Goal: Task Accomplishment & Management: Manage account settings

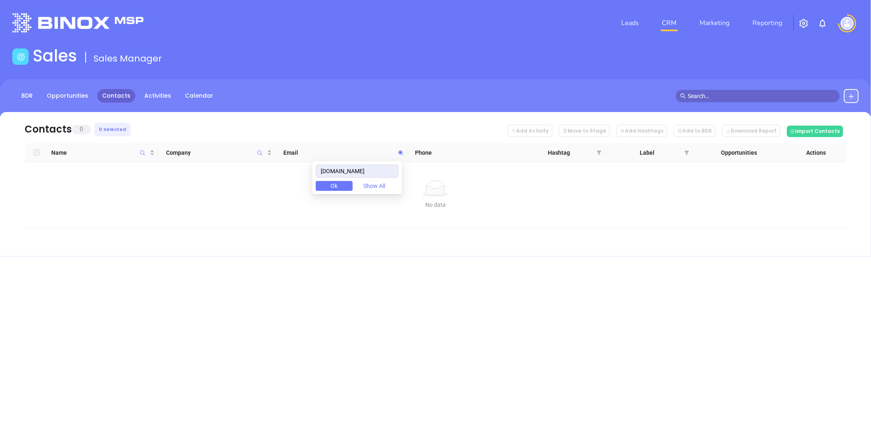
click at [273, 172] on body "Leads CRM Marketing Reporting Financial Leads Leads Sales Sales Manager BDR Opp…" at bounding box center [435, 217] width 871 height 435
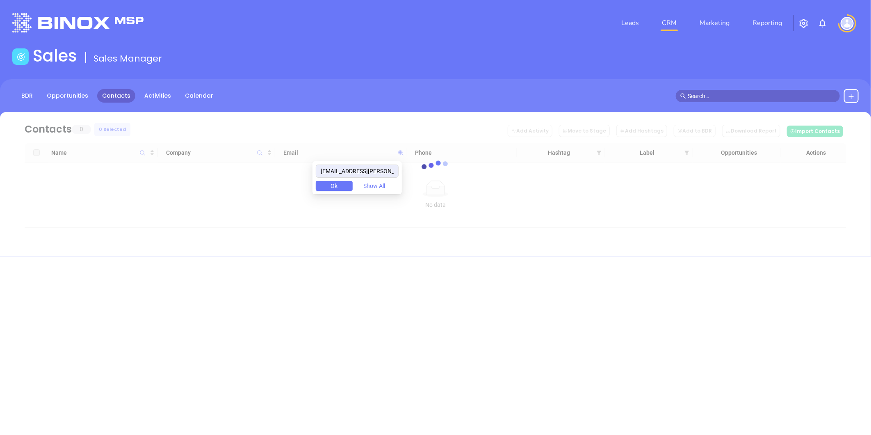
drag, startPoint x: 330, startPoint y: 172, endPoint x: 241, endPoint y: 177, distance: 89.1
click at [241, 177] on body "Leads CRM Marketing Reporting Financial Leads Leads Sales Sales Manager BDR Opp…" at bounding box center [435, 217] width 871 height 435
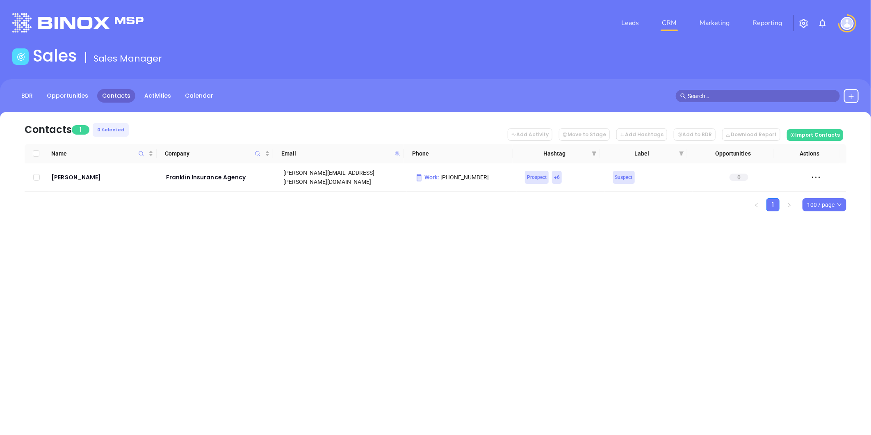
click at [397, 152] on icon at bounding box center [397, 153] width 5 height 5
paste input "insurancecenters"
drag, startPoint x: 258, startPoint y: 252, endPoint x: 258, endPoint y: 244, distance: 7.8
click at [258, 251] on div "Leads CRM Marketing Reporting Financial Leads Leads Sales Sales Manager BDR Opp…" at bounding box center [435, 217] width 871 height 435
click at [397, 152] on icon at bounding box center [397, 153] width 5 height 5
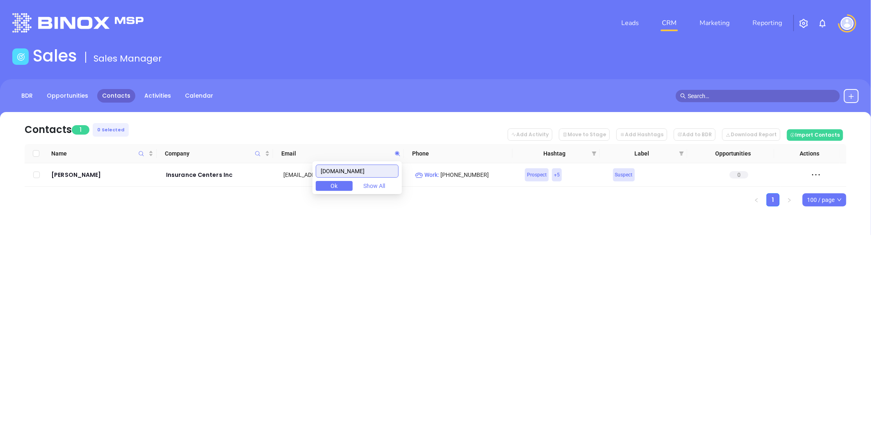
paste input "siegelinsurance.net"
click at [395, 154] on icon at bounding box center [397, 153] width 5 height 5
paste input "wolfinsurance.com"
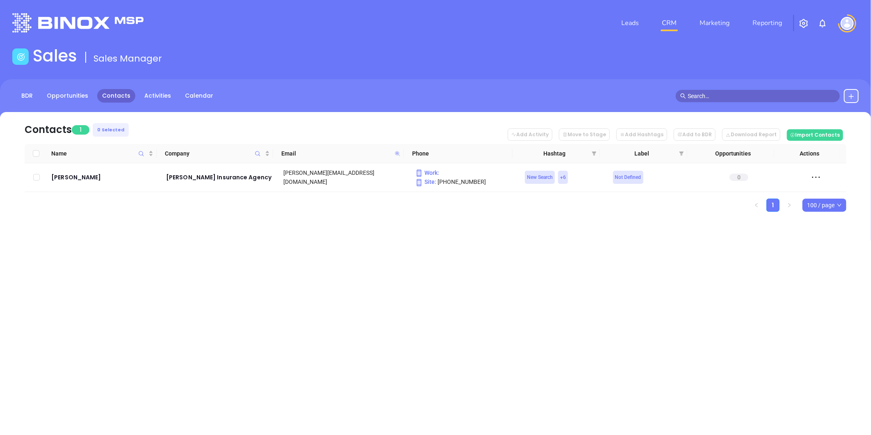
click at [396, 151] on icon at bounding box center [397, 153] width 5 height 5
click at [396, 152] on icon at bounding box center [397, 153] width 5 height 5
paste input "attins"
click at [398, 152] on icon at bounding box center [397, 153] width 5 height 5
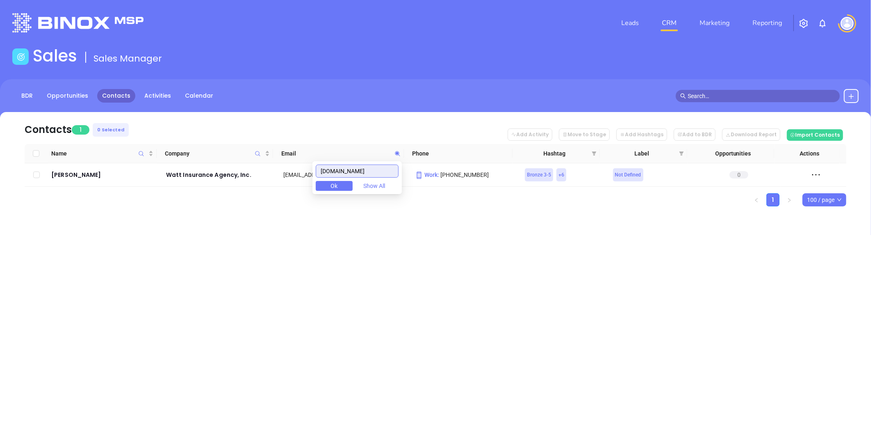
paste input "gunnmowery"
click at [398, 153] on icon at bounding box center [397, 153] width 5 height 5
paste input "insshops"
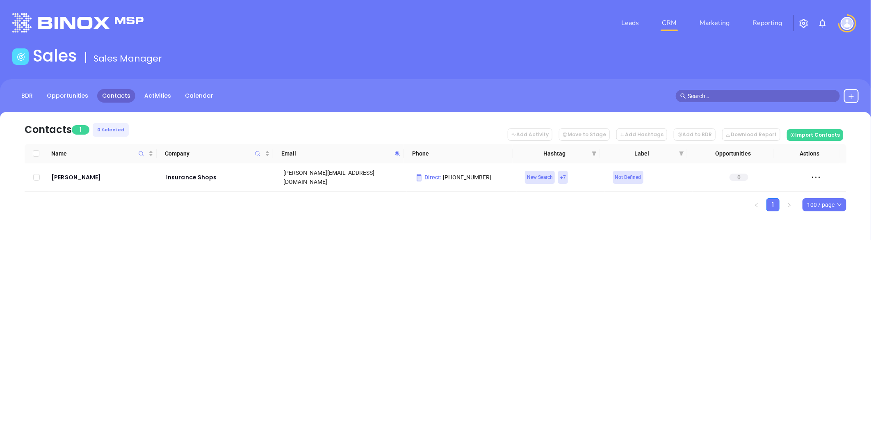
click at [395, 151] on icon at bounding box center [398, 154] width 6 height 6
paste input "reinardinsurance"
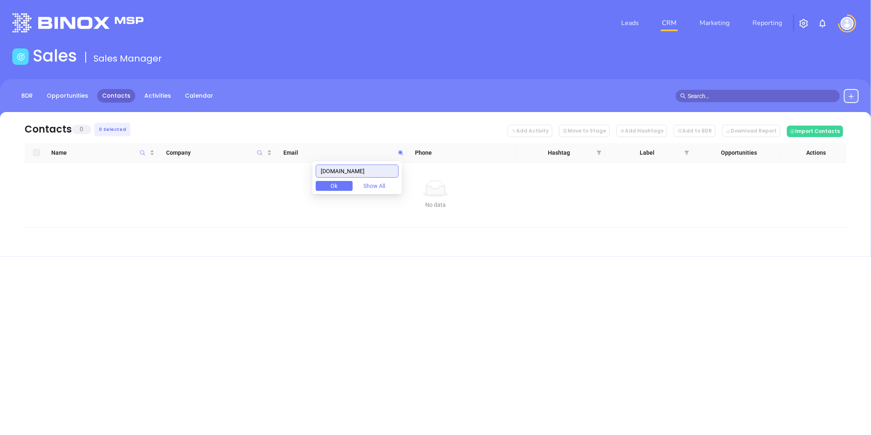
drag, startPoint x: 334, startPoint y: 176, endPoint x: 273, endPoint y: 186, distance: 61.2
click at [251, 184] on body "Leads CRM Marketing Reporting Financial Leads Leads Sales Sales Manager BDR Opp…" at bounding box center [435, 217] width 871 height 435
paste input "delp"
drag, startPoint x: 381, startPoint y: 171, endPoint x: 300, endPoint y: 186, distance: 82.3
click at [282, 183] on body "Leads CRM Marketing Reporting Financial Leads Leads Sales Sales Manager BDR Opp…" at bounding box center [435, 217] width 871 height 435
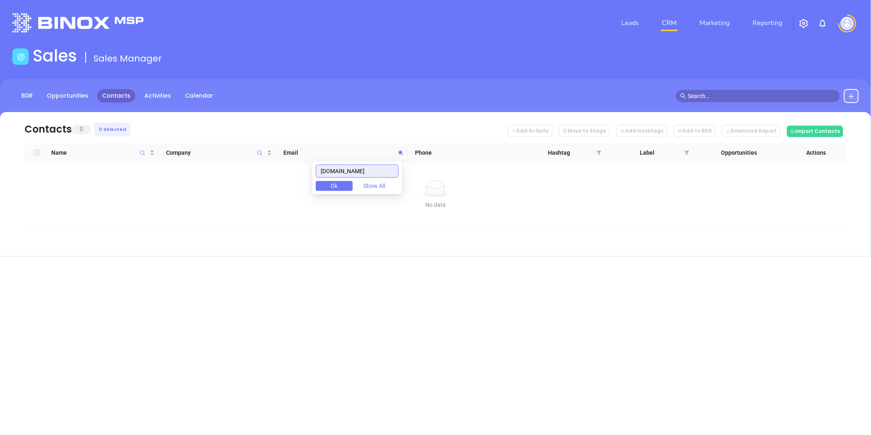
drag, startPoint x: 377, startPoint y: 173, endPoint x: 315, endPoint y: 169, distance: 62.9
click at [305, 177] on body "Leads CRM Marketing Reporting Financial Leads Leads Sales Sales Manager BDR Opp…" at bounding box center [435, 217] width 871 height 435
paste input "westminstertitleagency"
click at [371, 167] on input "westminstertitleagency.com" at bounding box center [357, 170] width 83 height 13
click at [370, 167] on input "westminstertitleagency.com" at bounding box center [357, 170] width 83 height 13
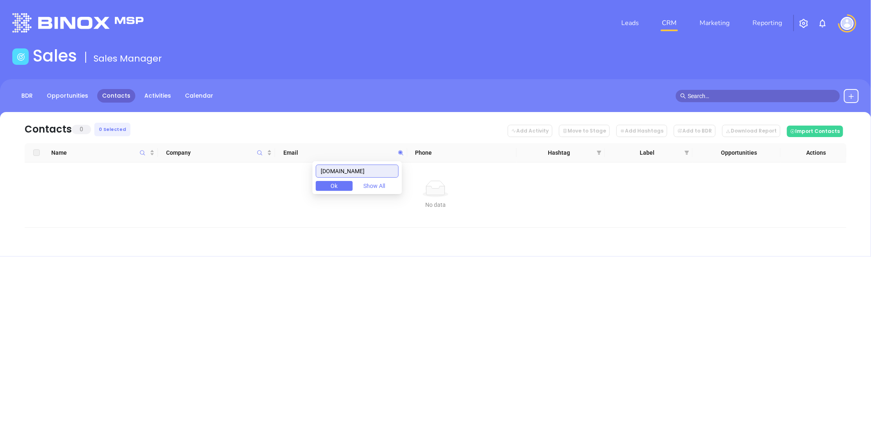
click at [370, 167] on input "westminstertitleagency.com" at bounding box center [357, 170] width 83 height 13
click at [395, 171] on input "westminstertitleagency.com" at bounding box center [357, 170] width 83 height 13
click at [395, 170] on input "westminstertitleagency.com" at bounding box center [357, 170] width 83 height 13
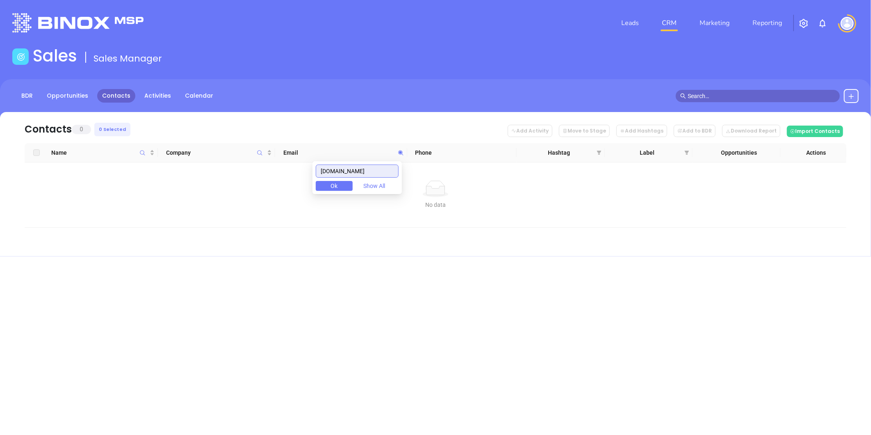
paste input "yeager"
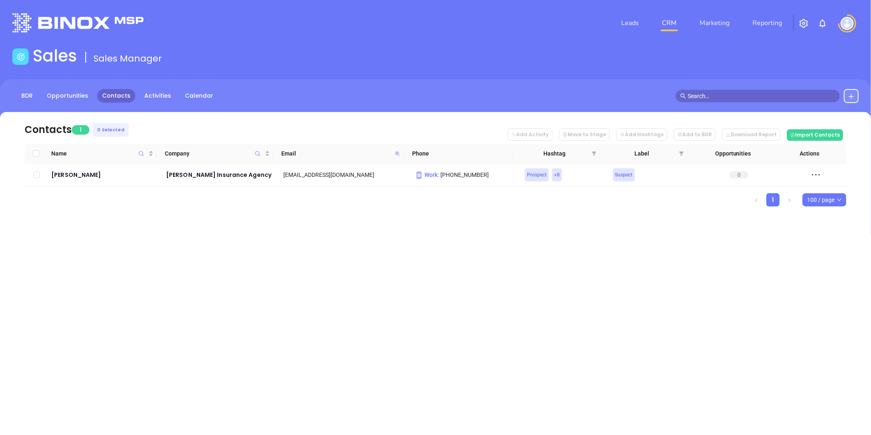
click at [395, 154] on icon at bounding box center [397, 153] width 5 height 5
paste input "altersassociatesinc"
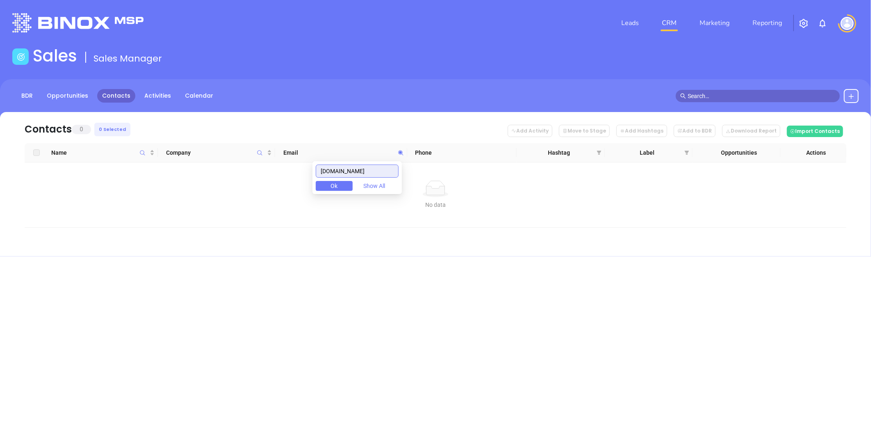
click at [340, 171] on input "altersassociatesinc.com" at bounding box center [357, 170] width 83 height 13
click at [361, 171] on input "waltersassociatesinc.com" at bounding box center [357, 170] width 83 height 13
drag, startPoint x: 383, startPoint y: 174, endPoint x: 215, endPoint y: 185, distance: 169.0
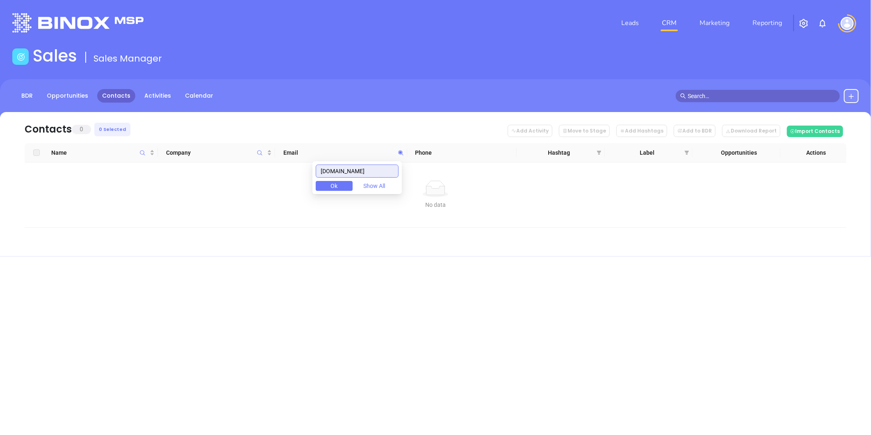
click at [211, 185] on body "Leads CRM Marketing Reporting Financial Leads Leads Sales Sales Manager BDR Opp…" at bounding box center [435, 217] width 871 height 435
click at [382, 169] on input "[DOMAIN_NAME]" at bounding box center [357, 170] width 83 height 13
paste input "philipbakerinsurance"
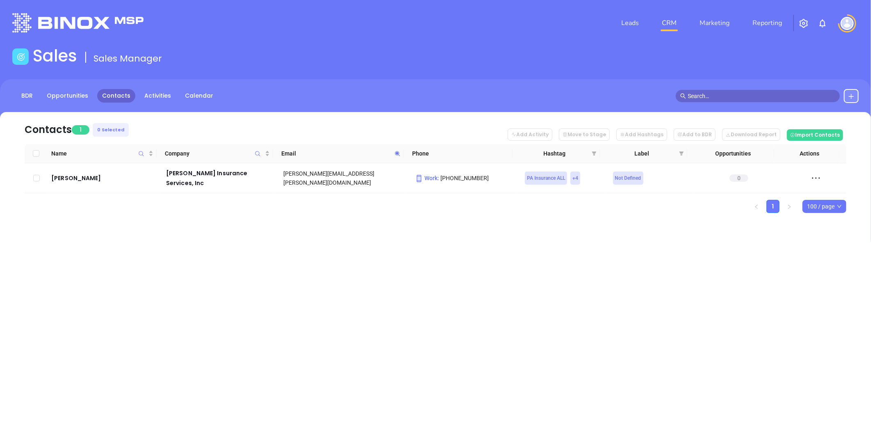
click at [397, 153] on icon at bounding box center [397, 153] width 5 height 5
paste input "bluemarsh"
click at [395, 152] on icon at bounding box center [398, 154] width 6 height 6
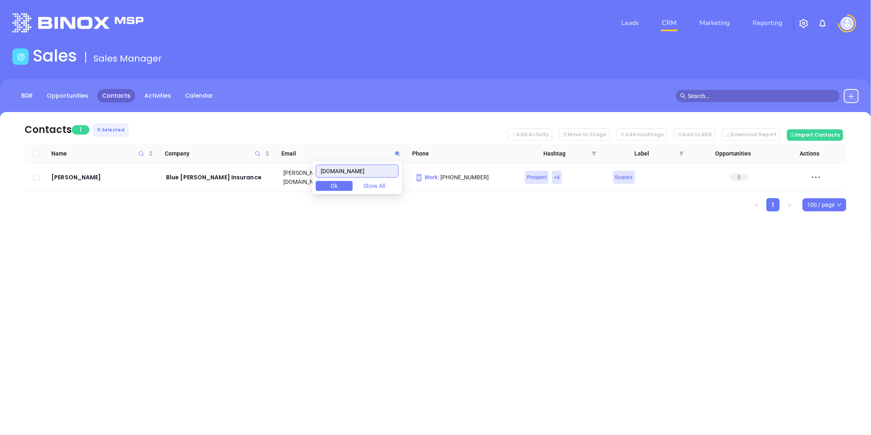
paste input "christiinsurance"
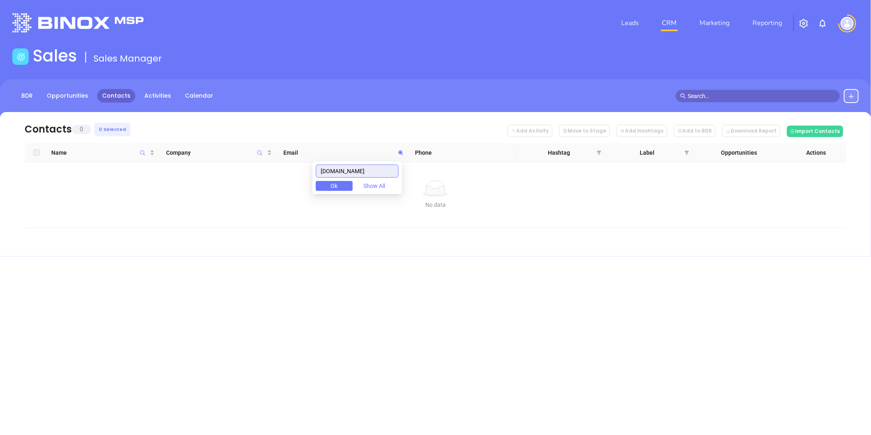
drag, startPoint x: 388, startPoint y: 169, endPoint x: 216, endPoint y: 192, distance: 173.9
click at [210, 192] on body "Leads CRM Marketing Reporting Financial Leads Leads Sales Sales Manager BDR Opp…" at bounding box center [435, 217] width 871 height 435
drag, startPoint x: 298, startPoint y: 182, endPoint x: 287, endPoint y: 200, distance: 21.2
click at [284, 186] on body "Leads CRM Marketing Reporting Financial Leads Leads Sales Sales Manager BDR Opp…" at bounding box center [435, 217] width 871 height 435
paste input "beiler"
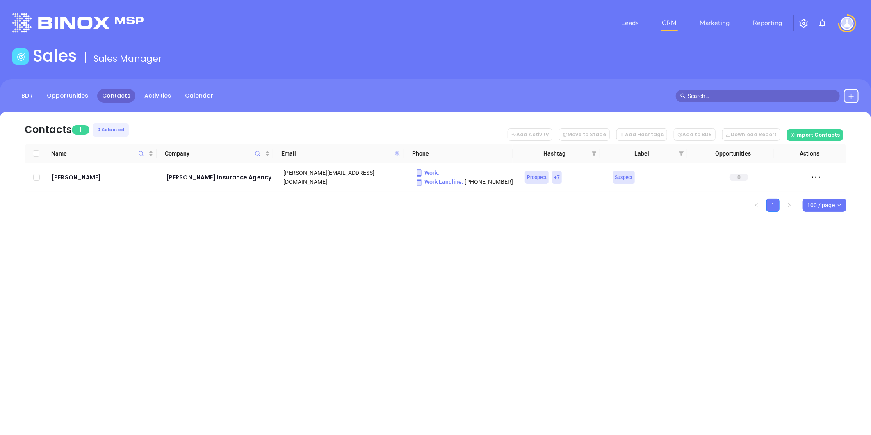
click at [398, 152] on icon at bounding box center [397, 153] width 5 height 5
paste input "innovativeig"
click at [399, 151] on icon at bounding box center [398, 154] width 6 height 6
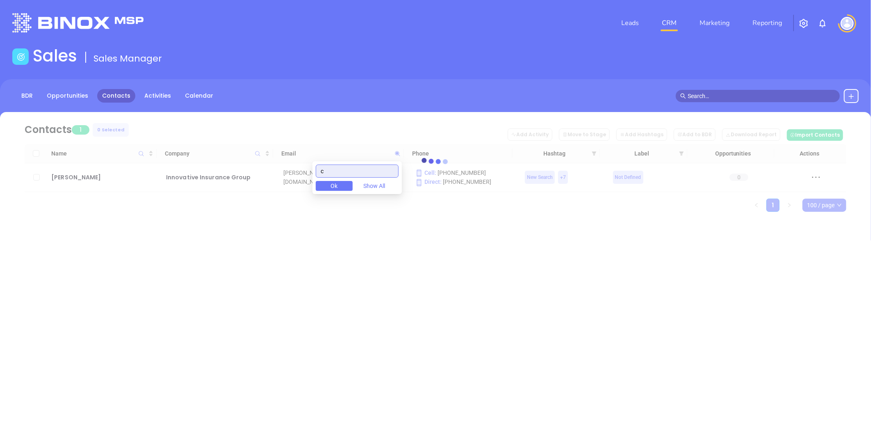
paste input "rsinsurance.com"
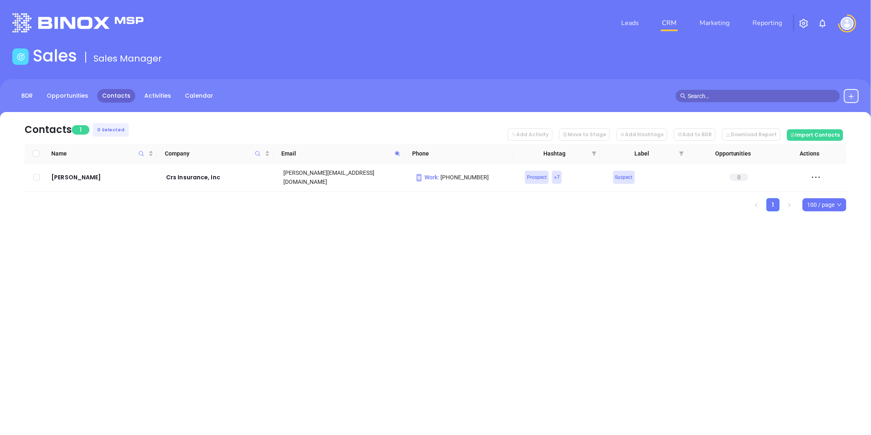
click at [399, 151] on icon at bounding box center [398, 154] width 6 height 6
paste input "montgomeryandweigl"
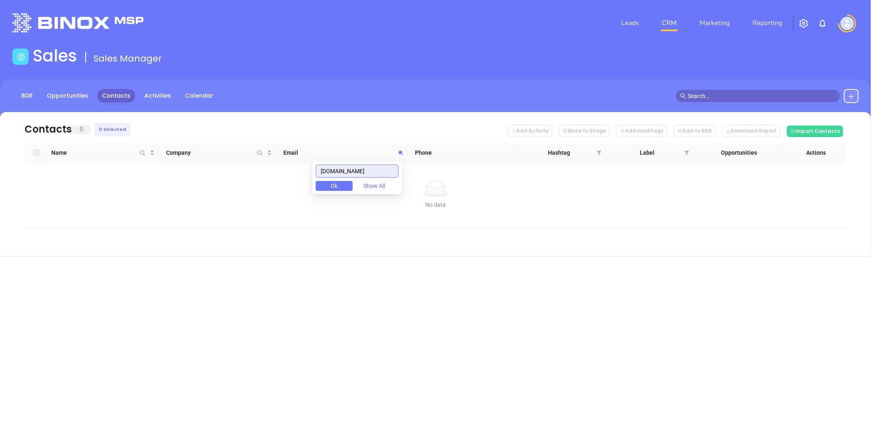
click at [363, 171] on input "montgomeryandweigle.com" at bounding box center [357, 170] width 83 height 13
paste input "antriminsurancepa"
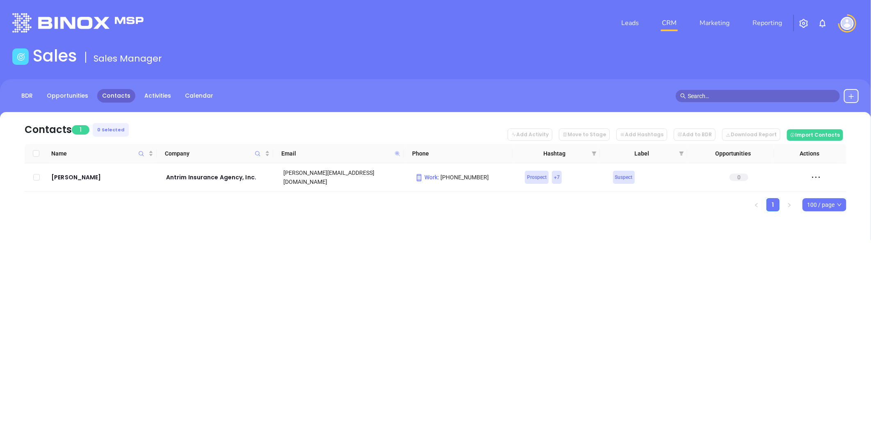
click at [396, 153] on icon at bounding box center [397, 153] width 5 height 5
paste input "yurconic"
click at [395, 151] on icon at bounding box center [398, 154] width 6 height 6
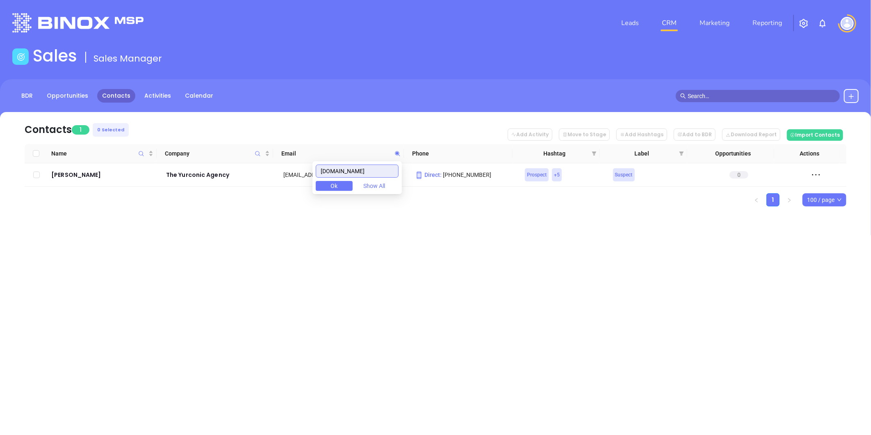
paste input "tuscano"
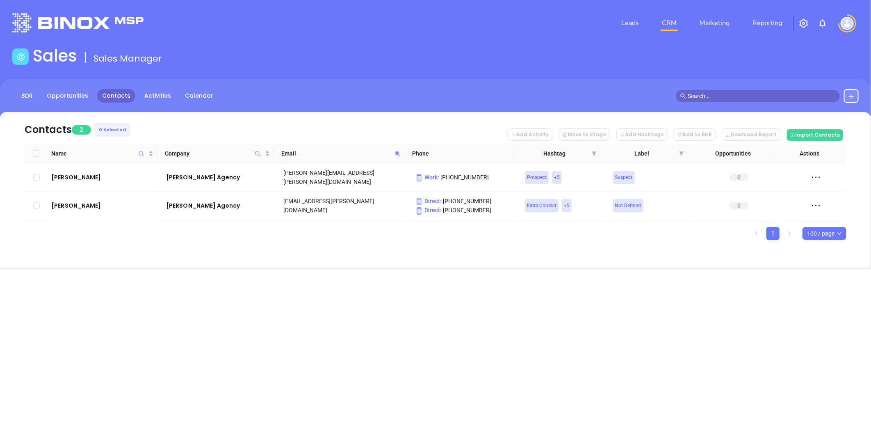
click at [398, 156] on icon at bounding box center [398, 154] width 6 height 6
paste input "meederinsurance"
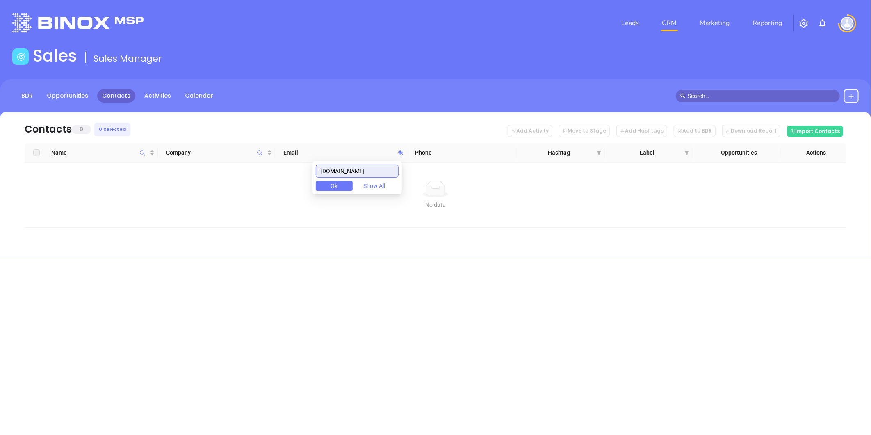
drag, startPoint x: 388, startPoint y: 172, endPoint x: 324, endPoint y: 178, distance: 63.4
click at [312, 182] on body "Leads CRM Marketing Reporting Financial Leads Leads Sales Sales Manager BDR Opp…" at bounding box center [435, 217] width 871 height 435
paste input "libertyins"
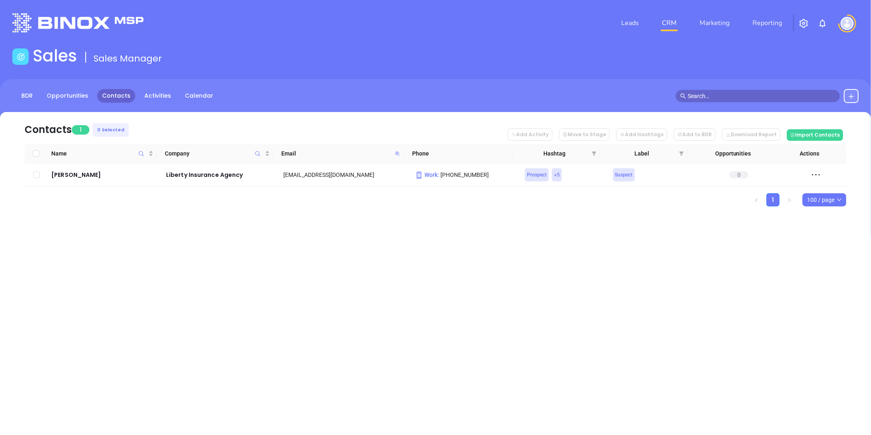
click at [399, 152] on icon at bounding box center [397, 153] width 5 height 5
paste input "mcdowellinsurance"
click at [397, 152] on icon at bounding box center [397, 153] width 5 height 5
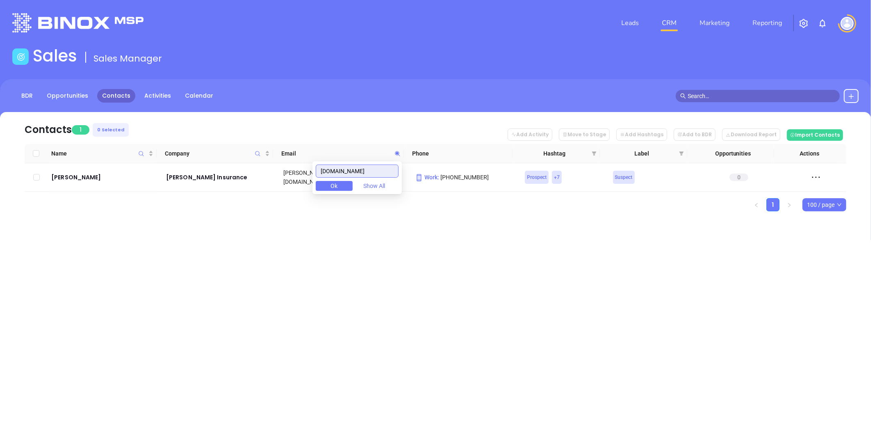
paste input "cmills"
drag, startPoint x: 263, startPoint y: 265, endPoint x: 259, endPoint y: 261, distance: 5.3
click at [261, 264] on div "Leads CRM Marketing Reporting Financial Leads Leads Sales Sales Manager BDR Opp…" at bounding box center [435, 217] width 871 height 435
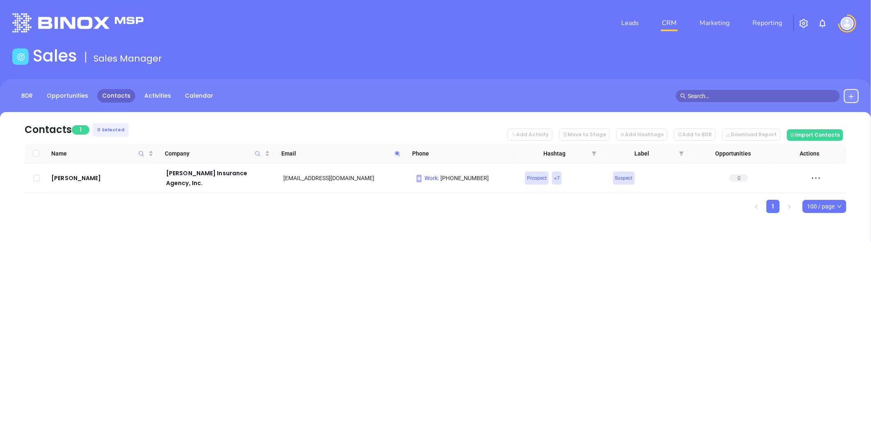
click at [395, 153] on icon at bounding box center [398, 154] width 6 height 6
click at [398, 152] on icon at bounding box center [397, 153] width 5 height 5
paste input "prattinsuranceagency"
click at [396, 152] on icon at bounding box center [398, 154] width 6 height 6
paste input "kalins"
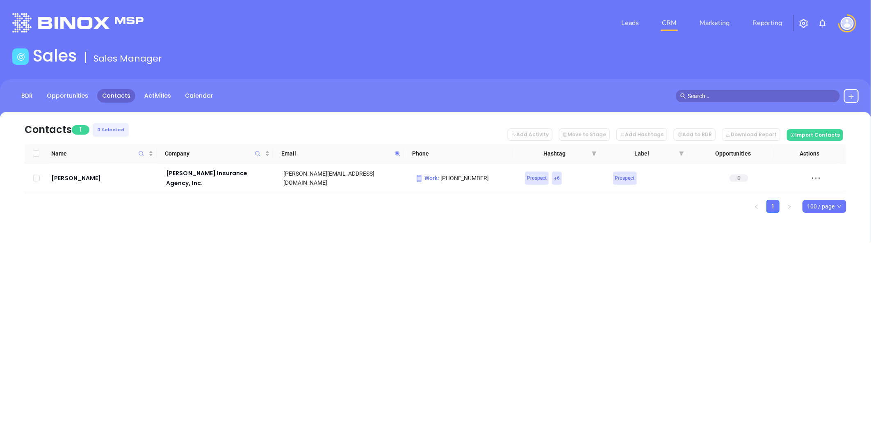
click at [398, 151] on icon at bounding box center [398, 154] width 6 height 6
paste input "andersoninsgrp"
click at [395, 152] on icon at bounding box center [398, 154] width 6 height 6
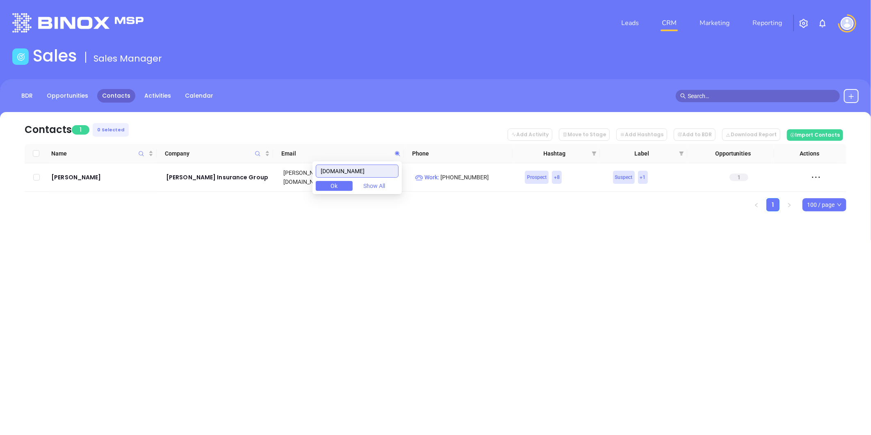
paste input "turnerinsurance"
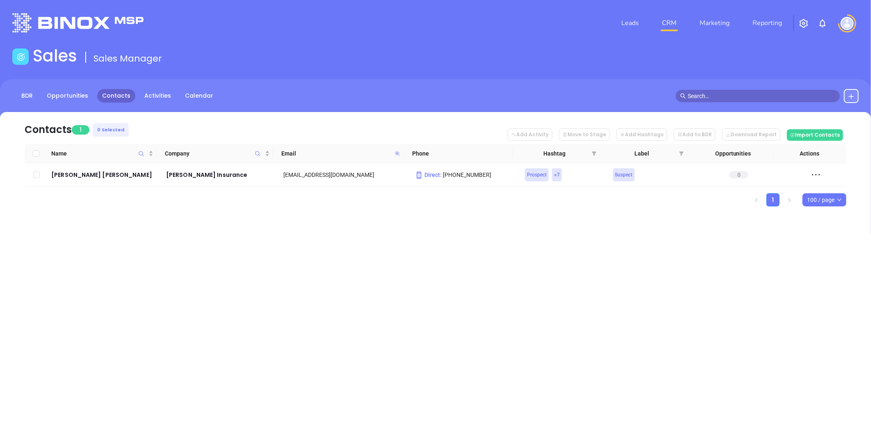
click at [396, 152] on icon at bounding box center [397, 153] width 5 height 5
paste input "malones"
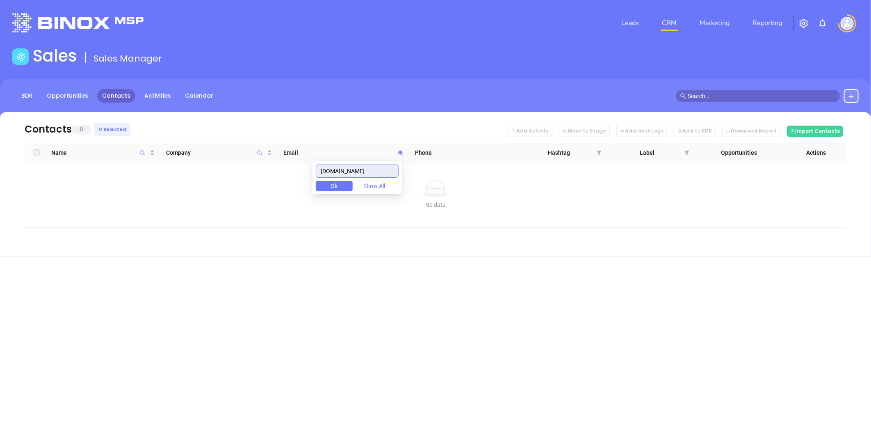
drag, startPoint x: 300, startPoint y: 181, endPoint x: 304, endPoint y: 188, distance: 8.0
click at [283, 186] on body "Leads CRM Marketing Reporting Financial Leads Leads Sales Sales Manager BDR Opp…" at bounding box center [435, 217] width 871 height 435
paste input "billighelmes1"
drag, startPoint x: 378, startPoint y: 171, endPoint x: 270, endPoint y: 191, distance: 110.1
click at [274, 187] on body "Leads CRM Marketing Reporting Financial Leads Leads Sales Sales Manager BDR Opp…" at bounding box center [435, 217] width 871 height 435
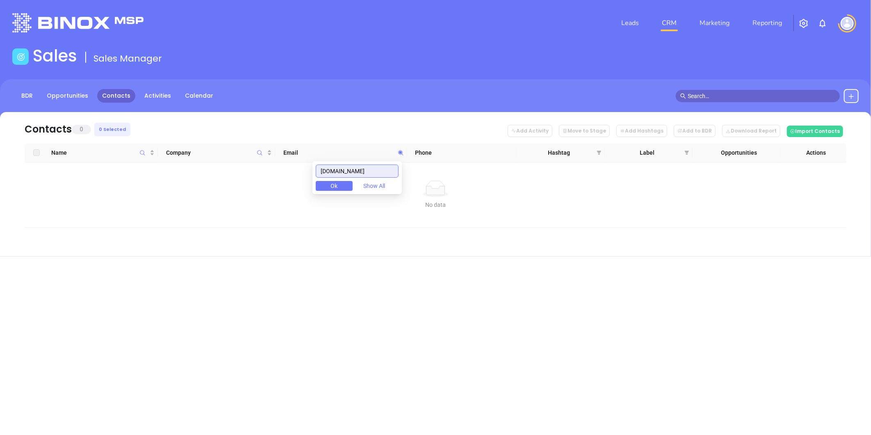
paste input "walbeckinsurance"
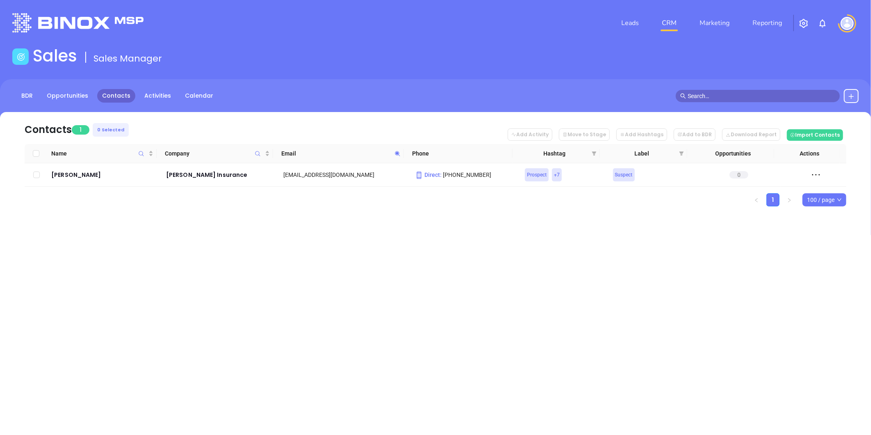
click at [394, 155] on span at bounding box center [397, 153] width 9 height 12
paste input "deluciaanddezomba"
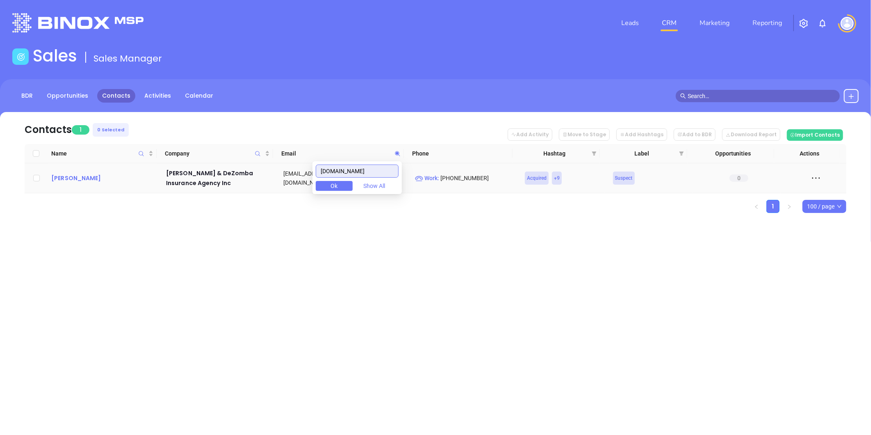
type input "deluciaanddezomba.com"
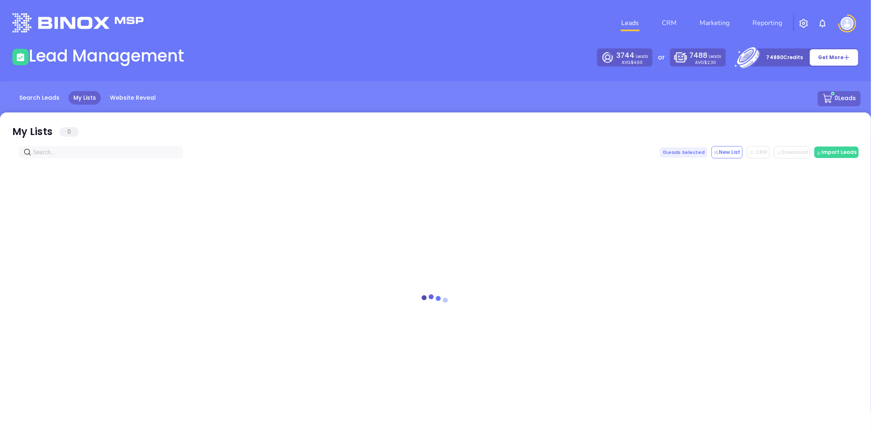
click at [97, 155] on input "text" at bounding box center [102, 152] width 139 height 9
paste input "[EMAIL_ADDRESS][PERSON_NAME][PERSON_NAME][DOMAIN_NAME]"
click at [125, 152] on input "[EMAIL_ADDRESS][PERSON_NAME][PERSON_NAME][DOMAIN_NAME]" at bounding box center [102, 149] width 139 height 9
drag, startPoint x: 144, startPoint y: 146, endPoint x: -222, endPoint y: 178, distance: 368.1
click at [0, 178] on html "Leads CRM Marketing Reporting Financial Leads Leads Lead Management 3744 Leads …" at bounding box center [435, 217] width 871 height 435
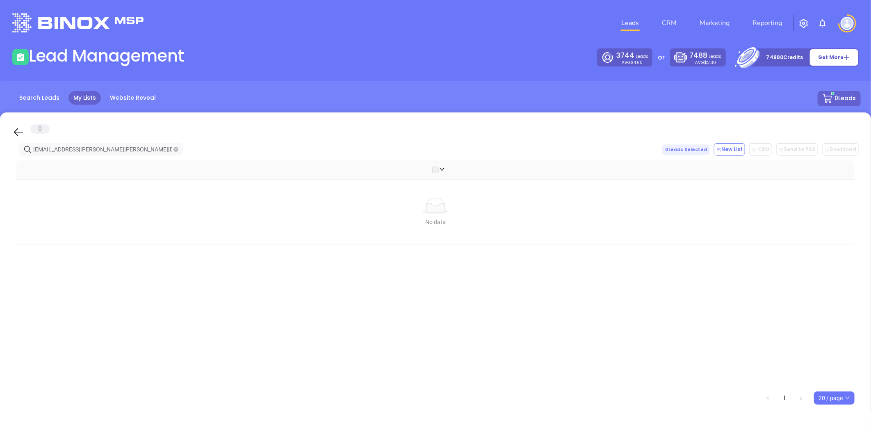
paste input "[PERSON_NAME]"
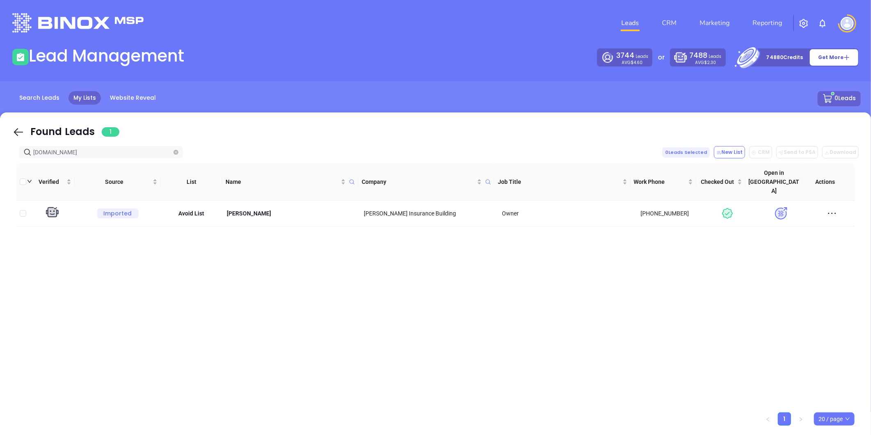
drag, startPoint x: -27, startPoint y: 164, endPoint x: -89, endPoint y: 164, distance: 62.4
click at [0, 164] on html "Leads CRM Marketing Reporting Financial Leads Leads Lead Management 3744 Leads …" at bounding box center [435, 217] width 871 height 435
paste input "[PERSON_NAME]"
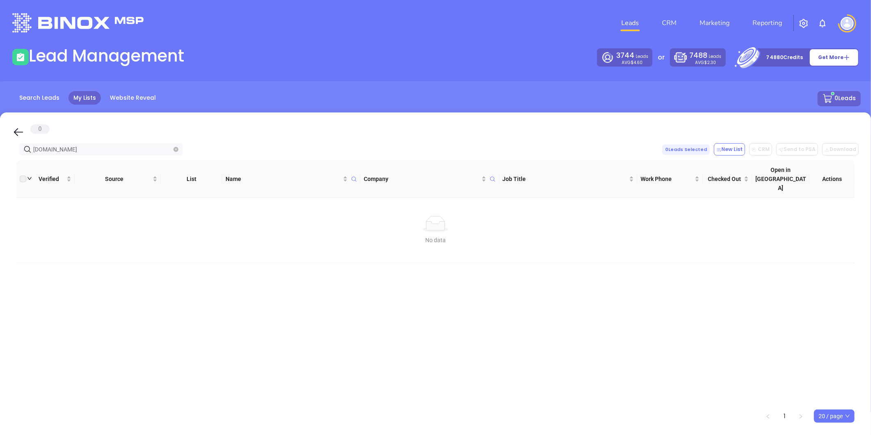
drag, startPoint x: 112, startPoint y: 150, endPoint x: -3, endPoint y: 141, distance: 114.8
click at [0, 141] on html "Leads CRM Marketing Reporting Financial Leads Leads Lead Management 3744 Leads …" at bounding box center [435, 217] width 871 height 435
paste input "westminstertitleagency"
type input "[DOMAIN_NAME]"
click at [176, 150] on icon "close-circle" at bounding box center [176, 149] width 5 height 5
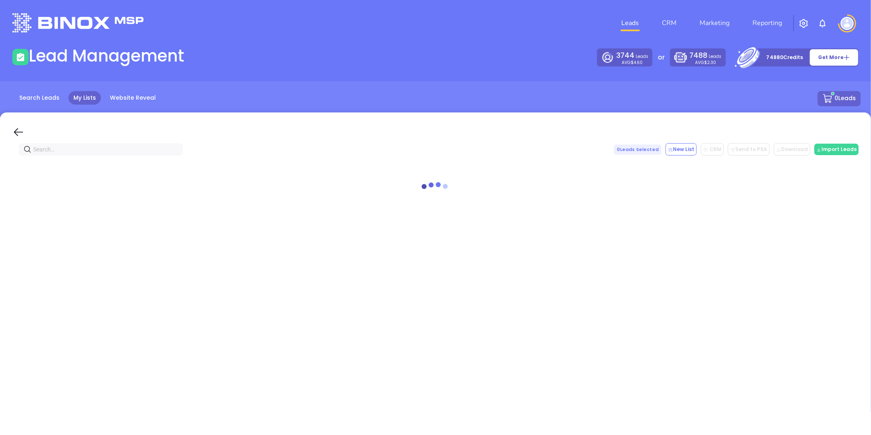
click at [163, 149] on input "text" at bounding box center [102, 149] width 139 height 9
paste input "[DOMAIN_NAME]"
drag, startPoint x: 103, startPoint y: 149, endPoint x: -130, endPoint y: 182, distance: 235.0
click at [0, 182] on html "Leads CRM Marketing Reporting Financial Leads Leads Lead Management 3744 Leads …" at bounding box center [435, 217] width 871 height 435
paste input "clister@christiinsurance"
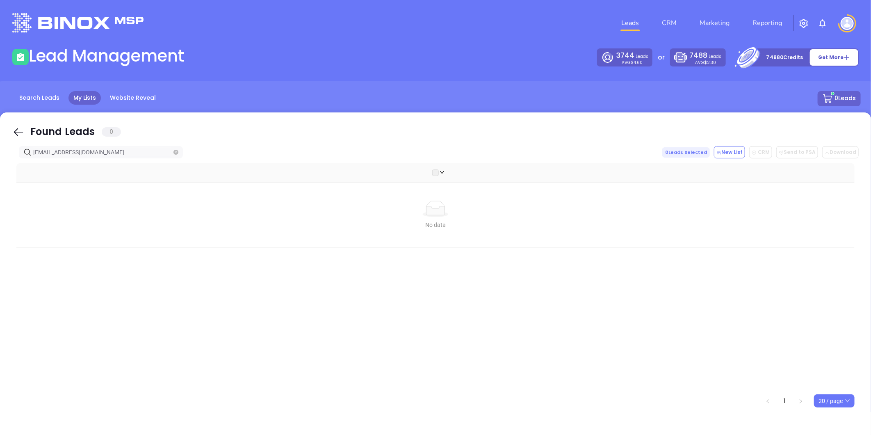
drag, startPoint x: 54, startPoint y: 148, endPoint x: -98, endPoint y: 169, distance: 153.7
click at [0, 169] on html "Leads CRM Marketing Reporting Financial Leads Leads Lead Management 3744 Leads …" at bounding box center [435, 217] width 871 height 435
drag, startPoint x: 25, startPoint y: 157, endPoint x: -89, endPoint y: 169, distance: 114.7
click at [0, 169] on html "Leads CRM Marketing Reporting Financial Leads Leads Lead Management 3744 Leads …" at bounding box center [435, 217] width 871 height 435
type input "[DOMAIN_NAME]"
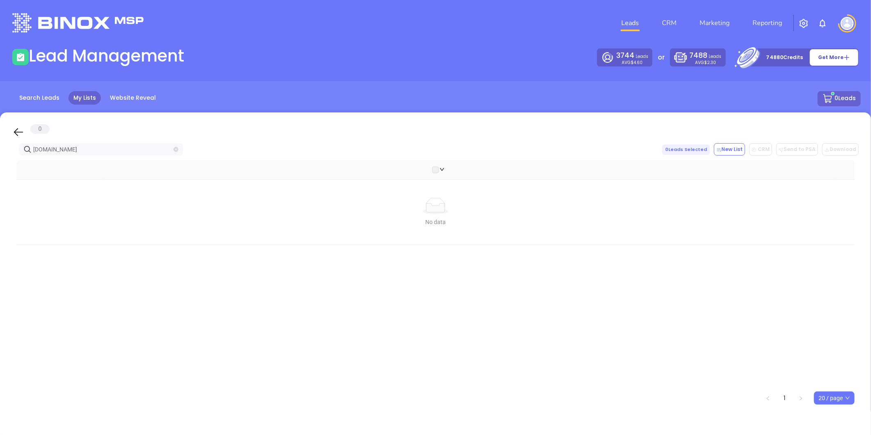
click at [175, 149] on icon "close-circle" at bounding box center [176, 149] width 5 height 5
click at [143, 149] on input "text" at bounding box center [102, 149] width 139 height 9
paste input "Christi Benefits Group"
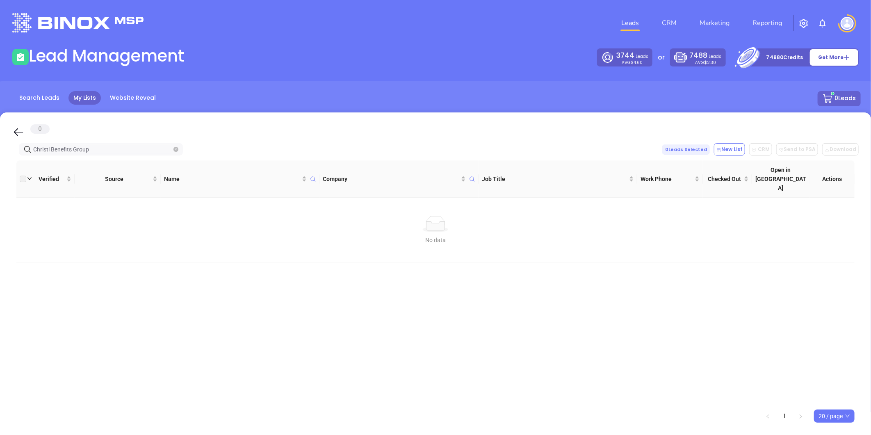
drag, startPoint x: 90, startPoint y: 147, endPoint x: -56, endPoint y: 160, distance: 146.7
click at [0, 160] on html "Leads CRM Marketing Reporting Financial Leads Leads Lead Management 3744 Leads …" at bounding box center [435, 217] width 871 height 435
paste input "montgomeryandweigle.com"
drag, startPoint x: 105, startPoint y: 151, endPoint x: -106, endPoint y: 174, distance: 212.2
click at [0, 174] on html "Leads CRM Marketing Reporting Financial Leads Leads Lead Management 3744 Leads …" at bounding box center [435, 217] width 871 height 435
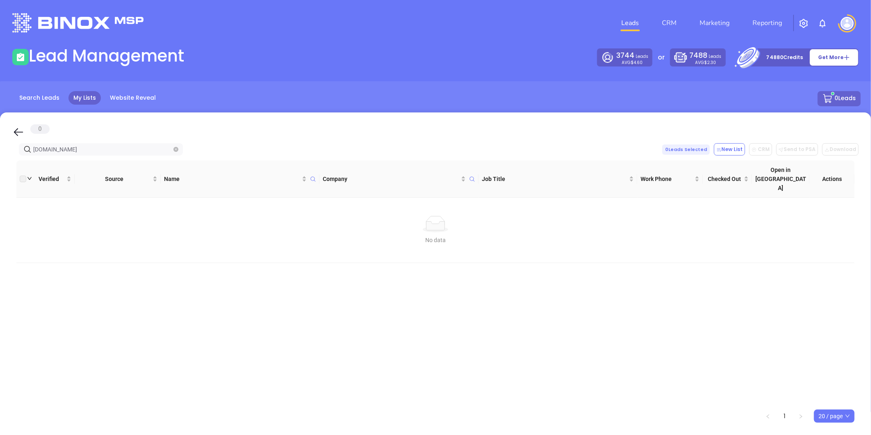
paste input "tuscano"
drag, startPoint x: 73, startPoint y: 150, endPoint x: -84, endPoint y: 164, distance: 157.3
click at [0, 164] on html "Leads CRM Marketing Reporting Financial Leads Leads Lead Management 3744 Leads …" at bounding box center [435, 217] width 871 height 435
paste input "meederinsurance"
drag, startPoint x: 92, startPoint y: 151, endPoint x: -108, endPoint y: 171, distance: 200.9
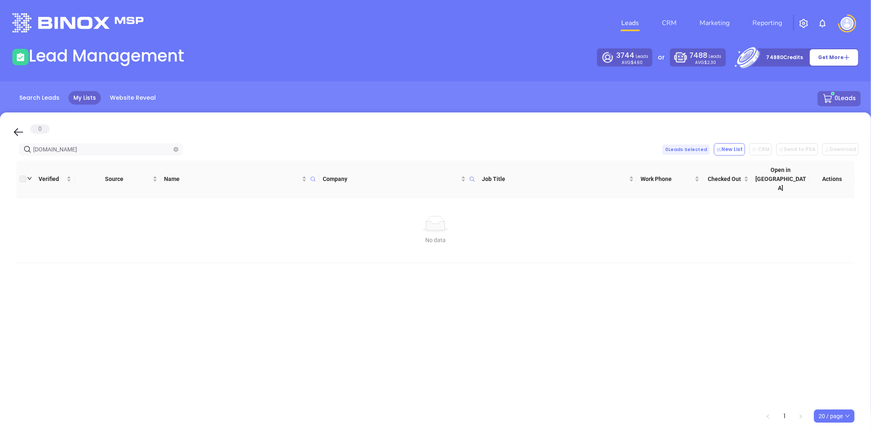
click at [0, 171] on html "Leads CRM Marketing Reporting Financial Leads Leads Lead Management 3744 Leads …" at bounding box center [435, 217] width 871 height 435
paste input "kalinsagency"
drag, startPoint x: 80, startPoint y: 146, endPoint x: 36, endPoint y: 150, distance: 44.4
click at [0, 161] on html "Leads CRM Marketing Reporting Financial Leads Leads Lead Management 3744 Leads …" at bounding box center [435, 217] width 871 height 435
paste input "turnerinsurance"
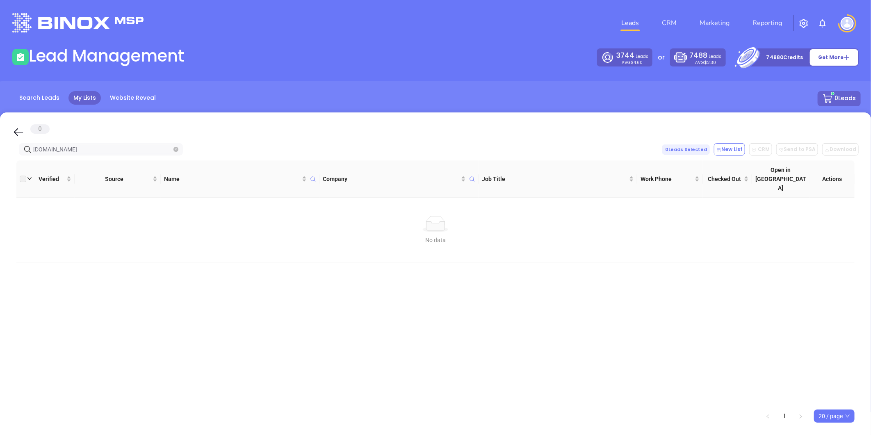
drag, startPoint x: 85, startPoint y: 152, endPoint x: -9, endPoint y: 165, distance: 94.8
click at [0, 165] on html "Leads CRM Marketing Reporting Financial Leads Leads Lead Management 3744 Leads …" at bounding box center [435, 217] width 871 height 435
paste input "malones"
drag, startPoint x: 101, startPoint y: 150, endPoint x: -83, endPoint y: 168, distance: 185.5
click at [0, 168] on html "Leads CRM Marketing Reporting Financial Leads Leads Lead Management 3744 Leads …" at bounding box center [435, 217] width 871 height 435
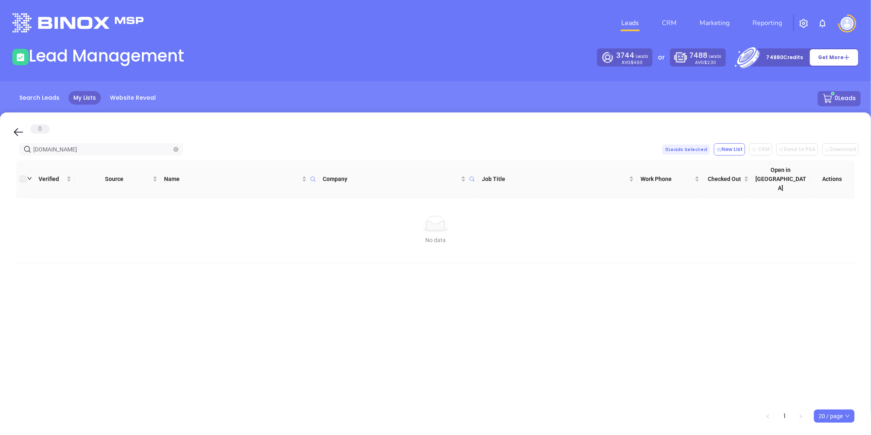
paste input "billighelmes1"
click at [0, 168] on html "Leads CRM Marketing Reporting Financial Leads Leads Lead Management 3744 Leads …" at bounding box center [435, 217] width 871 height 435
paste input "walbeckinsurance"
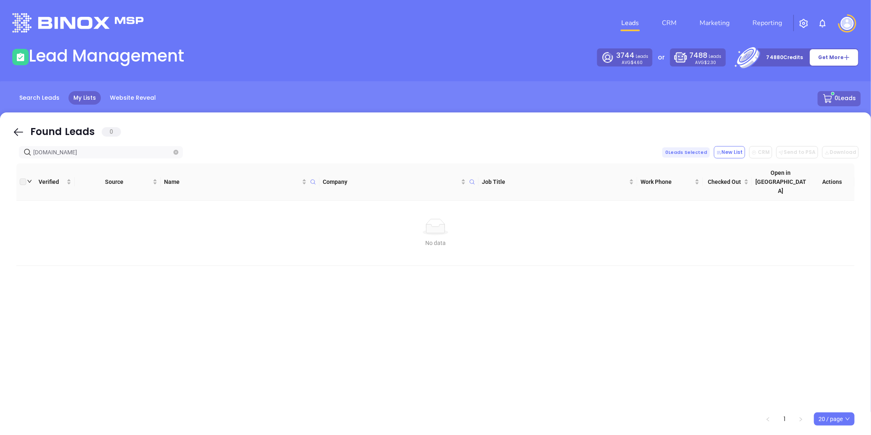
type input "walbeckinsurance.com"
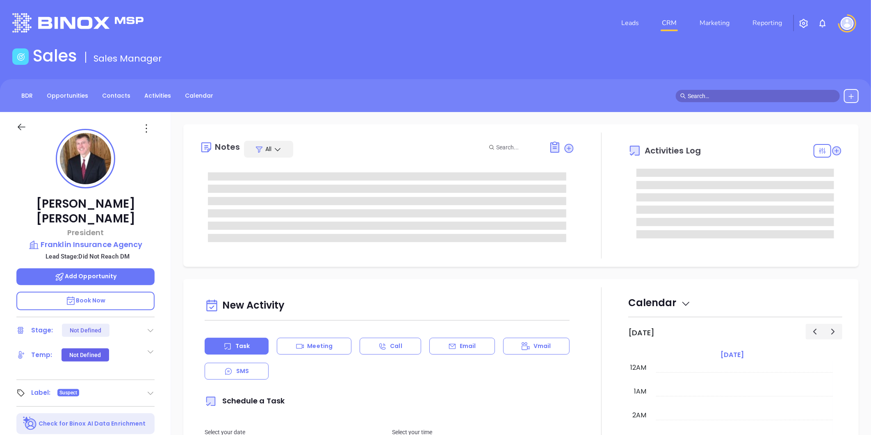
type input "10/03/2025"
type input "Liz Cruz"
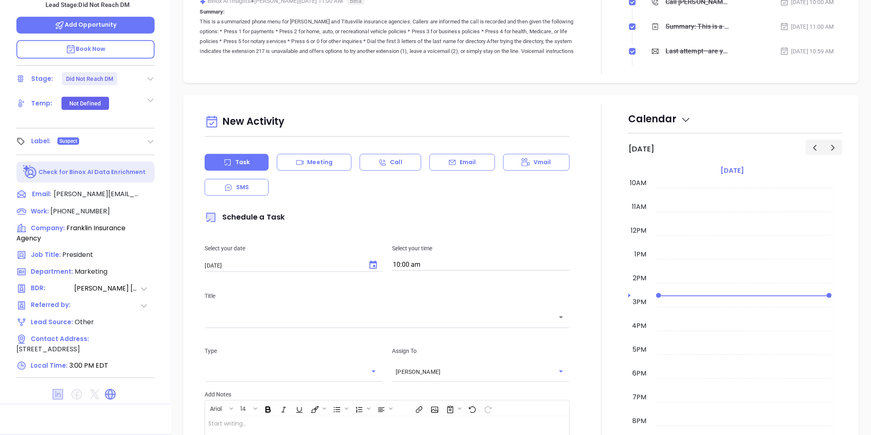
click at [56, 389] on icon at bounding box center [58, 394] width 11 height 11
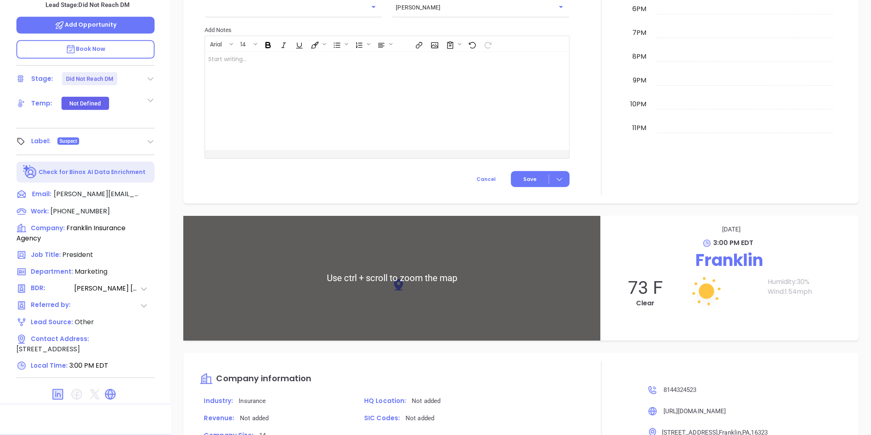
scroll to position [525, 0]
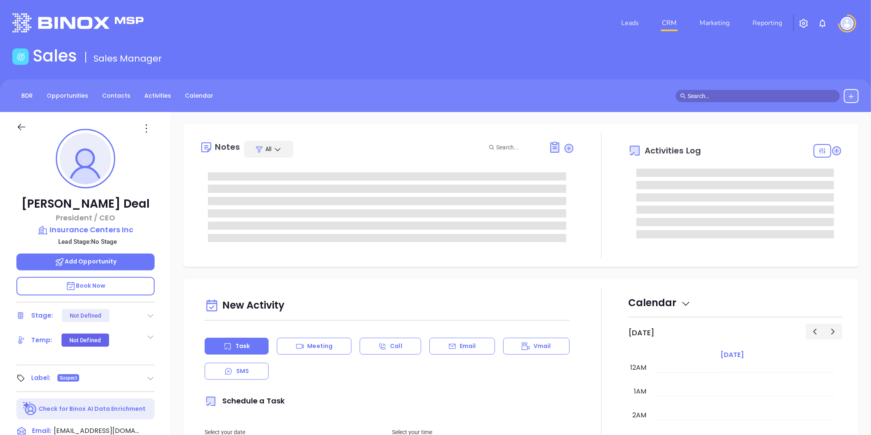
type input "10/03/2025"
type input "Liz Cruz"
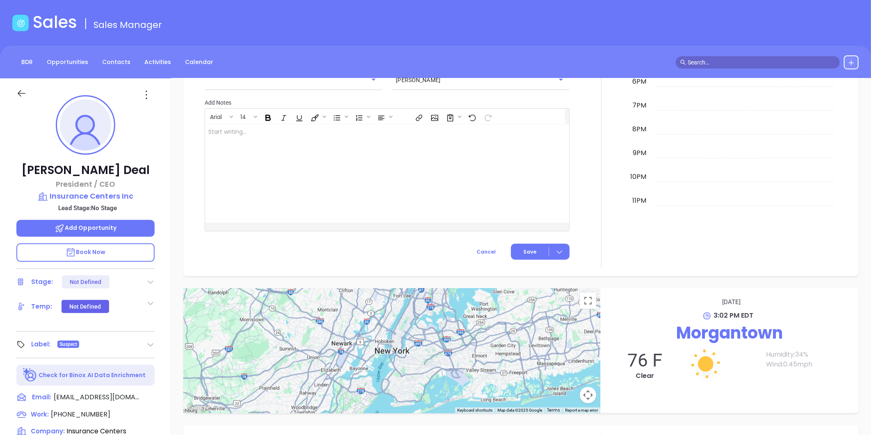
scroll to position [23, 0]
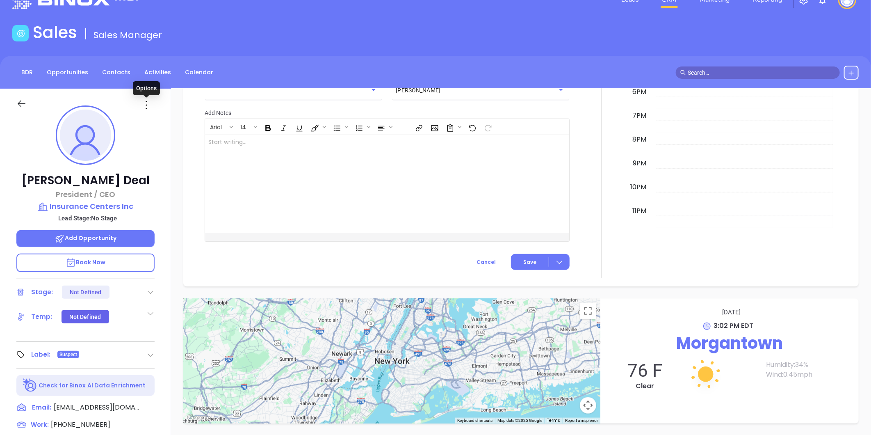
click at [145, 101] on icon at bounding box center [146, 104] width 13 height 13
click at [162, 191] on div "Edit" at bounding box center [186, 192] width 80 height 9
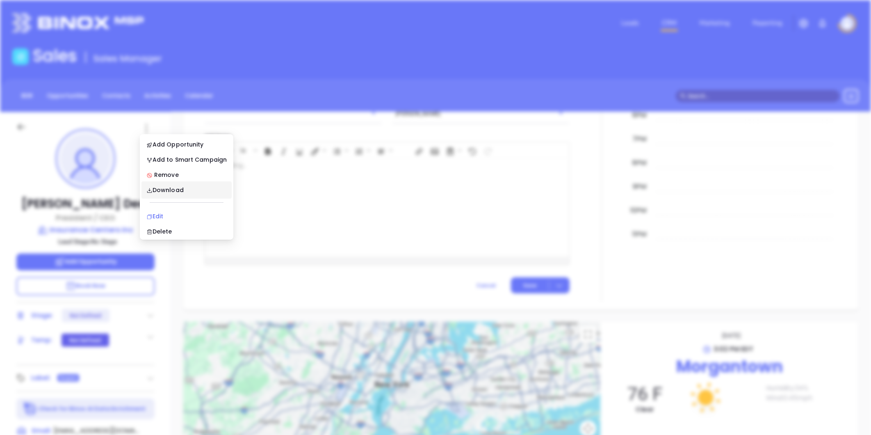
scroll to position [0, 0]
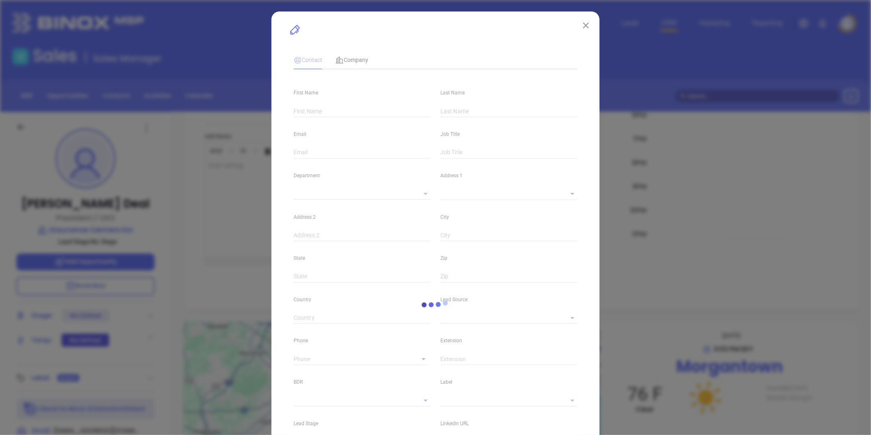
type input "Anthony"
type input "Deal"
type input "adeal@insurancecenters.com"
type input "President / CEO"
type input "1"
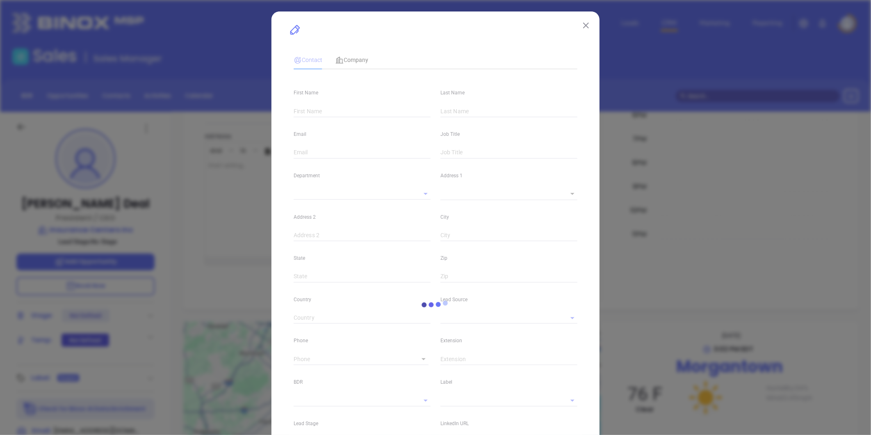
type input "www.linkedin.com/in/anthony-deal-b40a8571"
type input "Marketing"
type input "Other"
type input "(304) 212-5803"
type input "1"
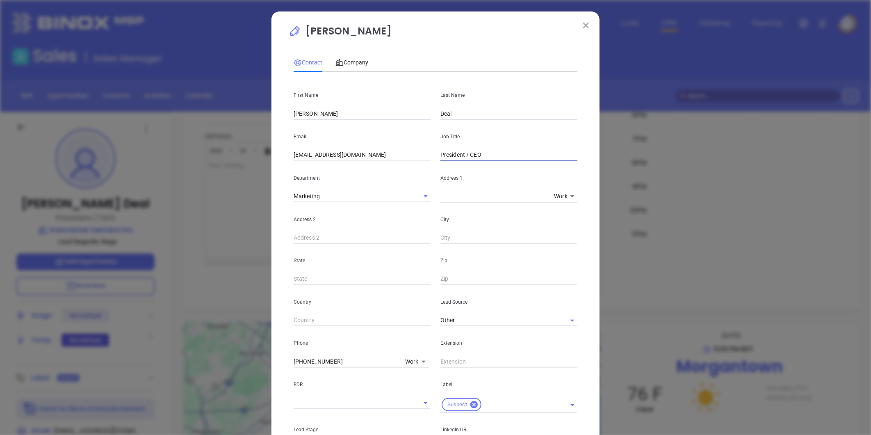
drag, startPoint x: 466, startPoint y: 158, endPoint x: 469, endPoint y: 152, distance: 7.2
click at [466, 158] on input "President / CEO" at bounding box center [509, 155] width 137 height 12
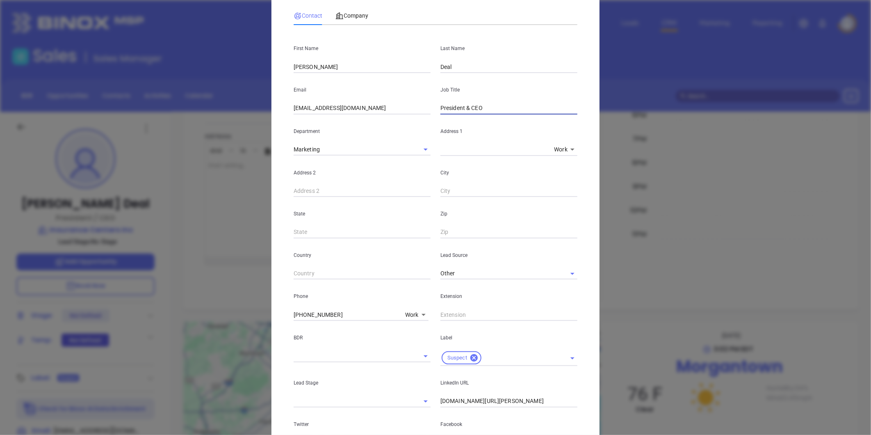
scroll to position [91, 0]
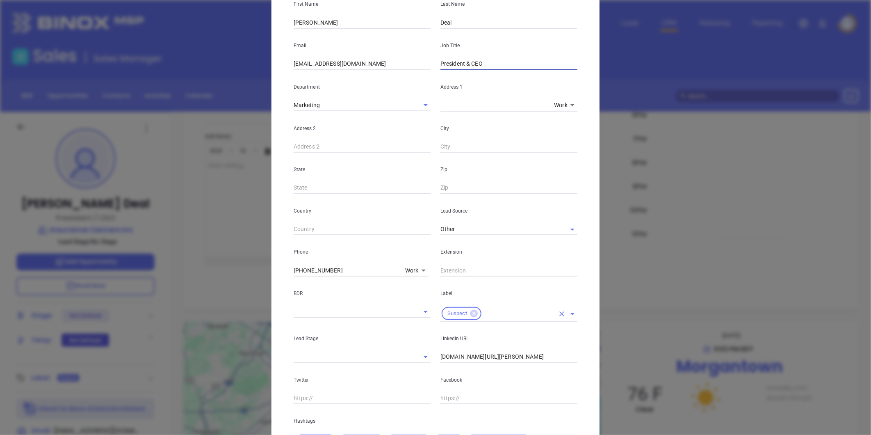
click at [473, 315] on icon at bounding box center [474, 313] width 7 height 7
type input "President & CEO"
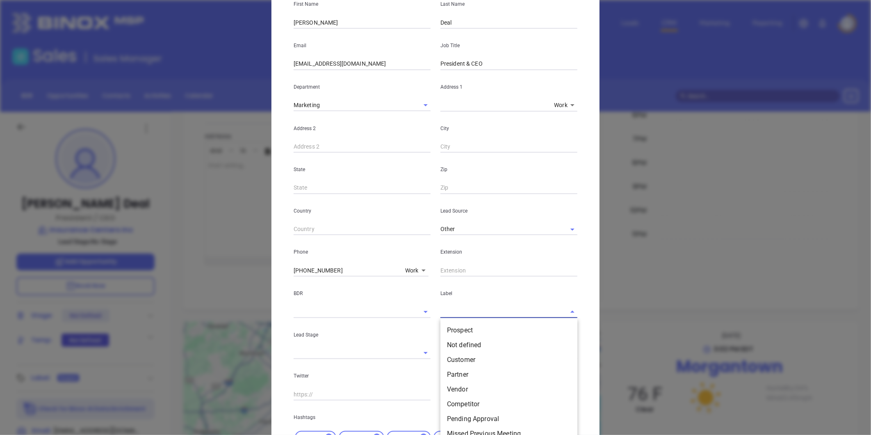
click at [473, 313] on input "text" at bounding box center [498, 312] width 114 height 12
click at [475, 330] on li "Prospect" at bounding box center [509, 330] width 137 height 15
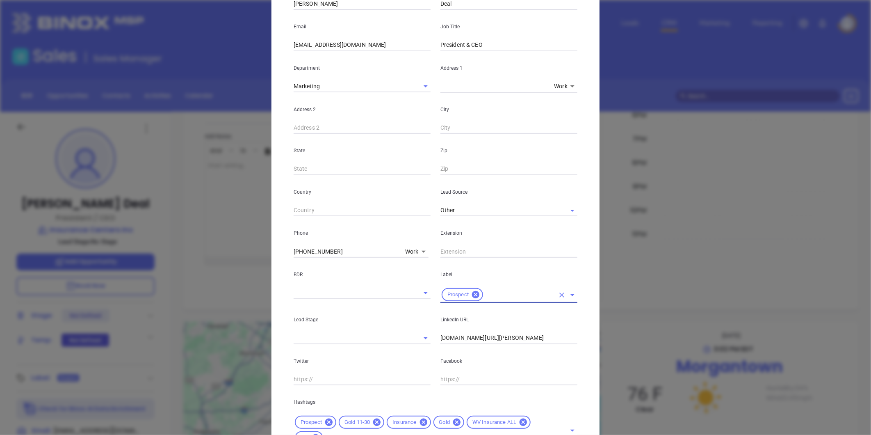
scroll to position [0, 0]
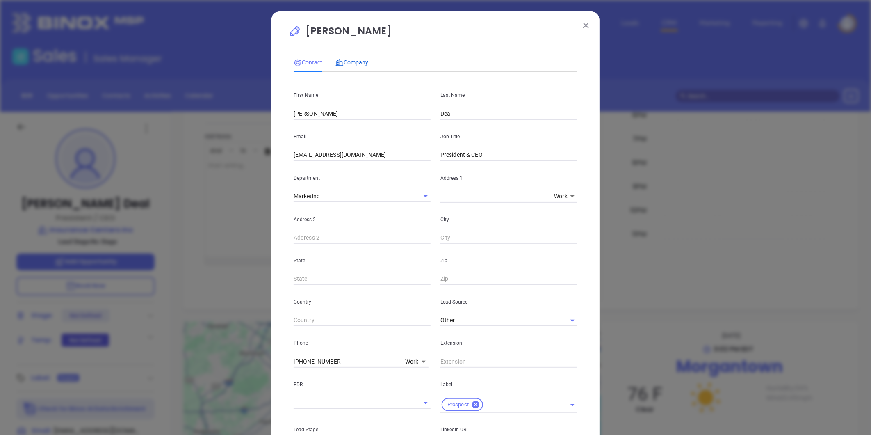
click at [355, 58] on div "Company" at bounding box center [352, 62] width 33 height 9
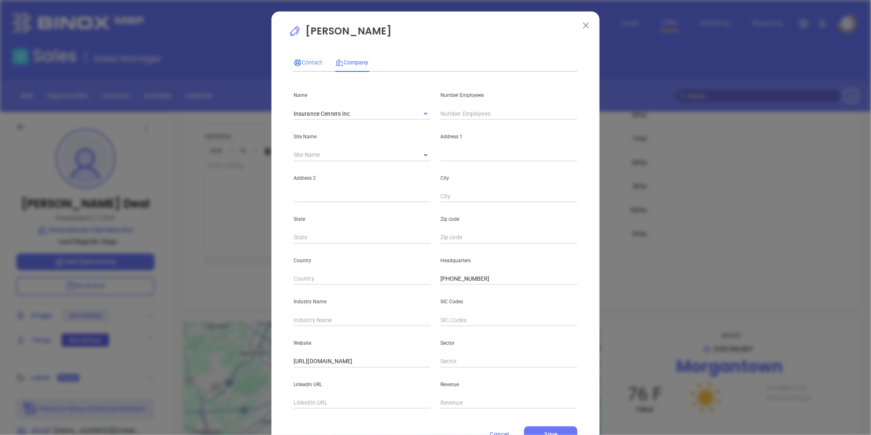
click at [306, 59] on span "Contact" at bounding box center [308, 62] width 29 height 7
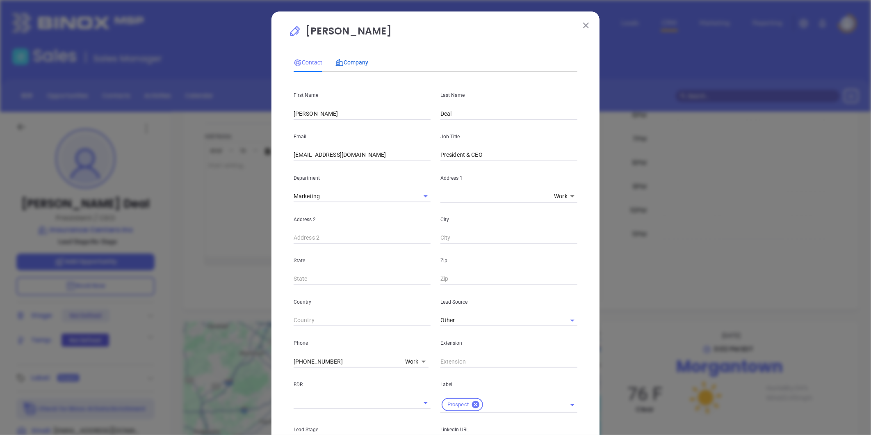
click at [348, 59] on span "Company" at bounding box center [352, 62] width 33 height 7
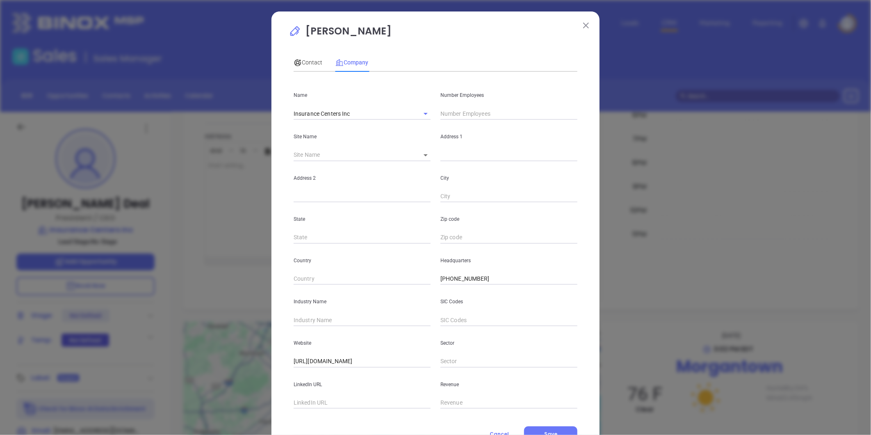
click at [470, 111] on input "text" at bounding box center [509, 113] width 137 height 12
type input "33"
drag, startPoint x: 329, startPoint y: 323, endPoint x: 324, endPoint y: 322, distance: 4.2
click at [325, 323] on input "text" at bounding box center [362, 320] width 137 height 12
type input "Insurance"
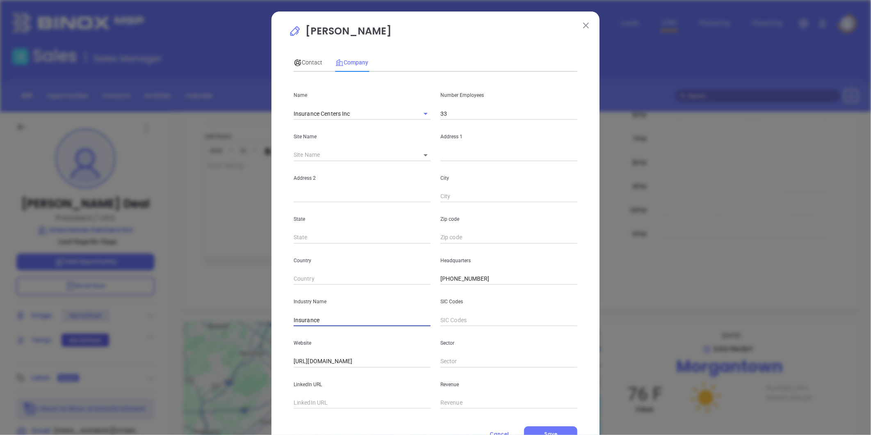
scroll to position [36, 0]
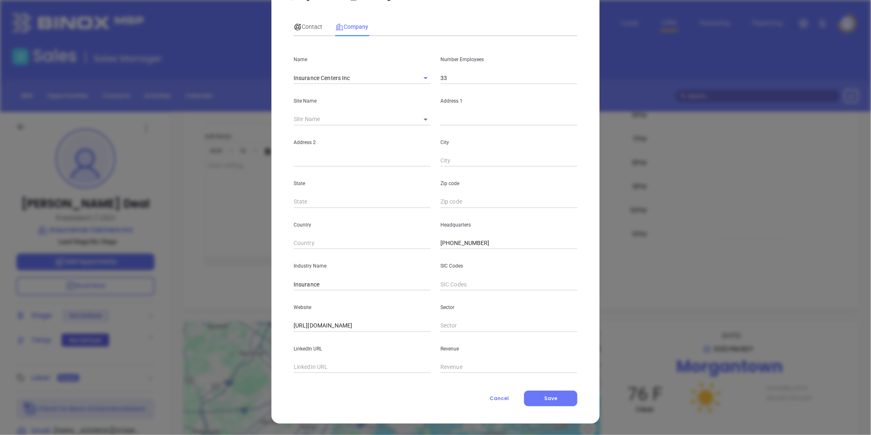
click at [312, 373] on div "Contact Company First Name Anthony Last Name Deal Email adeal@insurancecenters.…" at bounding box center [436, 209] width 284 height 393
click at [325, 368] on input "text" at bounding box center [362, 367] width 137 height 12
paste input "https://www.linkedin.com/company/insurance-centers-inc-/"
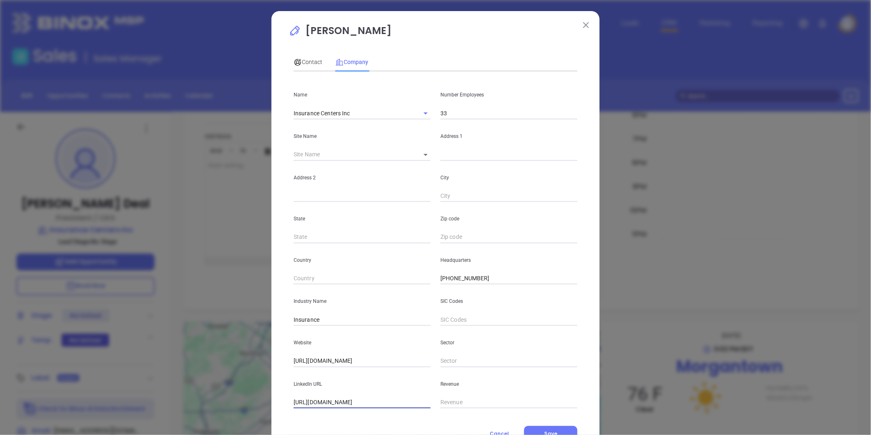
scroll to position [0, 0]
type input "https://www.linkedin.com/company/insurance-centers-inc-/"
click at [312, 62] on span "Contact" at bounding box center [308, 62] width 29 height 7
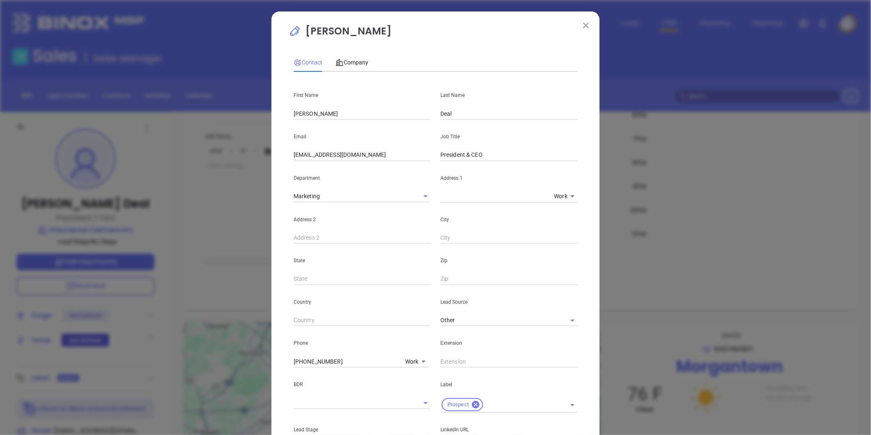
scroll to position [183, 0]
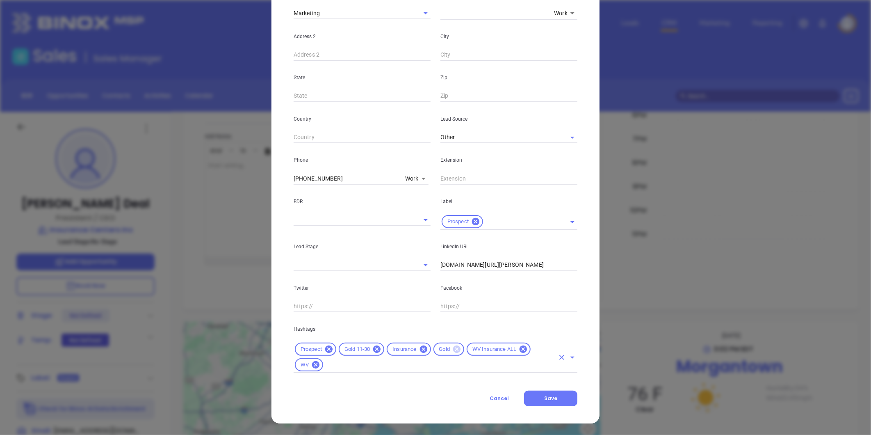
click at [453, 347] on icon at bounding box center [456, 348] width 7 height 7
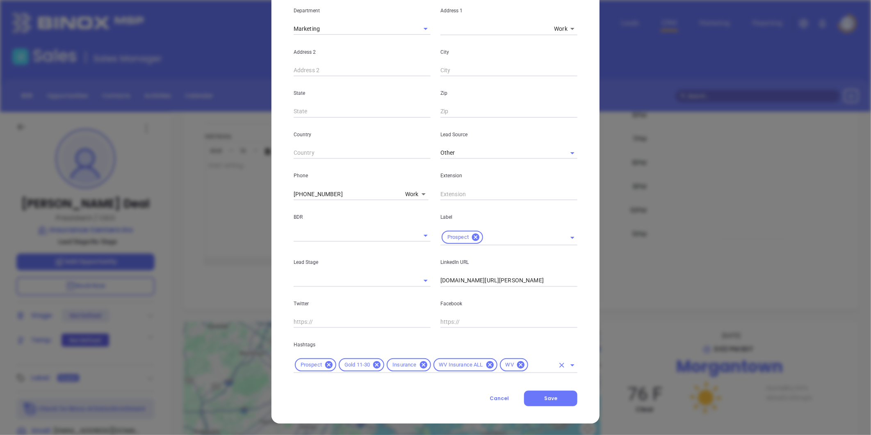
scroll to position [167, 0]
click at [547, 393] on button "Save" at bounding box center [550, 399] width 53 height 16
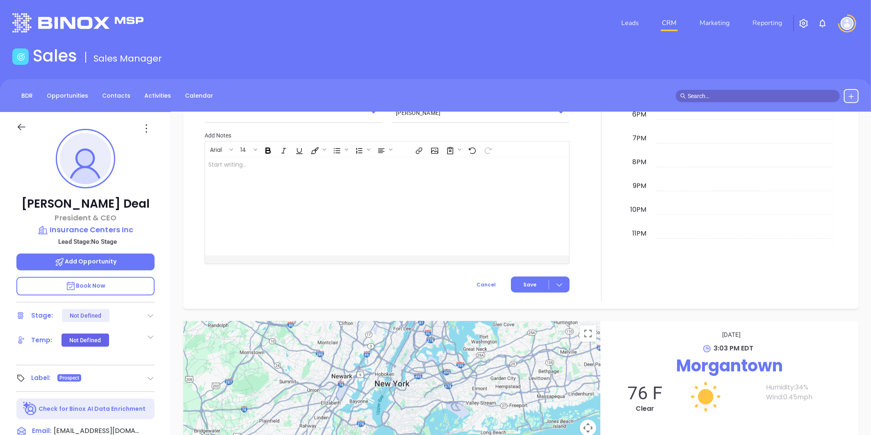
scroll to position [438, 0]
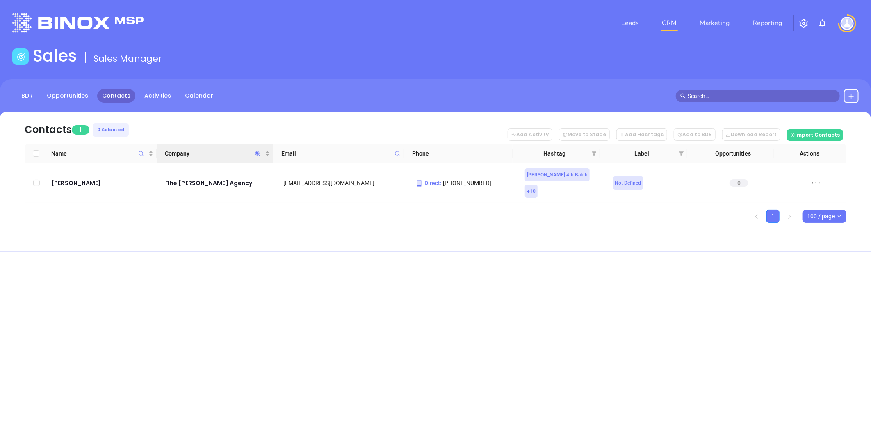
click at [255, 152] on icon "Company" at bounding box center [258, 154] width 6 height 6
paste input "[PERSON_NAME] Insurance"
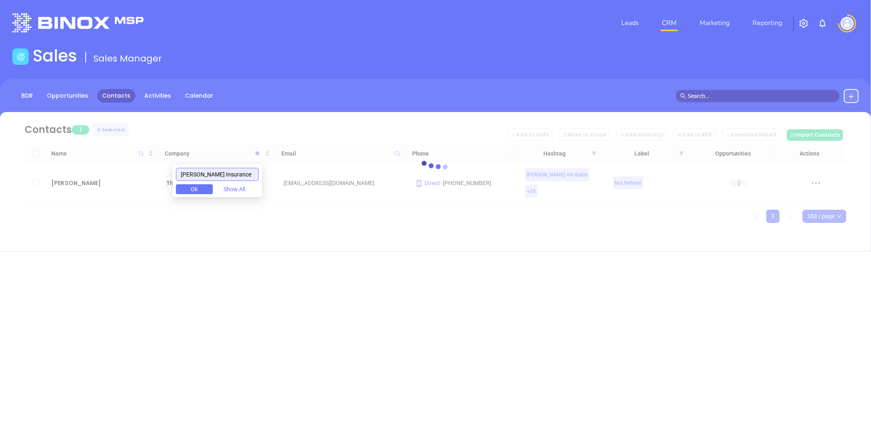
click at [188, 176] on input "[PERSON_NAME] Insurance" at bounding box center [217, 174] width 83 height 13
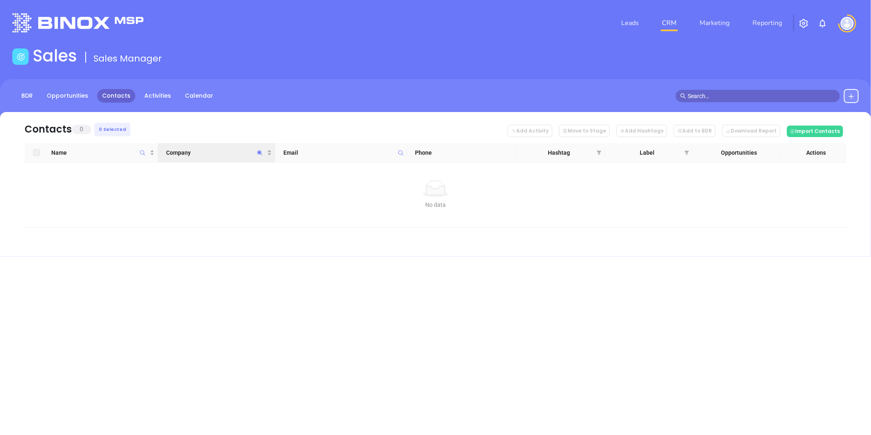
click at [259, 150] on icon "Company" at bounding box center [260, 153] width 6 height 6
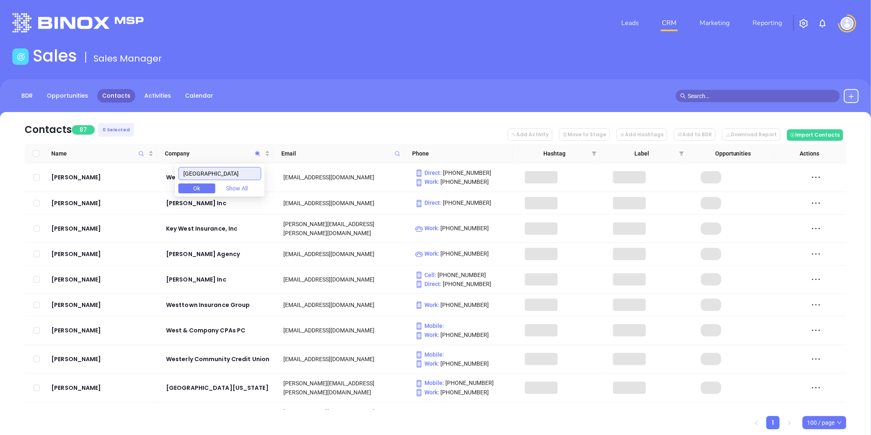
click at [242, 172] on input "[GEOGRAPHIC_DATA]" at bounding box center [219, 173] width 83 height 13
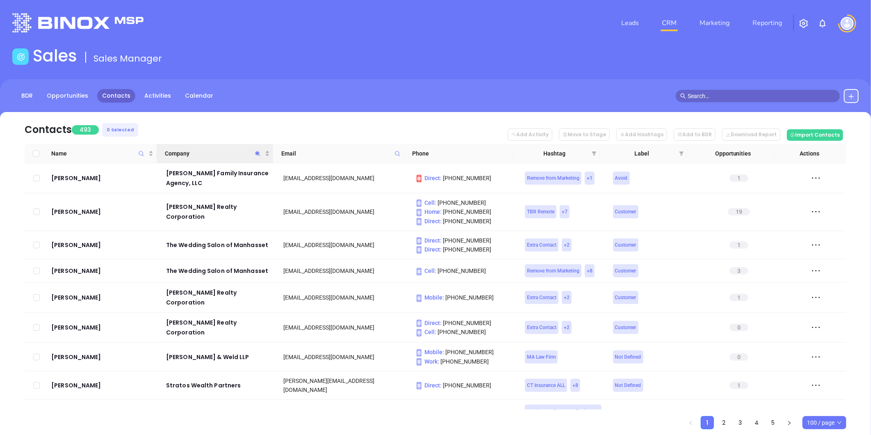
click at [257, 154] on icon "Company" at bounding box center [257, 153] width 5 height 5
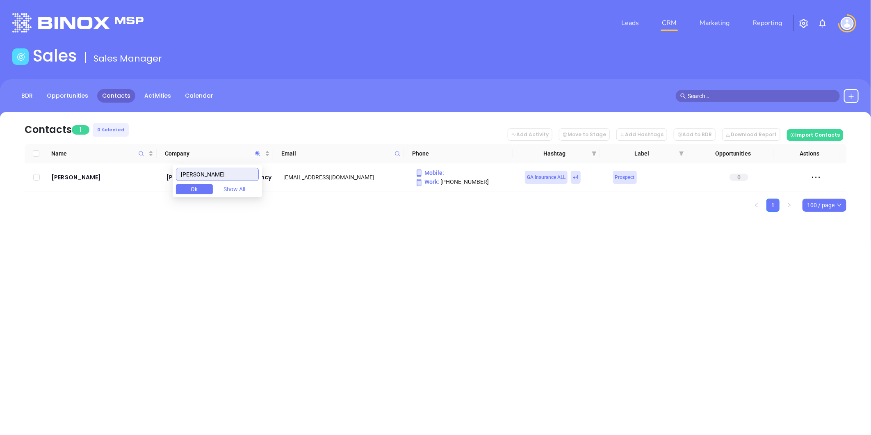
click at [152, 185] on body "Leads CRM Marketing Reporting Financial Leads Leads Sales Sales Manager BDR Opp…" at bounding box center [435, 217] width 871 height 435
paste input "Christi Insurance"
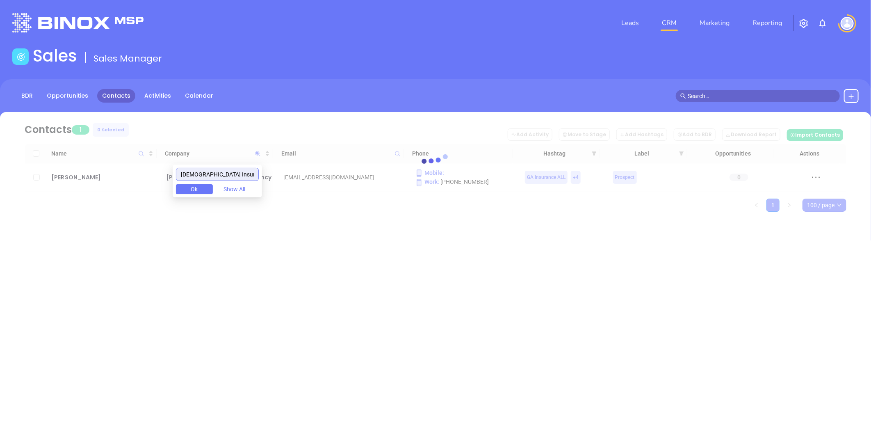
click at [186, 176] on input "Christi Insurance" at bounding box center [217, 174] width 83 height 13
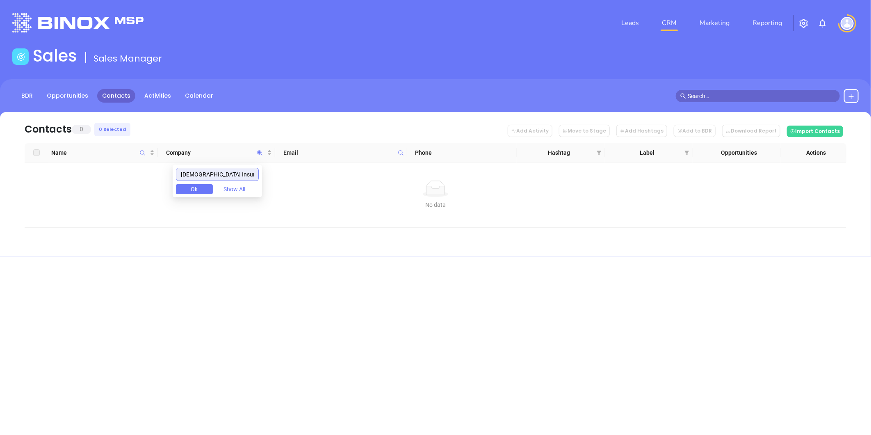
drag, startPoint x: 239, startPoint y: 173, endPoint x: 163, endPoint y: 196, distance: 79.3
click at [87, 208] on body "Leads CRM Marketing Reporting Financial Leads Leads Sales Sales Manager BDR Opp…" at bounding box center [435, 217] width 871 height 435
paste input "Christi Benefits Group"
click at [199, 178] on input "Christi Benefits Group" at bounding box center [217, 174] width 83 height 13
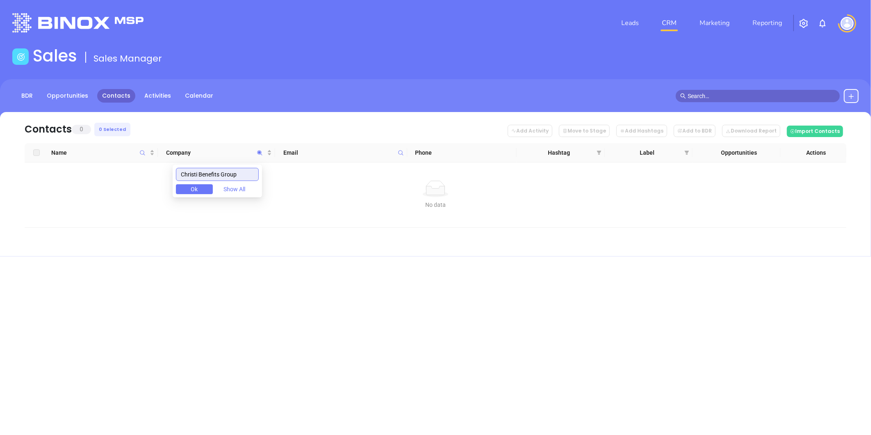
scroll to position [0, 0]
drag, startPoint x: 238, startPoint y: 174, endPoint x: 72, endPoint y: 187, distance: 167.1
click at [62, 189] on body "Leads CRM Marketing Reporting Financial Leads Leads Sales Sales Manager BDR Opp…" at bounding box center [435, 217] width 871 height 435
type input "Christi Benefits Group"
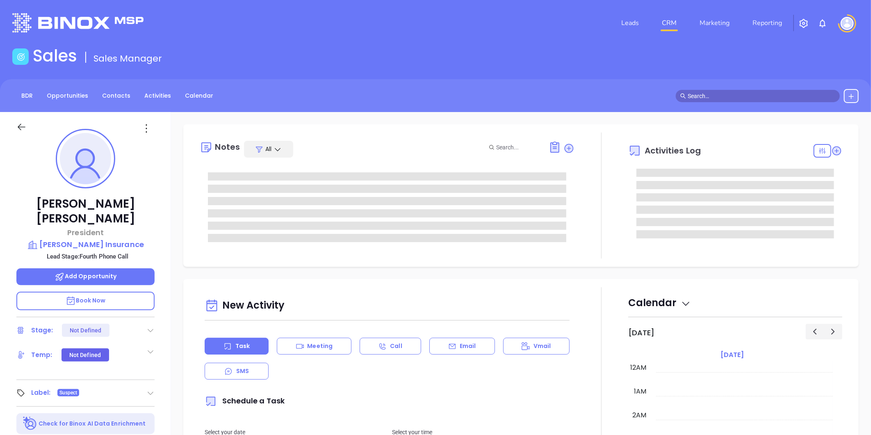
type input "[DATE]"
type input "[PERSON_NAME]"
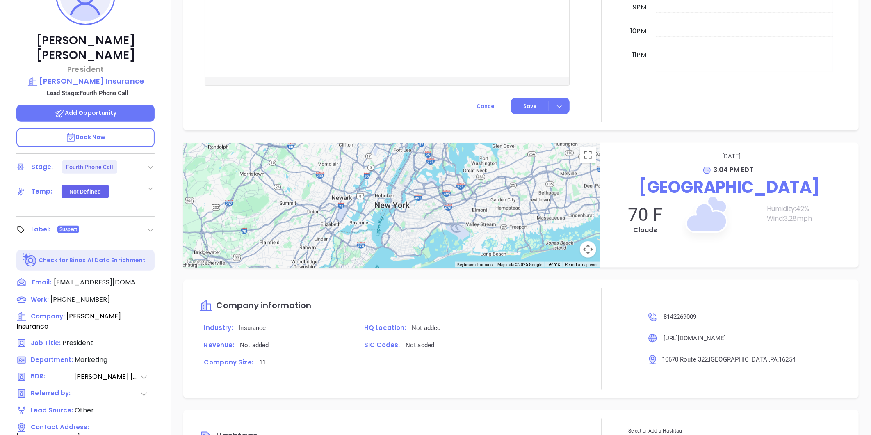
scroll to position [228, 0]
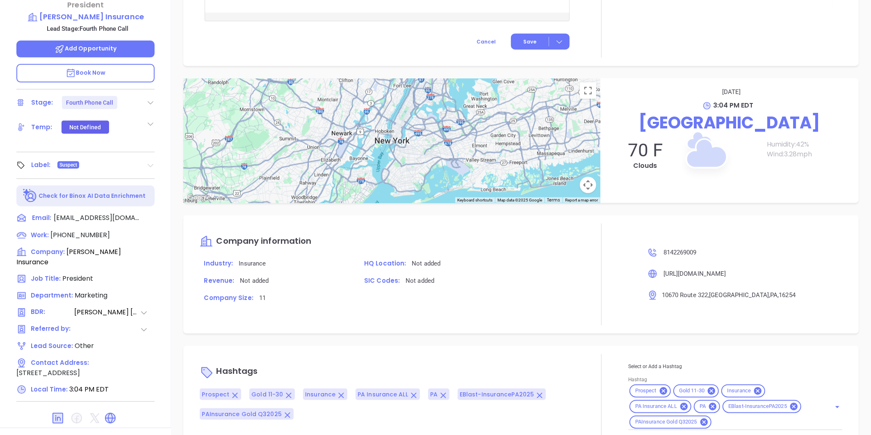
click at [149, 164] on icon at bounding box center [151, 165] width 6 height 3
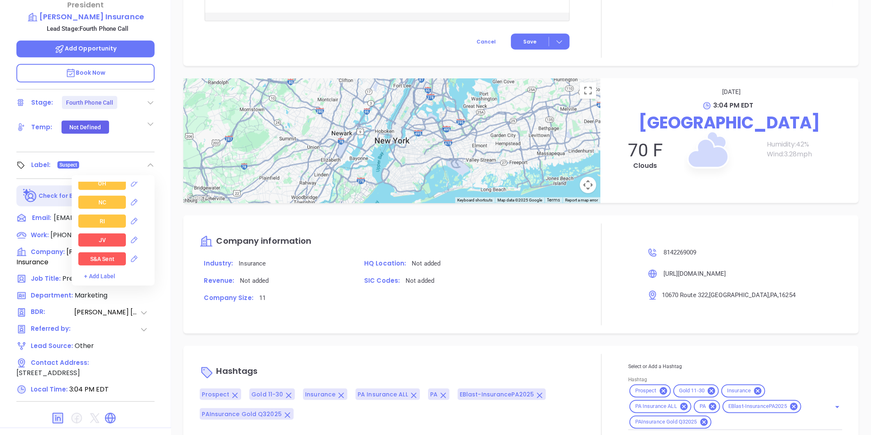
scroll to position [1185, 0]
click at [146, 212] on icon at bounding box center [146, 216] width 8 height 8
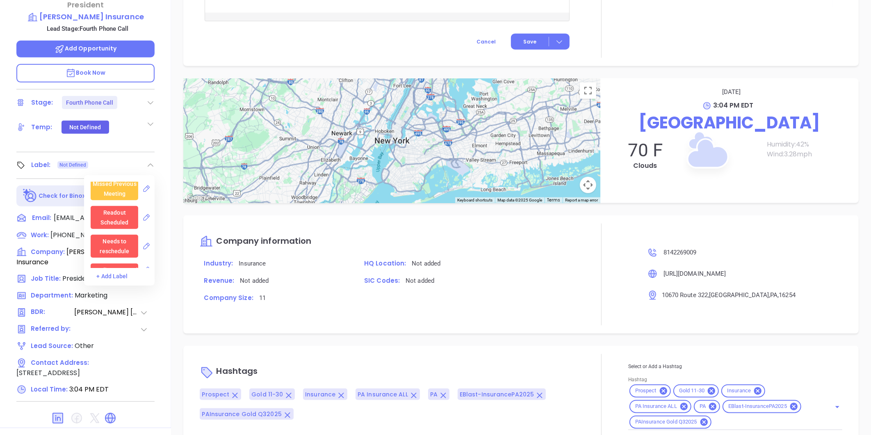
scroll to position [0, 0]
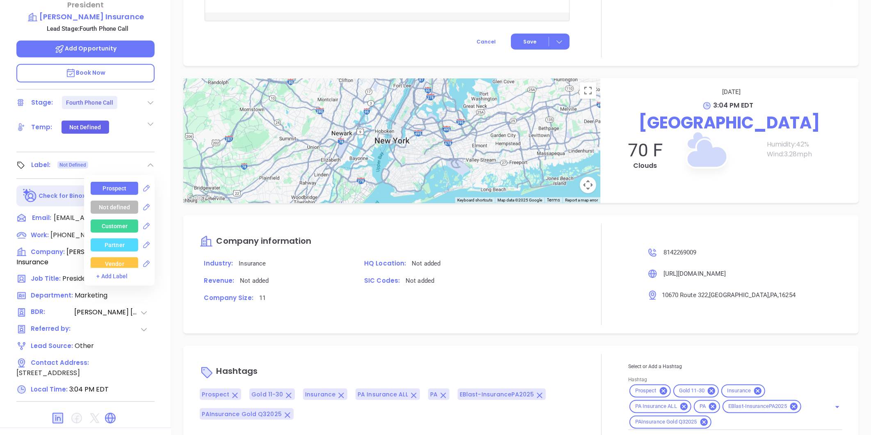
click at [114, 175] on div "Prospect Not defined Customer Partner Vendor Competitor Pending Approval Missed…" at bounding box center [119, 230] width 71 height 110
click at [111, 182] on div "Prospect" at bounding box center [115, 188] width 24 height 13
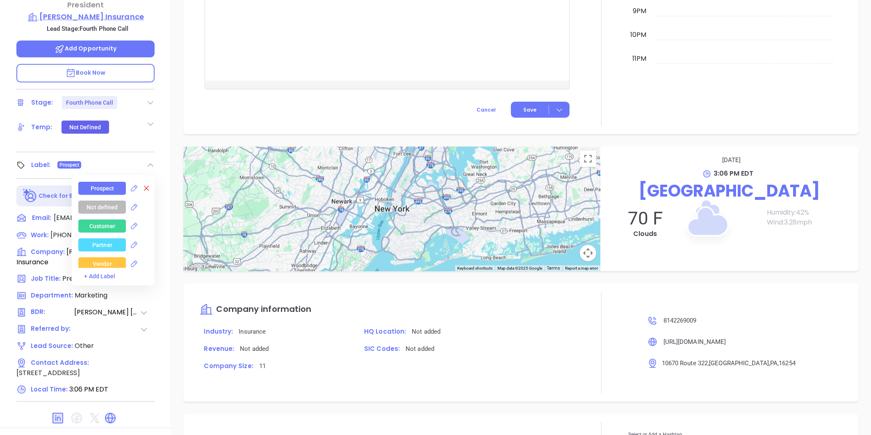
scroll to position [525, 0]
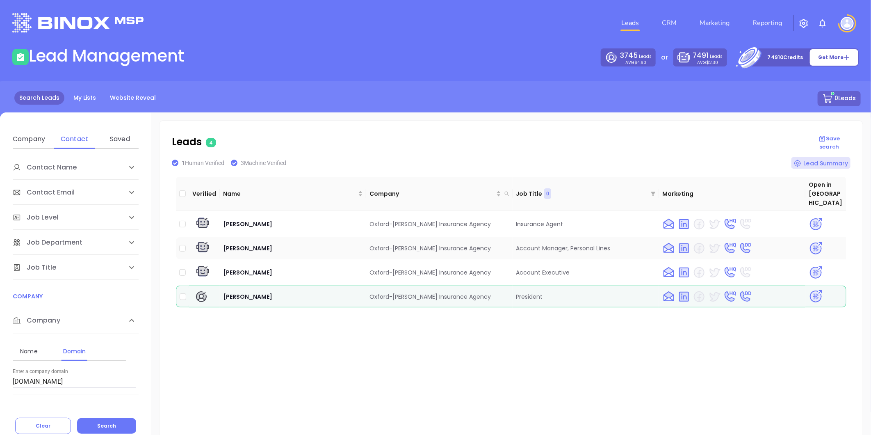
scroll to position [19, 0]
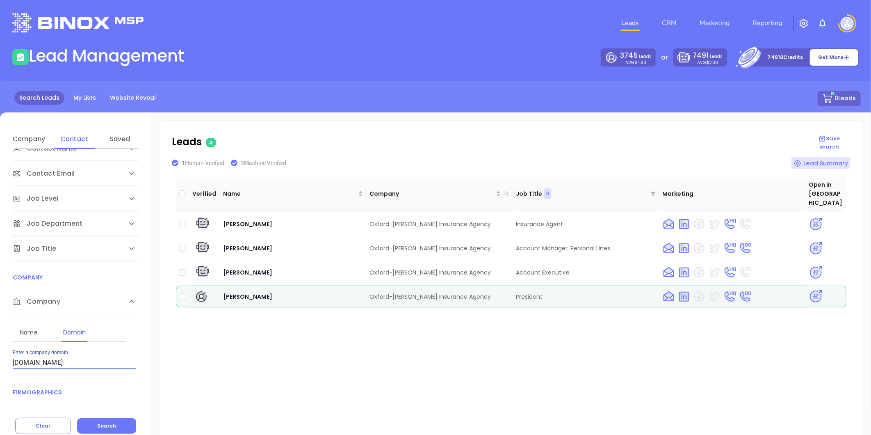
drag, startPoint x: 62, startPoint y: 364, endPoint x: -77, endPoint y: 365, distance: 138.7
click at [0, 365] on html "Leads CRM Marketing Reporting Financial Leads Leads Lead Management 3745 Leads …" at bounding box center [435, 217] width 871 height 435
paste input "reinardinsurance"
drag, startPoint x: 107, startPoint y: 420, endPoint x: 163, endPoint y: 372, distance: 73.4
click at [107, 420] on button "Search" at bounding box center [106, 426] width 59 height 16
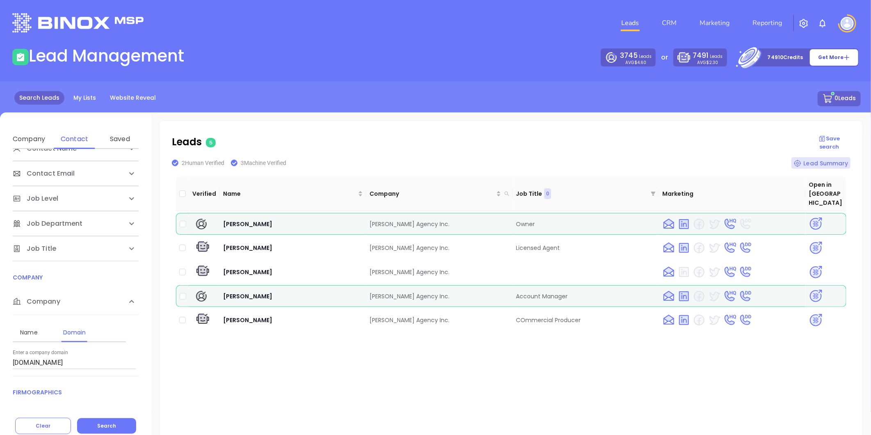
drag, startPoint x: 11, startPoint y: 362, endPoint x: -69, endPoint y: 373, distance: 80.8
click at [0, 373] on html "Leads CRM Marketing Reporting Financial Leads Leads Lead Management 3745 Leads …" at bounding box center [435, 217] width 871 height 435
paste input "[PERSON_NAME]"
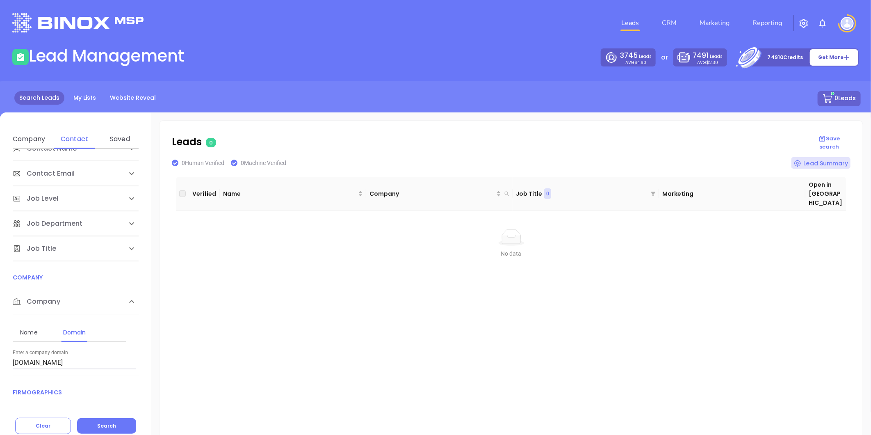
drag, startPoint x: 110, startPoint y: 424, endPoint x: 168, endPoint y: 399, distance: 63.8
click at [111, 423] on span "Search" at bounding box center [106, 425] width 19 height 7
drag, startPoint x: -98, startPoint y: 387, endPoint x: -108, endPoint y: 388, distance: 10.0
click at [0, 388] on html "Leads CRM Marketing Reporting Financial Leads Leads Lead Management 3745 Leads …" at bounding box center [435, 217] width 871 height 435
paste input "waltersassociatesinc"
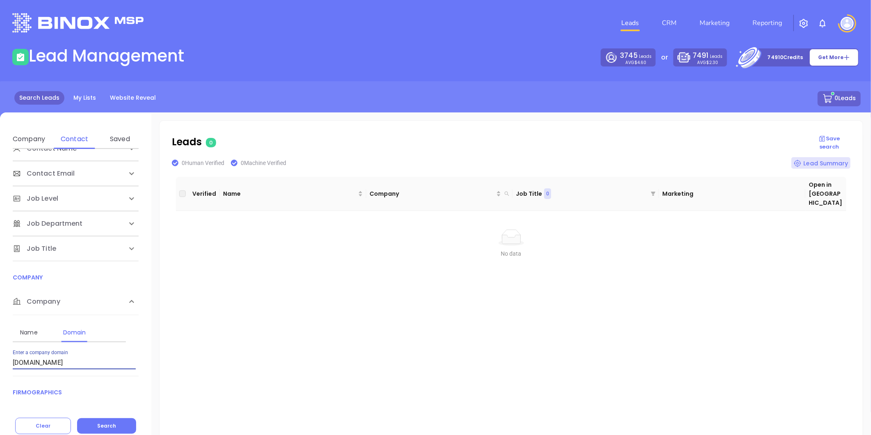
drag, startPoint x: 98, startPoint y: 357, endPoint x: -146, endPoint y: 384, distance: 245.5
click at [0, 384] on html "Leads CRM Marketing Reporting Financial Leads Leads Lead Management 3745 Leads …" at bounding box center [435, 217] width 871 height 435
paste input "christiinsurance"
type input "christiinsurance.com"
drag, startPoint x: 104, startPoint y: 425, endPoint x: 102, endPoint y: 418, distance: 8.1
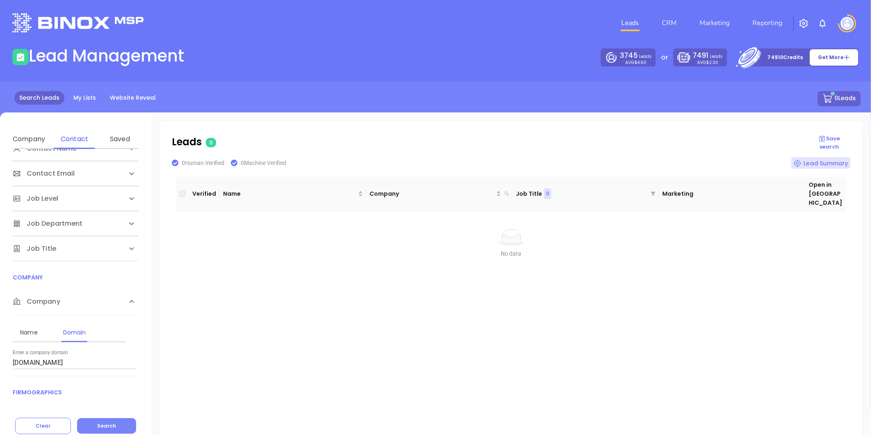
click at [103, 425] on span "Search" at bounding box center [106, 425] width 19 height 7
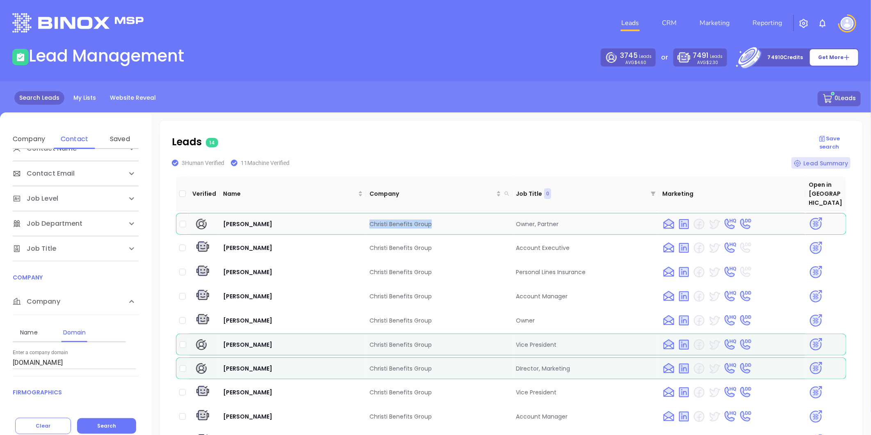
drag, startPoint x: 363, startPoint y: 216, endPoint x: 443, endPoint y: 213, distance: 80.9
click at [443, 213] on tr "Eric Mcdowell Christi Benefits Group Owner, Partner" at bounding box center [511, 224] width 671 height 22
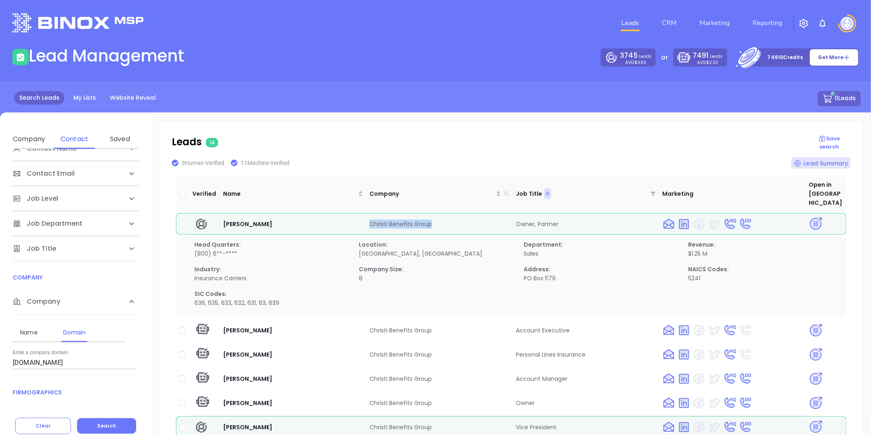
copy tr "Christi Benefits Group"
click at [810, 217] on img at bounding box center [816, 224] width 14 height 14
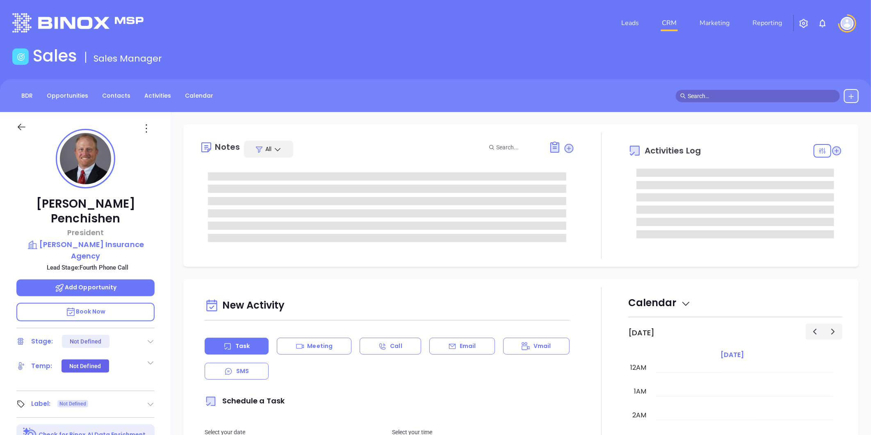
type input "[DATE]"
type input "[PERSON_NAME]"
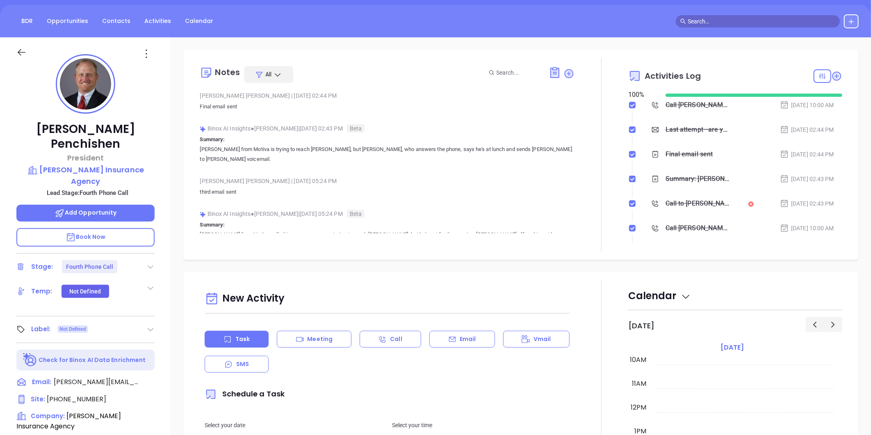
scroll to position [69, 0]
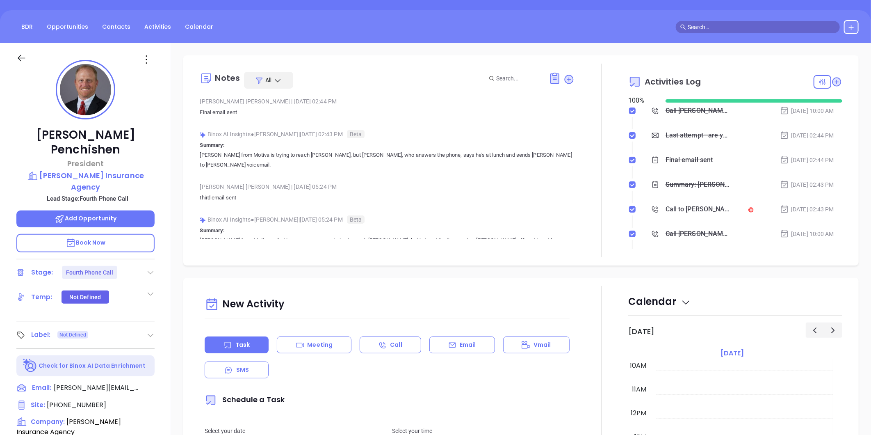
click at [146, 59] on icon at bounding box center [146, 59] width 13 height 13
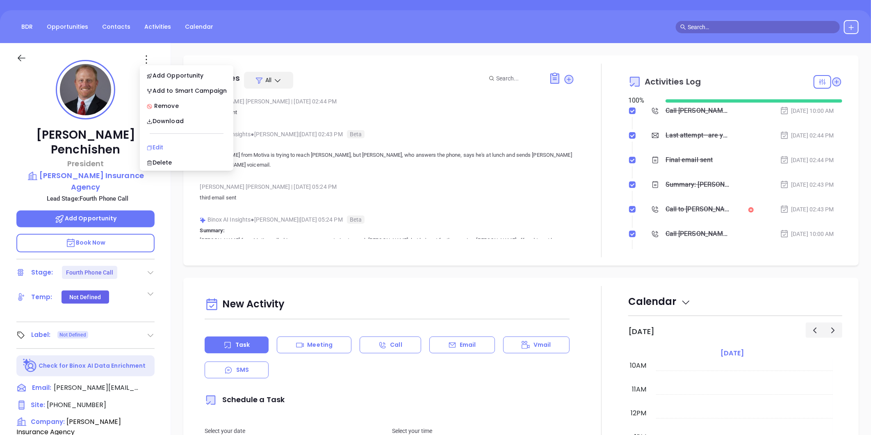
click at [157, 146] on div "Edit" at bounding box center [186, 147] width 80 height 9
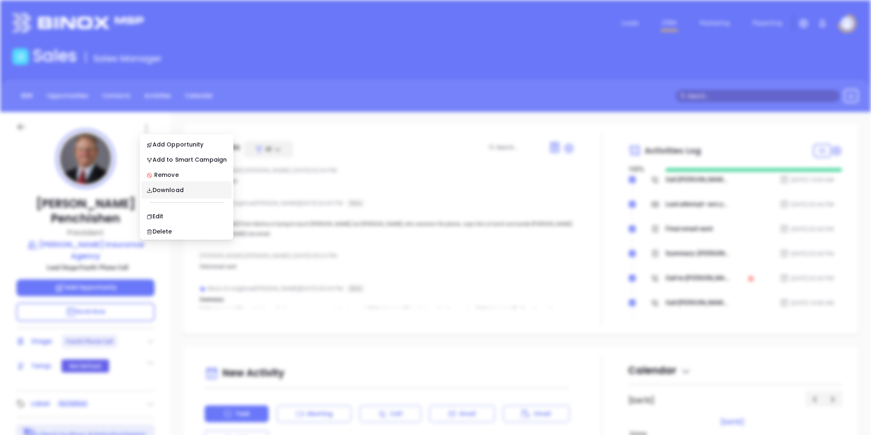
scroll to position [0, 0]
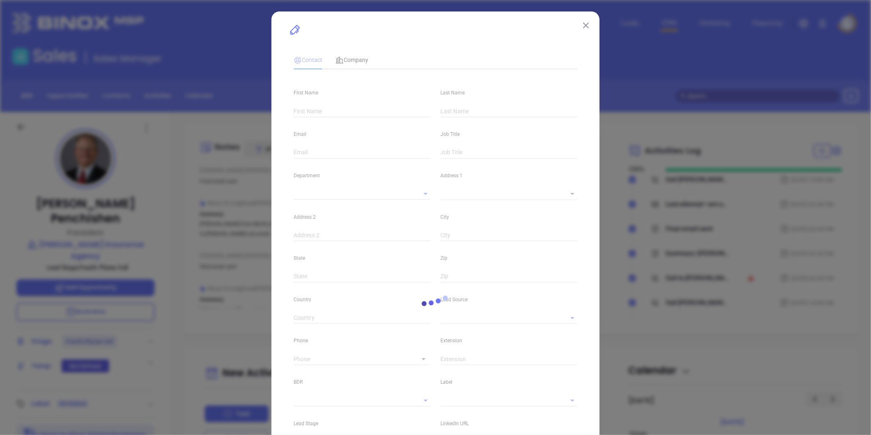
type input "Scott"
type input "Penchishen"
type input "scott@wolfinsurance.com"
type input "President"
type textarea "PO Box 221"
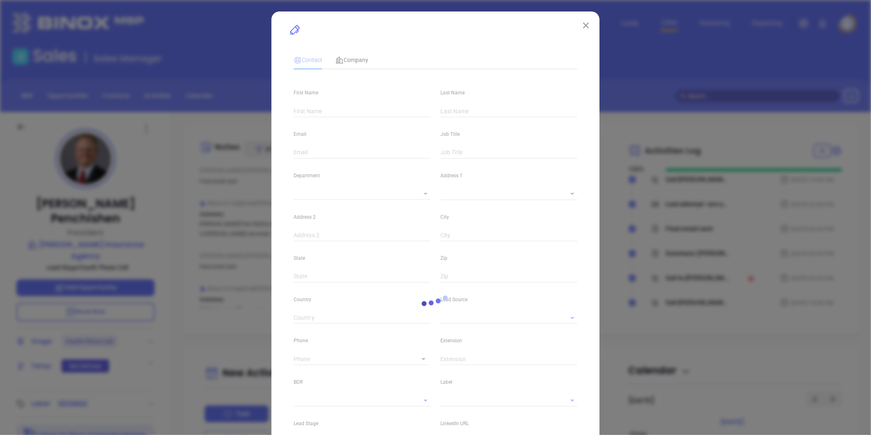
type input "1"
type input "Nazareth"
type input "PA"
type input "18064"
type input "www.linkedin.com/in/scott-penchishen-a2a08954"
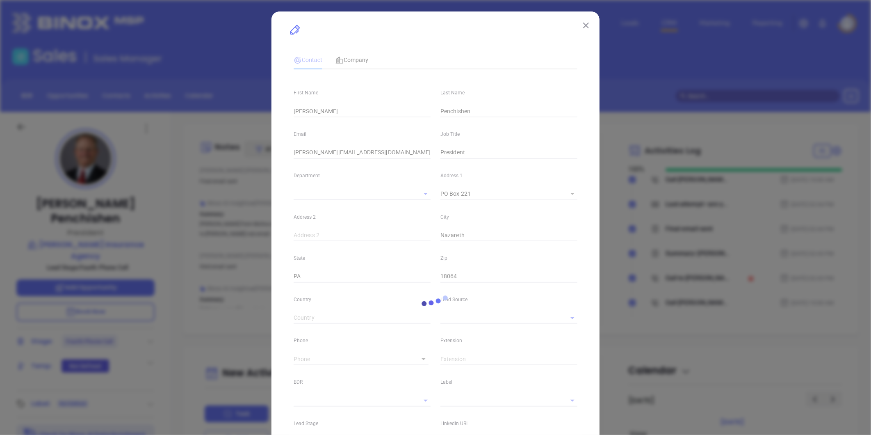
type input "Marketing"
type input "Binox"
type input "[PERSON_NAME]"
type input "Fourth Phone Call"
type input "1"
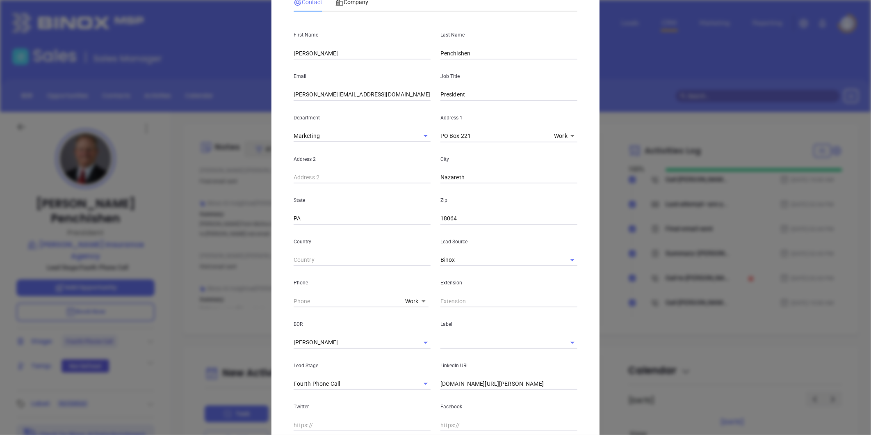
scroll to position [137, 0]
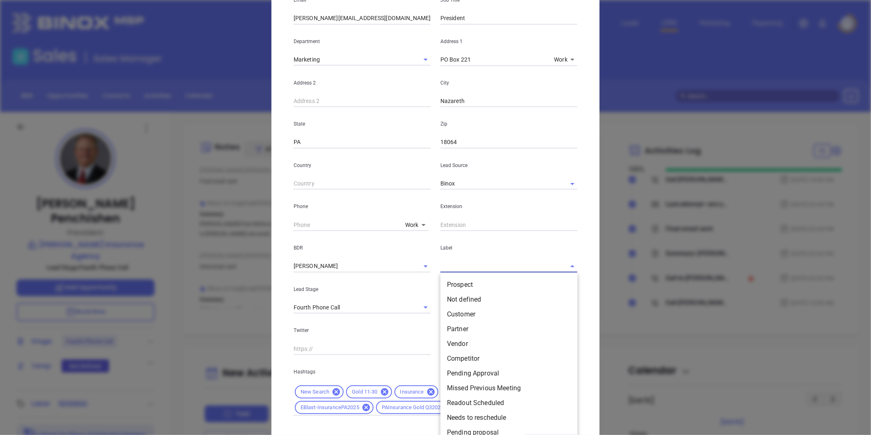
click at [457, 267] on input "text" at bounding box center [498, 266] width 114 height 12
click at [453, 282] on li "Prospect" at bounding box center [509, 284] width 137 height 15
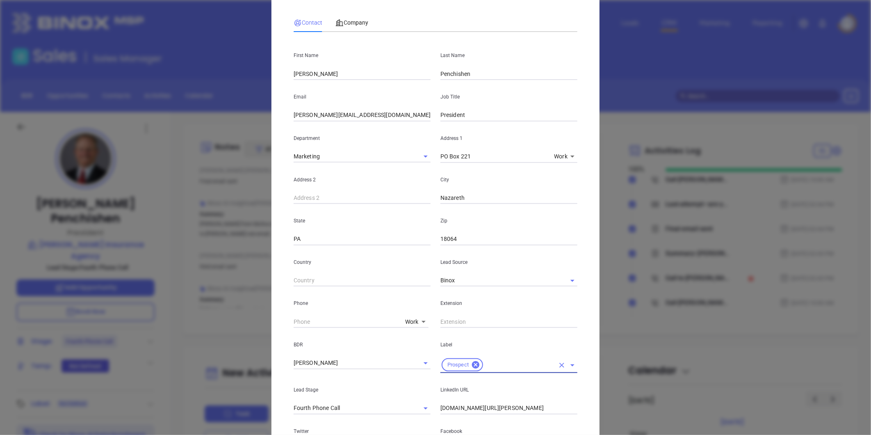
scroll to position [0, 0]
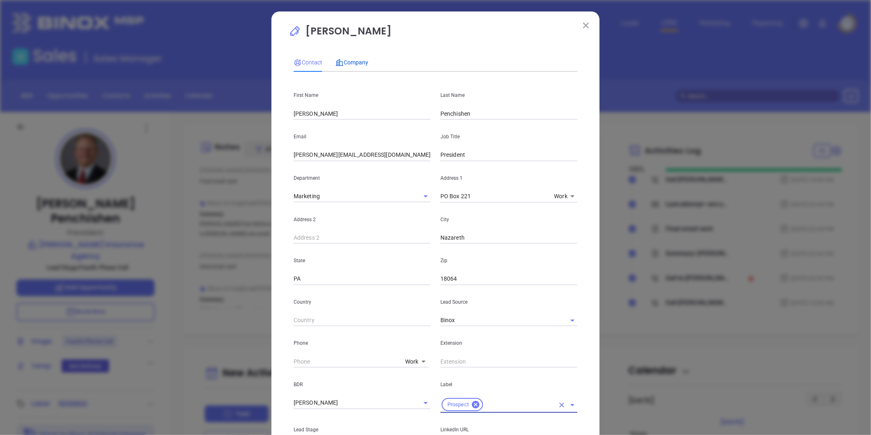
click at [346, 62] on span "Company" at bounding box center [352, 62] width 33 height 7
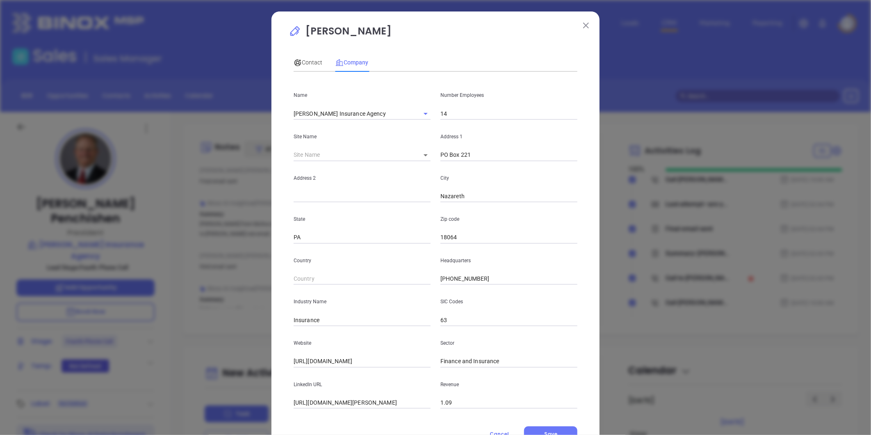
click at [453, 117] on input "14" at bounding box center [509, 113] width 137 height 12
click at [453, 114] on input "14" at bounding box center [509, 113] width 137 height 12
type input "12"
click at [377, 222] on p "State" at bounding box center [362, 219] width 137 height 9
click at [306, 60] on span "Contact" at bounding box center [308, 62] width 29 height 7
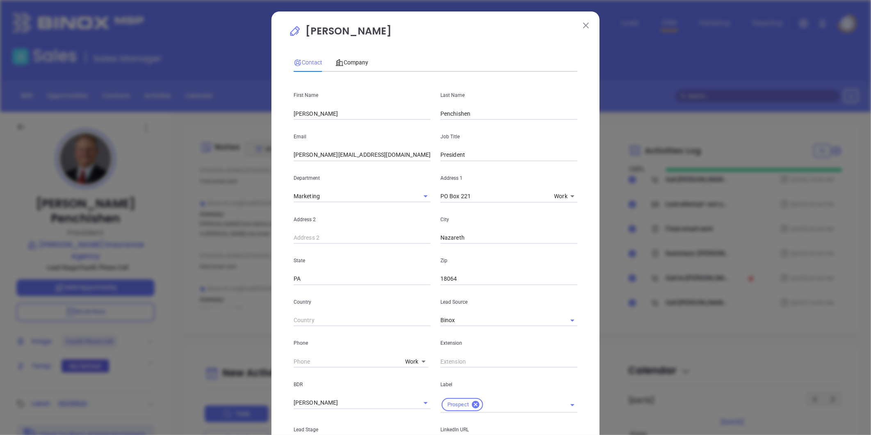
scroll to position [183, 0]
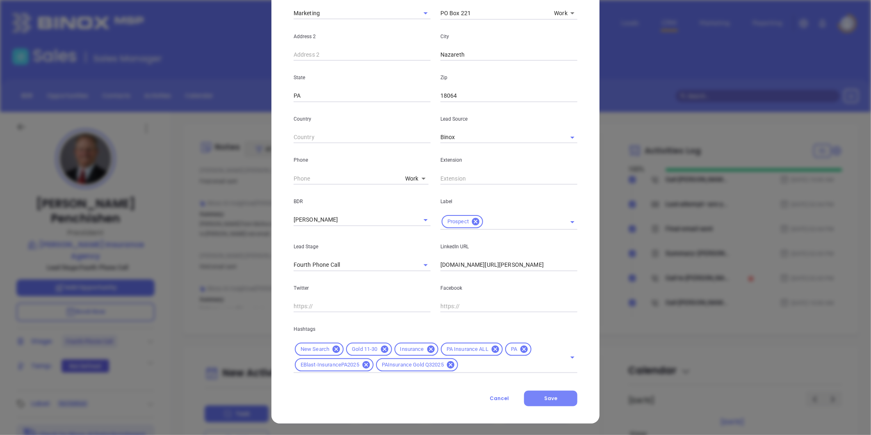
click at [546, 395] on span "Save" at bounding box center [550, 398] width 13 height 7
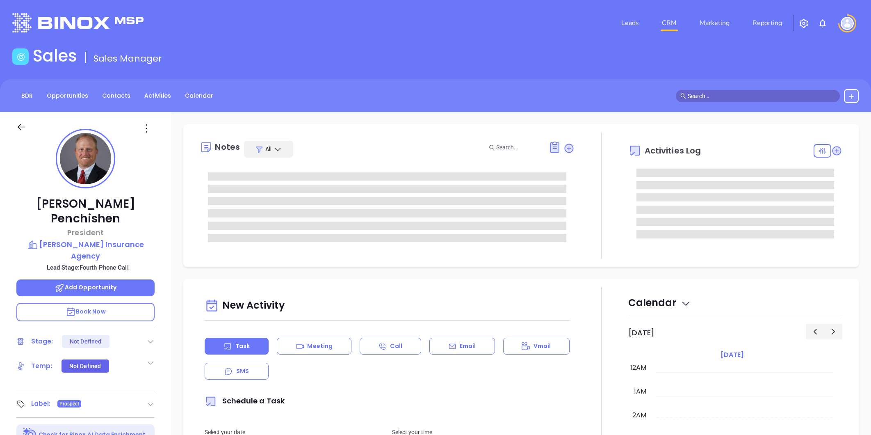
type input "[DATE]"
type input "[PERSON_NAME]"
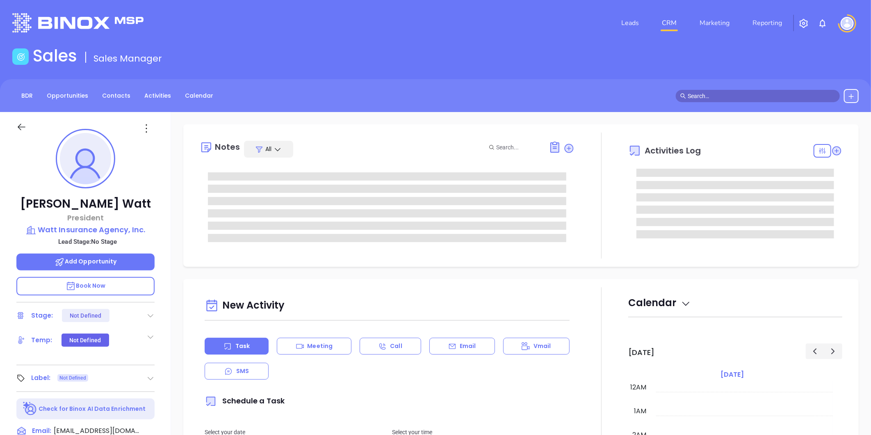
type input "[DATE]"
type input "[PERSON_NAME]"
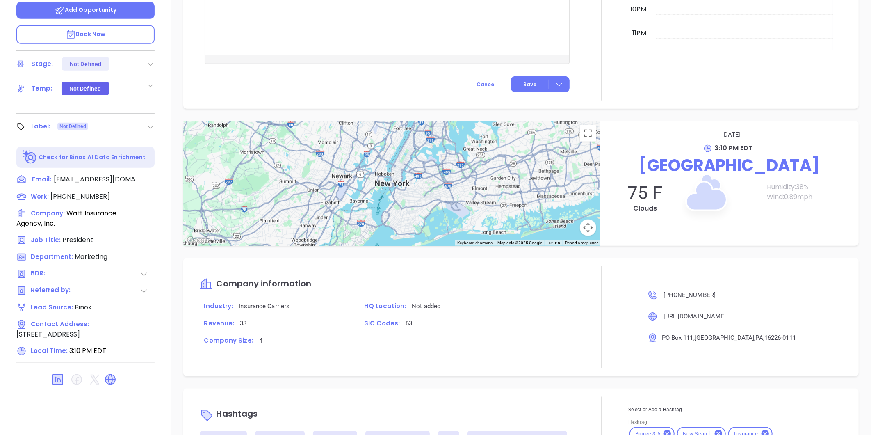
scroll to position [412, 0]
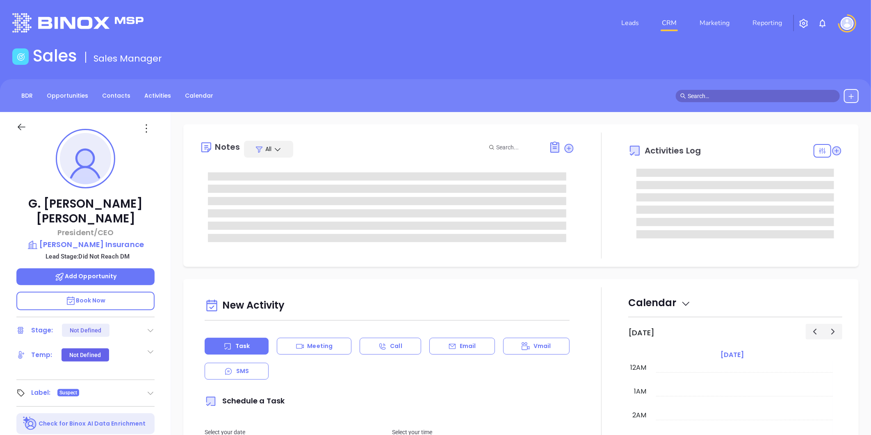
type input "[DATE]"
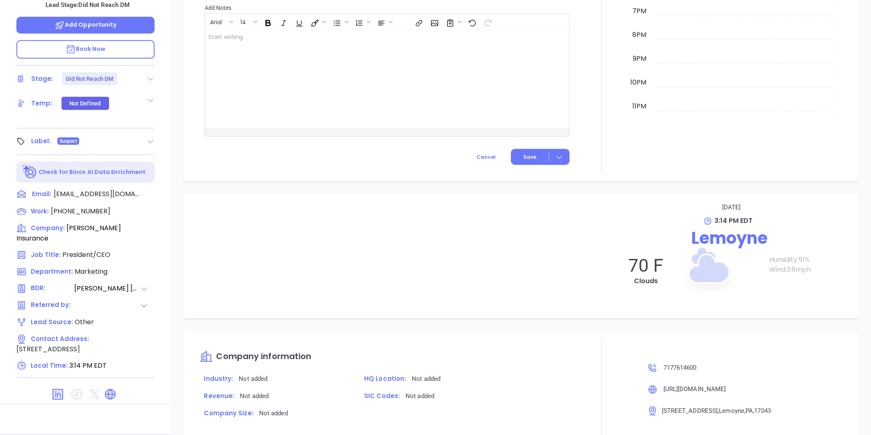
type input "[PERSON_NAME]"
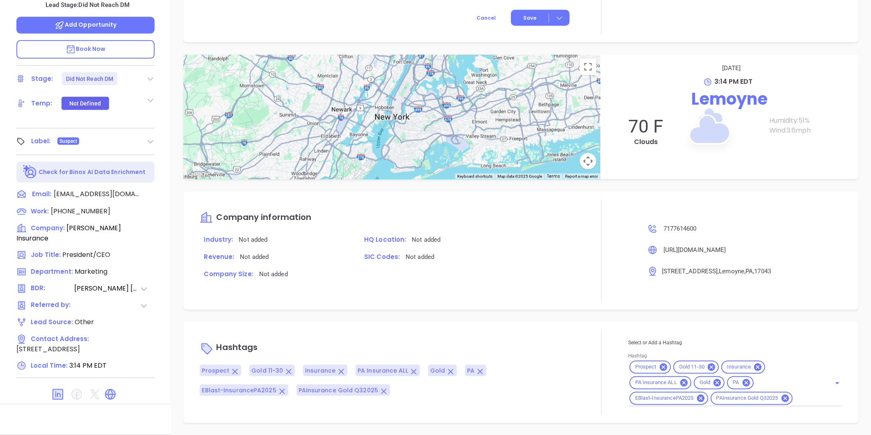
scroll to position [23, 0]
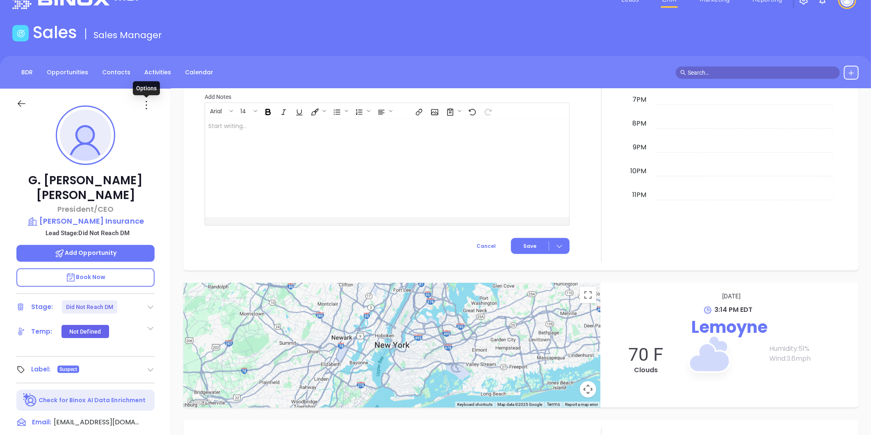
click at [148, 107] on icon at bounding box center [146, 104] width 13 height 13
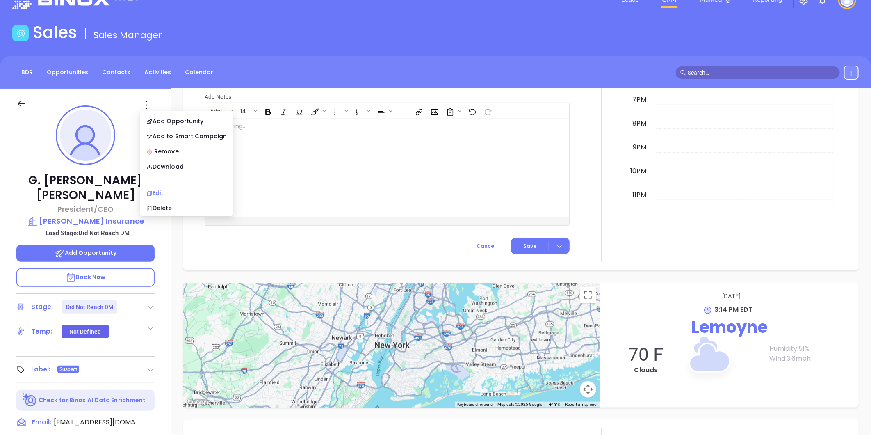
click at [156, 191] on div "Edit" at bounding box center [186, 192] width 80 height 9
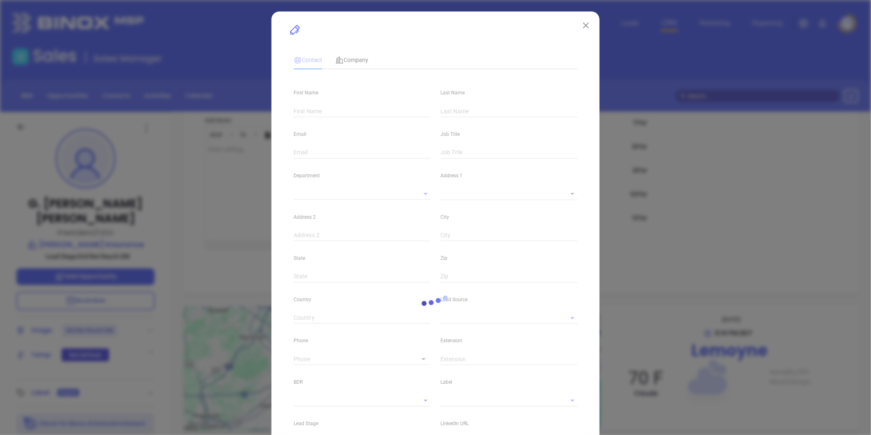
type input "G. Greg"
type input "Gunn"
type input "ggunn@gunnmowery.com"
type input "President/CEO"
type input "1"
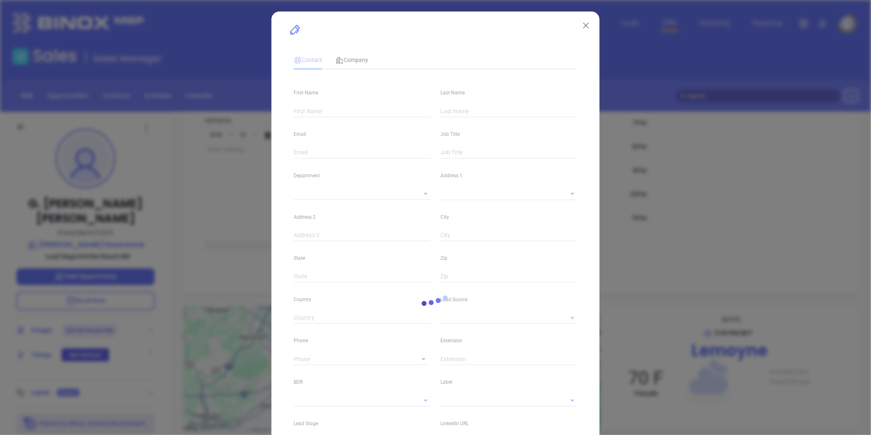
type input "www.linkedin.com/in/ggreggunn"
type input "Marketing"
type input "Other"
type input "[PERSON_NAME]"
type input "Did Not Reach DM"
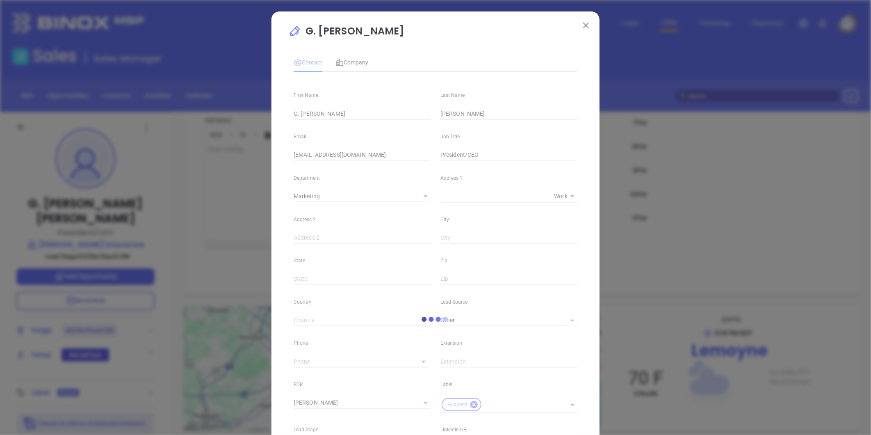
type input "(717) 761-4600"
type input "1"
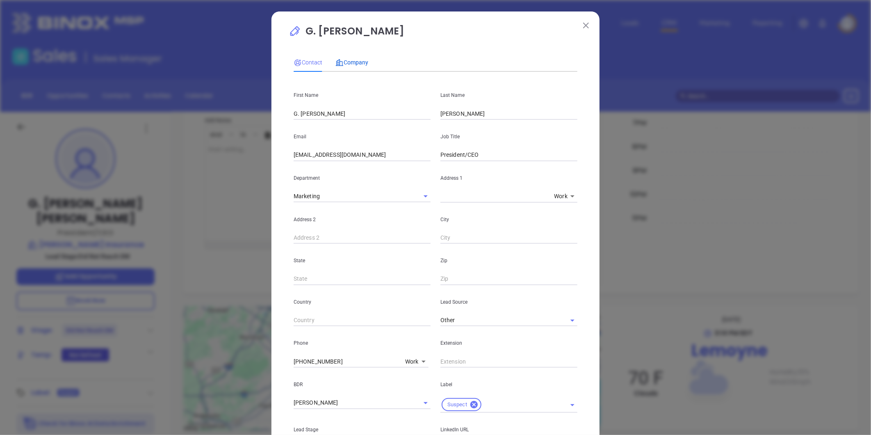
click at [354, 61] on span "Company" at bounding box center [352, 62] width 33 height 7
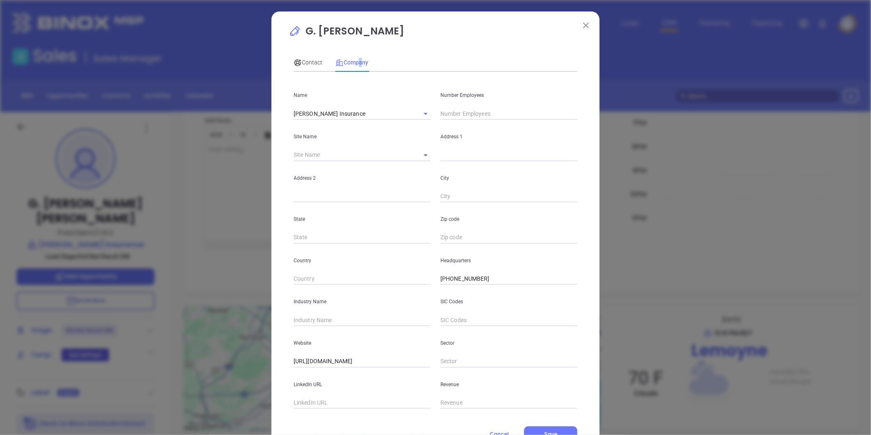
drag, startPoint x: 353, startPoint y: 64, endPoint x: 322, endPoint y: 317, distance: 255.4
click at [324, 317] on input "text" at bounding box center [362, 320] width 137 height 12
type input "Insurance"
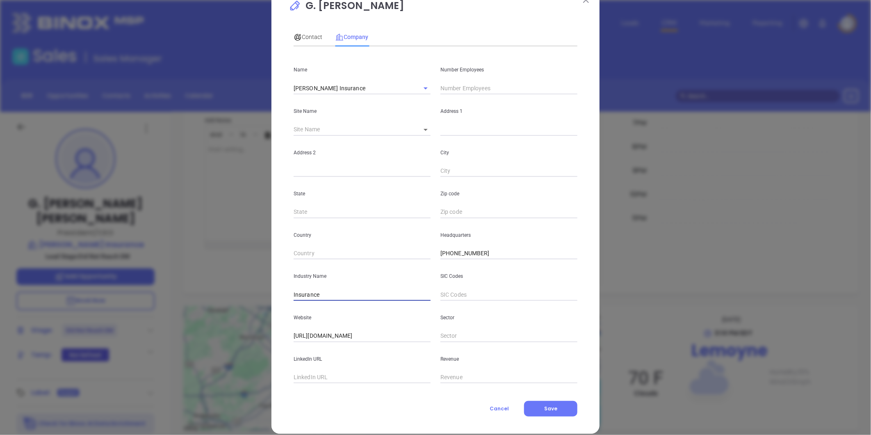
scroll to position [36, 0]
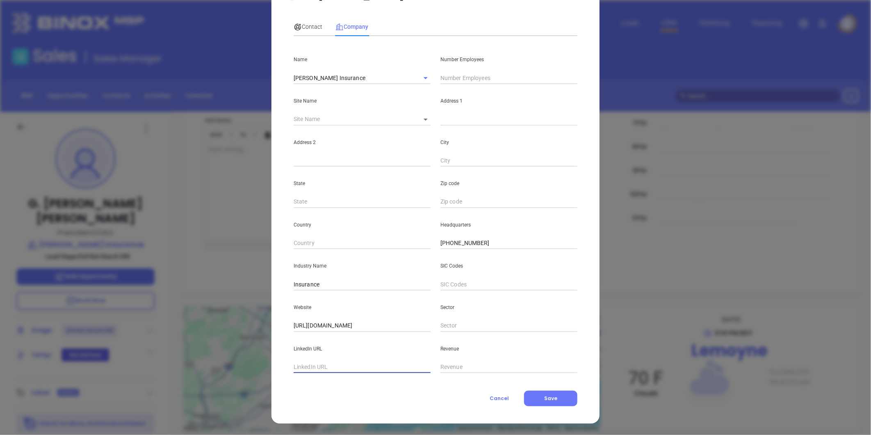
click at [327, 365] on input "text" at bounding box center [362, 367] width 137 height 12
paste input "https://www.linkedin.com/company/wagner-giblin-insurance/"
type input "https://www.linkedin.com/company/wagner-giblin-insurance/"
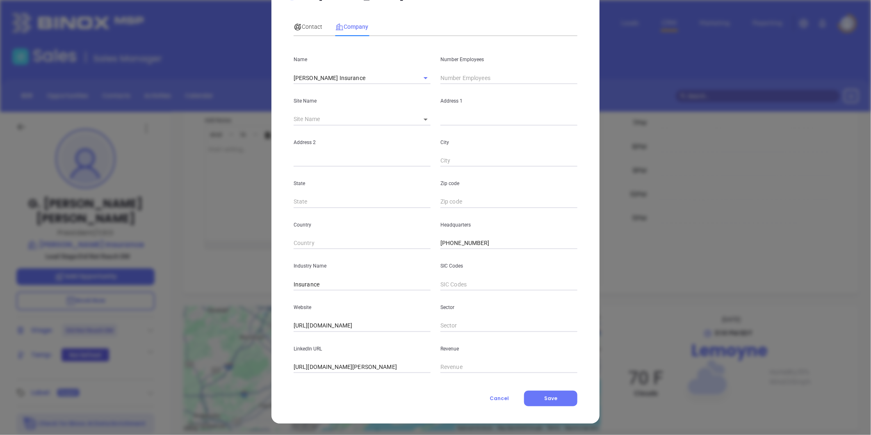
click at [473, 73] on input "text" at bounding box center [509, 78] width 137 height 12
type input "62"
click at [366, 183] on p "State" at bounding box center [362, 183] width 137 height 9
click at [420, 117] on body "Leads CRM Marketing Reporting Financial Leads Leads Sales Sales Manager BDR Opp…" at bounding box center [435, 217] width 871 height 435
click at [439, 119] on li "Lemoyne" at bounding box center [431, 119] width 40 height 15
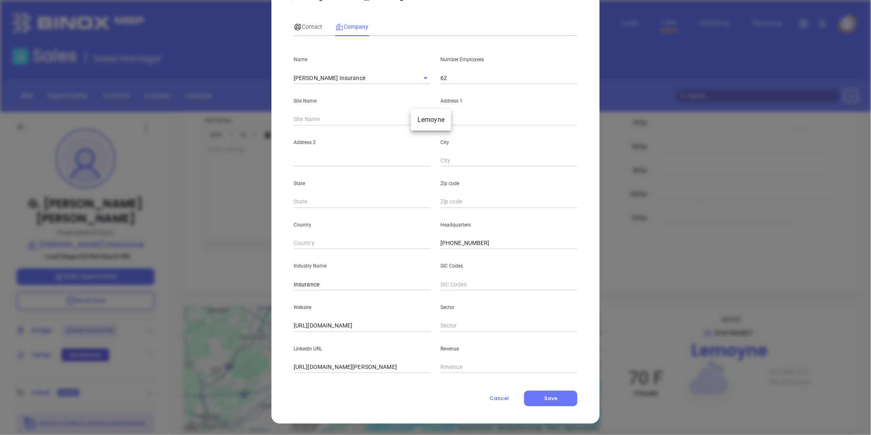
type input "Lemoyne"
type input "81264"
type input "650 North 12th Street"
type input "Lemoyne"
type input "PA"
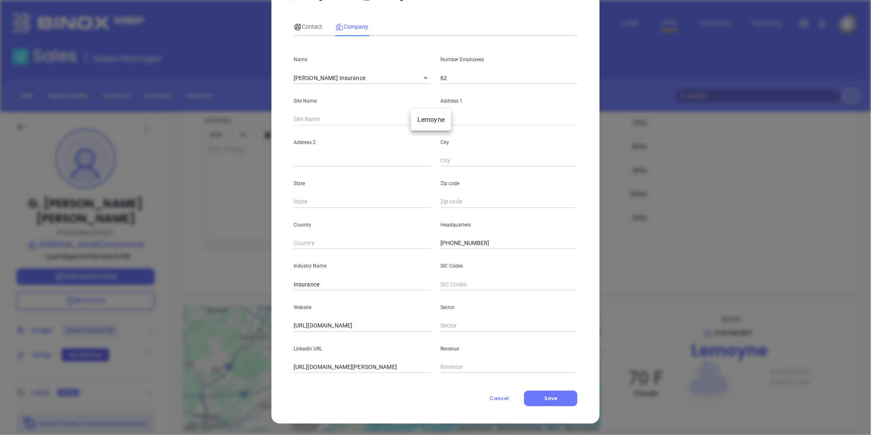
type input "17043"
drag, startPoint x: 310, startPoint y: 25, endPoint x: 322, endPoint y: 37, distance: 16.8
click at [310, 25] on span "Contact" at bounding box center [308, 26] width 29 height 7
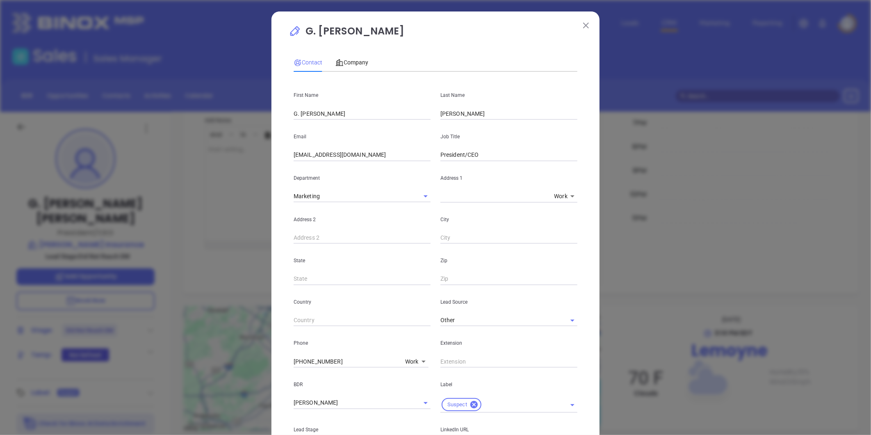
click at [466, 154] on input "President/CEO" at bounding box center [509, 155] width 137 height 12
type input "President & CEO"
drag, startPoint x: 297, startPoint y: 160, endPoint x: 169, endPoint y: 153, distance: 127.4
click at [170, 167] on div "G. Greg Gunn Contact Company First Name G. Greg Last Name Gunn Email ggunn@gunn…" at bounding box center [435, 217] width 871 height 435
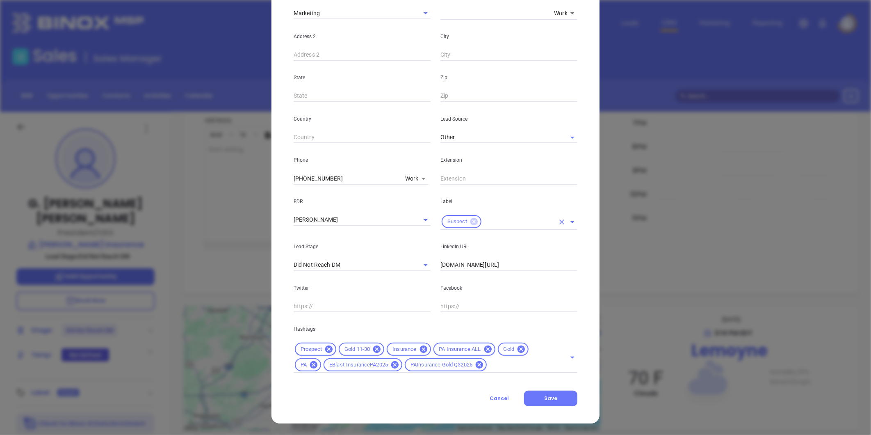
click at [471, 222] on icon at bounding box center [474, 221] width 7 height 7
click at [470, 222] on input "text" at bounding box center [498, 224] width 114 height 12
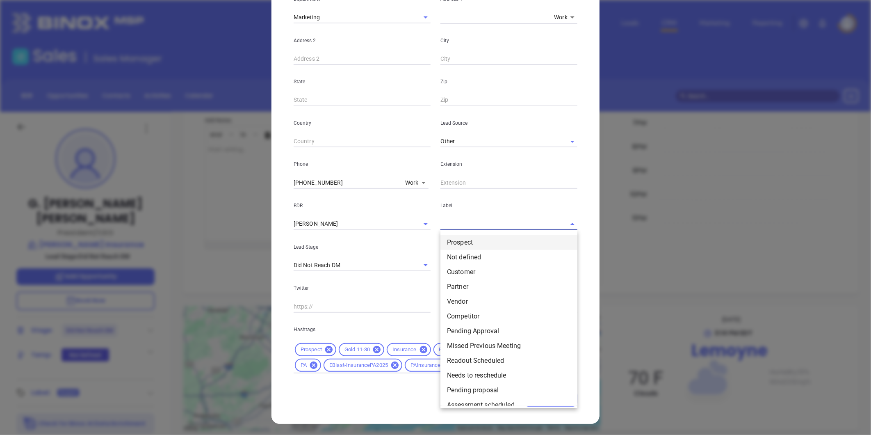
click at [468, 242] on li "Prospect" at bounding box center [509, 242] width 137 height 15
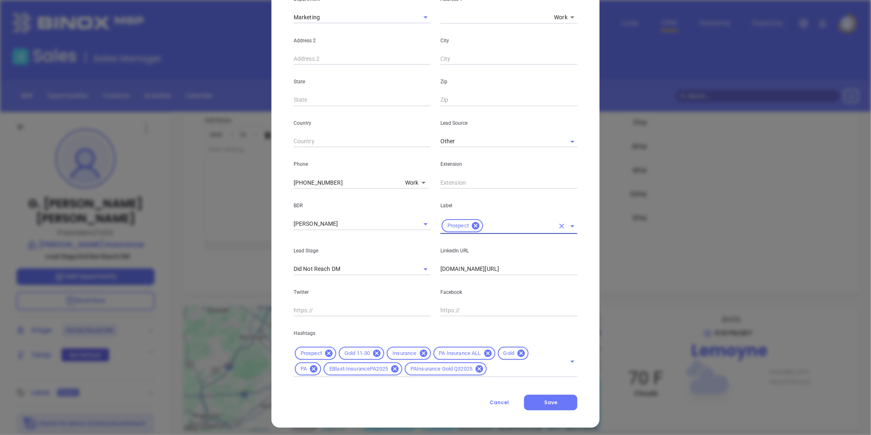
click at [490, 208] on p "Label" at bounding box center [509, 205] width 137 height 9
click at [518, 350] on icon at bounding box center [521, 353] width 7 height 7
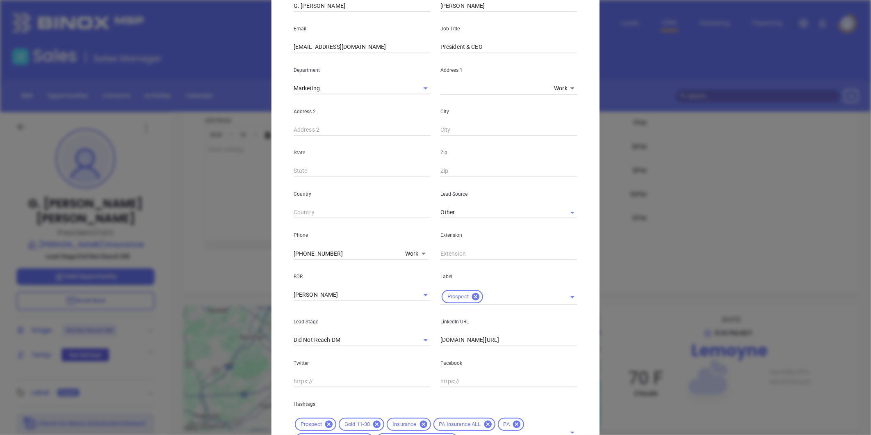
scroll to position [0, 0]
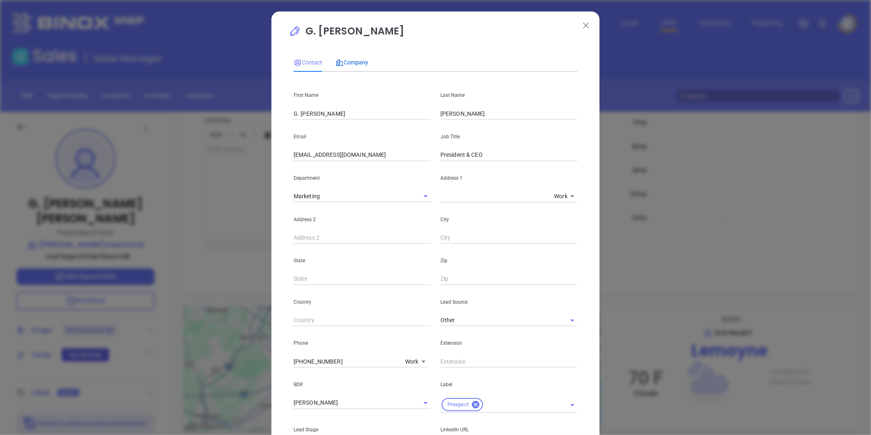
click at [350, 62] on span "Company" at bounding box center [352, 62] width 33 height 7
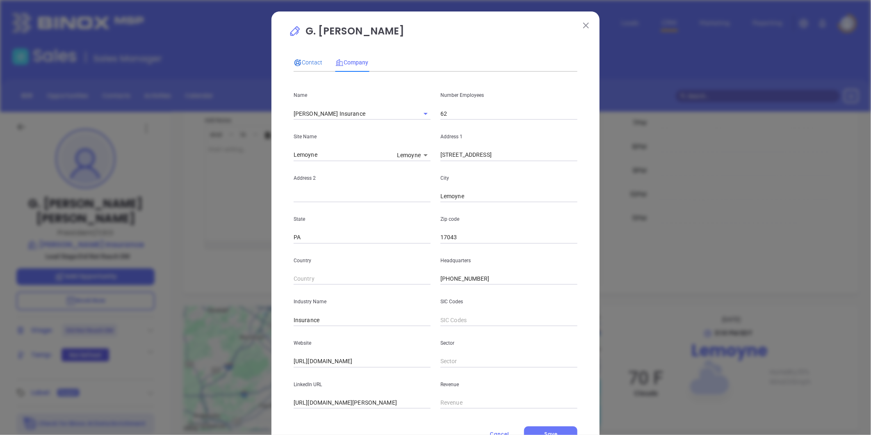
click at [299, 59] on span "Contact" at bounding box center [308, 62] width 29 height 7
click at [307, 61] on span "Contact" at bounding box center [308, 62] width 29 height 7
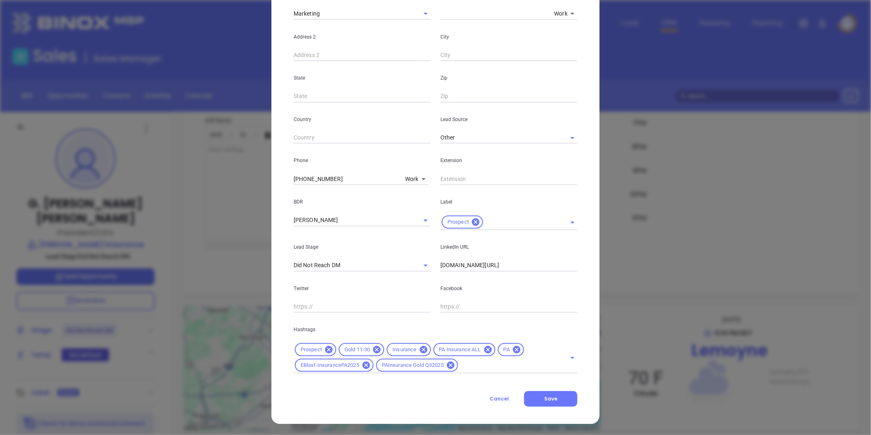
scroll to position [183, 0]
click at [374, 349] on icon at bounding box center [376, 349] width 9 height 9
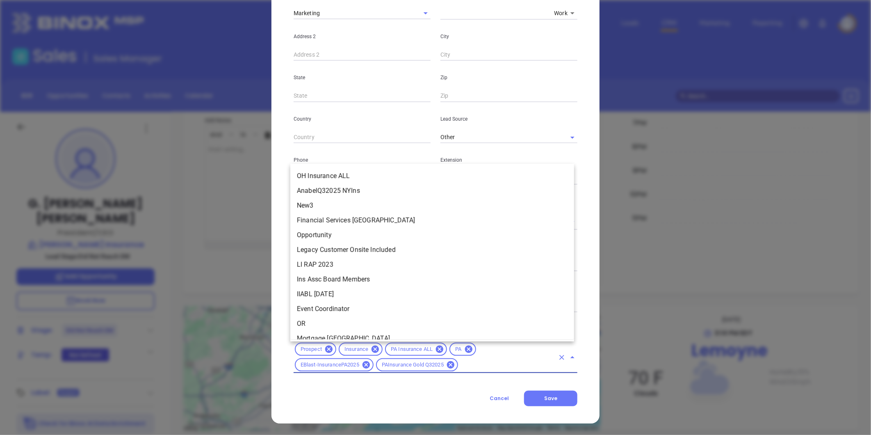
drag, startPoint x: 464, startPoint y: 368, endPoint x: 456, endPoint y: 359, distance: 12.2
click at [466, 367] on input "text" at bounding box center [506, 365] width 95 height 10
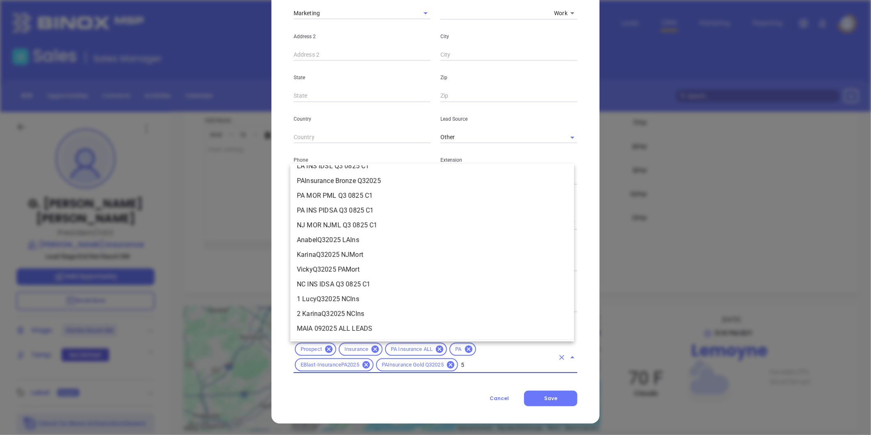
scroll to position [0, 0]
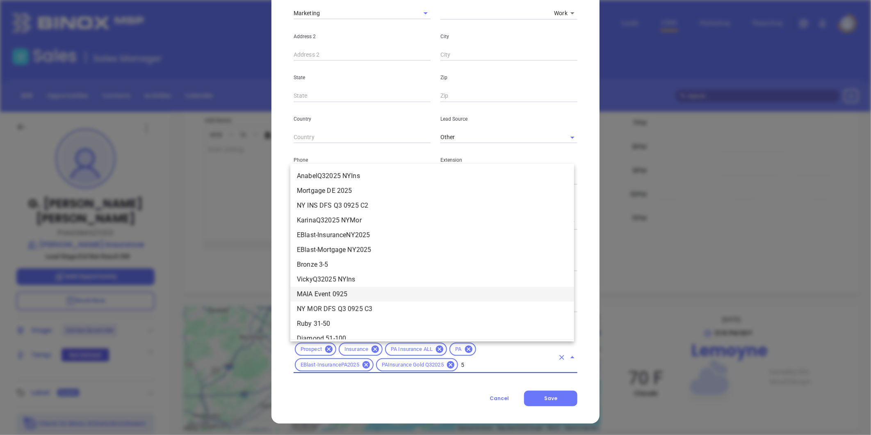
type input "51"
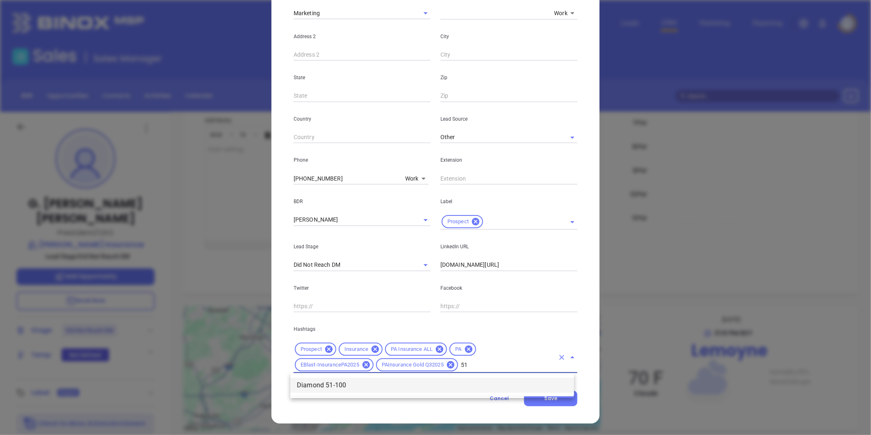
click at [340, 382] on li "Diamond 51-100" at bounding box center [432, 385] width 284 height 15
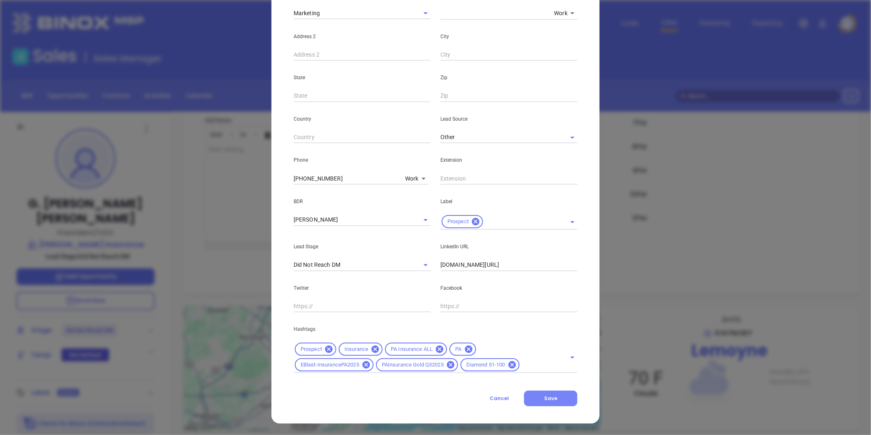
click at [546, 397] on span "Save" at bounding box center [550, 398] width 13 height 7
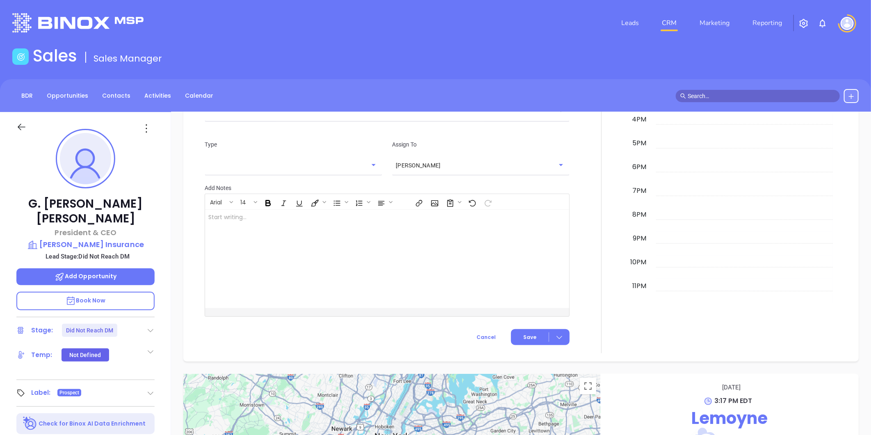
scroll to position [525, 0]
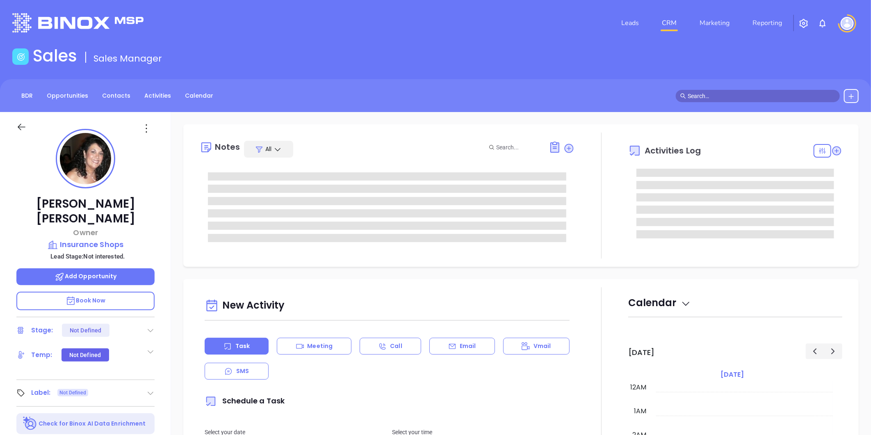
type input "[DATE]"
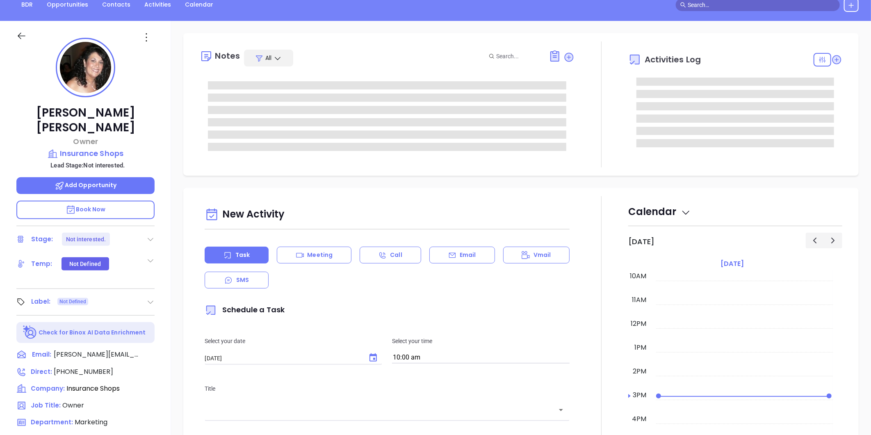
type input "[PERSON_NAME]"
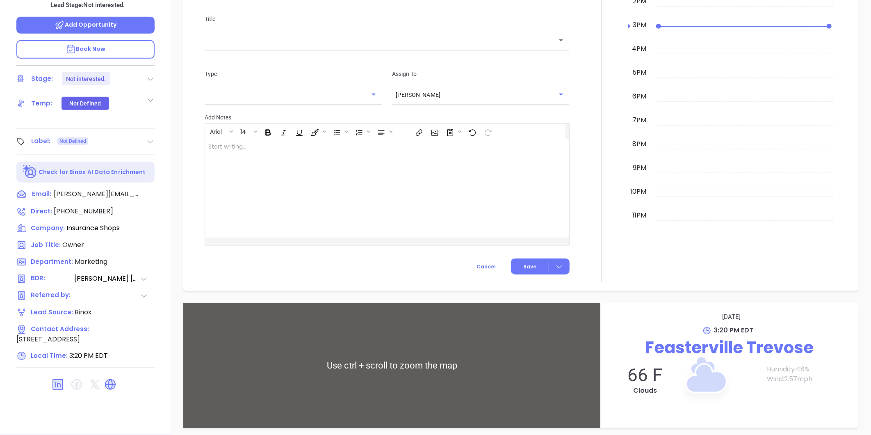
scroll to position [525, 0]
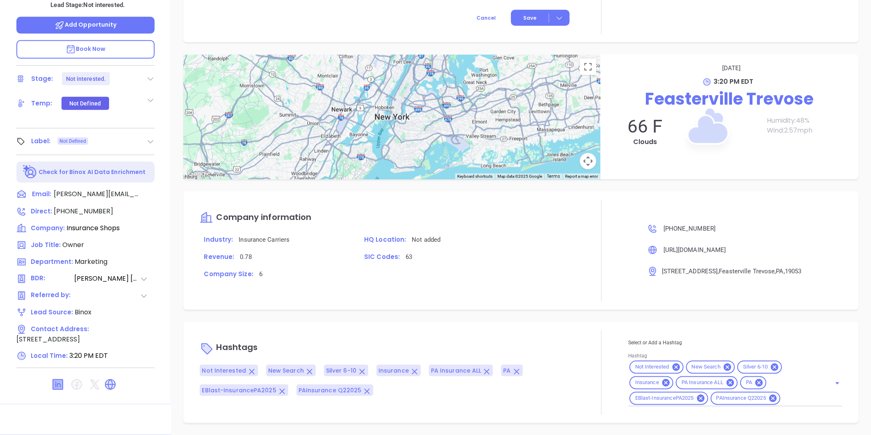
click at [57, 379] on icon at bounding box center [58, 384] width 10 height 10
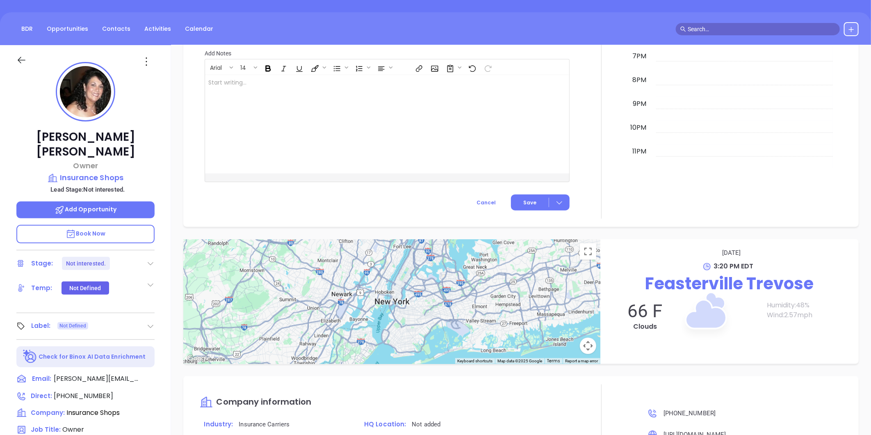
scroll to position [0, 0]
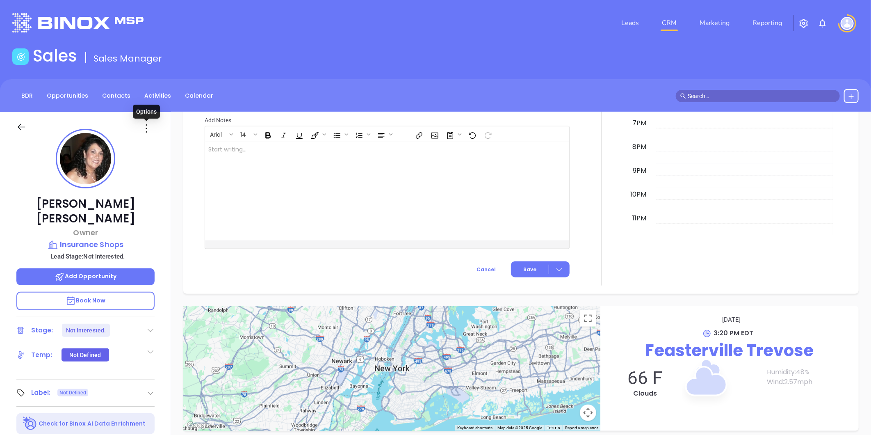
click at [147, 126] on icon at bounding box center [146, 128] width 13 height 13
click at [158, 215] on div "Edit" at bounding box center [186, 216] width 80 height 9
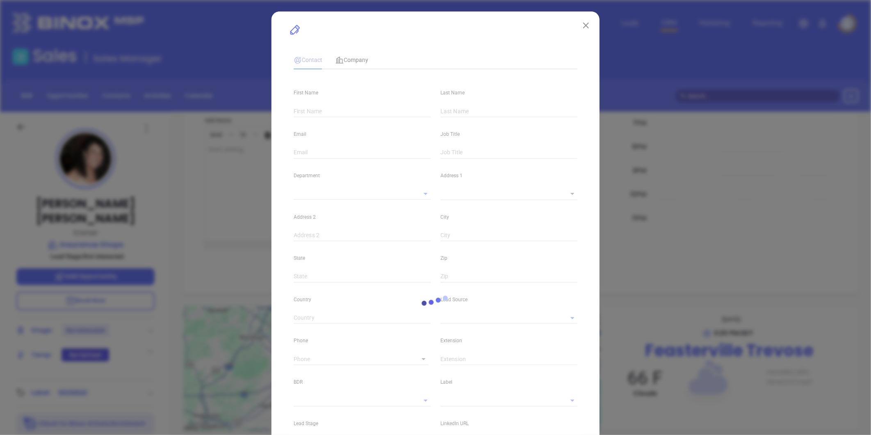
type input "[PERSON_NAME]"
type input "[PERSON_NAME][EMAIL_ADDRESS][DOMAIN_NAME]"
type input "Owner"
type textarea "[STREET_ADDRESS]"
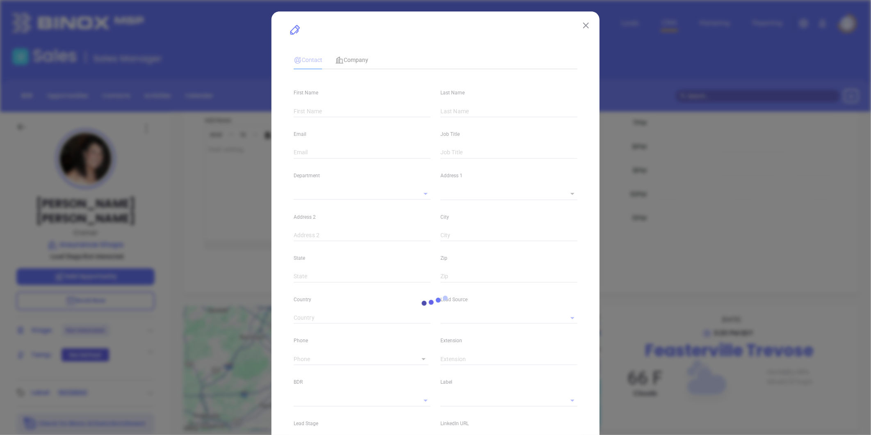
type input "1"
type input "Feasterville Trevose"
type input "PA"
type input "19053"
type input "US"
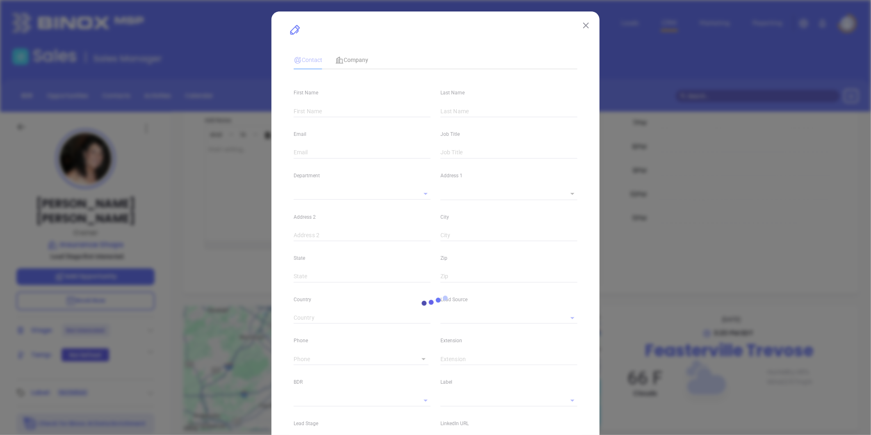
type input "[DOMAIN_NAME][URL][PERSON_NAME]"
type input "Marketing"
type input "Binox"
type input "[PERSON_NAME]"
type input "Not interested."
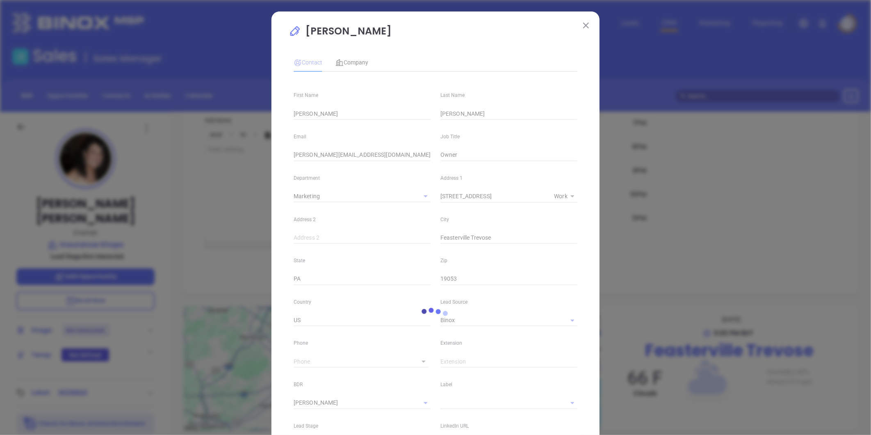
type input "1"
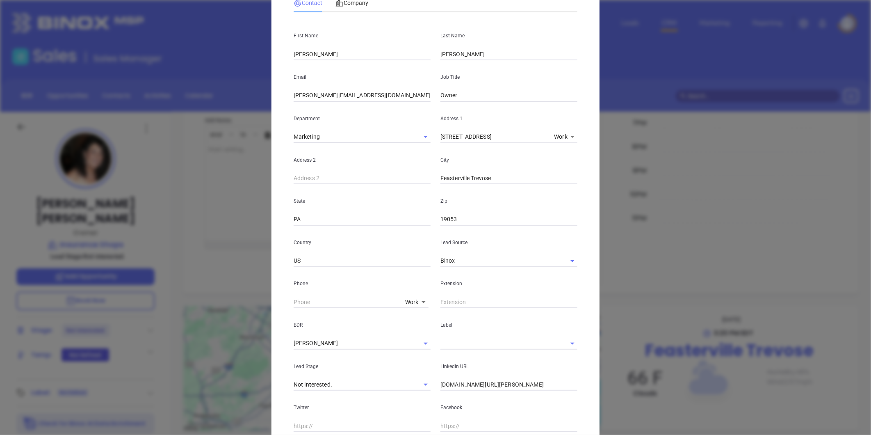
scroll to position [137, 0]
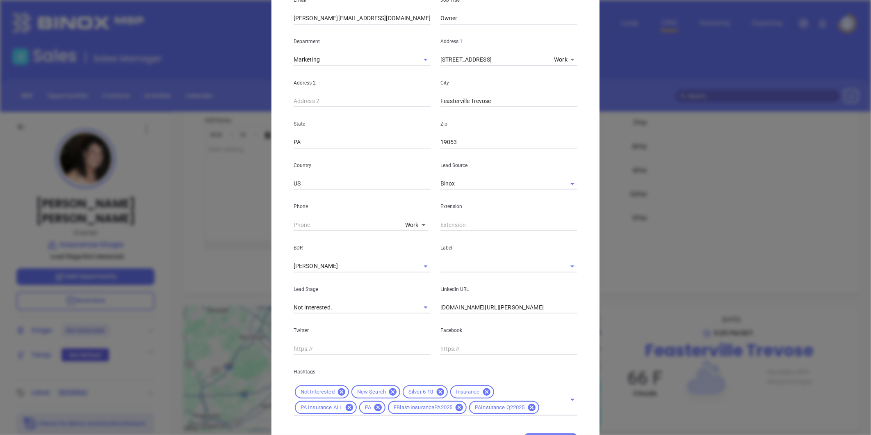
click at [446, 263] on input "text" at bounding box center [498, 266] width 114 height 12
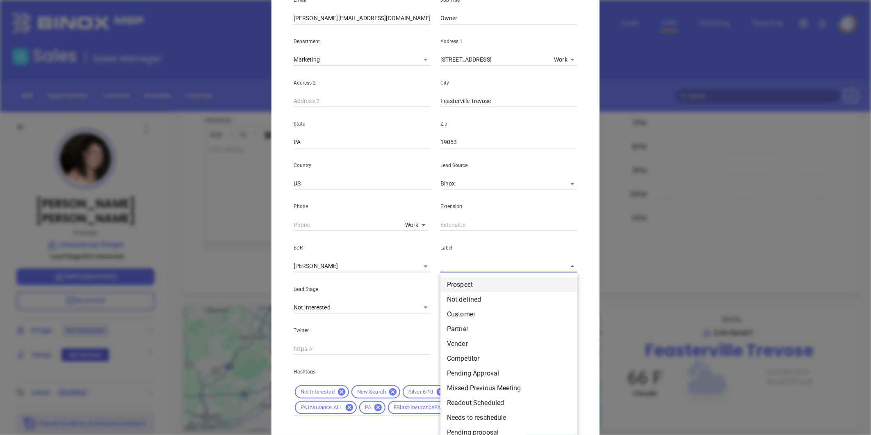
click at [447, 285] on li "Prospect" at bounding box center [509, 284] width 137 height 15
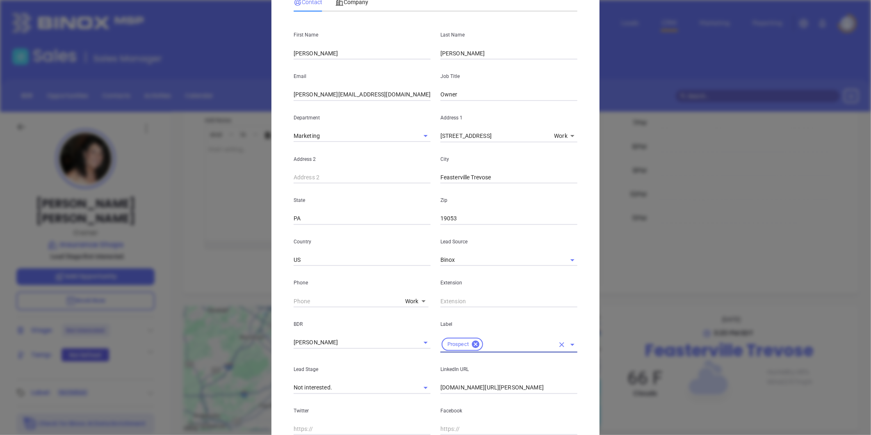
scroll to position [0, 0]
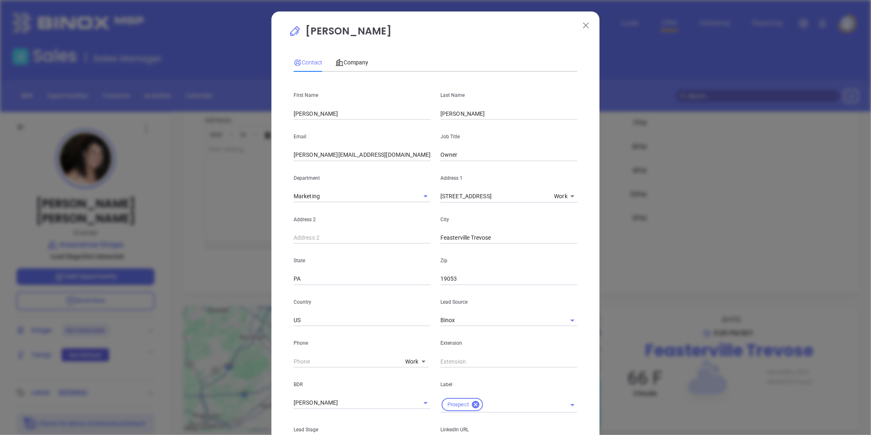
click at [360, 47] on div "[PERSON_NAME] Contact Company First Name [PERSON_NAME] Last Name [PERSON_NAME] …" at bounding box center [436, 306] width 294 height 565
drag, startPoint x: 350, startPoint y: 58, endPoint x: 370, endPoint y: 73, distance: 25.6
click at [350, 59] on div "Company" at bounding box center [352, 62] width 33 height 9
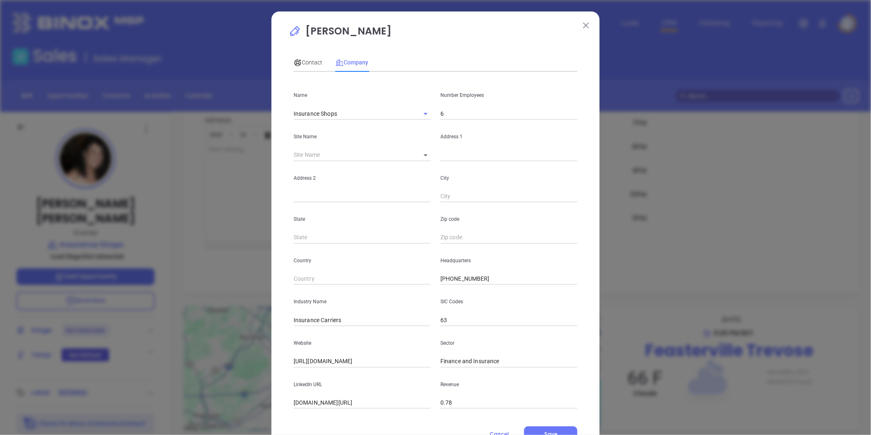
click at [423, 154] on body "Leads CRM Marketing Reporting Financial Leads Leads Sales Sales Manager BDR Opp…" at bounding box center [435, 217] width 871 height 435
click at [351, 145] on div at bounding box center [435, 217] width 871 height 435
click at [424, 154] on icon at bounding box center [426, 155] width 4 height 2
click at [422, 157] on body "Leads CRM Marketing Reporting Financial Leads Leads Sales Sales Manager BDR Opp…" at bounding box center [435, 217] width 871 height 435
click at [305, 66] on div at bounding box center [435, 217] width 871 height 435
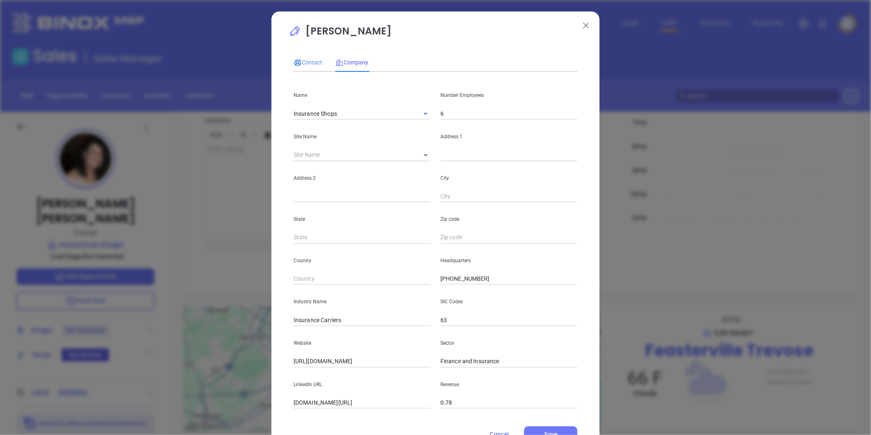
click at [309, 63] on span "Contact" at bounding box center [308, 62] width 29 height 7
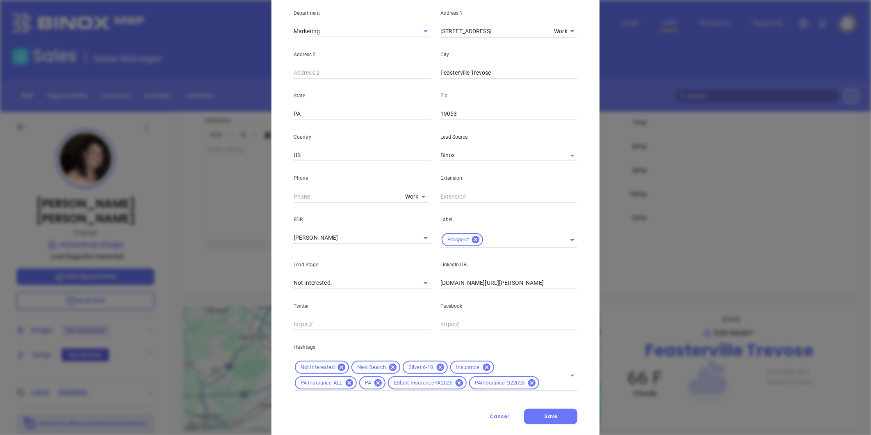
scroll to position [183, 0]
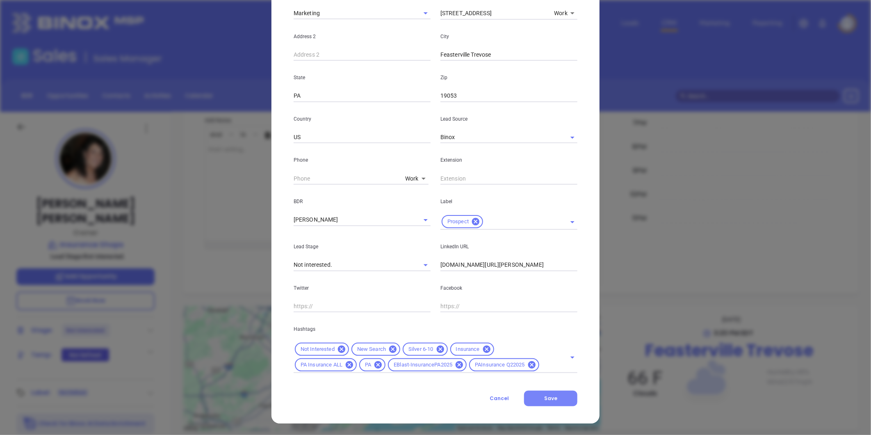
click at [550, 400] on span "Save" at bounding box center [550, 398] width 13 height 7
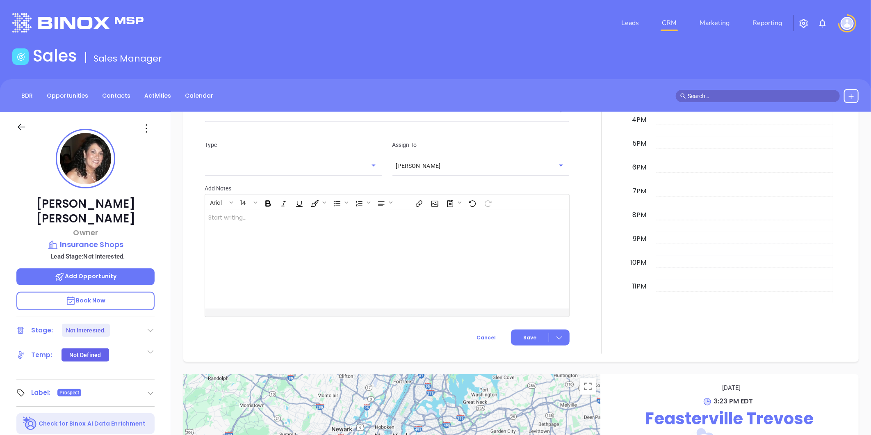
scroll to position [525, 0]
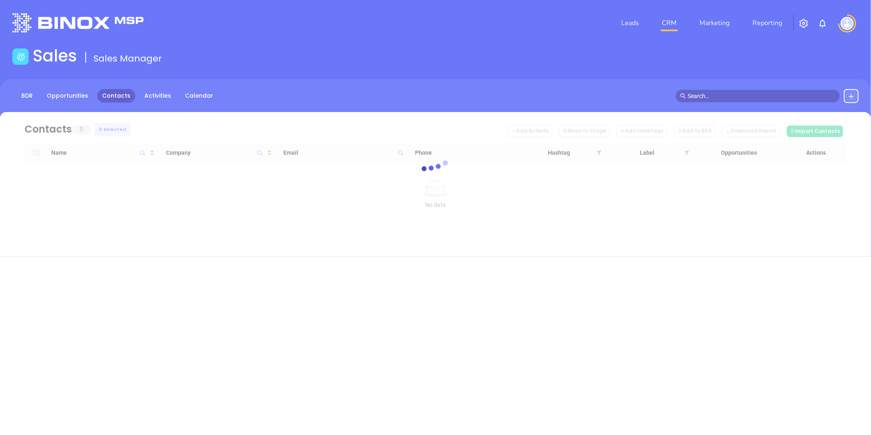
click at [852, 93] on icon at bounding box center [851, 96] width 7 height 7
click at [824, 117] on p "New Contact" at bounding box center [828, 119] width 68 height 13
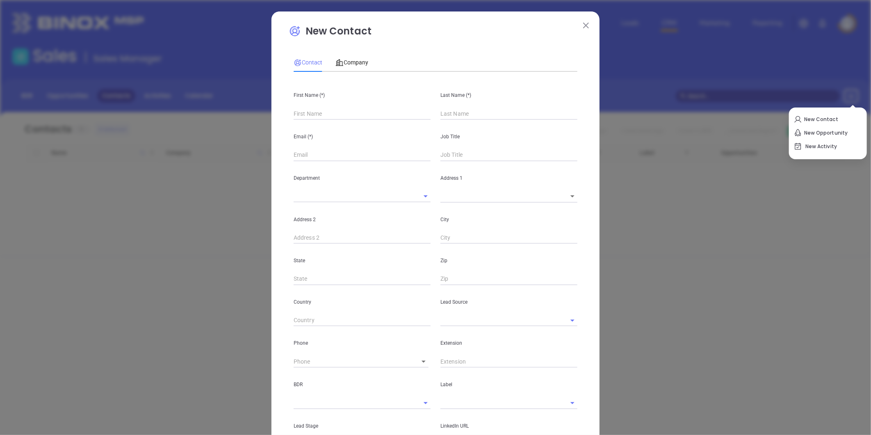
type input "Fourth Phone Call"
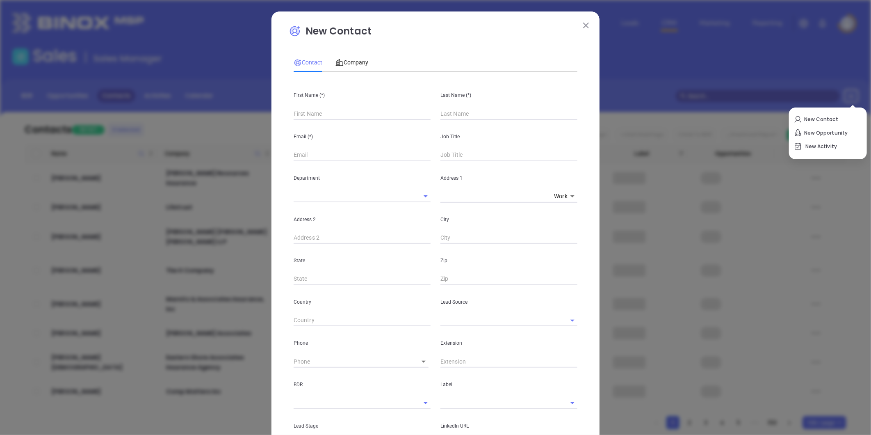
type input "1"
click at [306, 158] on input "text" at bounding box center [362, 155] width 137 height 12
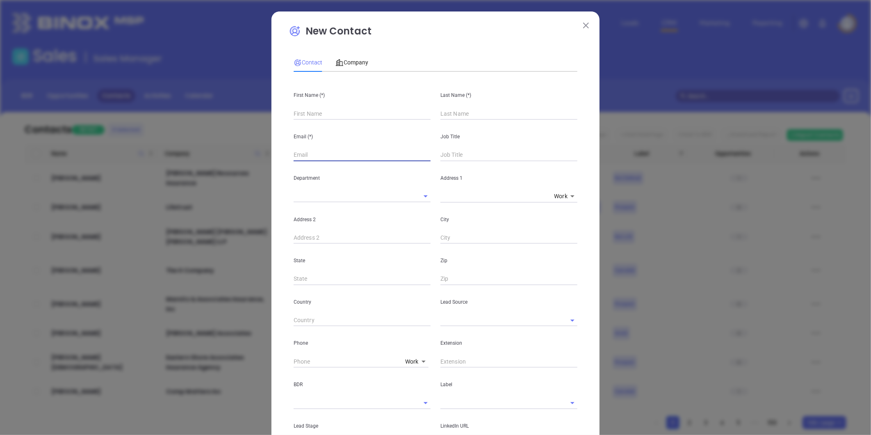
paste input "jeff@delpinsurance.com"
drag, startPoint x: 294, startPoint y: 153, endPoint x: 290, endPoint y: 156, distance: 5.0
click at [294, 153] on input "jeff@delpinsurance.com" at bounding box center [362, 155] width 137 height 12
type input "jeff@delpinsurance.com"
click at [334, 115] on input "text" at bounding box center [362, 113] width 137 height 12
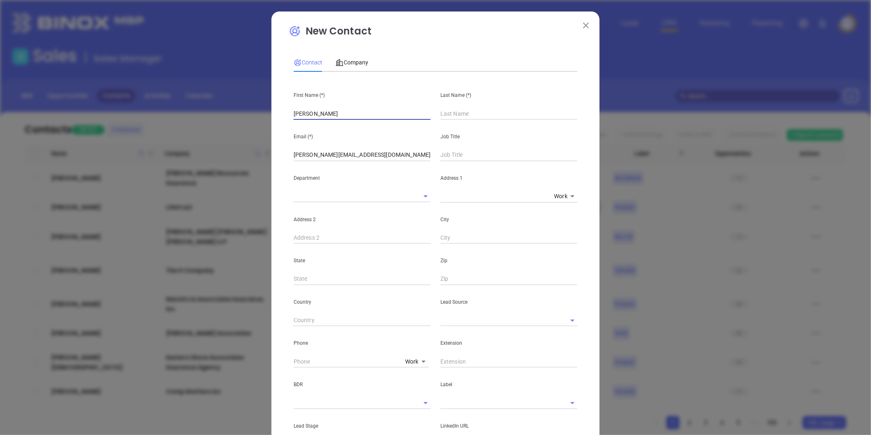
type input "Jeffrey"
type input "Delp"
type input "CEO"
click at [451, 319] on input "text" at bounding box center [498, 320] width 114 height 12
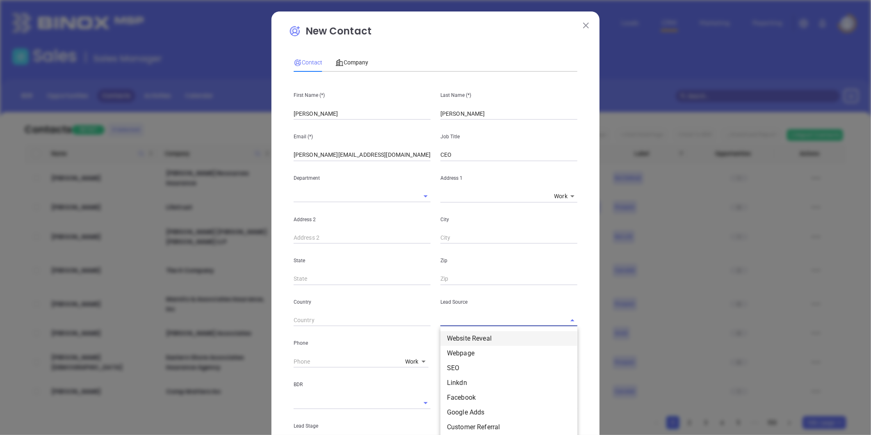
click at [452, 335] on li "Website Reveal" at bounding box center [509, 338] width 137 height 15
type input "Website Reveal"
drag, startPoint x: 559, startPoint y: 318, endPoint x: 528, endPoint y: 317, distance: 31.2
click at [558, 318] on icon "Clear" at bounding box center [562, 320] width 8 height 8
click at [524, 315] on input "text" at bounding box center [498, 320] width 114 height 12
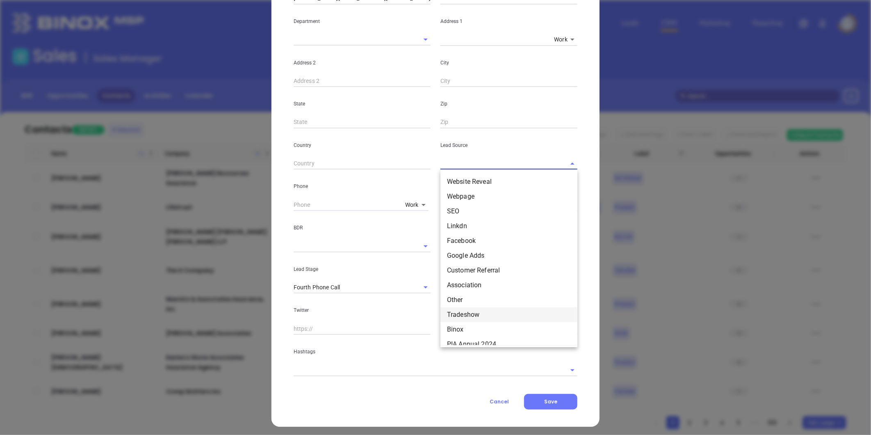
scroll to position [160, 0]
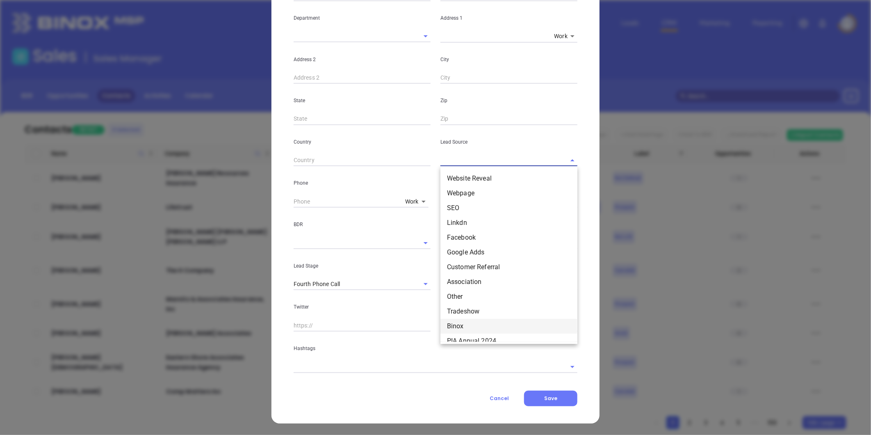
click at [458, 322] on li "Binox" at bounding box center [509, 326] width 137 height 15
type input "Binox"
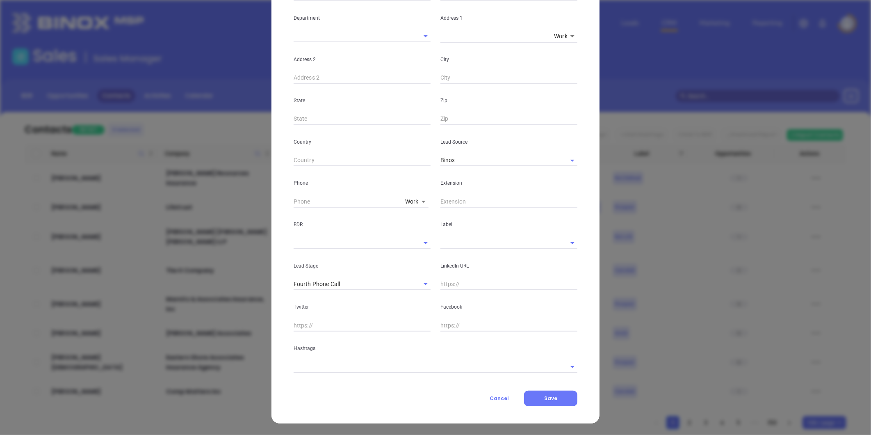
click at [404, 200] on body "Leads CRM Marketing Reporting Financial Leads Leads Sales Sales Manager BDR Opp…" at bounding box center [435, 217] width 871 height 435
click at [412, 304] on li "Site" at bounding box center [429, 305] width 55 height 15
type input "11"
click at [339, 201] on input "( ) -" at bounding box center [350, 201] width 112 height 12
paste input "215) 355-9660"
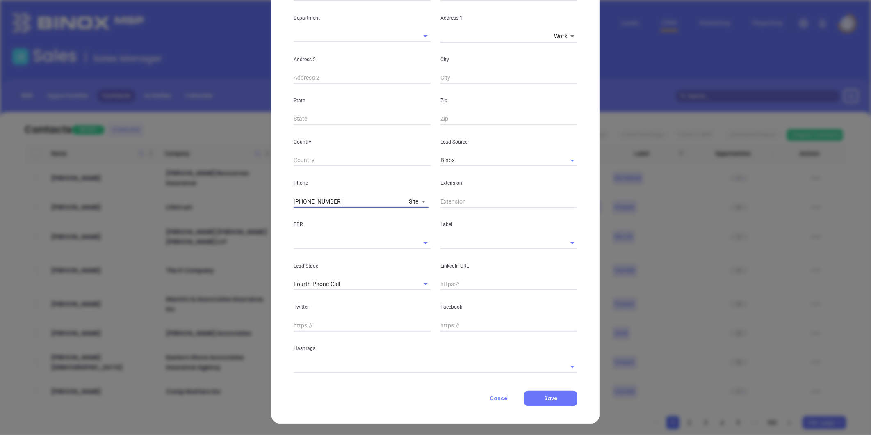
type input "(215) 355-9660"
click at [458, 202] on input "text" at bounding box center [509, 201] width 137 height 12
click at [411, 285] on icon "Clear" at bounding box center [415, 284] width 8 height 8
type input "10"
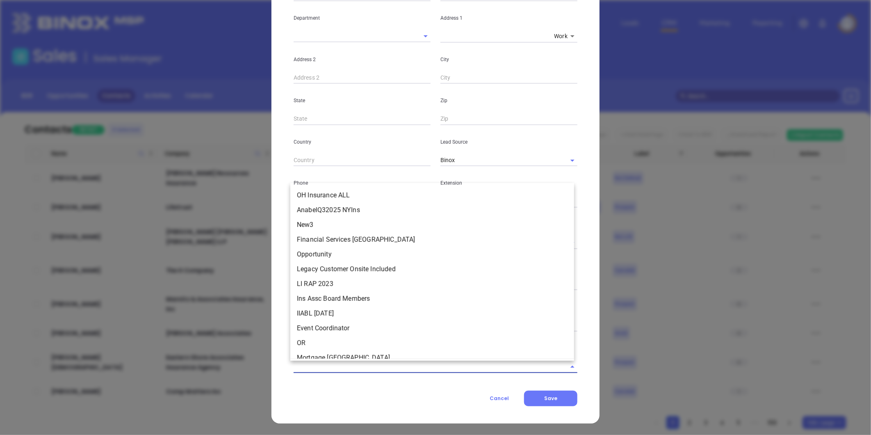
drag, startPoint x: 354, startPoint y: 368, endPoint x: 346, endPoint y: 370, distance: 8.1
click at [350, 369] on input "text" at bounding box center [424, 367] width 261 height 12
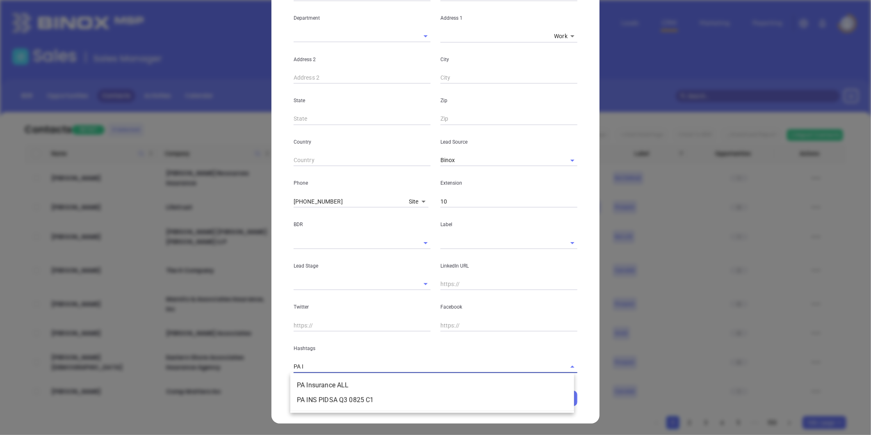
type input "PA IN"
click at [342, 383] on li "PA Insurance ALL" at bounding box center [432, 385] width 284 height 15
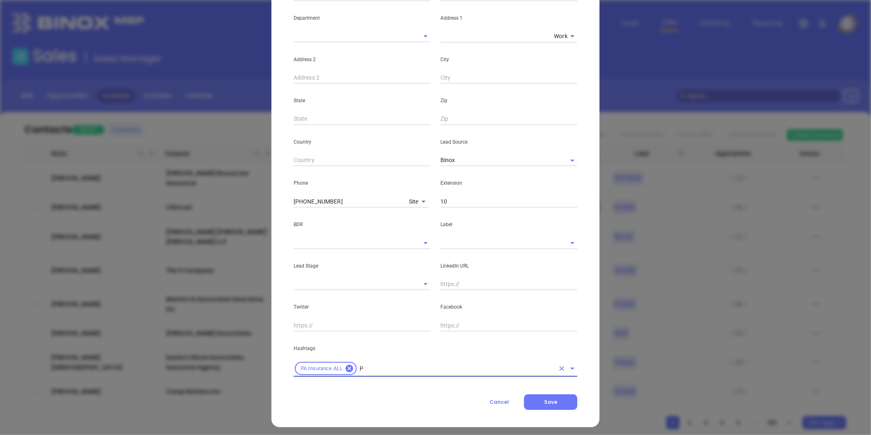
type input "PA"
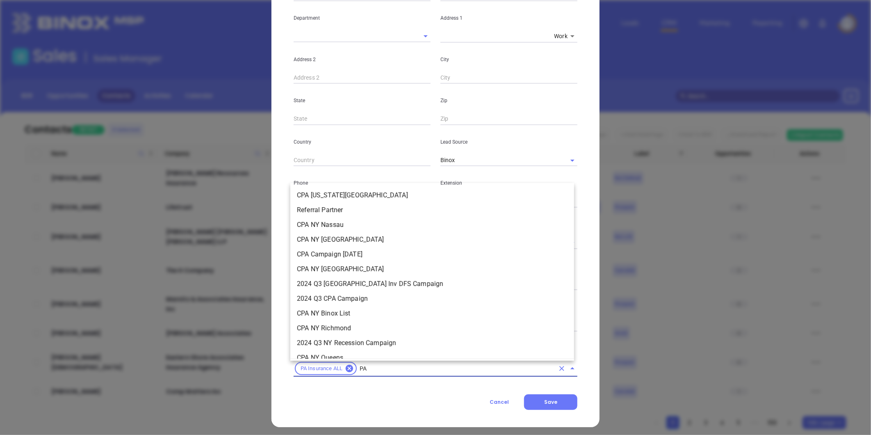
scroll to position [462, 0]
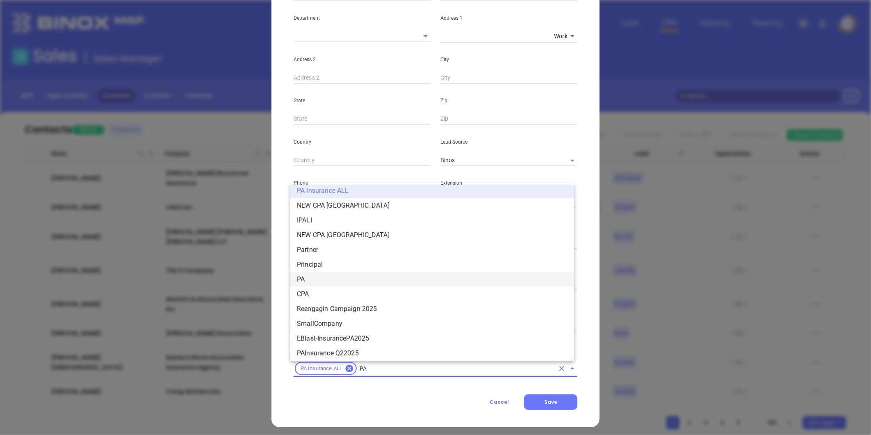
click at [307, 273] on li "PA" at bounding box center [432, 279] width 284 height 15
type input "INSURANCE"
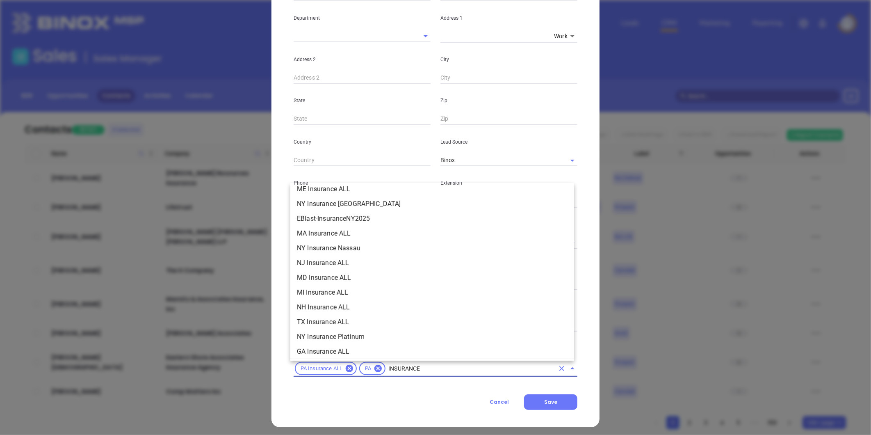
scroll to position [212, 0]
click at [322, 316] on li "Insurance" at bounding box center [432, 323] width 284 height 15
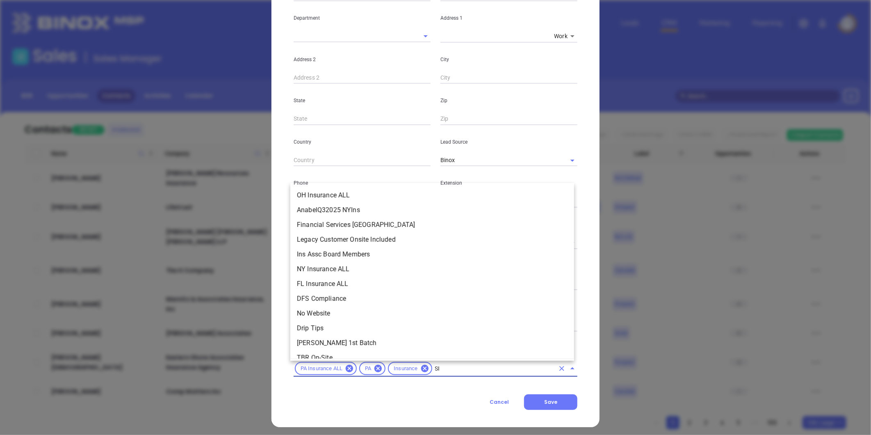
scroll to position [0, 0]
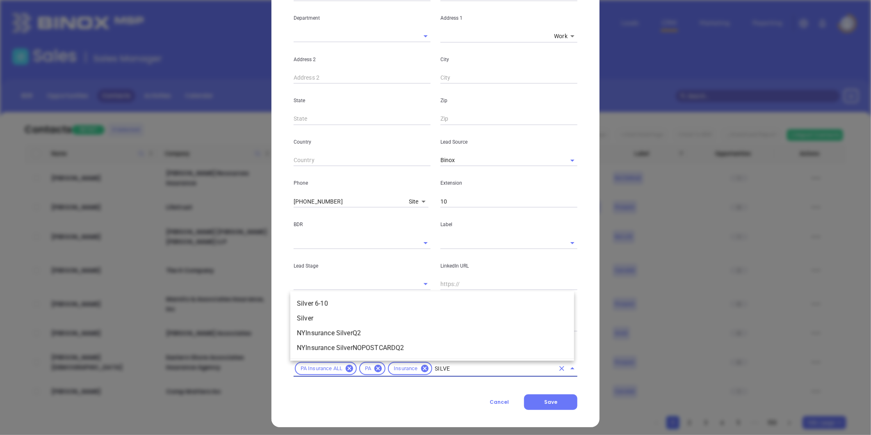
type input "SILVER"
click at [309, 302] on li "Silver 6-10" at bounding box center [432, 303] width 284 height 15
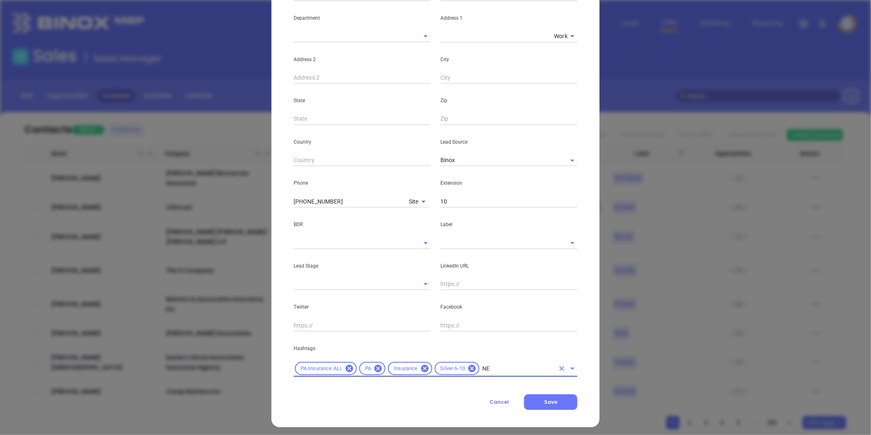
type input "NEW"
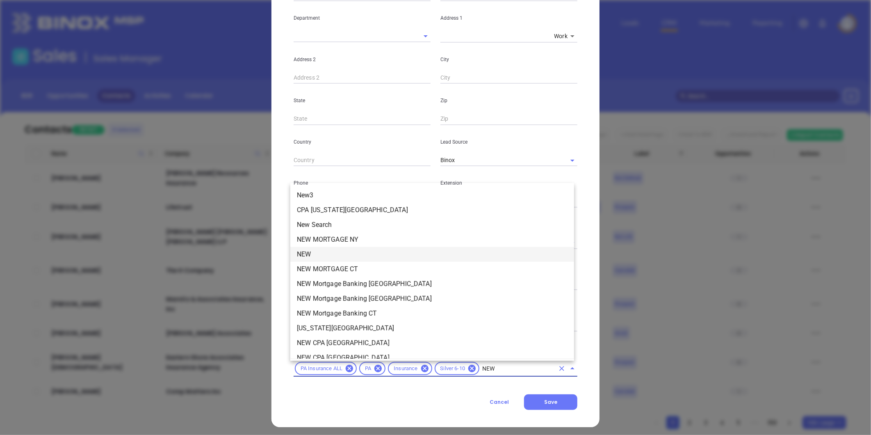
click at [310, 256] on li "NEW" at bounding box center [432, 254] width 284 height 15
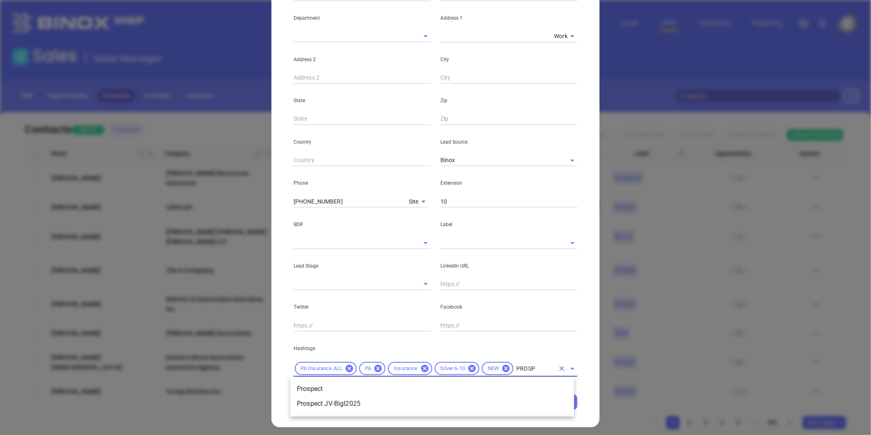
type input "PROSPE"
click at [316, 383] on li "Prospect" at bounding box center [432, 389] width 284 height 15
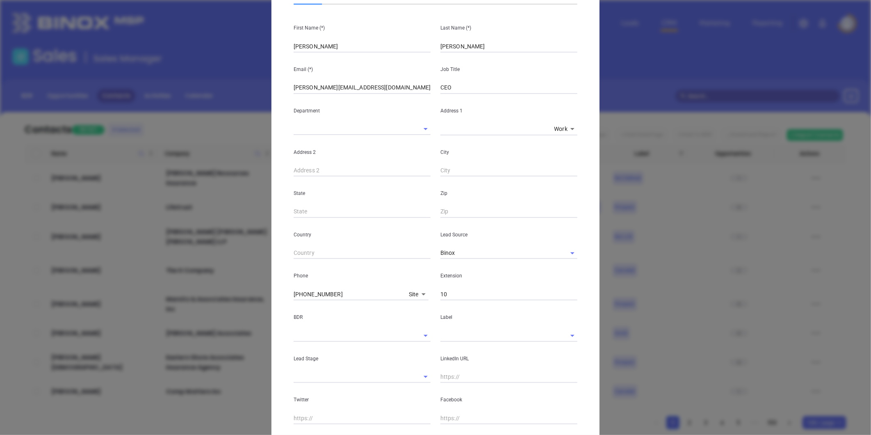
scroll to position [179, 0]
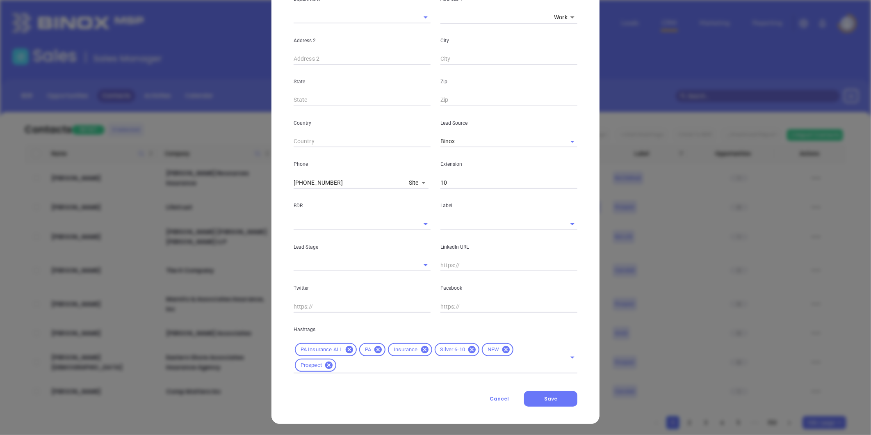
click at [445, 220] on input "text" at bounding box center [498, 224] width 114 height 12
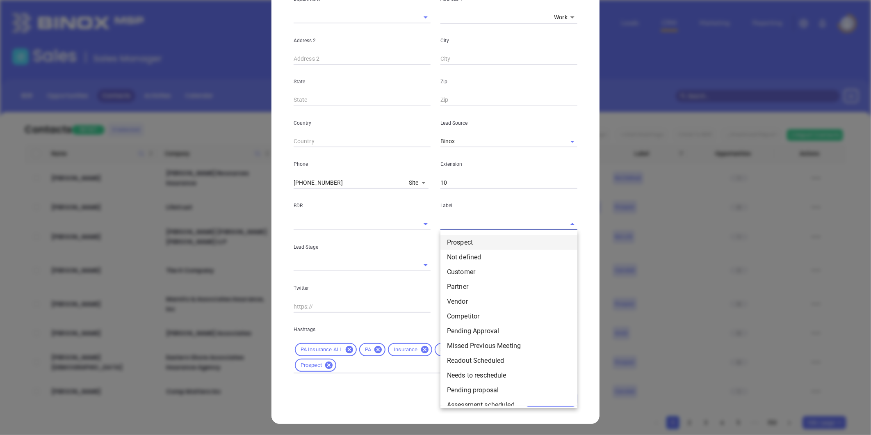
click at [456, 234] on ul "Prospect Not defined Customer Partner Vendor Competitor Pending Approval Missed…" at bounding box center [509, 319] width 137 height 174
click at [460, 237] on li "Prospect" at bounding box center [509, 242] width 137 height 15
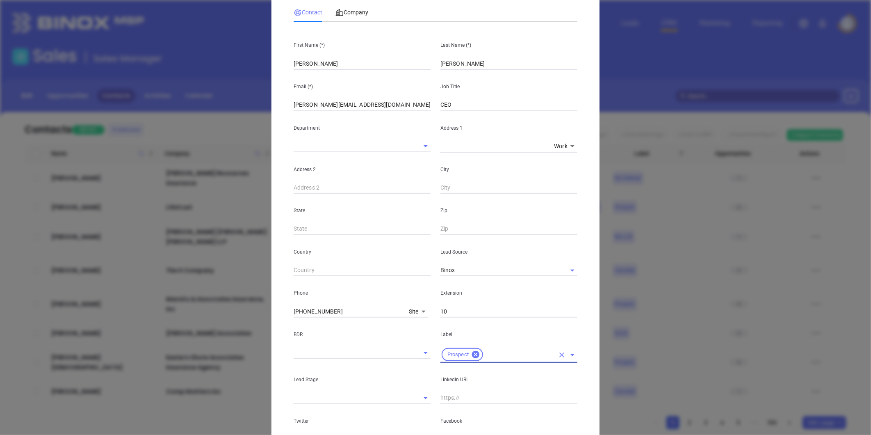
scroll to position [0, 0]
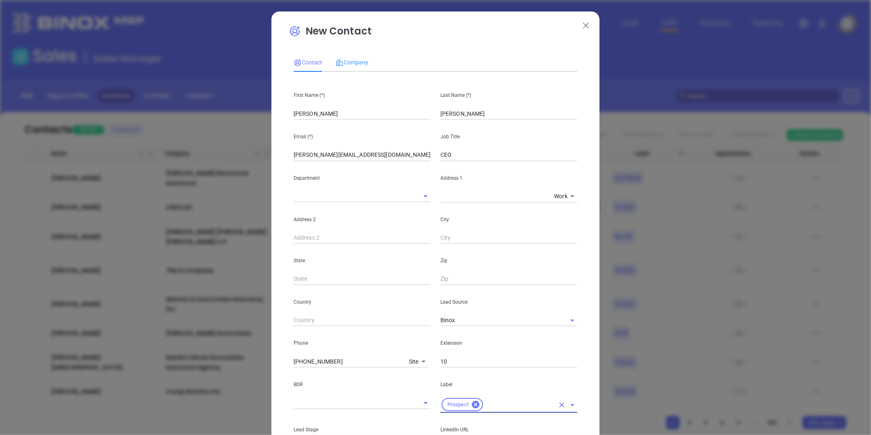
click at [354, 54] on div "Company" at bounding box center [352, 62] width 33 height 19
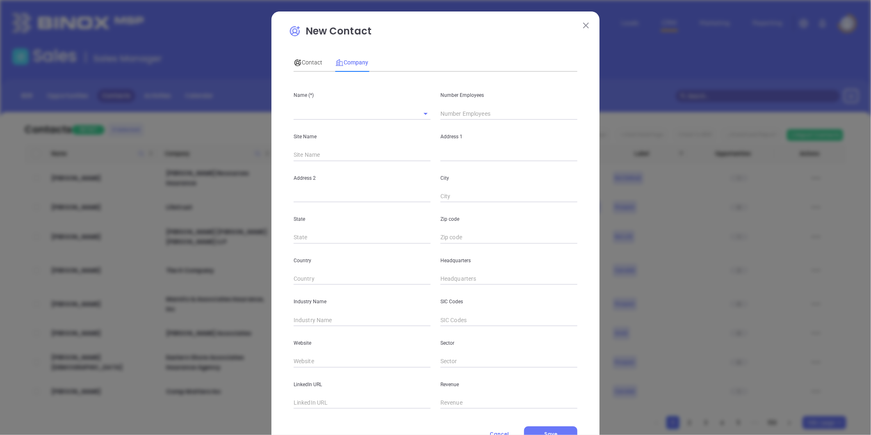
click at [315, 116] on input "text" at bounding box center [351, 113] width 114 height 12
paste input "Delp Insurance Services"
type input "Delp Insurance Services"
click at [445, 114] on input "text" at bounding box center [509, 113] width 137 height 12
type input "7"
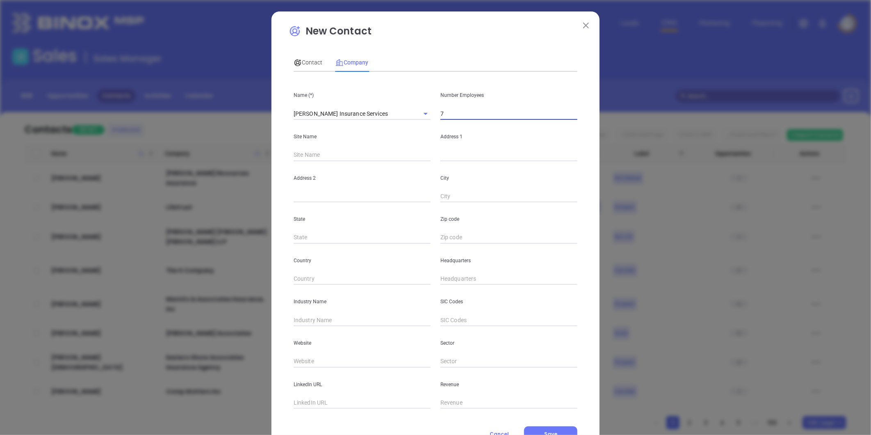
drag, startPoint x: 373, startPoint y: 162, endPoint x: 379, endPoint y: 163, distance: 5.9
click at [373, 162] on div "Address 2" at bounding box center [362, 181] width 147 height 41
click at [452, 154] on input "text" at bounding box center [509, 155] width 137 height 12
paste input "1021 Millcreek Drive Suite 6 Feasterville, PA 19053"
drag, startPoint x: 492, startPoint y: 156, endPoint x: 683, endPoint y: 135, distance: 192.3
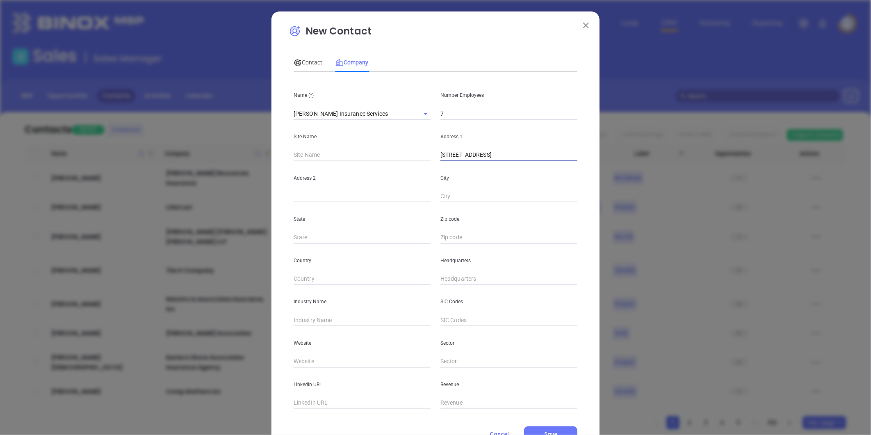
click at [683, 135] on div "New Contact Contact Company First Name (*) Jeffrey Last Name (*) Delp Email (*)…" at bounding box center [435, 217] width 871 height 435
type input "1021 Millcreek Drive"
paste input "Suite 6 Feasterville, PA 19053"
drag, startPoint x: 312, startPoint y: 195, endPoint x: 448, endPoint y: 185, distance: 135.7
click at [446, 184] on div "Address 2 Suite 6 Feasterville, PA 19053 City" at bounding box center [436, 181] width 294 height 41
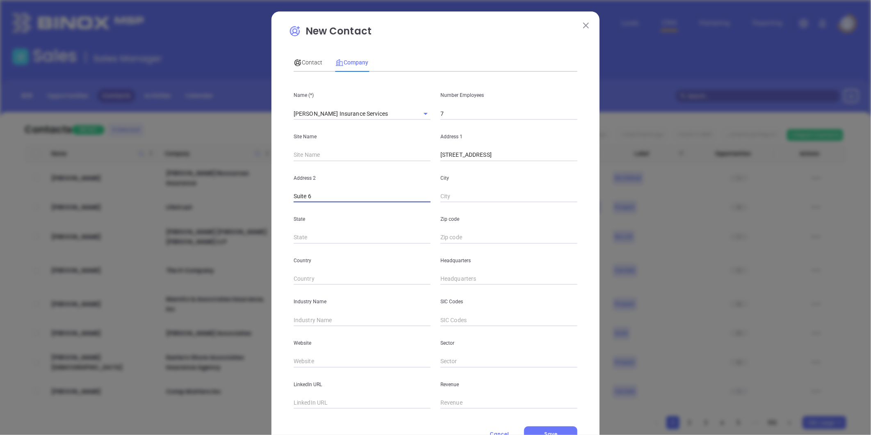
type input "Suite 6"
paste input "Feasterville, PA 19053"
drag, startPoint x: 469, startPoint y: 195, endPoint x: 654, endPoint y: 169, distance: 186.5
click at [654, 171] on div "New Contact Contact Company First Name (*) Jeffrey Last Name (*) Delp Email (*)…" at bounding box center [435, 217] width 871 height 435
type input "Feasterville"
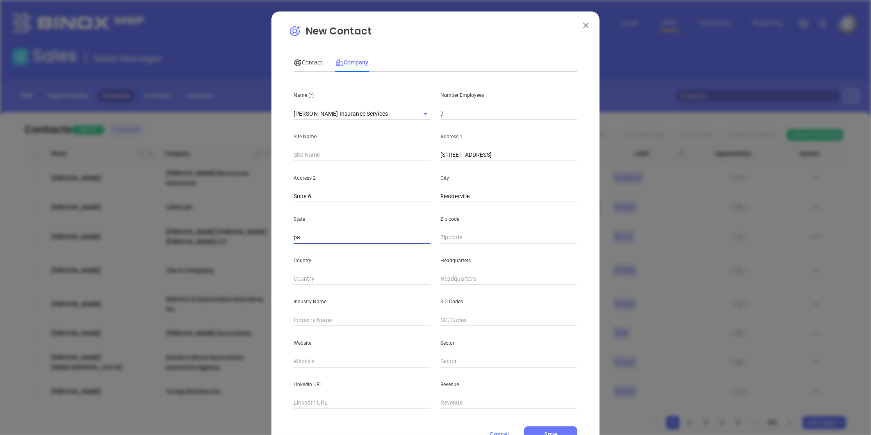
type input "pa"
paste input "PA 19053"
type input "19053"
click at [280, 240] on div "New Contact Contact Company First Name (*) Jeffrey Last Name (*) Delp Email (*)…" at bounding box center [436, 235] width 328 height 448
type input "PA"
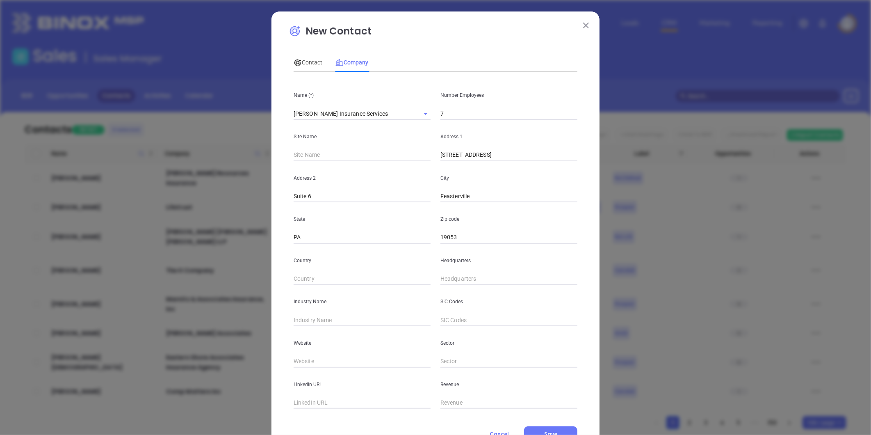
click at [361, 174] on p "Address 2" at bounding box center [362, 178] width 137 height 9
type input "( ) -"
click at [453, 278] on input "( ) -" at bounding box center [509, 279] width 137 height 12
click at [464, 280] on input "( ) -" at bounding box center [509, 279] width 137 height 12
paste input "15) 355-9660"
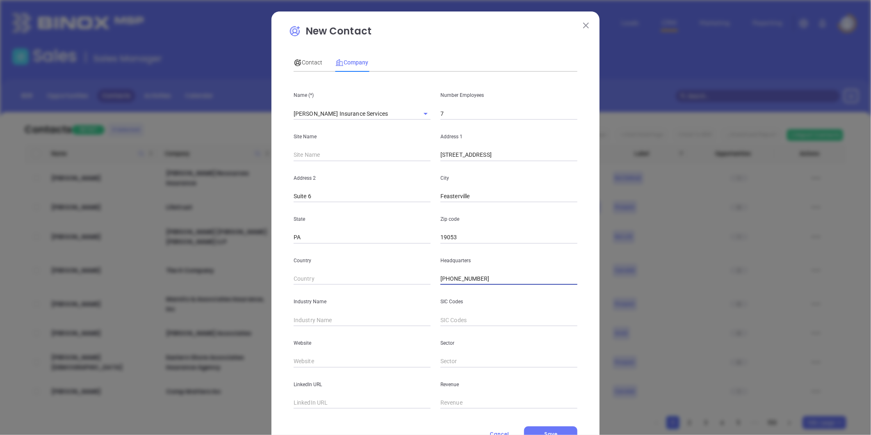
type input "(215) 355-9660"
click at [318, 323] on input "text" at bounding box center [362, 320] width 137 height 12
type input "Insurance"
click at [317, 362] on input "text" at bounding box center [362, 361] width 137 height 12
paste input "https://www.delpinsurance.com/"
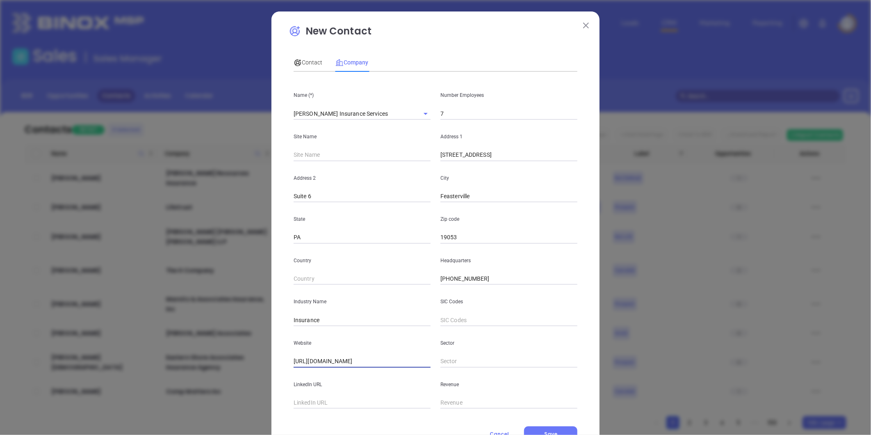
type input "https://www.delpinsurance.com/"
click at [305, 66] on span "Contact" at bounding box center [308, 62] width 29 height 7
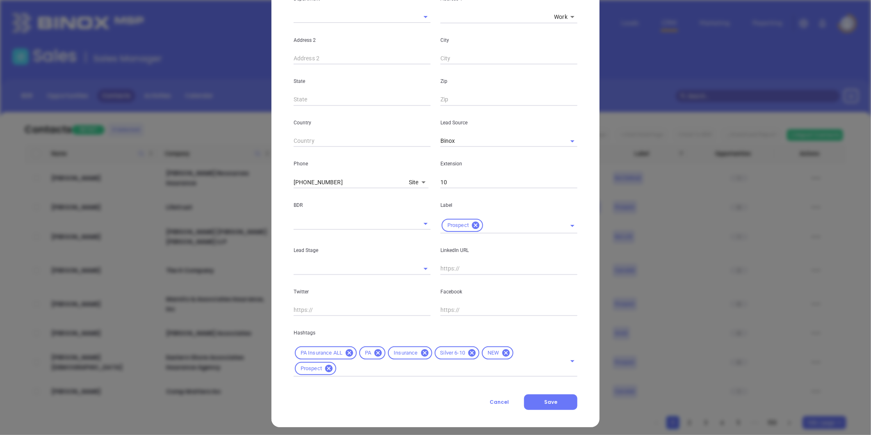
scroll to position [183, 0]
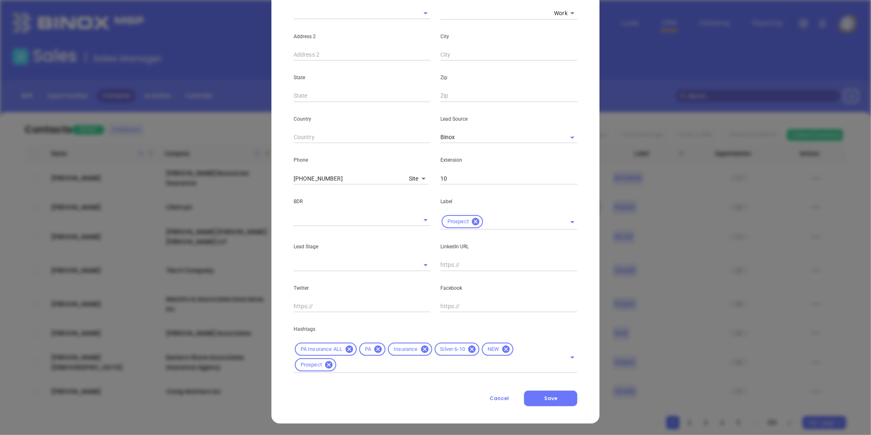
drag, startPoint x: 330, startPoint y: 124, endPoint x: 619, endPoint y: 425, distance: 416.9
click at [357, 248] on p "Lead Stage" at bounding box center [362, 246] width 137 height 9
click at [550, 397] on span "Save" at bounding box center [550, 398] width 13 height 7
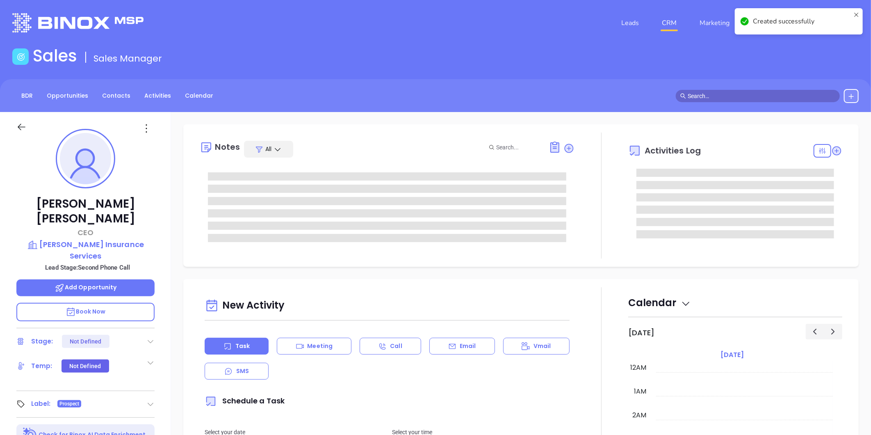
type input "[DATE]"
type input "[PERSON_NAME]"
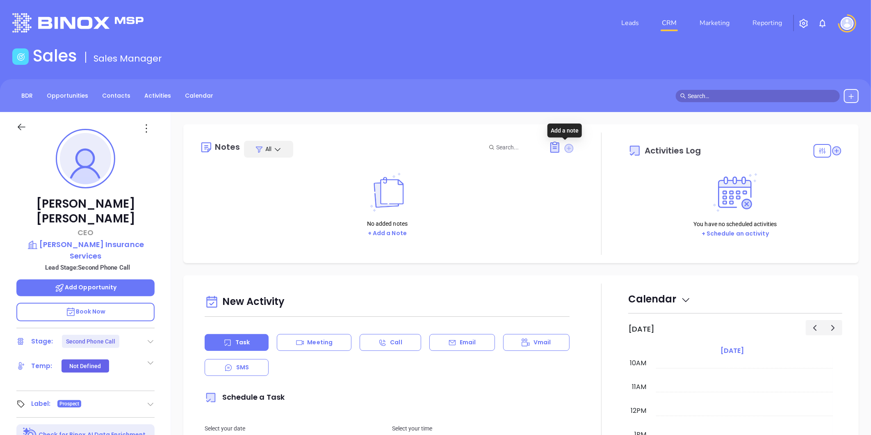
click at [565, 146] on icon at bounding box center [569, 148] width 9 height 9
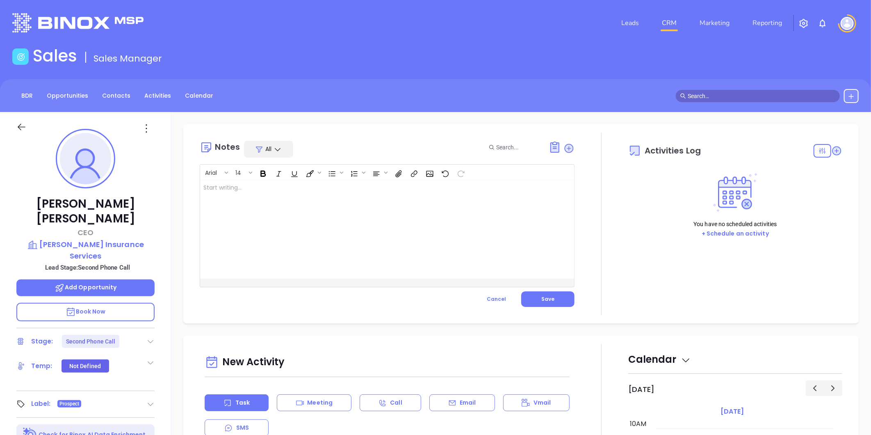
click at [244, 190] on div at bounding box center [374, 229] width 348 height 98
click at [307, 210] on div "Jeffrey's Ext. 10 LinkedIn profile not found" at bounding box center [374, 229] width 348 height 98
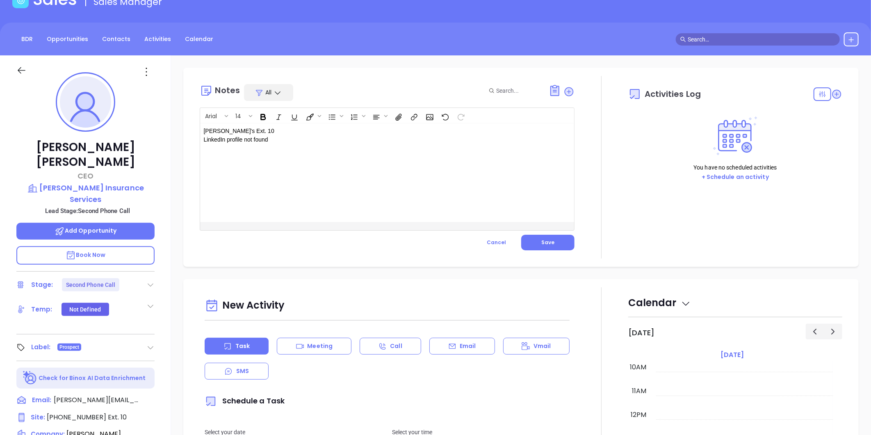
scroll to position [46, 0]
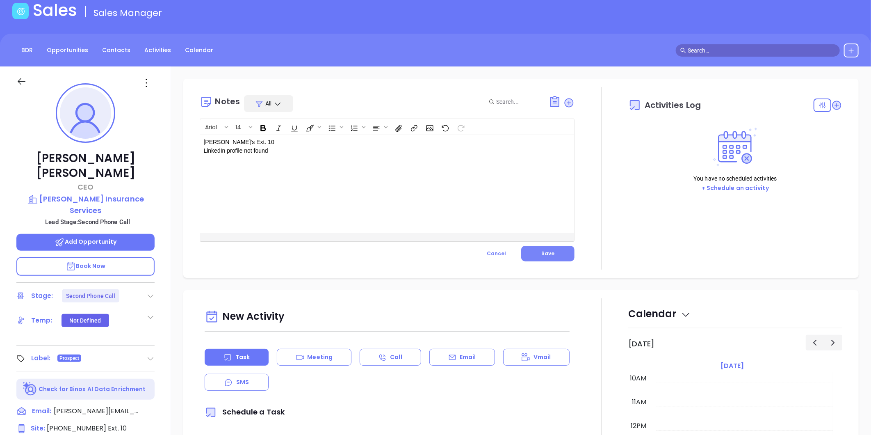
click at [556, 252] on button "Save" at bounding box center [547, 254] width 53 height 16
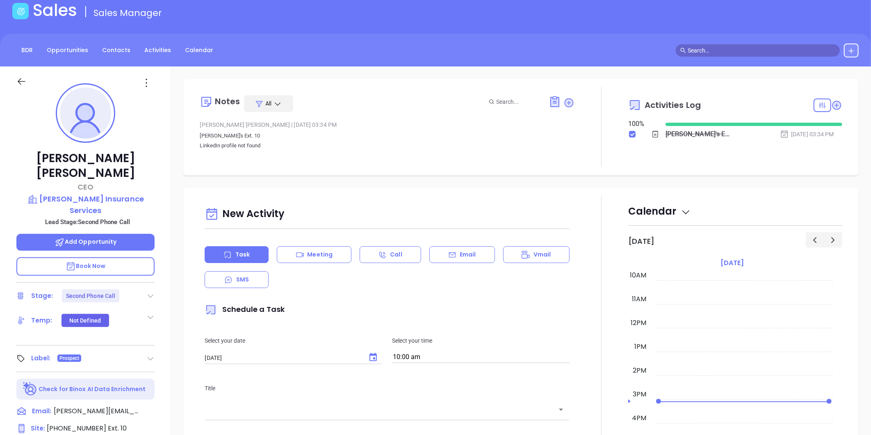
click at [147, 292] on icon at bounding box center [150, 296] width 8 height 8
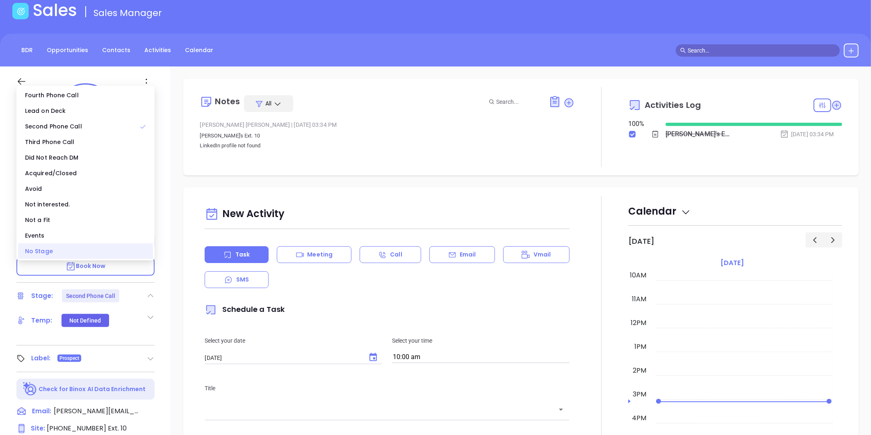
click at [113, 256] on div "No Stage" at bounding box center [85, 251] width 135 height 16
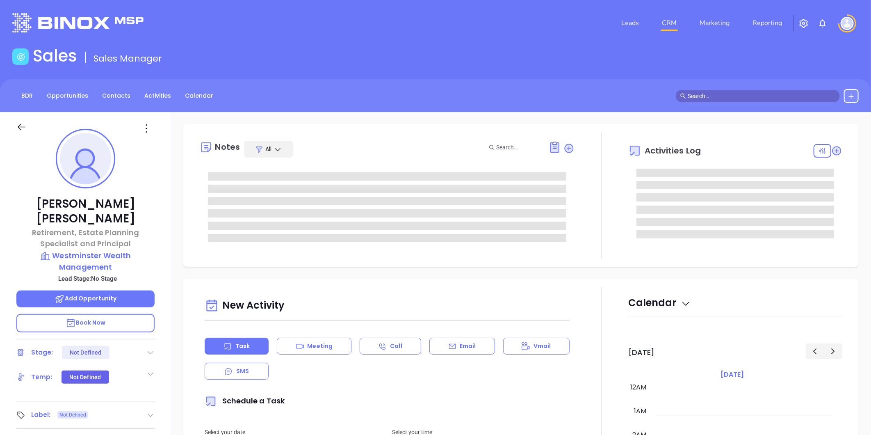
type input "[DATE]"
type input "[PERSON_NAME]"
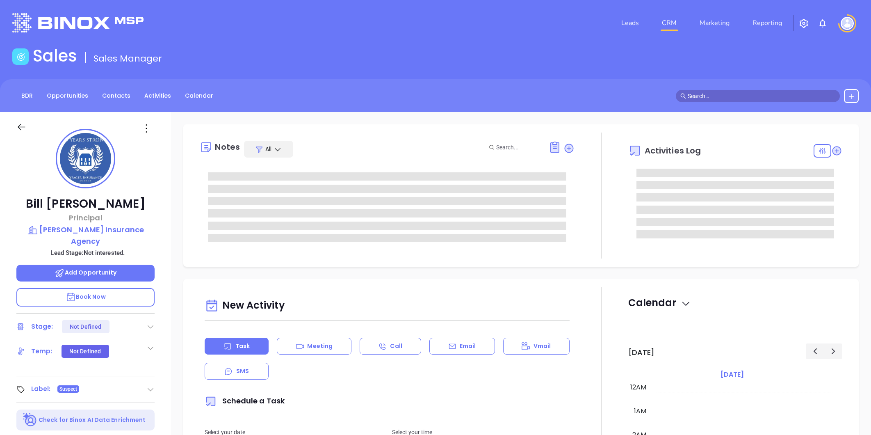
type input "10:00 am"
type input "[DATE]"
type input "[PERSON_NAME]"
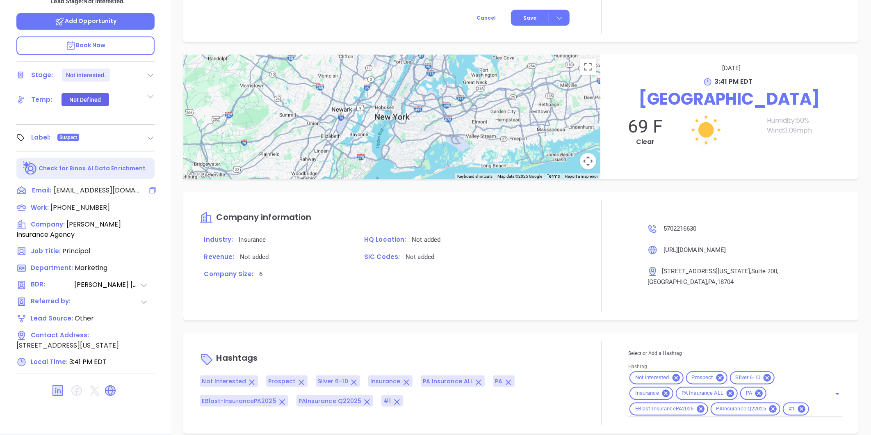
scroll to position [69, 0]
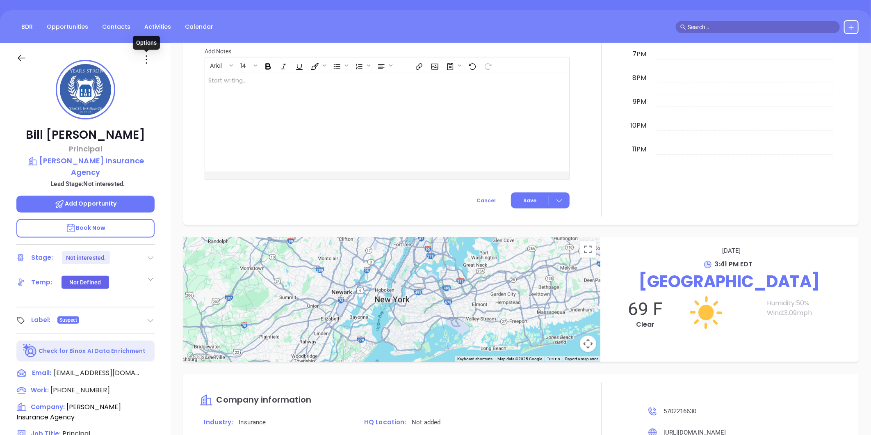
click at [145, 59] on icon at bounding box center [146, 59] width 13 height 13
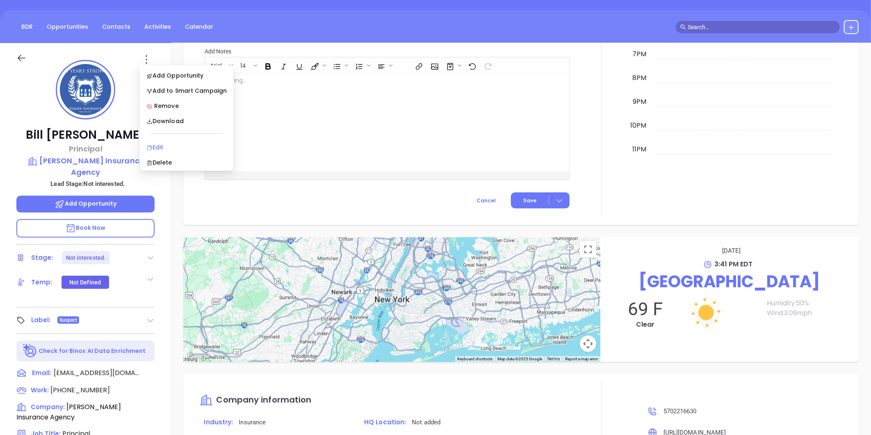
click at [157, 148] on div "Edit" at bounding box center [186, 147] width 80 height 9
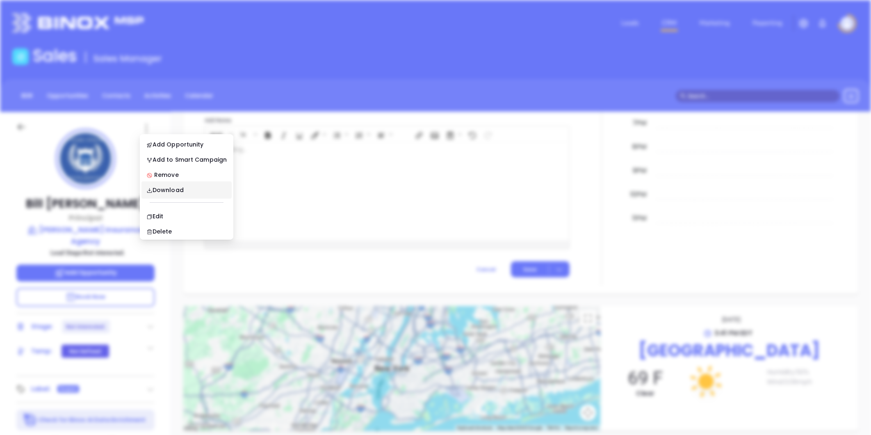
scroll to position [0, 0]
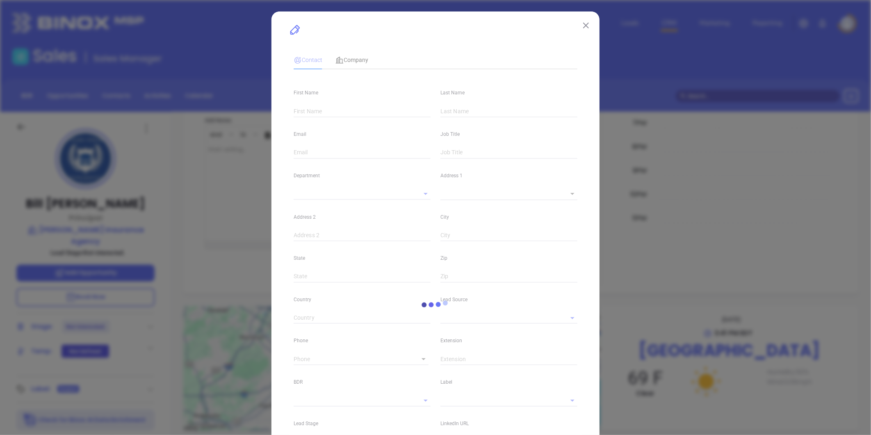
type input "Bill"
type input "Yeager"
type input "bill@yeageragency.com"
type input "Principal"
type input "1"
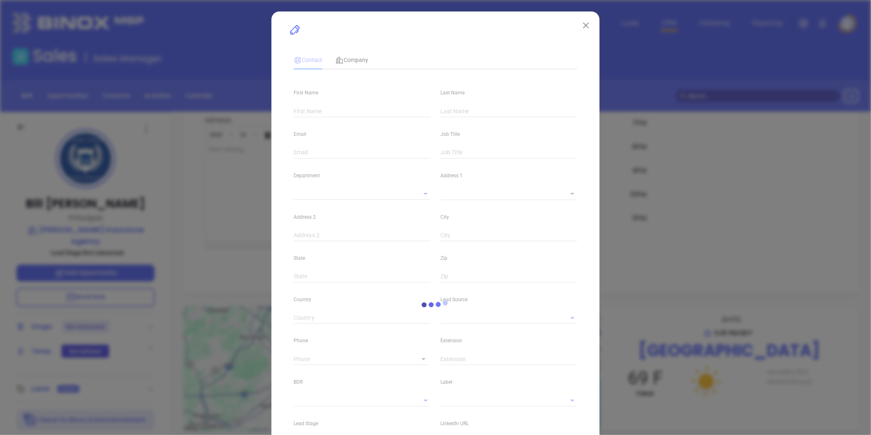
type input "www.linkedin.com/in/wyeager"
type input "Marketing"
type input "Other"
type input "Vicky Mendoza"
type input "Not interested."
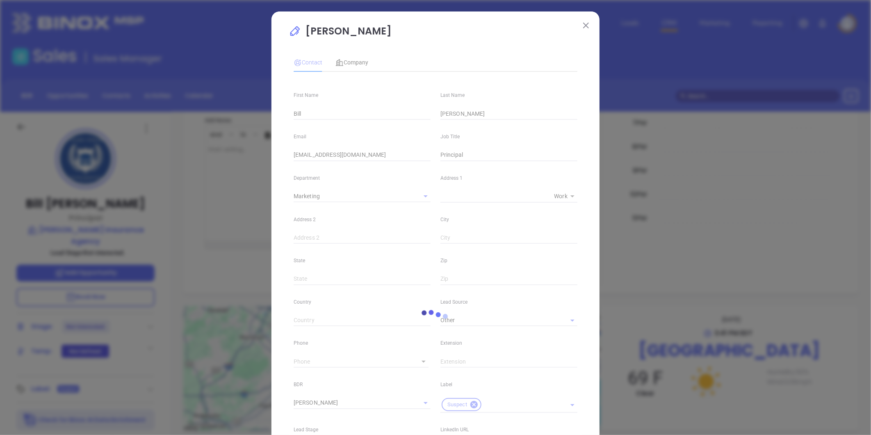
type input "(570) 221-6630"
type input "1"
click at [354, 66] on span "Company" at bounding box center [352, 62] width 33 height 7
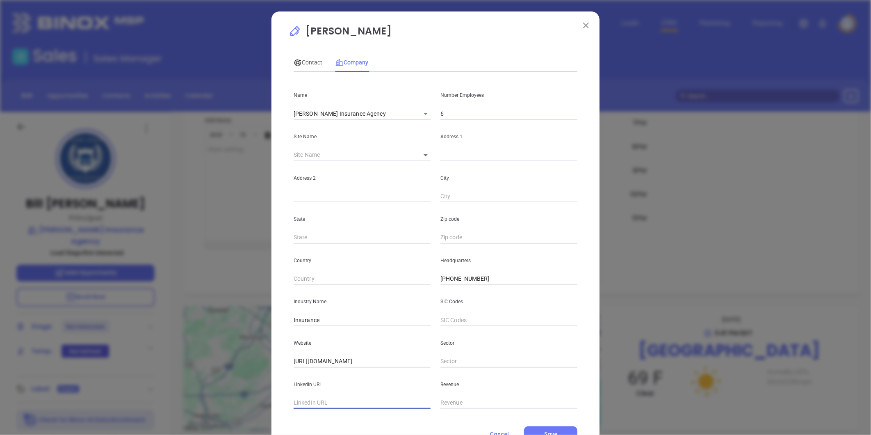
click at [315, 402] on input "text" at bounding box center [362, 403] width 137 height 12
paste input "https://www.linkedin.com/company/yeager-insurance-agency-llc/"
type input "https://www.linkedin.com/company/yeager-insurance-agency-llc/"
click at [306, 55] on div "Contact" at bounding box center [308, 62] width 29 height 19
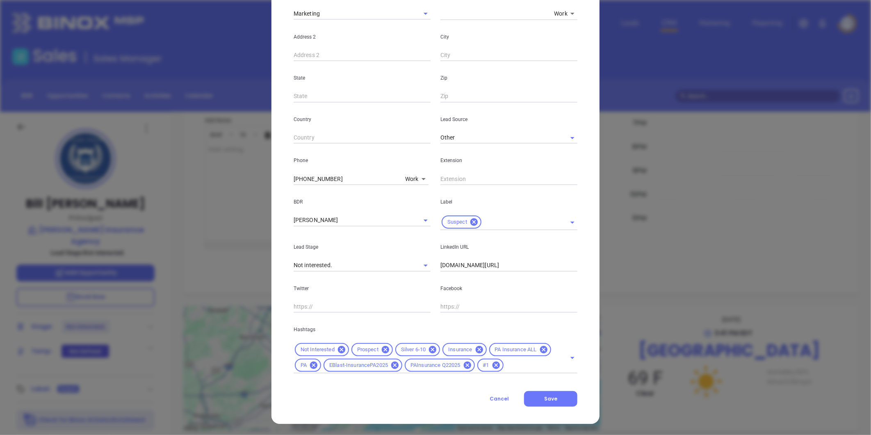
scroll to position [183, 0]
click at [471, 219] on icon at bounding box center [474, 221] width 7 height 7
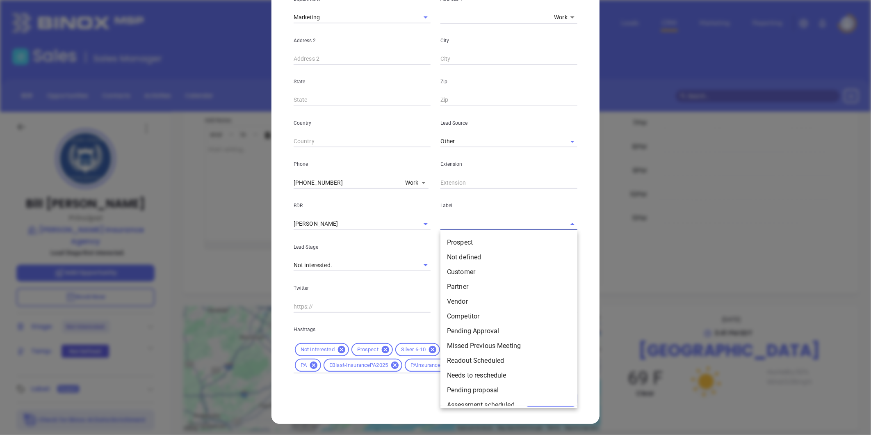
click at [469, 224] on input "text" at bounding box center [498, 224] width 114 height 12
click at [471, 223] on input "text" at bounding box center [498, 224] width 114 height 12
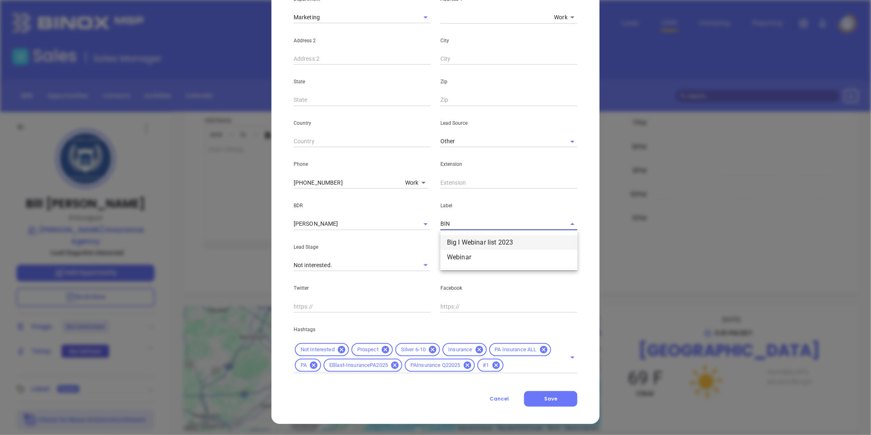
drag, startPoint x: 459, startPoint y: 219, endPoint x: 514, endPoint y: 208, distance: 55.3
click at [460, 219] on input "BIN" at bounding box center [498, 224] width 114 height 12
type input "B"
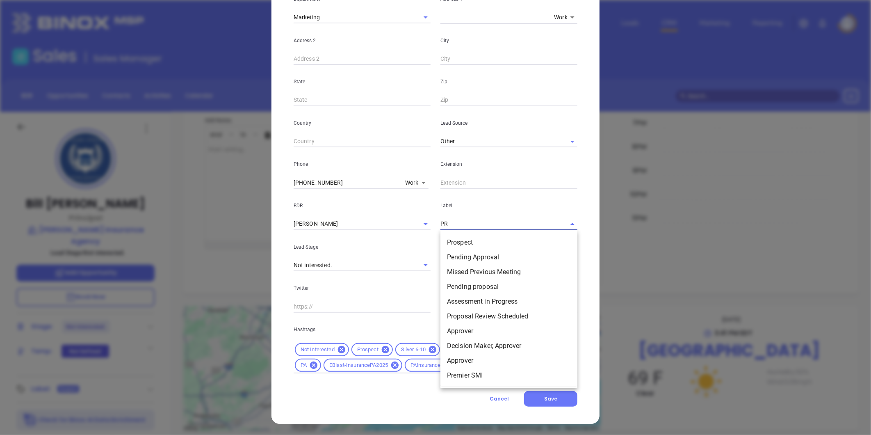
type input "PRO"
click at [463, 237] on li "Prospect" at bounding box center [509, 242] width 137 height 15
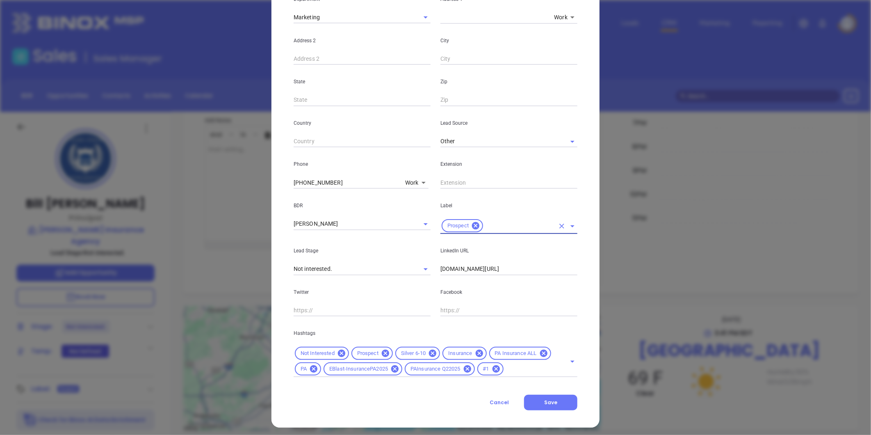
drag, startPoint x: 548, startPoint y: 402, endPoint x: 597, endPoint y: 398, distance: 49.8
click at [547, 402] on span "Save" at bounding box center [550, 402] width 13 height 7
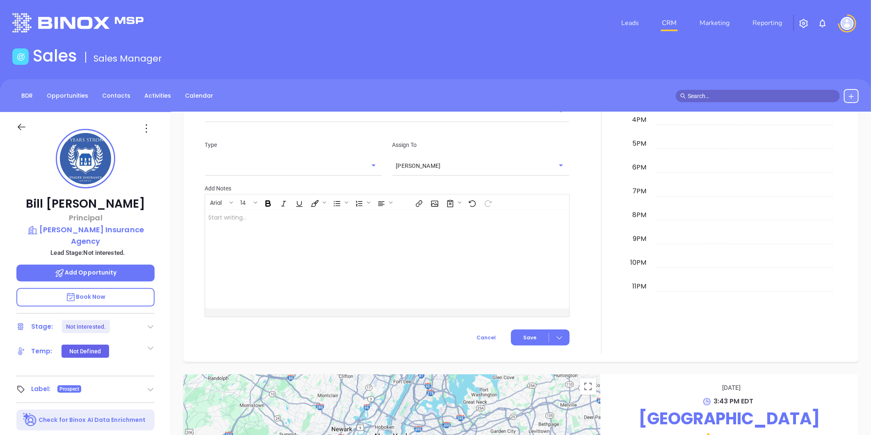
scroll to position [525, 0]
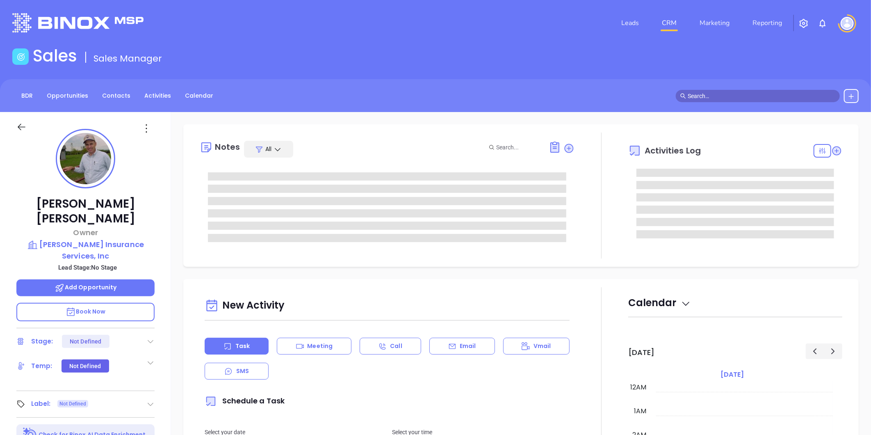
type input "[DATE]"
type input "[PERSON_NAME]"
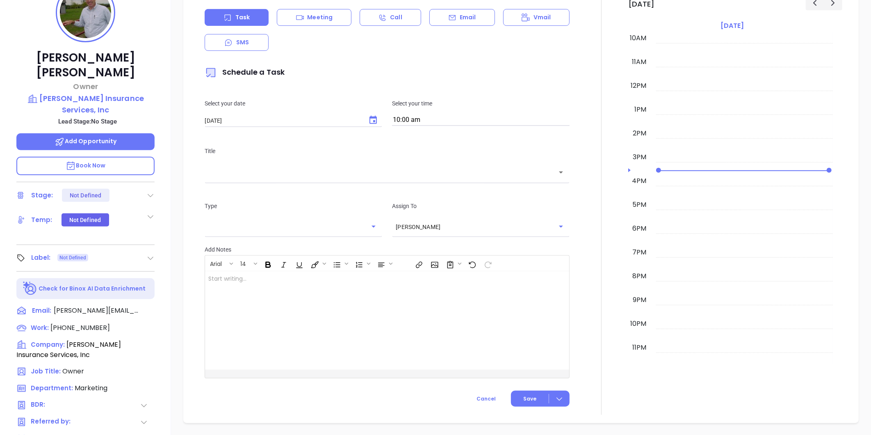
scroll to position [206, 0]
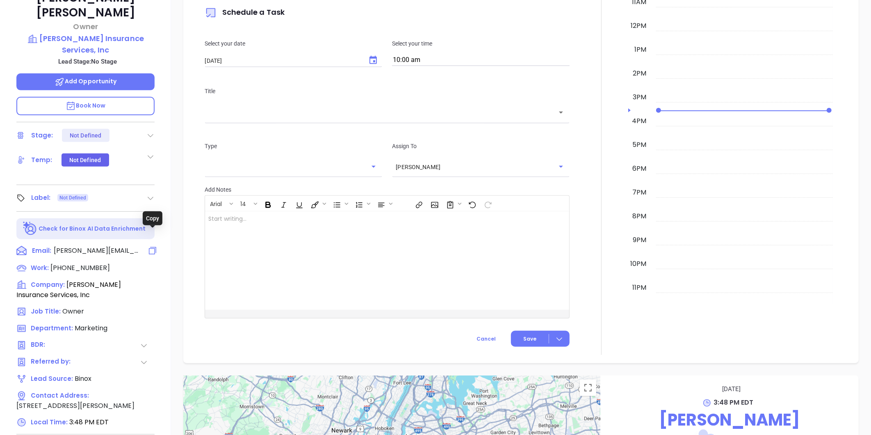
click at [153, 246] on icon at bounding box center [153, 251] width 10 height 10
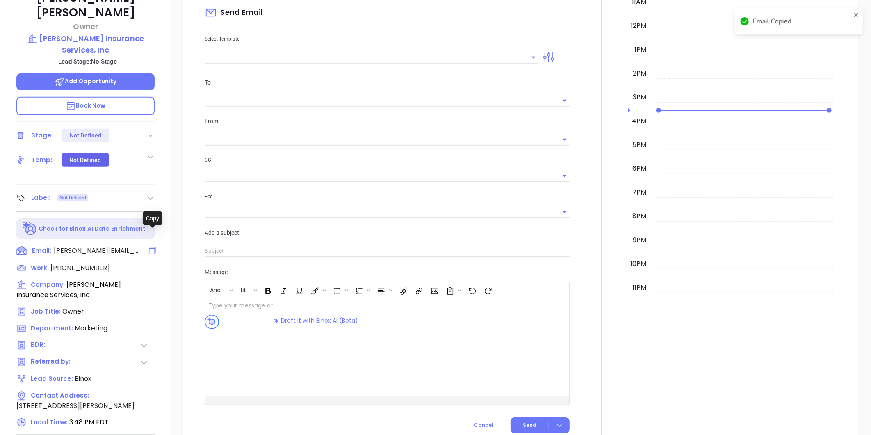
scroll to position [121, 0]
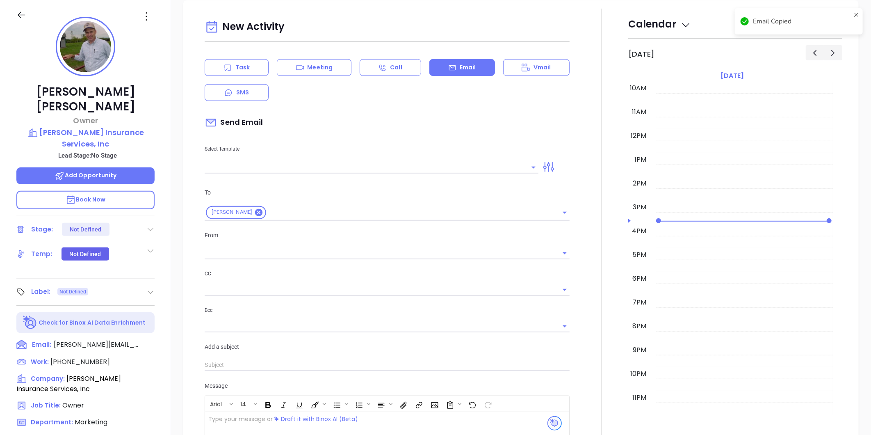
type input "[PERSON_NAME]"
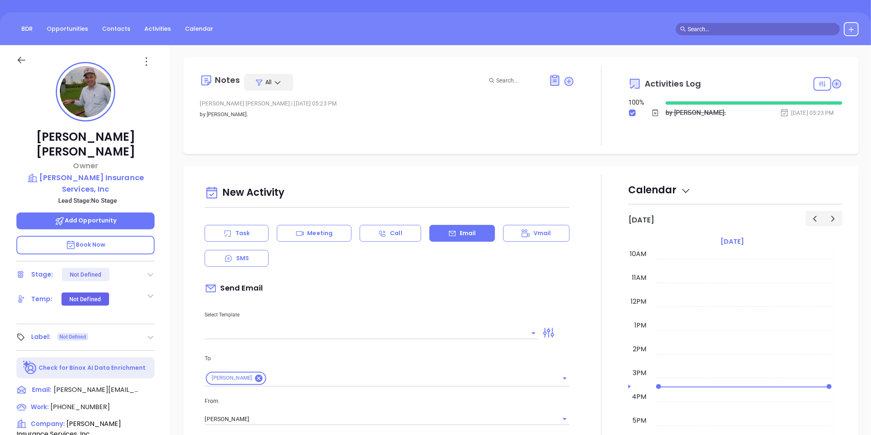
scroll to position [0, 0]
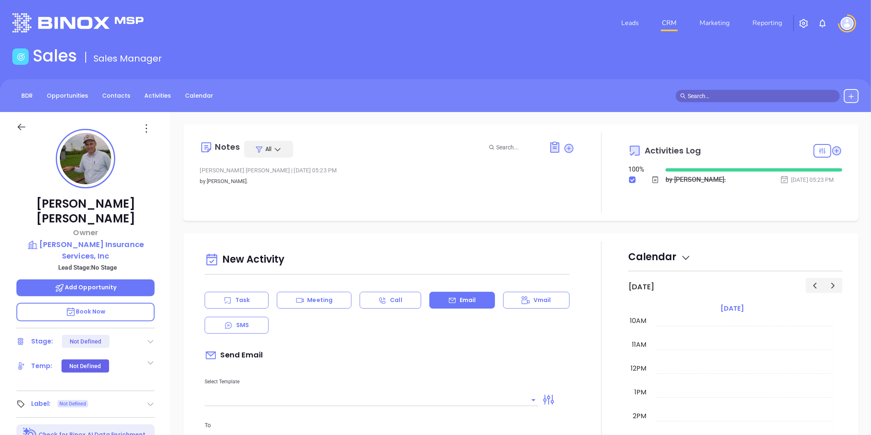
click at [565, 146] on icon at bounding box center [569, 148] width 8 height 8
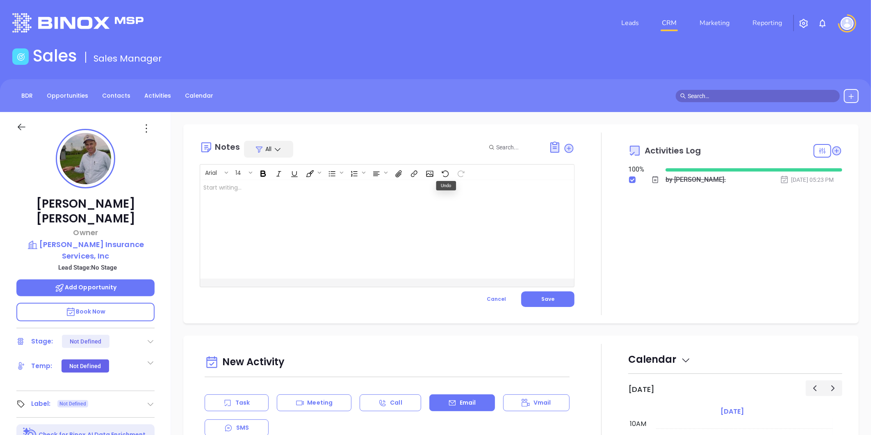
drag, startPoint x: 235, startPoint y: 194, endPoint x: 224, endPoint y: 194, distance: 10.3
click at [235, 194] on div at bounding box center [374, 229] width 348 height 98
click at [547, 297] on span "Save" at bounding box center [547, 298] width 13 height 7
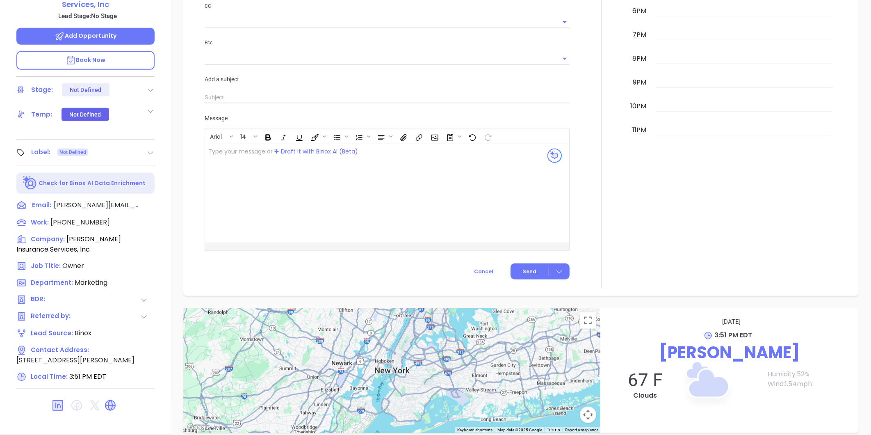
scroll to position [511, 0]
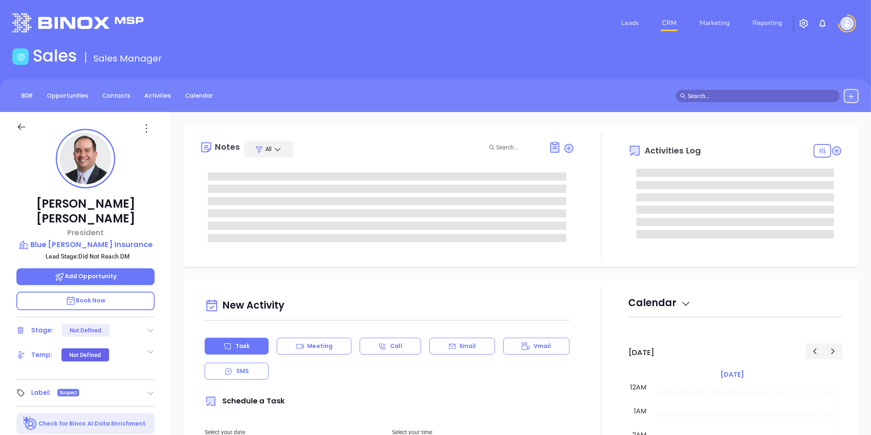
type input "[DATE]"
type input "[PERSON_NAME]"
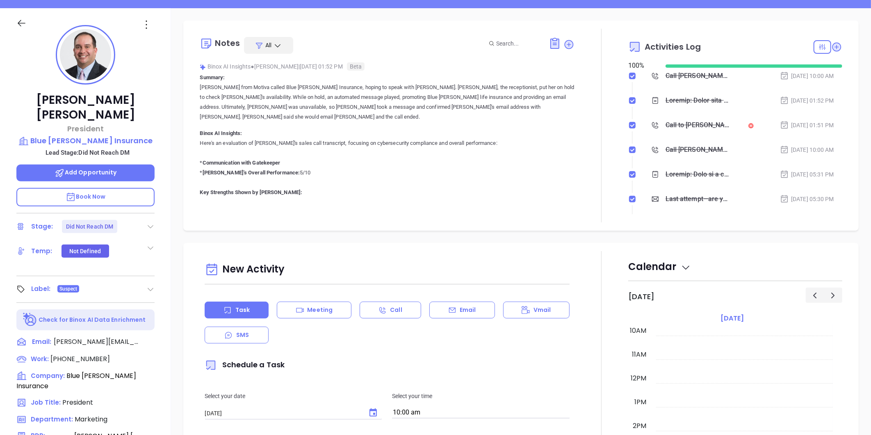
scroll to position [251, 0]
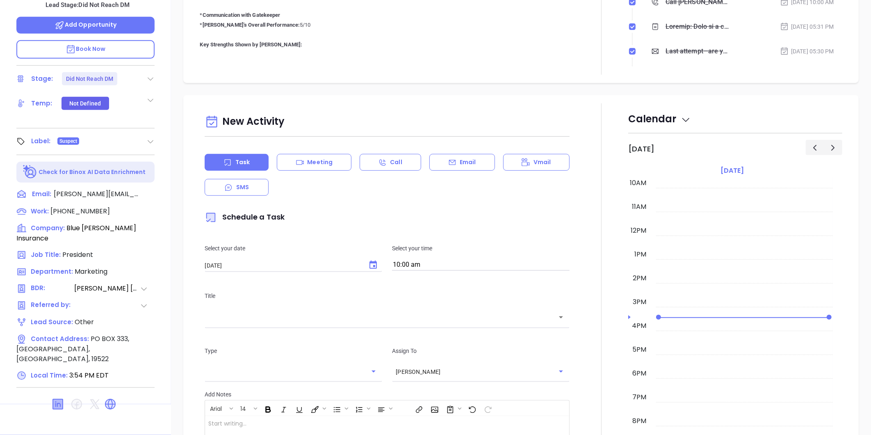
click at [56, 399] on icon at bounding box center [58, 404] width 10 height 10
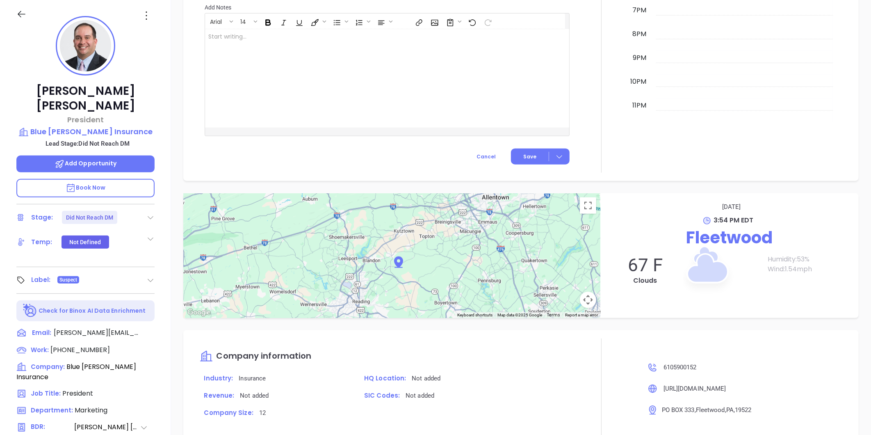
scroll to position [23, 0]
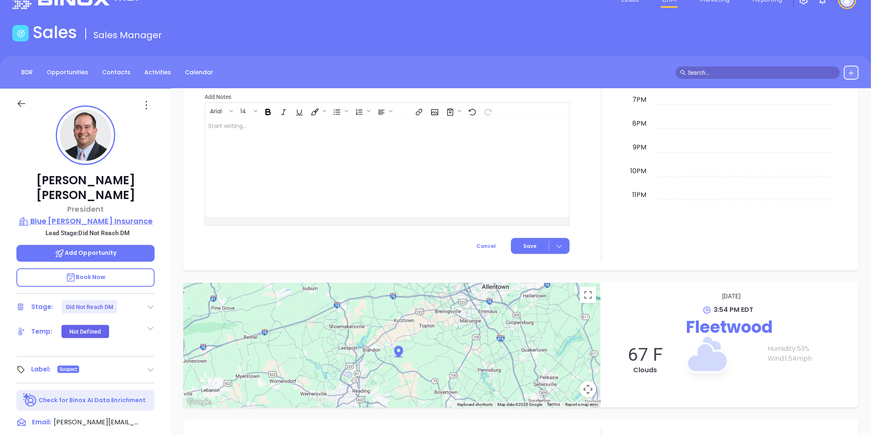
click at [114, 215] on p "Blue [PERSON_NAME] Insurance" at bounding box center [85, 220] width 138 height 11
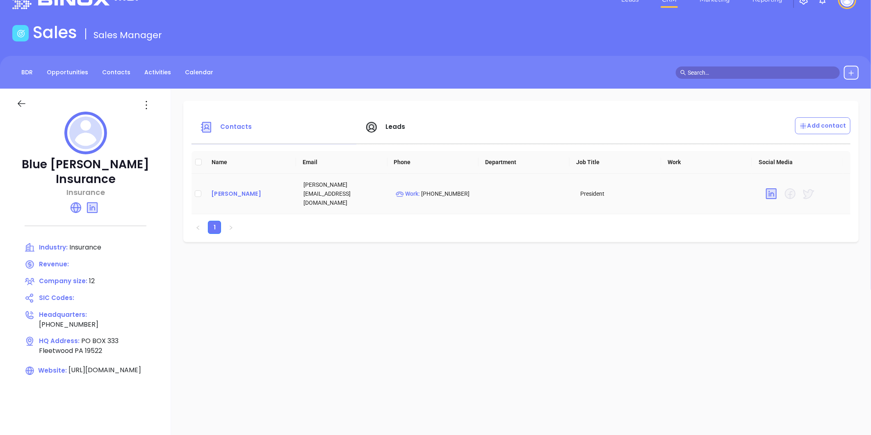
click at [234, 189] on div "[PERSON_NAME]" at bounding box center [250, 194] width 79 height 10
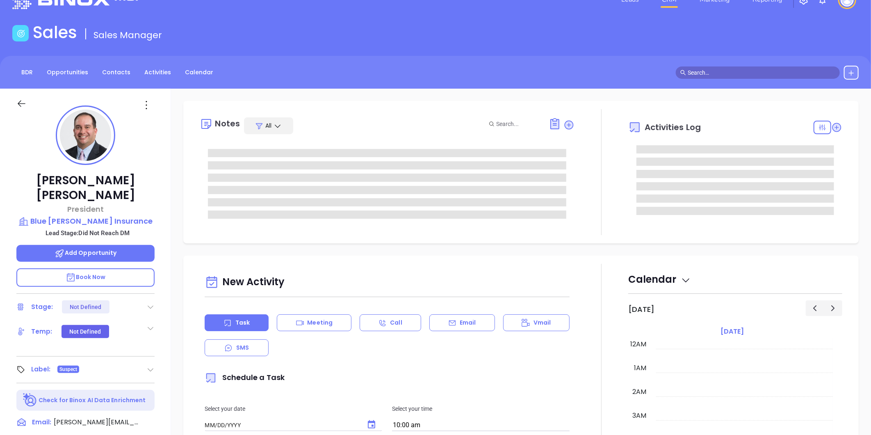
type input "[DATE]"
type input "[PERSON_NAME]"
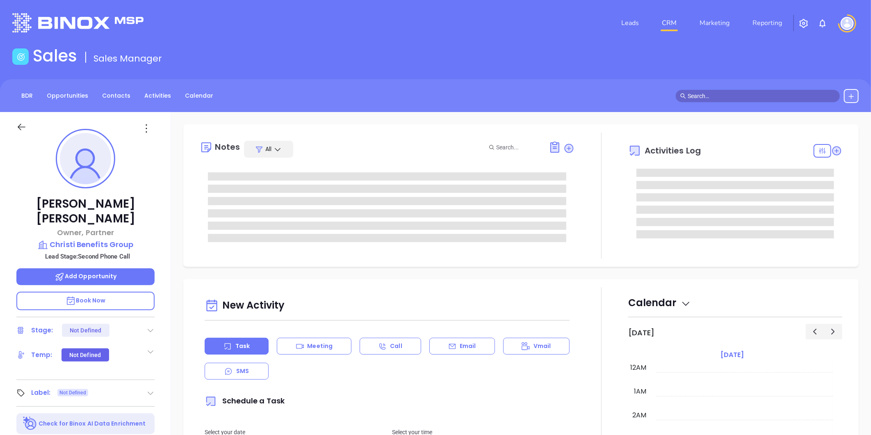
type input "10:00 am"
type input "[DATE]"
type input "[PERSON_NAME]"
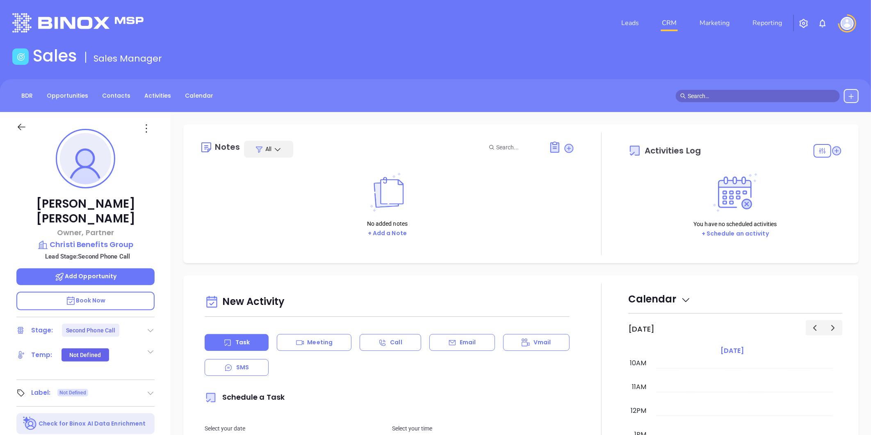
click at [152, 326] on icon at bounding box center [150, 330] width 8 height 8
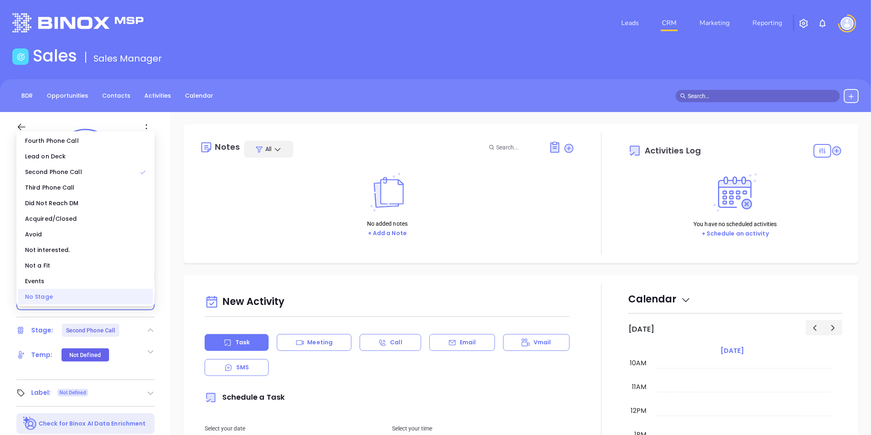
click at [95, 300] on div "No Stage" at bounding box center [85, 297] width 135 height 16
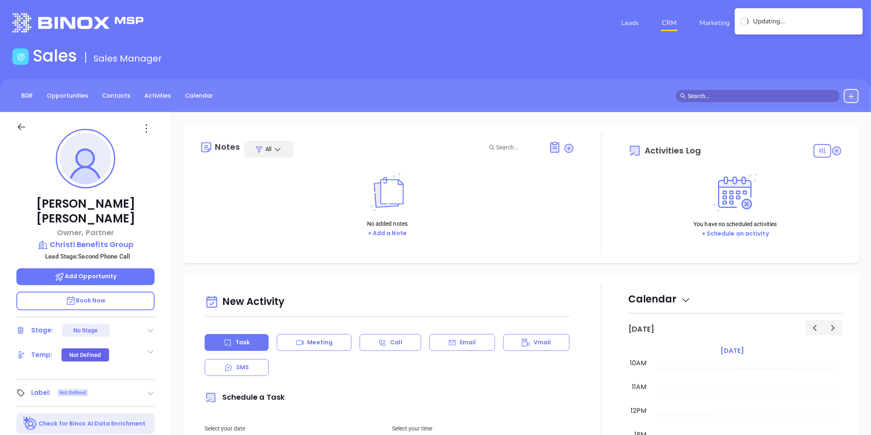
click at [157, 210] on div "[PERSON_NAME] Owner, Partner Christi Benefits Group Lead Stage: Second Phone Ca…" at bounding box center [85, 384] width 171 height 544
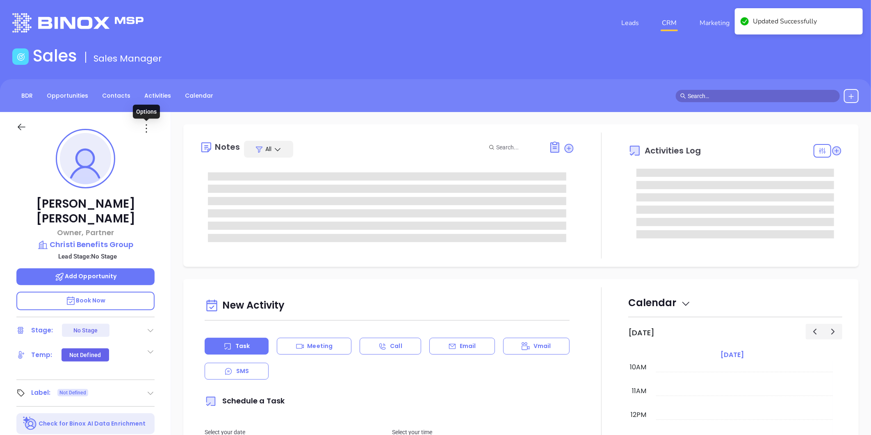
click at [147, 128] on icon at bounding box center [146, 128] width 13 height 13
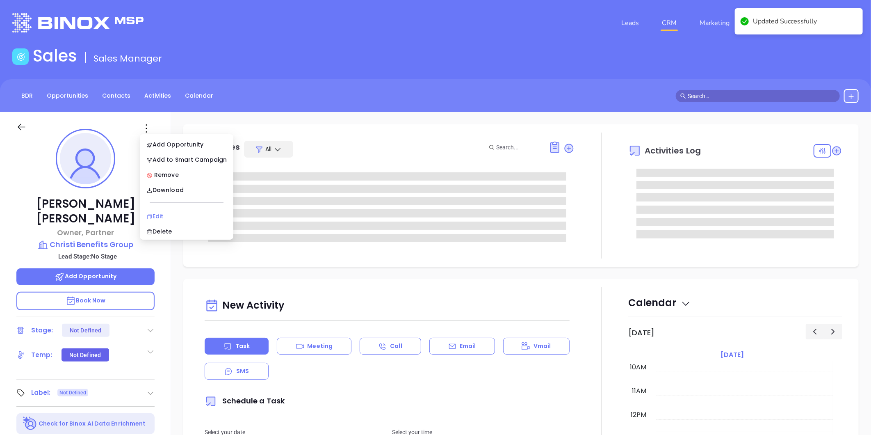
click at [159, 214] on div "Edit" at bounding box center [186, 216] width 80 height 9
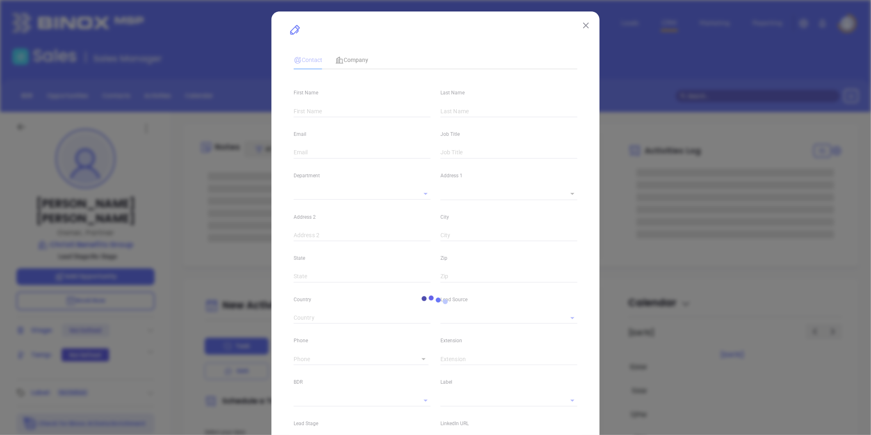
type input "[PERSON_NAME]"
type input "[EMAIL_ADDRESS][DOMAIN_NAME]"
type input "Owner, Partner"
type input "1"
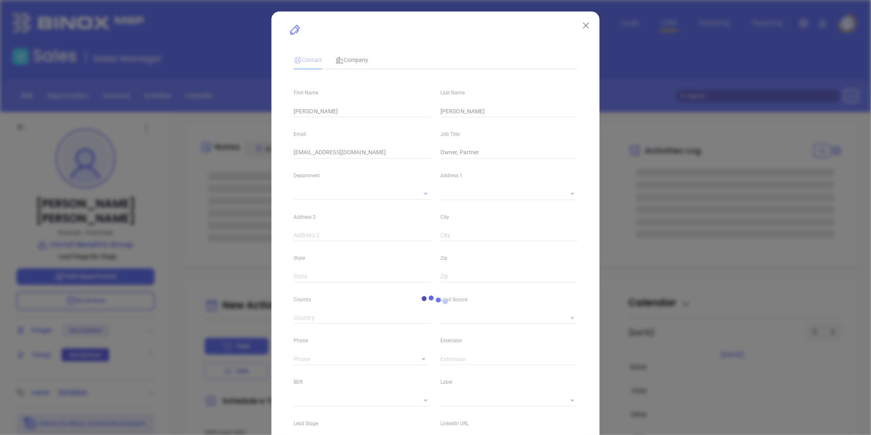
type input "[DOMAIN_NAME][URL][PERSON_NAME]"
type input "Marketing"
type input "Website Reveal"
type input "undefined undefined"
type input "[PHONE_NUMBER]"
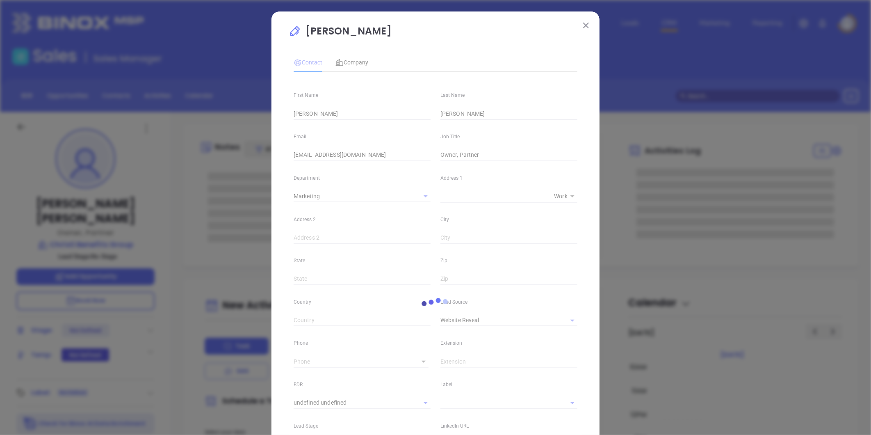
type input "1"
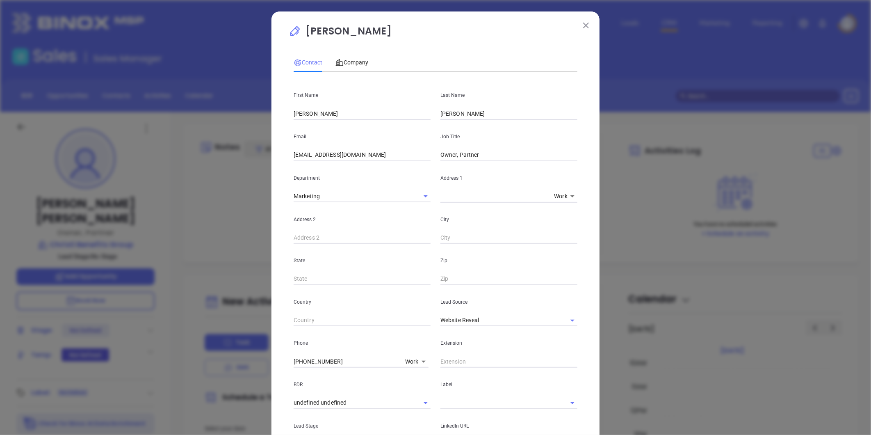
drag, startPoint x: 388, startPoint y: 153, endPoint x: 171, endPoint y: 178, distance: 218.8
click at [167, 178] on div "[PERSON_NAME] Contact Company First Name [PERSON_NAME] Last Name [PERSON_NAME] …" at bounding box center [435, 217] width 871 height 435
drag, startPoint x: 546, startPoint y: 144, endPoint x: 557, endPoint y: 144, distance: 10.7
click at [557, 144] on div "Job Title Owner, Partner" at bounding box center [509, 140] width 147 height 41
type input "Owner"
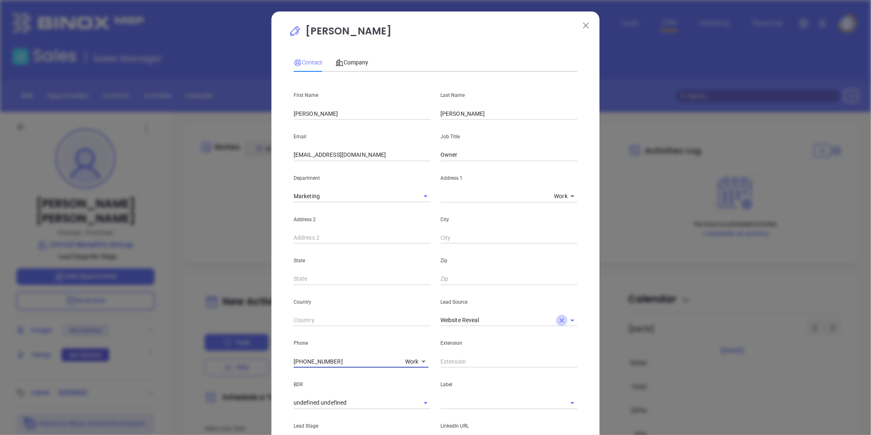
click at [558, 319] on icon "Clear" at bounding box center [562, 320] width 8 height 8
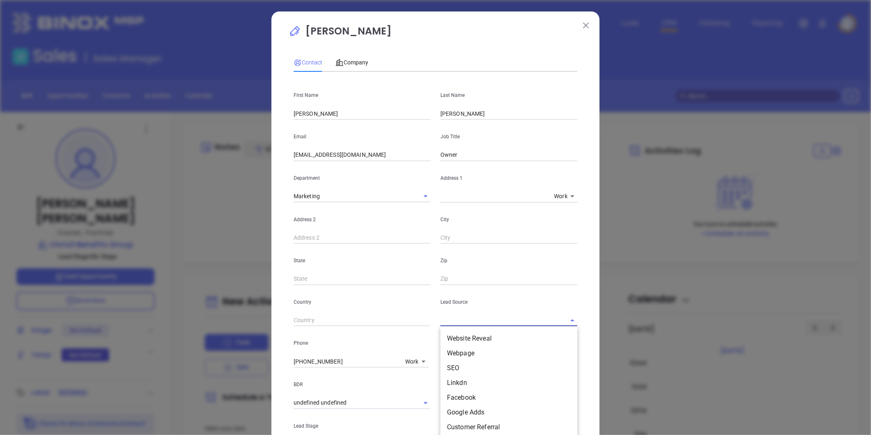
click at [499, 320] on input "text" at bounding box center [498, 320] width 114 height 12
click at [481, 337] on li "Binox" at bounding box center [509, 338] width 137 height 15
type input "Binox"
drag, startPoint x: 352, startPoint y: 361, endPoint x: 256, endPoint y: 367, distance: 96.2
click at [256, 367] on div "Eric Mcdowell Contact Company First Name Eric Last Name Mcdowell Email emcdowel…" at bounding box center [435, 217] width 871 height 435
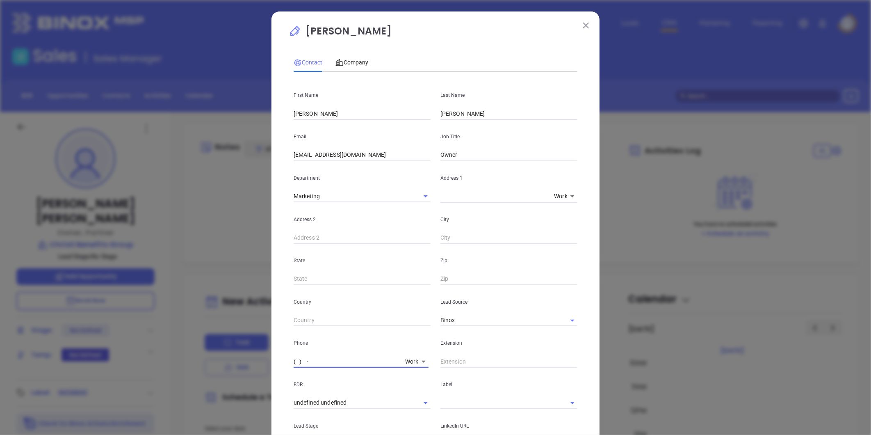
type input "( ) -"
click at [409, 362] on body "Leads CRM Marketing Reporting Financial Leads Leads Sales Sales Manager BDR Opp…" at bounding box center [435, 217] width 871 height 435
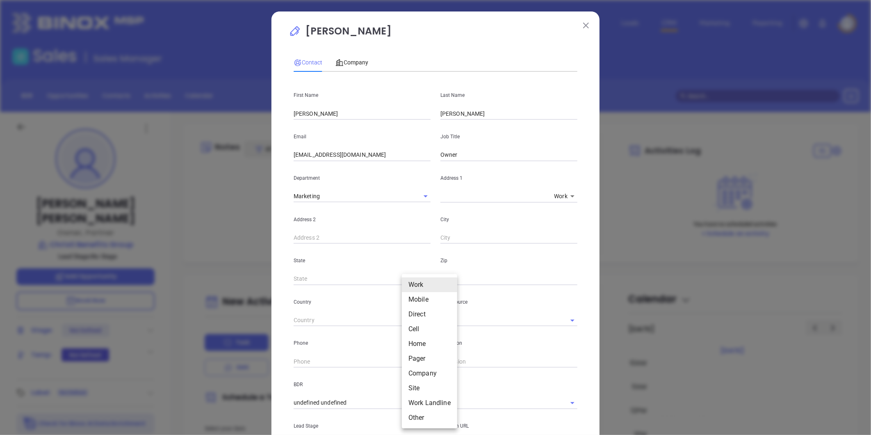
click at [416, 299] on li "Mobile" at bounding box center [429, 299] width 55 height 15
type input "(856) 829-7528"
type input "2"
click at [407, 360] on body "Leads CRM Marketing Reporting Financial Leads Leads Sales Sales Manager BDR Opp…" at bounding box center [435, 217] width 871 height 435
click at [417, 314] on li "Direct" at bounding box center [425, 314] width 55 height 15
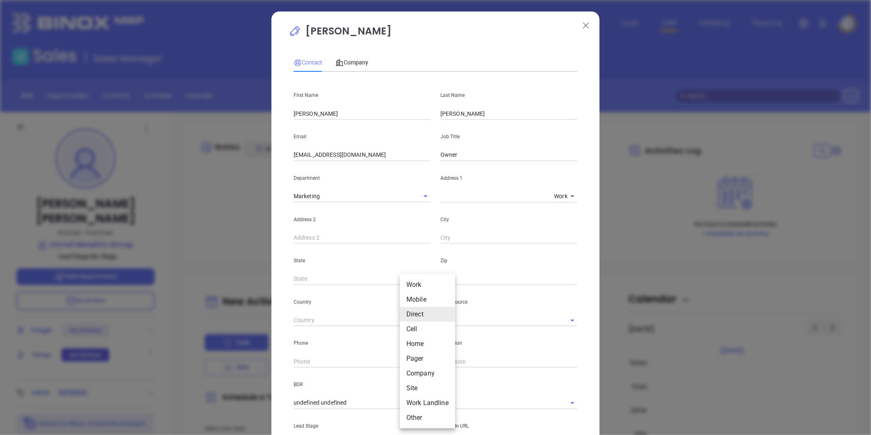
click at [401, 360] on body "Leads CRM Marketing Reporting Financial Leads Leads Sales Sales Manager BDR Opp…" at bounding box center [435, 217] width 871 height 435
click at [411, 386] on li "Site" at bounding box center [427, 388] width 55 height 15
type input "11"
click at [326, 366] on input "( ) -" at bounding box center [350, 361] width 112 height 12
paste input "215) 576-1250"
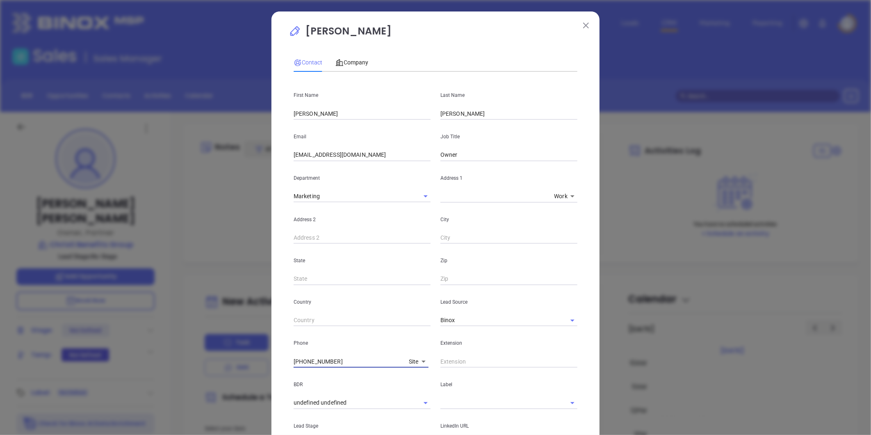
type input "(215) 576-1250"
click at [456, 363] on input "text" at bounding box center [509, 361] width 137 height 12
type input "201"
click at [353, 58] on div "Company" at bounding box center [352, 62] width 33 height 9
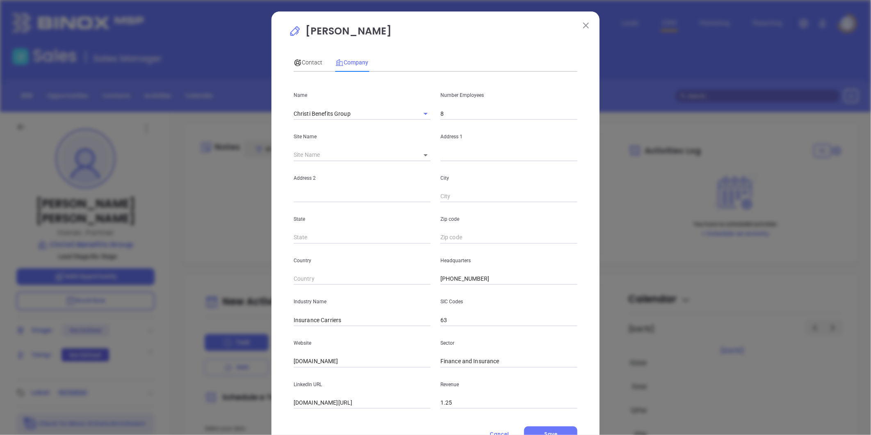
click at [441, 282] on input "(800) 633-3352" at bounding box center [509, 279] width 137 height 12
paste input "215) 576-1250"
type input "(215) 576-1250"
click at [302, 59] on span "Contact" at bounding box center [308, 62] width 29 height 7
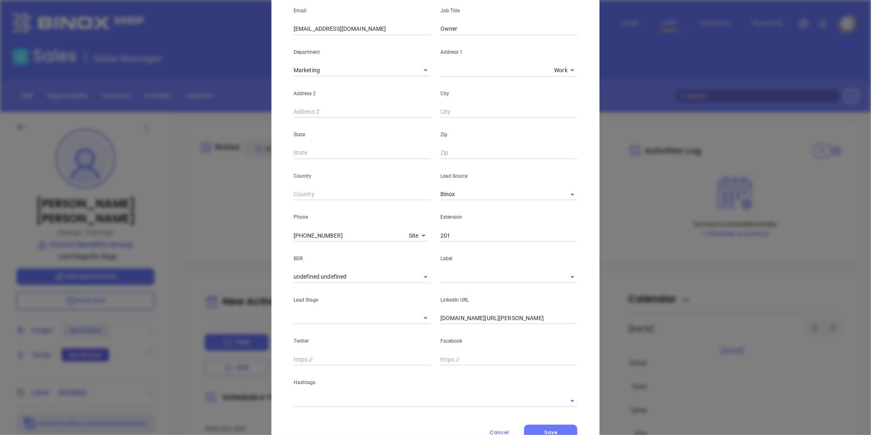
scroll to position [137, 0]
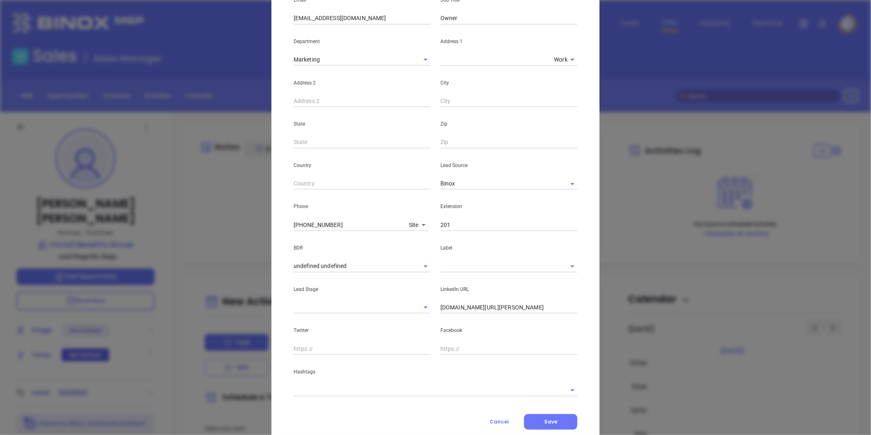
click at [450, 267] on input "text" at bounding box center [498, 266] width 114 height 12
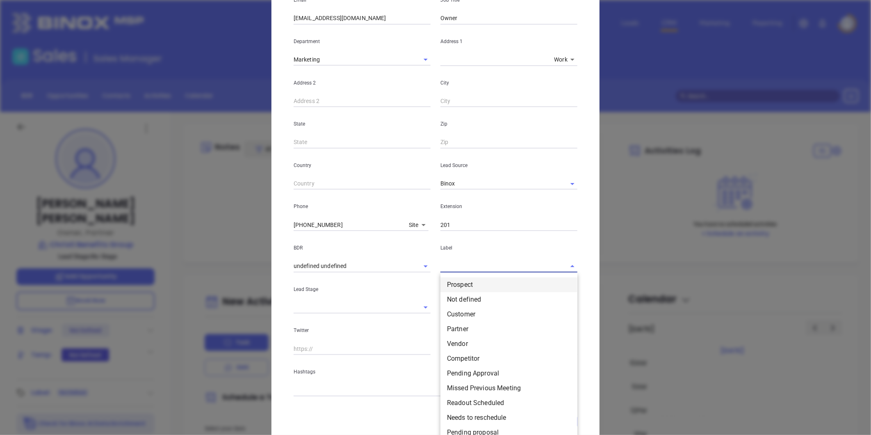
click at [450, 281] on li "Prospect" at bounding box center [509, 284] width 137 height 15
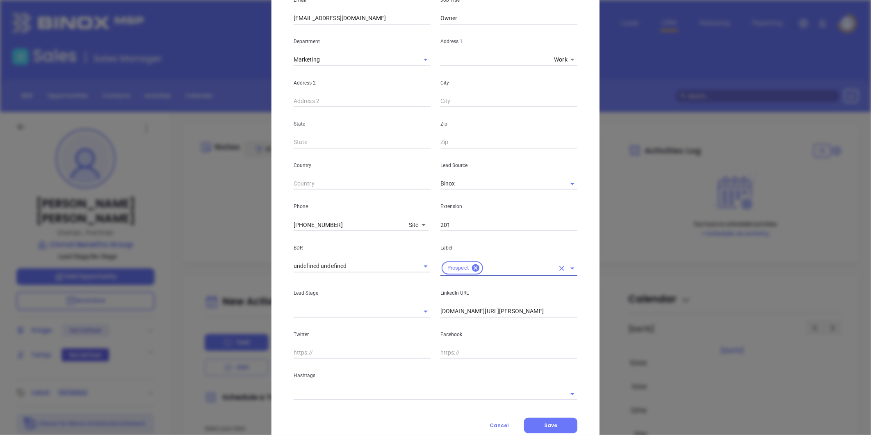
click at [475, 312] on input "linkedin.com/in/eric-mcdowell-1b684a39" at bounding box center [509, 311] width 137 height 12
click at [476, 312] on input "linkedin.com/in/eric-mcdowell-1b684a39" at bounding box center [509, 311] width 137 height 12
drag, startPoint x: 471, startPoint y: 308, endPoint x: 462, endPoint y: 304, distance: 9.5
click at [471, 308] on input "linkedin.com/in/eric-mcdowell-1b684a39" at bounding box center [509, 311] width 137 height 12
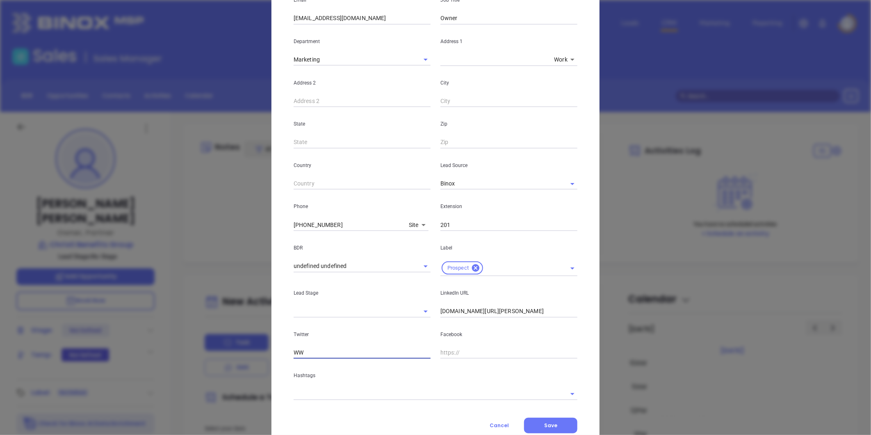
type input "W"
click at [457, 318] on div "Facebook" at bounding box center [509, 338] width 147 height 41
click at [451, 310] on input "linkedin.com/in/eric-mcdowell-1b684a39" at bounding box center [509, 311] width 137 height 12
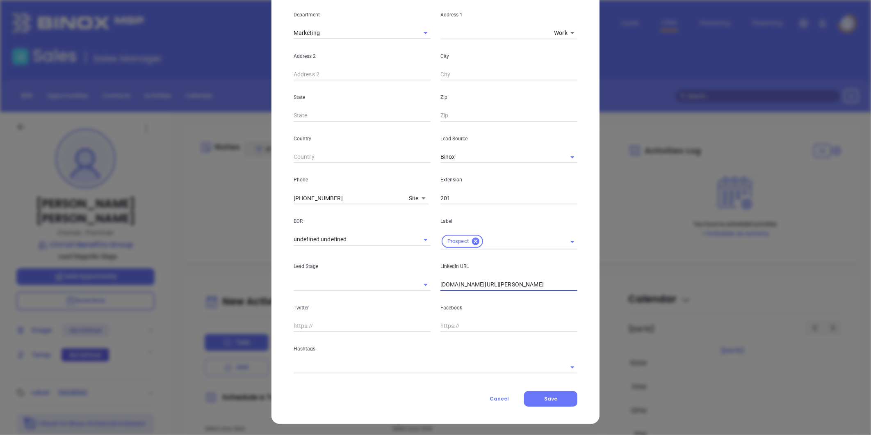
type input "www.linkedin.com/in/eric-mcdowell-1b684a39"
click at [343, 363] on input "text" at bounding box center [424, 367] width 261 height 12
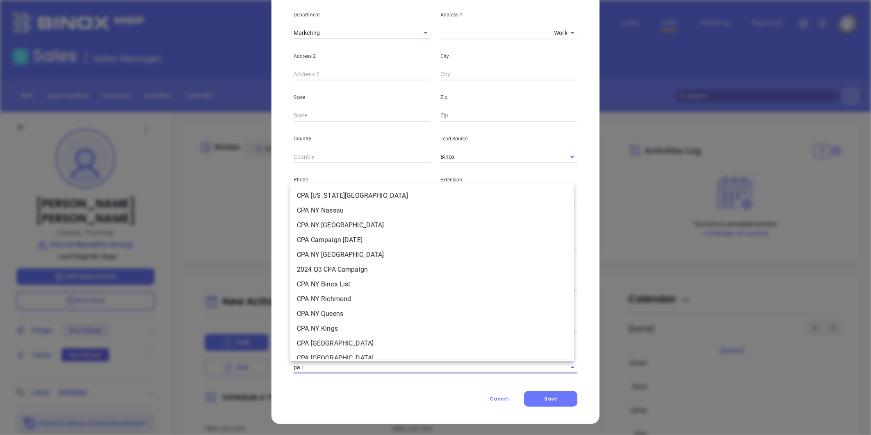
type input "pa in"
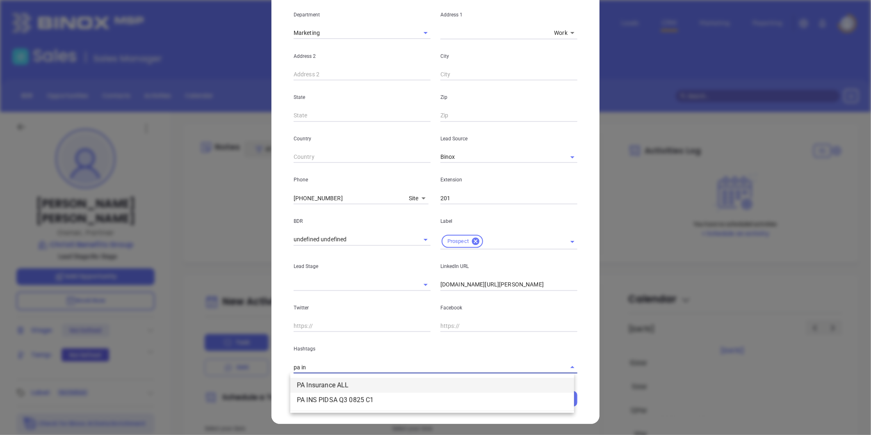
click at [339, 382] on li "PA Insurance ALL" at bounding box center [432, 385] width 284 height 15
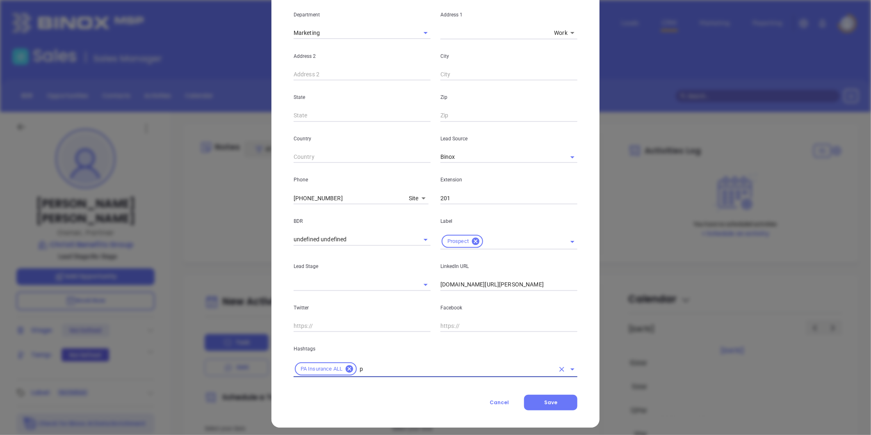
type input "pa"
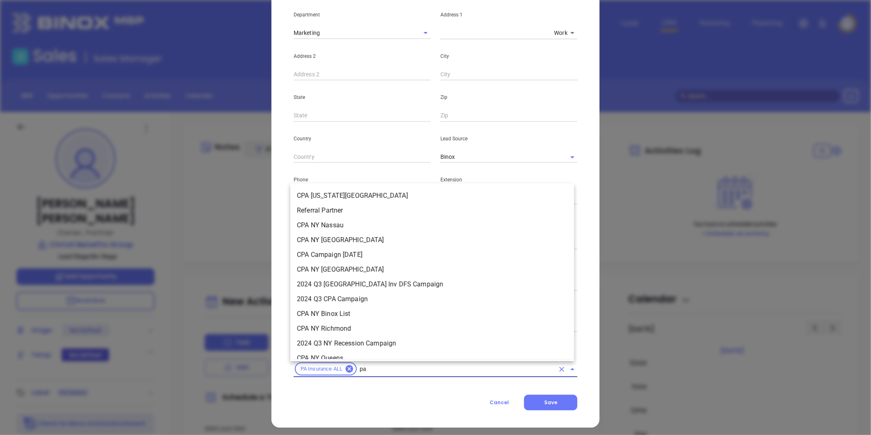
scroll to position [462, 0]
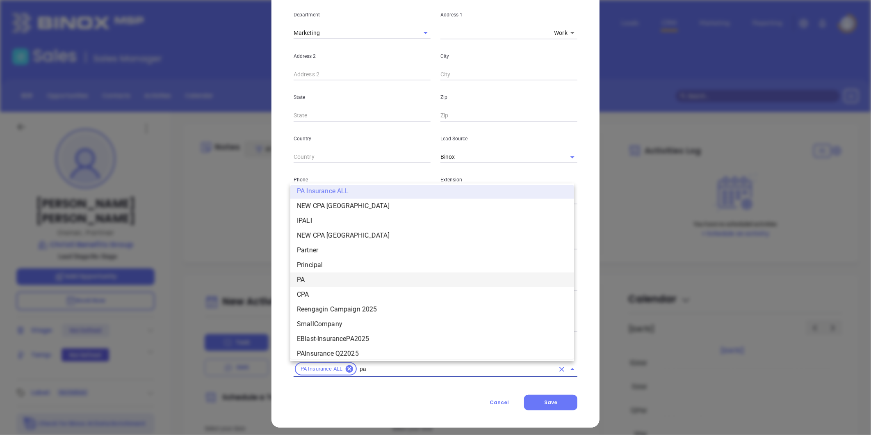
click at [322, 276] on li "PA" at bounding box center [432, 279] width 284 height 15
type input "insurance"
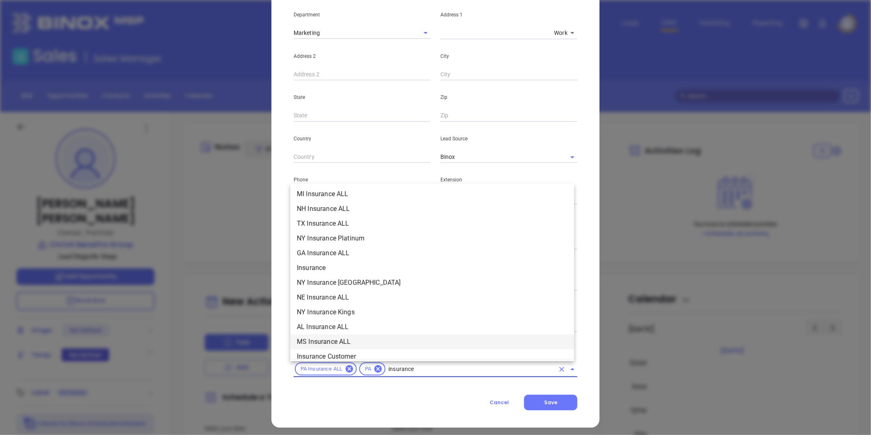
scroll to position [257, 0]
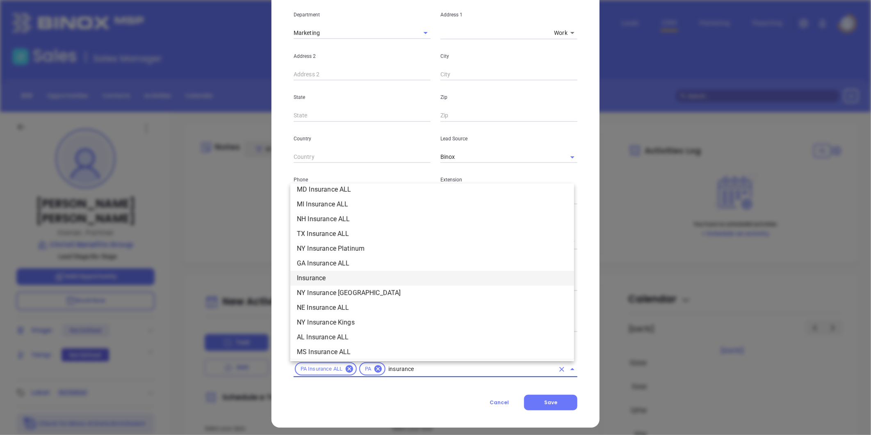
click at [313, 274] on li "Insurance" at bounding box center [432, 278] width 284 height 15
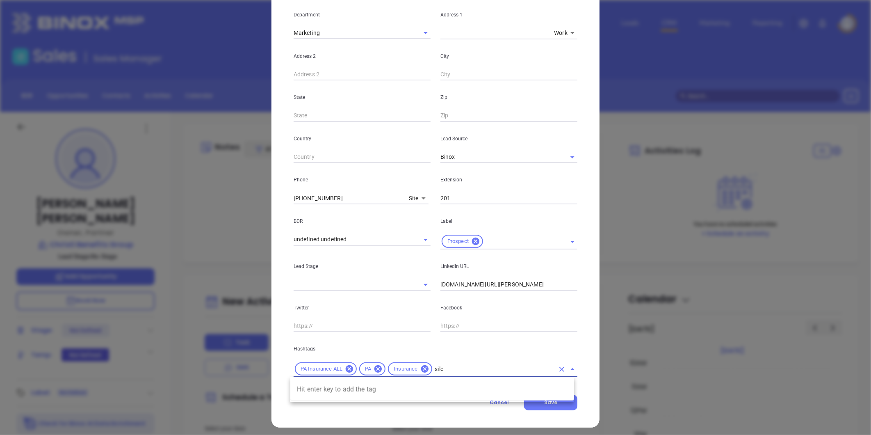
type input "sil"
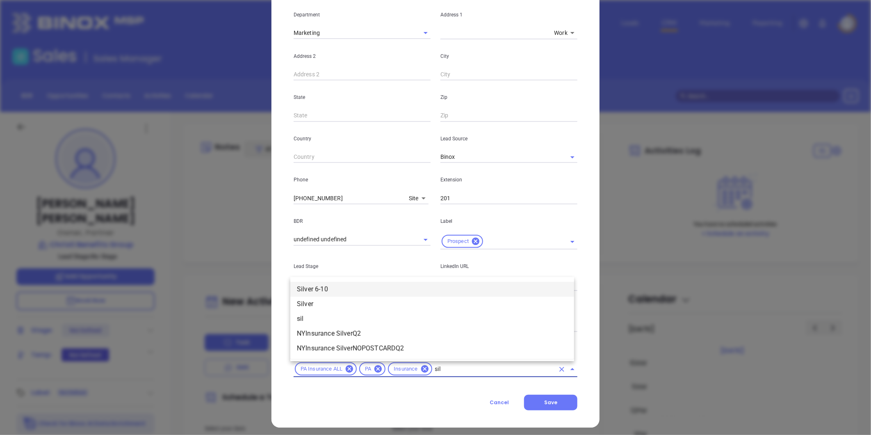
drag, startPoint x: 322, startPoint y: 286, endPoint x: 318, endPoint y: 291, distance: 5.9
click at [322, 288] on li "Silver 6-10" at bounding box center [432, 289] width 284 height 15
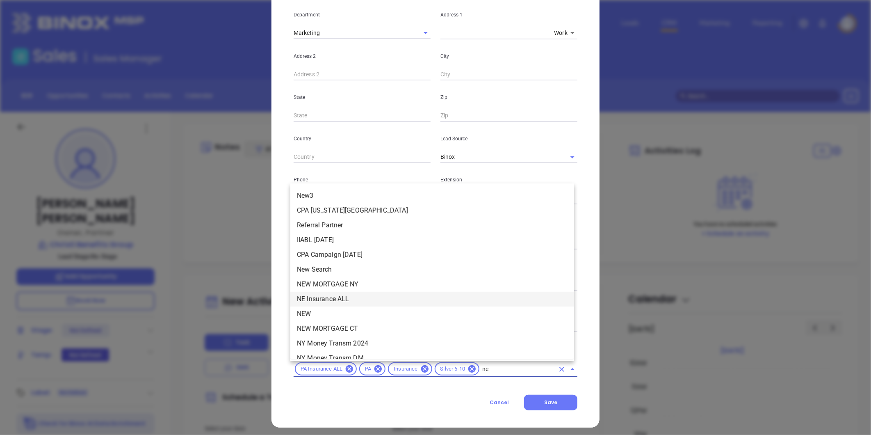
type input "new"
click at [312, 251] on li "NEW" at bounding box center [432, 254] width 284 height 15
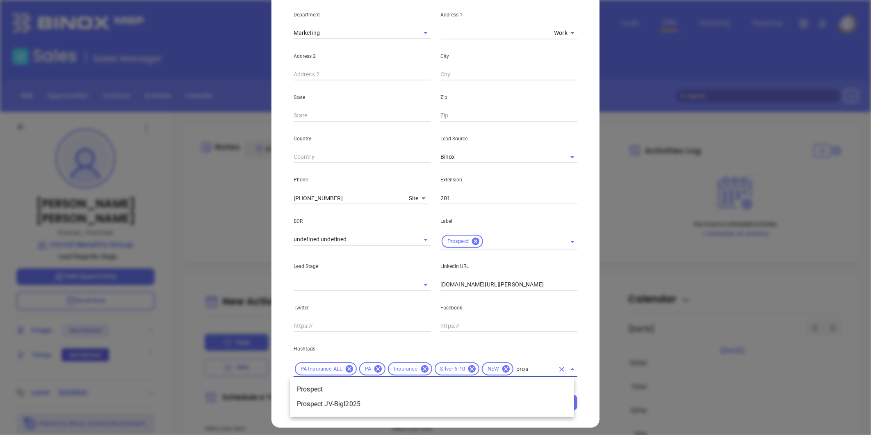
type input "prosp"
click at [324, 384] on li "Prospect" at bounding box center [432, 389] width 284 height 15
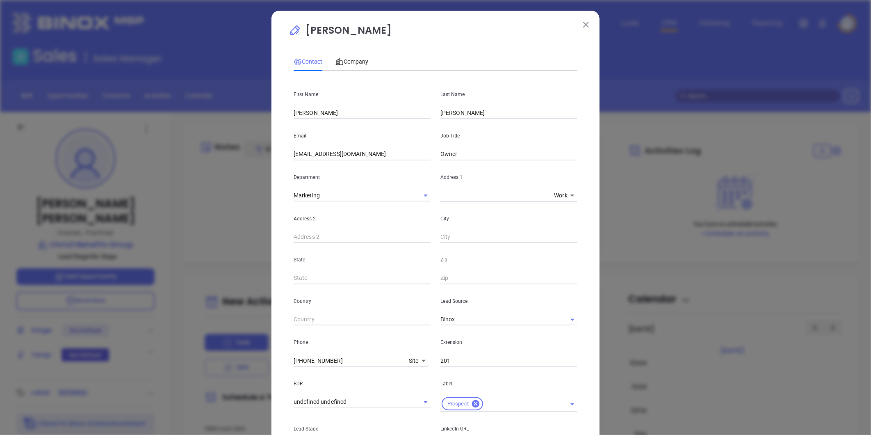
scroll to position [0, 0]
click at [354, 55] on div "Company" at bounding box center [352, 62] width 33 height 19
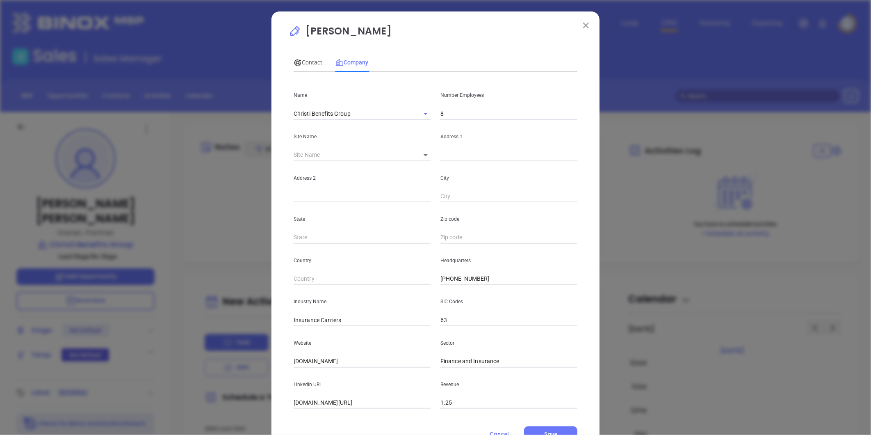
click at [461, 154] on input "text" at bounding box center [509, 155] width 137 height 12
paste input "550 Pinetown Rd Suite 226 Ft. Washington, PA 19034"
drag, startPoint x: 482, startPoint y: 156, endPoint x: 776, endPoint y: 129, distance: 295.0
click at [775, 130] on div "Eric Mcdowell Contact Company First Name Eric Last Name Mcdowell Email emcdowel…" at bounding box center [435, 217] width 871 height 435
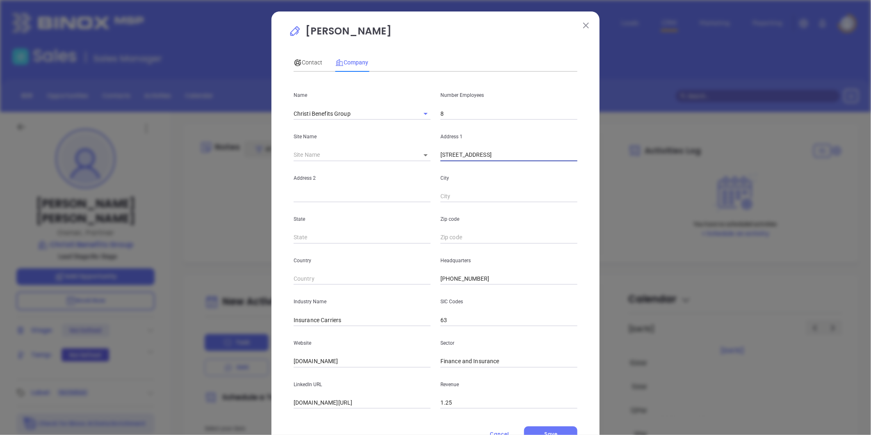
scroll to position [0, 0]
type input "550 Pinetown Rd"
paste input "Suite 226 Ft. Washington, PA 19034"
drag, startPoint x: 325, startPoint y: 196, endPoint x: 556, endPoint y: 183, distance: 231.3
click at [556, 183] on div "Address 2 Suite 226 Ft. Washington, PA 19034 City" at bounding box center [436, 181] width 294 height 41
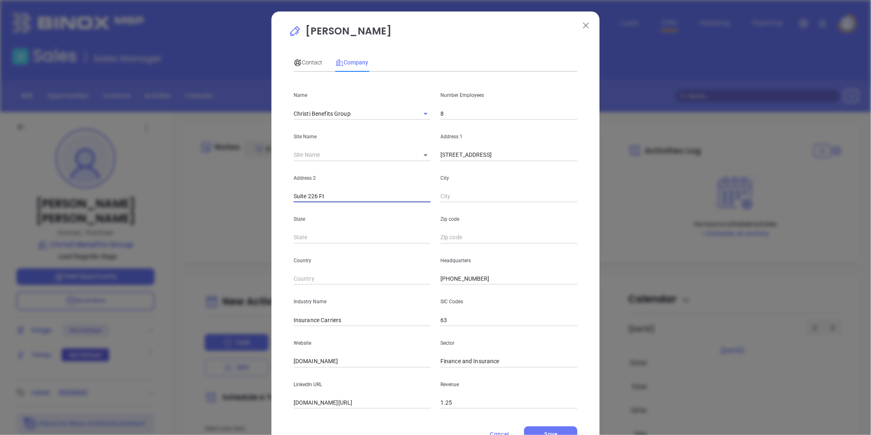
type input "Suite 226 Ft"
paste input "Washington, PA 19034"
drag, startPoint x: 470, startPoint y: 195, endPoint x: 652, endPoint y: 176, distance: 183.6
click at [652, 176] on div "Eric Mcdowell Contact Company First Name Eric Last Name Mcdowell Email emcdowel…" at bounding box center [435, 217] width 871 height 435
type input "Washington"
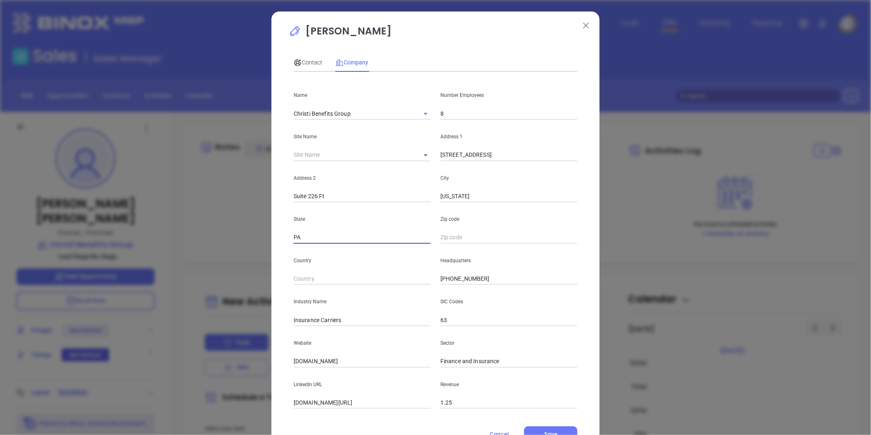
type input "PA"
paste input "PA 19034"
type input "19034"
drag, startPoint x: 336, startPoint y: 315, endPoint x: 460, endPoint y: 286, distance: 127.5
click at [460, 289] on div "Industry Name Insurance Carriers SIC Codes 63" at bounding box center [436, 305] width 294 height 41
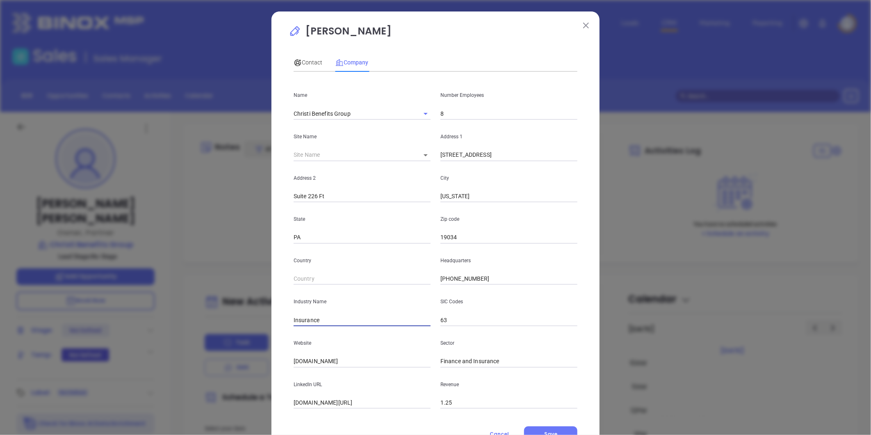
type input "Insurance"
drag, startPoint x: 347, startPoint y: 362, endPoint x: 117, endPoint y: 391, distance: 231.9
click at [114, 388] on div "Eric Mcdowell Contact Company First Name Eric Last Name Mcdowell Email emcdowel…" at bounding box center [435, 217] width 871 height 435
paste input "https://www.christiinsurance.com/"
type input "https://www.christiinsurance.com/"
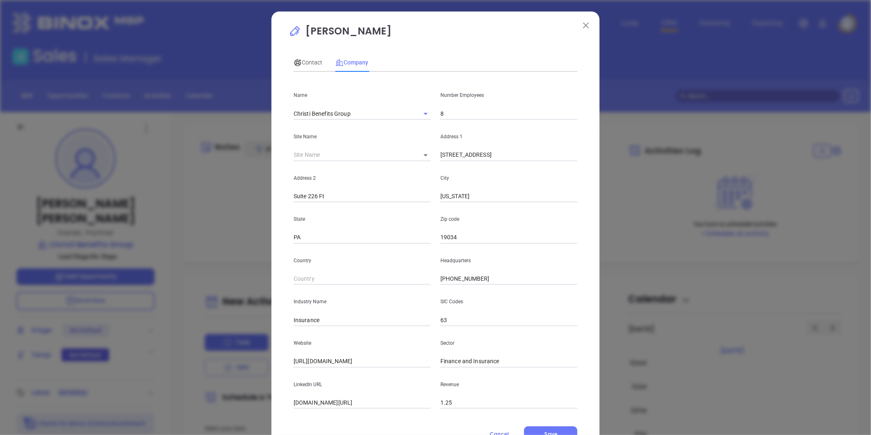
drag, startPoint x: 409, startPoint y: 402, endPoint x: 55, endPoint y: 417, distance: 354.3
click at [56, 417] on div "Eric Mcdowell Contact Company First Name Eric Last Name Mcdowell Email emcdowel…" at bounding box center [435, 217] width 871 height 435
paste input "https://www.linkedin.com/company/christi-benefits-group/"
type input "https://www.linkedin.com/company/christi-benefits-group/"
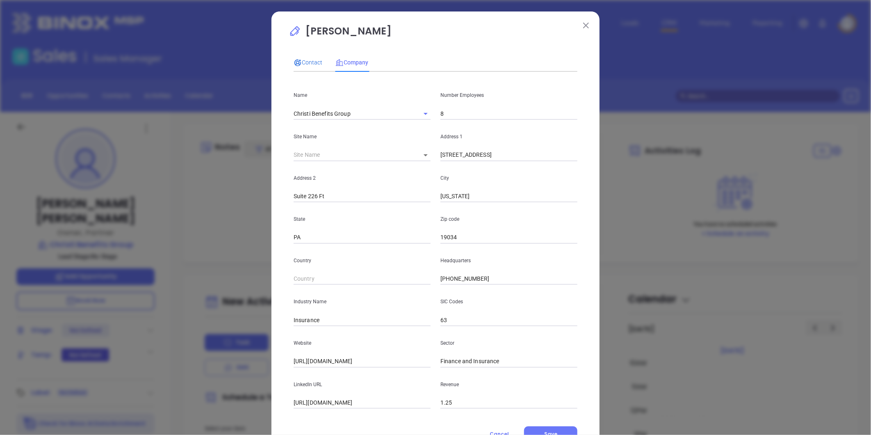
click at [306, 63] on span "Contact" at bounding box center [308, 62] width 29 height 7
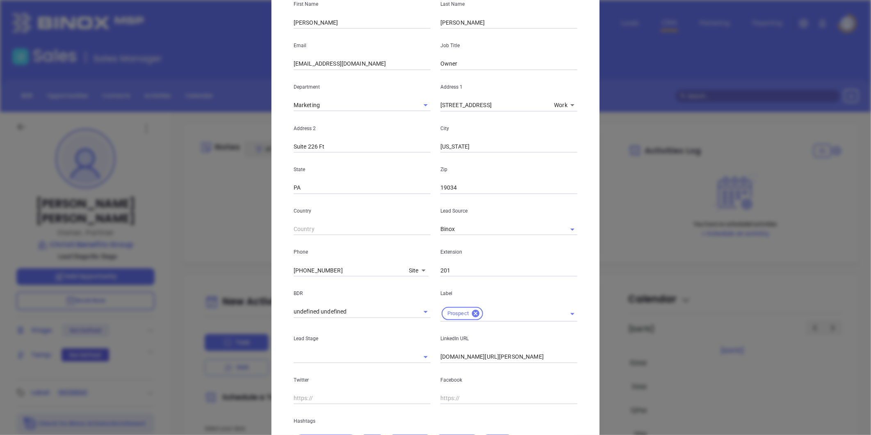
scroll to position [183, 0]
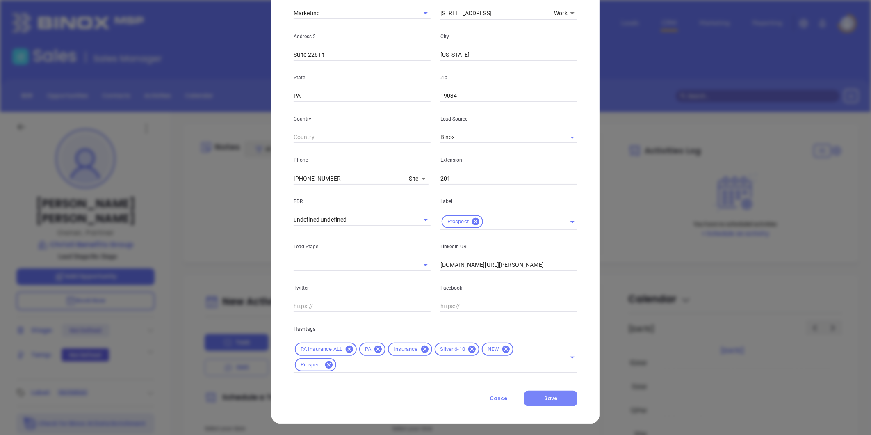
click at [548, 401] on button "Save" at bounding box center [550, 399] width 53 height 16
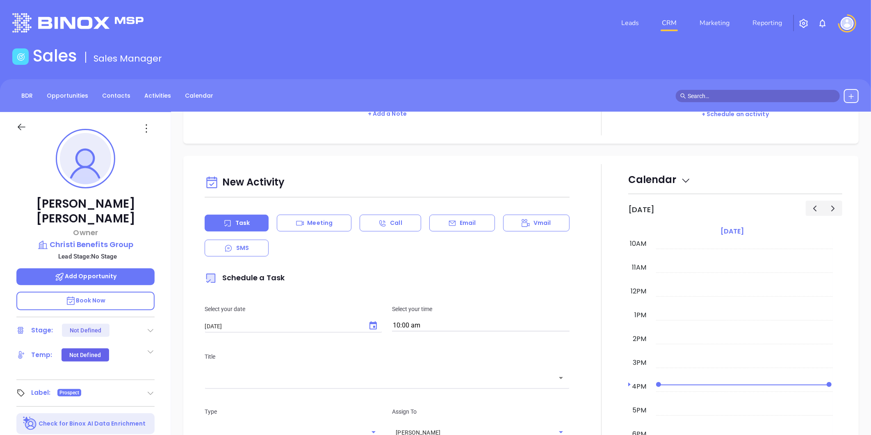
scroll to position [0, 0]
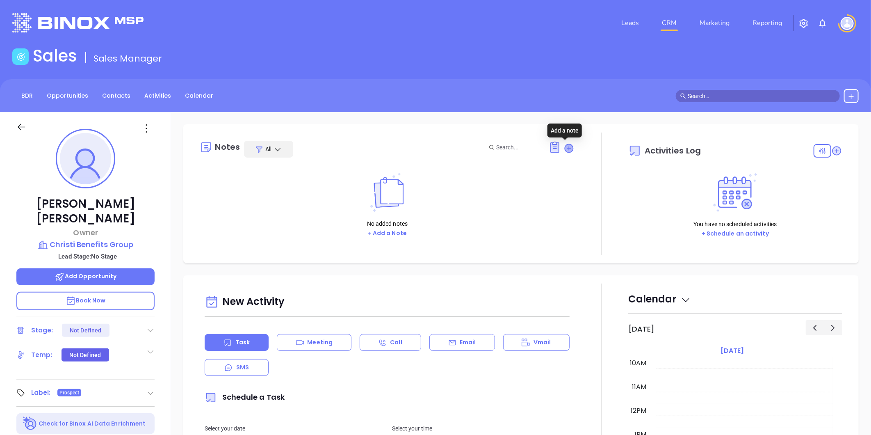
click at [565, 146] on icon at bounding box center [569, 148] width 8 height 8
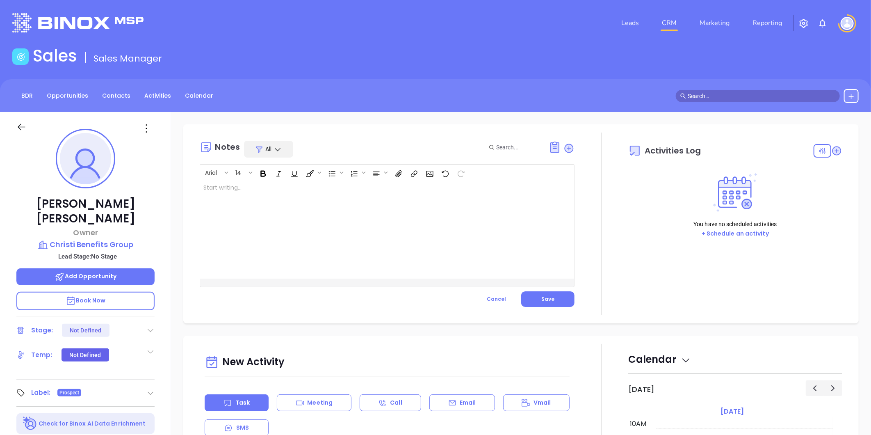
click at [314, 198] on div at bounding box center [374, 229] width 348 height 98
drag, startPoint x: 550, startPoint y: 299, endPoint x: 437, endPoint y: 196, distance: 152.7
click at [548, 297] on span "Save" at bounding box center [547, 298] width 13 height 7
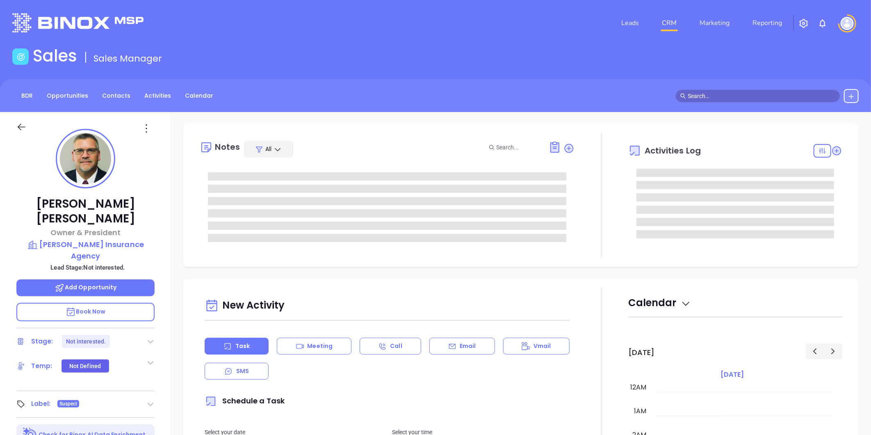
type input "[PERSON_NAME]"
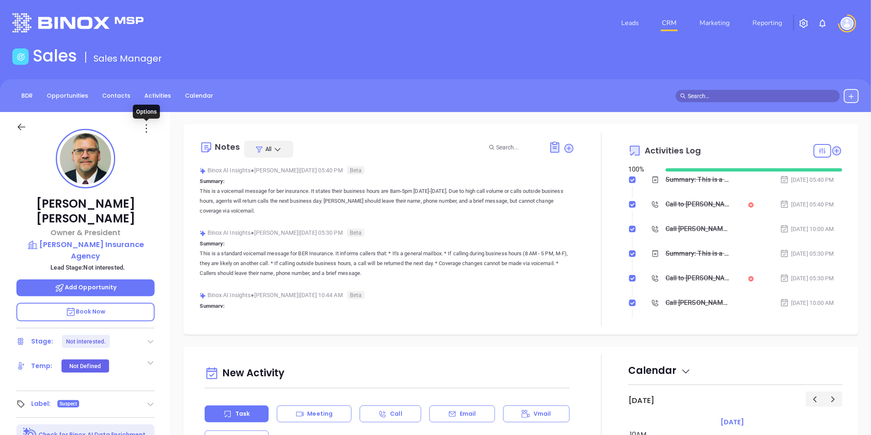
click at [146, 129] on icon at bounding box center [146, 128] width 13 height 13
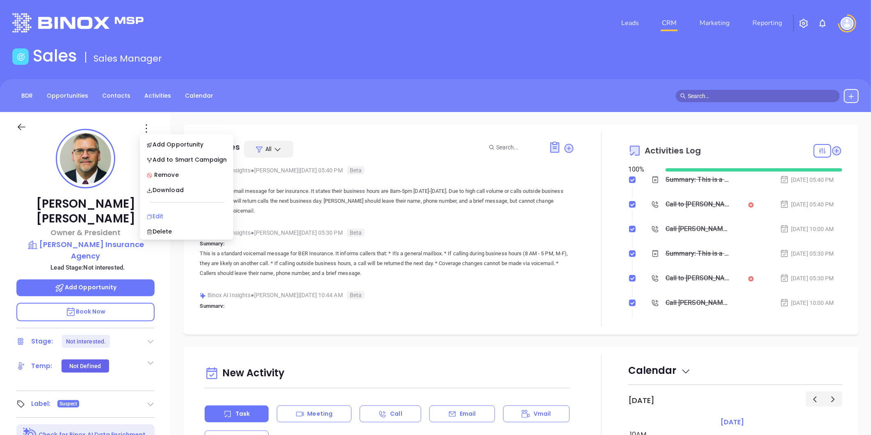
click at [161, 215] on div "Edit" at bounding box center [186, 216] width 80 height 9
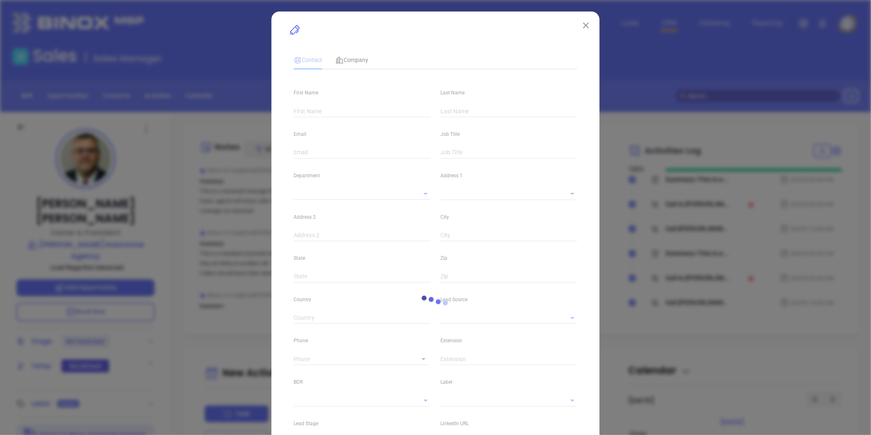
type input "[PERSON_NAME]"
type input "[PERSON_NAME][EMAIL_ADDRESS][DOMAIN_NAME]"
type input "Owner & President"
type input "1"
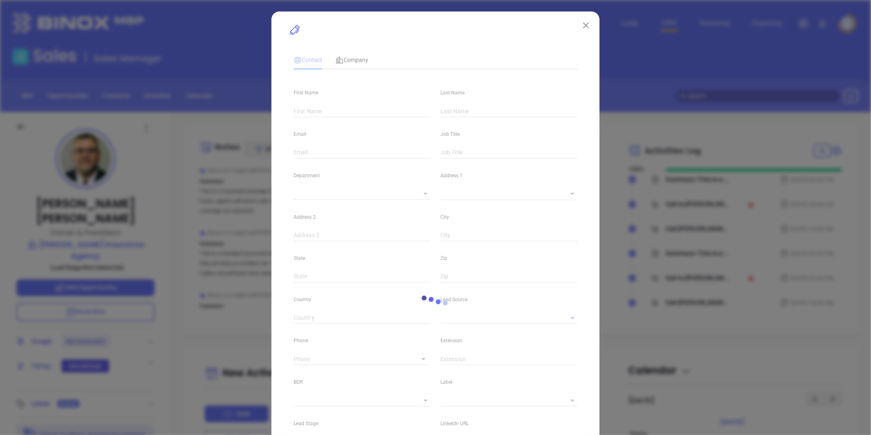
type input "[DOMAIN_NAME][URL][PERSON_NAME]"
type input "Marketing"
type input "Other"
type input "[PERSON_NAME]"
type input "Not interested."
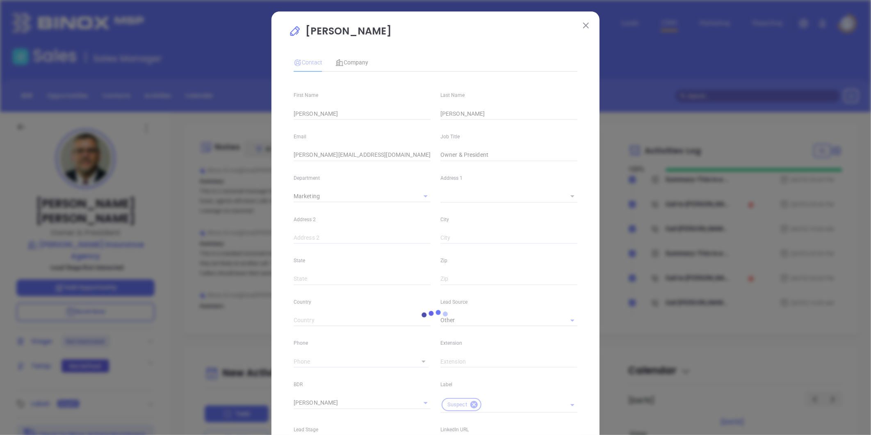
scroll to position [159, 0]
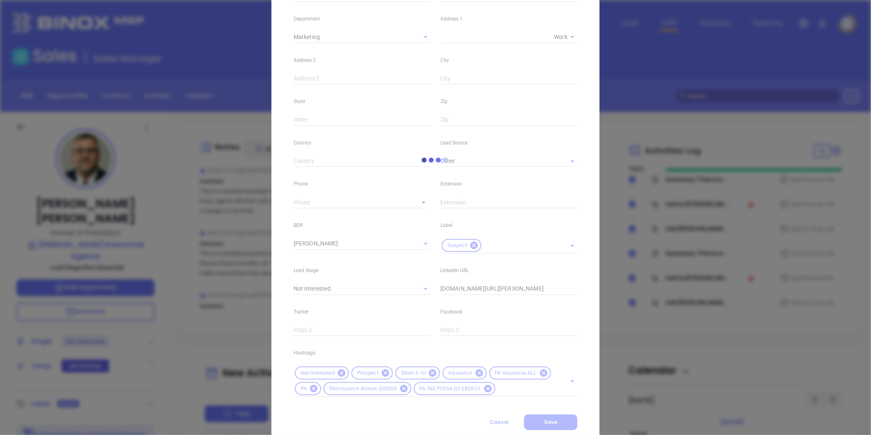
type input "1"
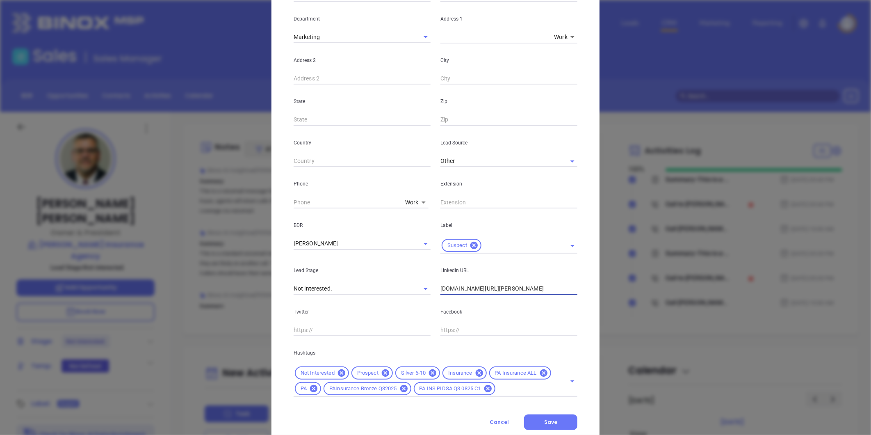
click at [482, 293] on input "[DOMAIN_NAME][URL][PERSON_NAME]" at bounding box center [509, 289] width 137 height 12
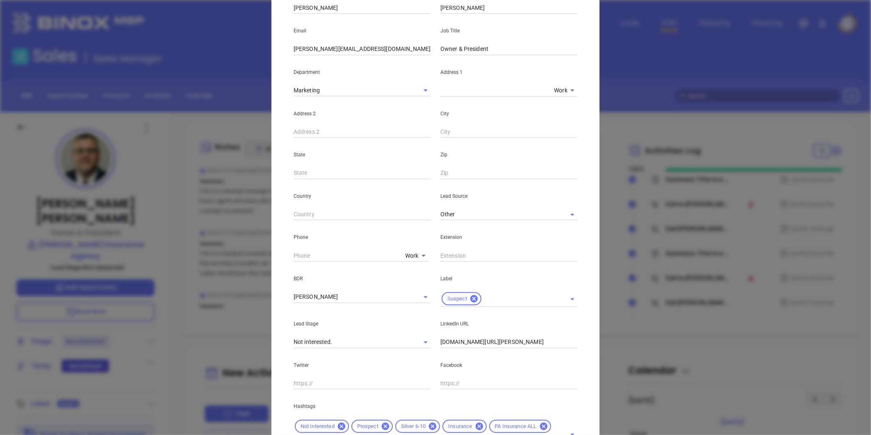
scroll to position [114, 0]
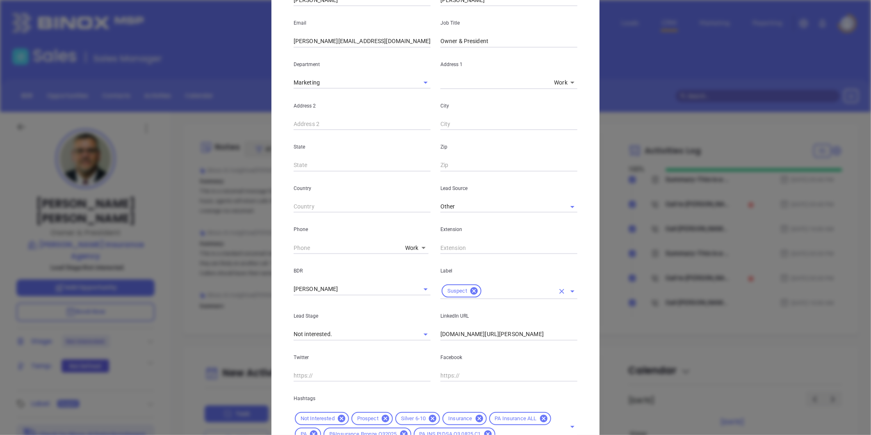
click at [471, 289] on icon at bounding box center [474, 290] width 7 height 7
click at [470, 289] on input "text" at bounding box center [498, 289] width 114 height 12
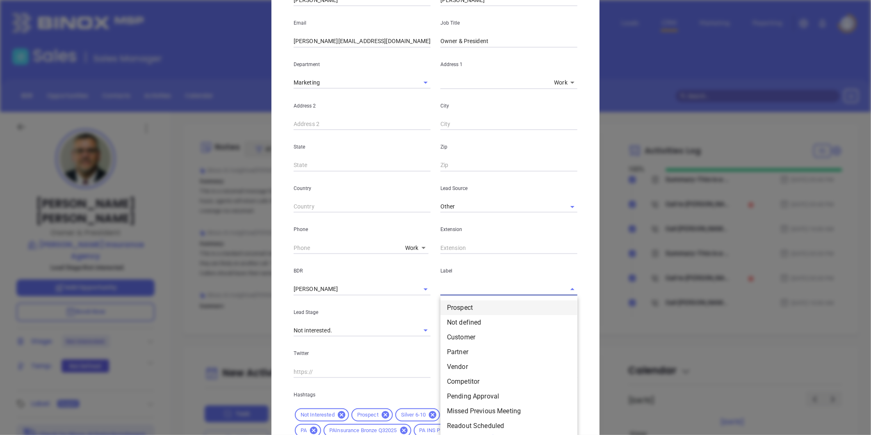
drag, startPoint x: 459, startPoint y: 308, endPoint x: 457, endPoint y: 302, distance: 7.4
click at [459, 308] on li "Prospect" at bounding box center [509, 307] width 137 height 15
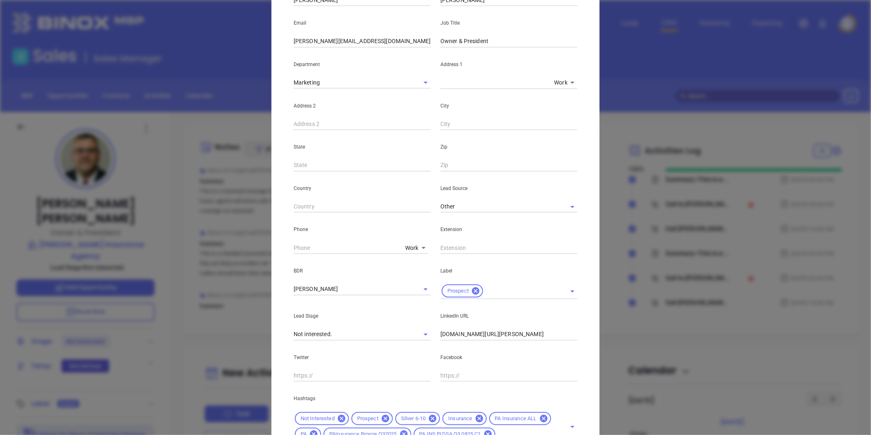
click at [402, 225] on p "Phone" at bounding box center [362, 229] width 137 height 9
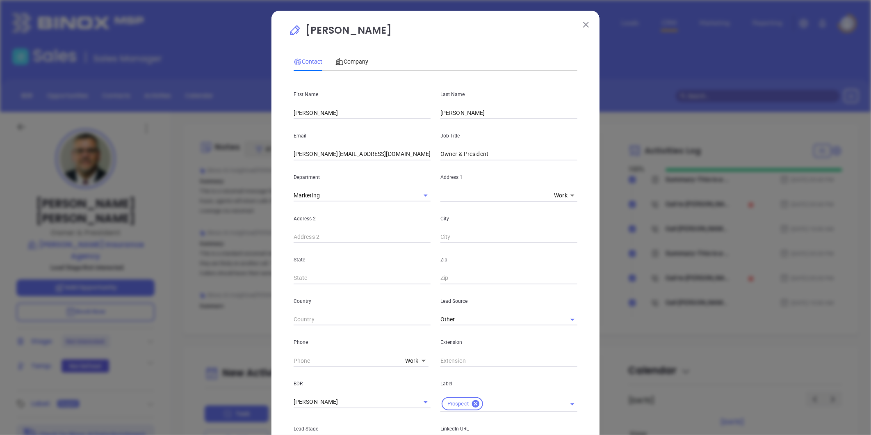
scroll to position [0, 0]
click at [352, 58] on div "Company" at bounding box center [352, 62] width 33 height 9
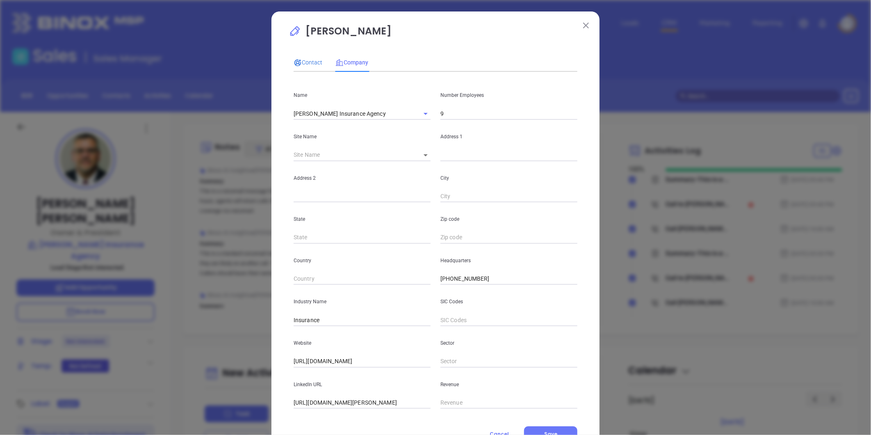
drag, startPoint x: 297, startPoint y: 66, endPoint x: 304, endPoint y: 65, distance: 7.5
click at [297, 66] on icon at bounding box center [298, 63] width 8 height 8
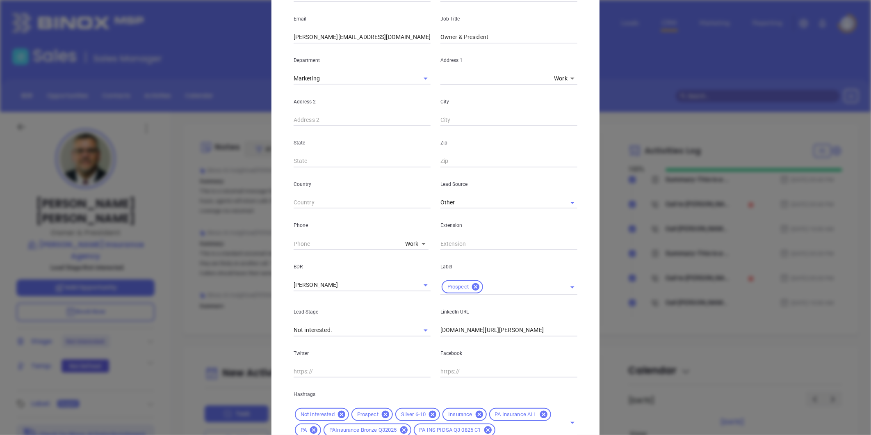
scroll to position [183, 0]
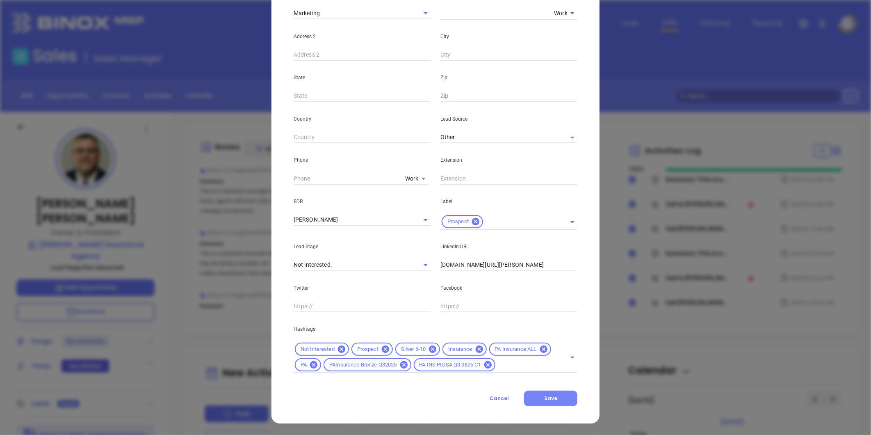
click at [550, 391] on button "Save" at bounding box center [550, 399] width 53 height 16
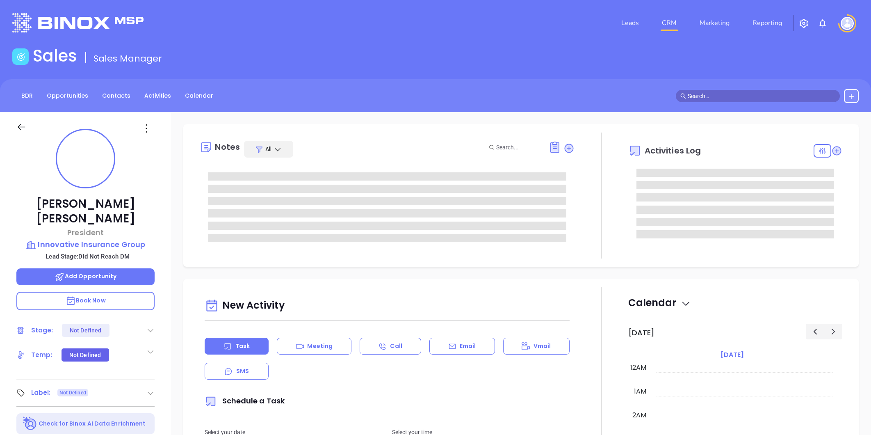
type input "[DATE]"
type input "[PERSON_NAME]"
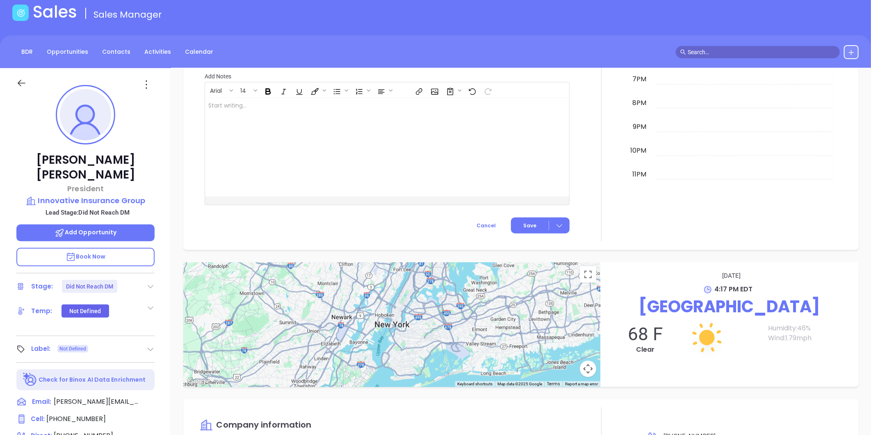
scroll to position [137, 0]
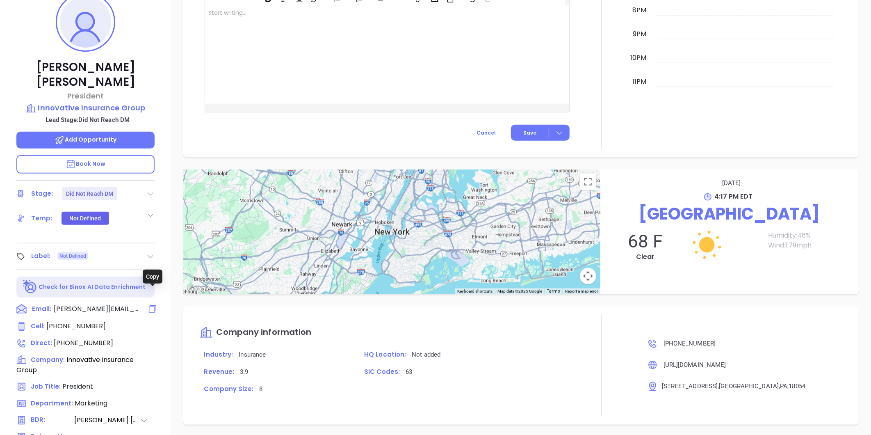
click at [154, 304] on icon at bounding box center [153, 309] width 10 height 10
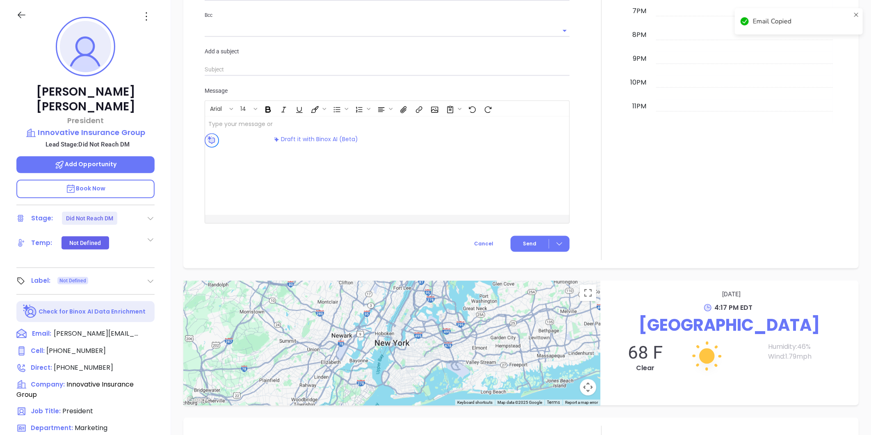
scroll to position [235, 0]
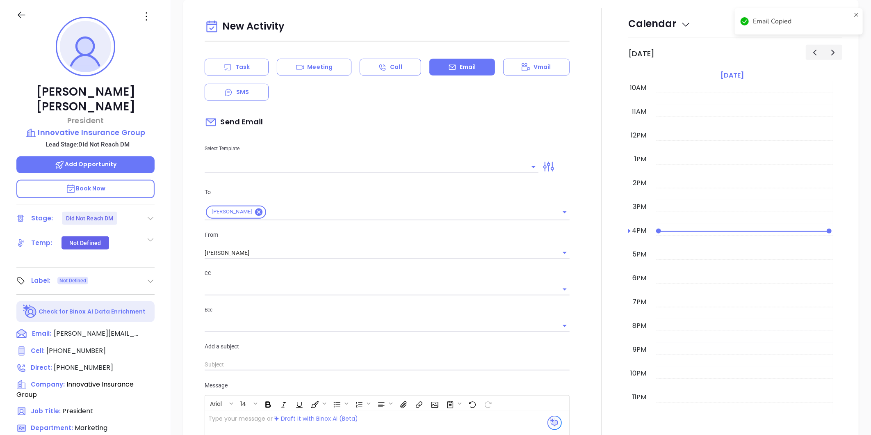
type input "[PERSON_NAME]"
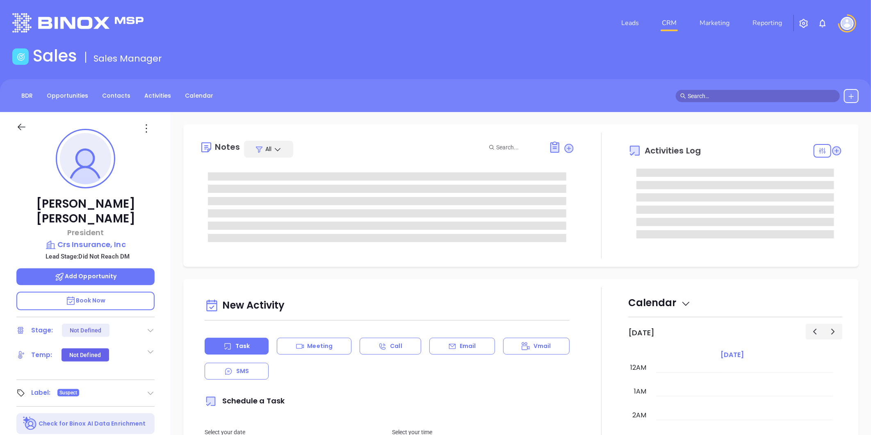
type input "[DATE]"
type input "[PERSON_NAME]"
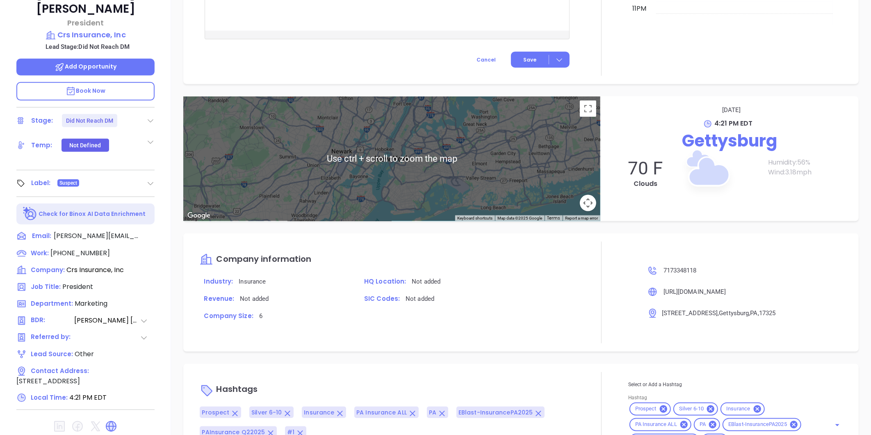
scroll to position [0, 0]
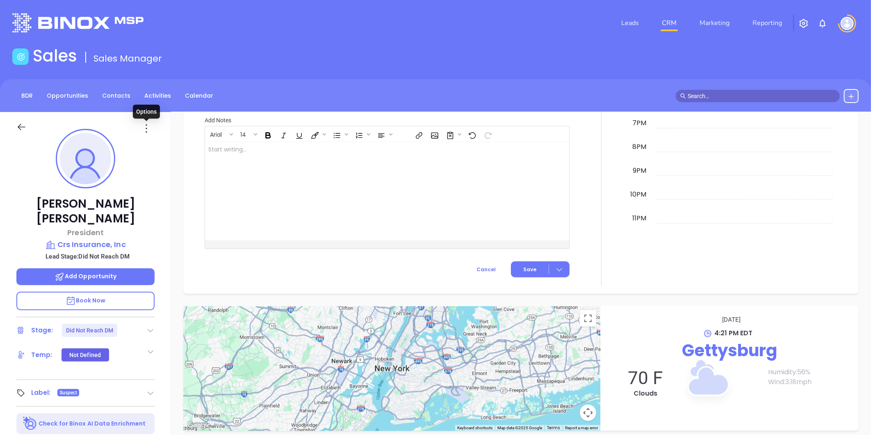
click at [147, 126] on icon at bounding box center [146, 128] width 13 height 13
click at [162, 212] on div "Edit" at bounding box center [186, 216] width 80 height 9
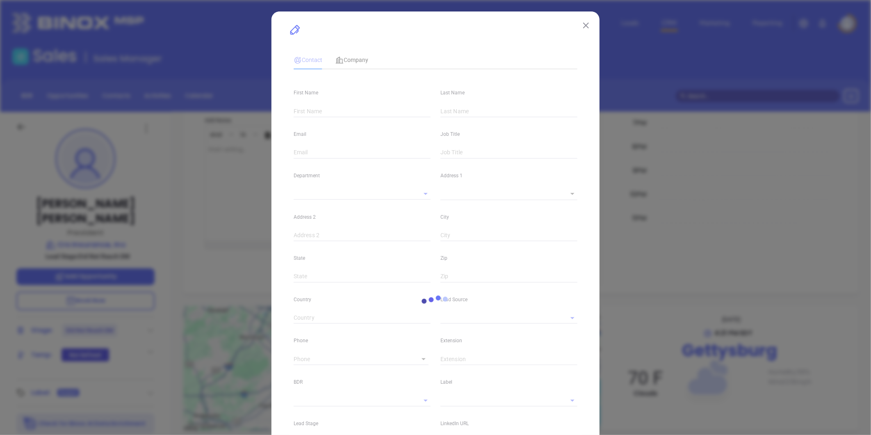
type input "Charles R"
type input "Szarowski"
type input "chuck@crsinsurance.com"
type input "President"
type input "1"
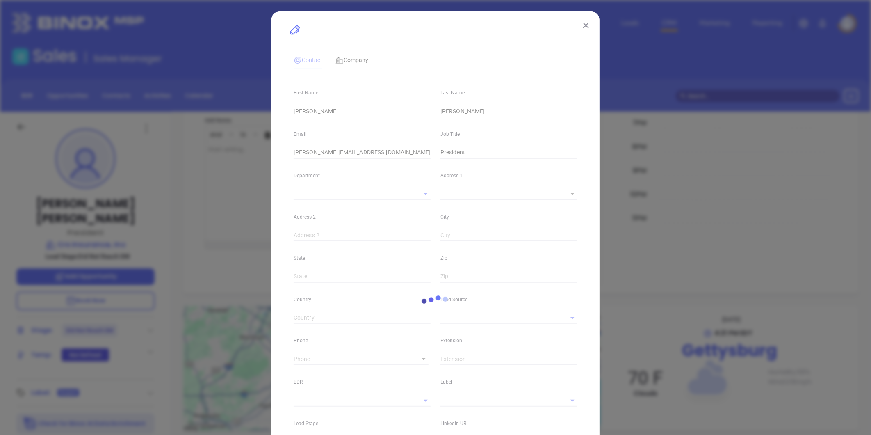
type input "Marketing"
type input "Other"
type input "Vicky Mendoza"
type input "Did Not Reach DM"
type input "(717) 334-8118"
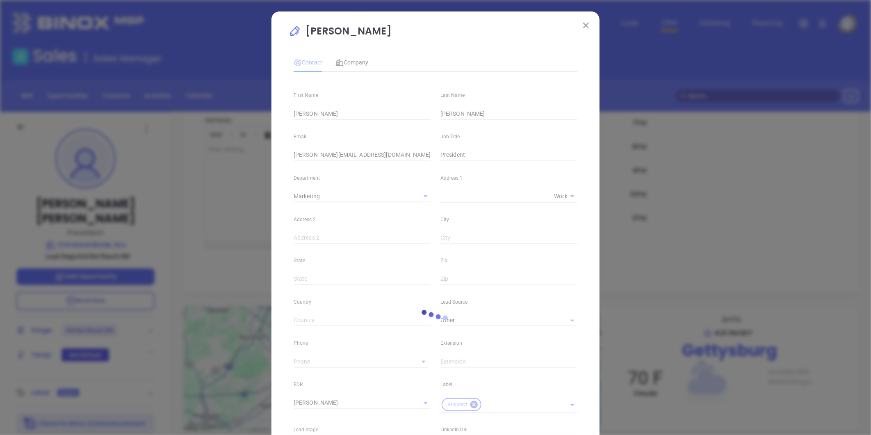
type input "1"
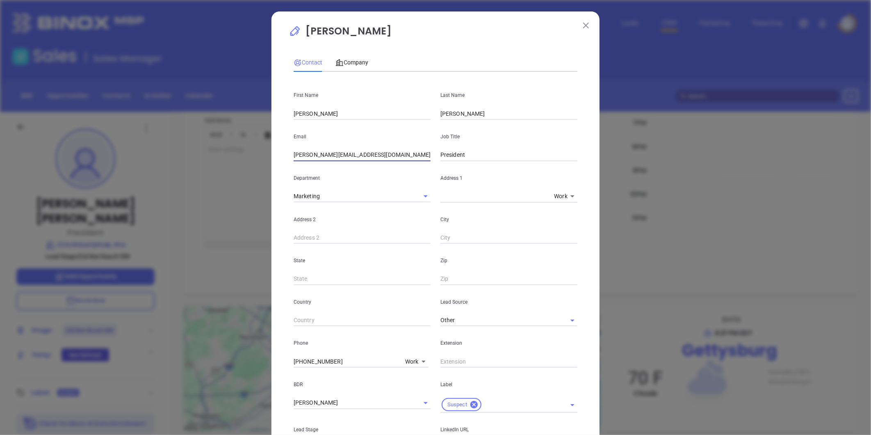
drag, startPoint x: 371, startPoint y: 153, endPoint x: 251, endPoint y: 169, distance: 121.8
click at [244, 165] on div "Charles R Szarowski Contact Company First Name Charles R Last Name Szarowski Em…" at bounding box center [435, 217] width 871 height 435
click at [441, 153] on input "President" at bounding box center [509, 155] width 137 height 12
type input "Vice President"
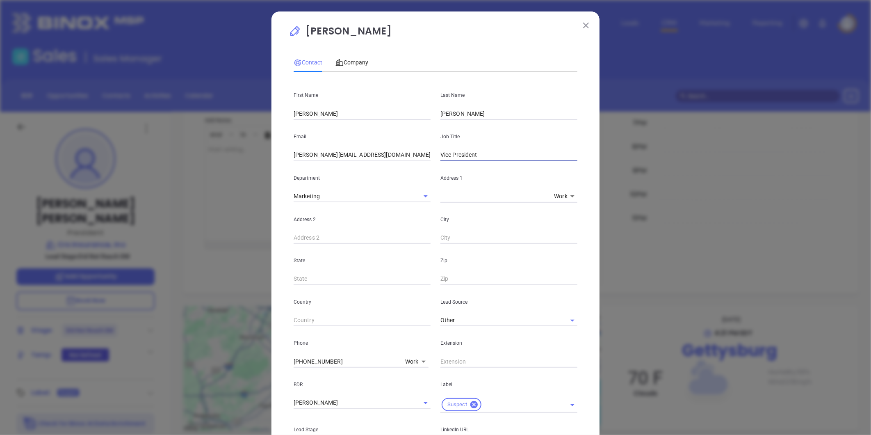
click at [339, 113] on input "Charles R" at bounding box center [362, 113] width 137 height 12
type input "Charles"
click at [495, 116] on input "Szarowski" at bounding box center [509, 113] width 137 height 12
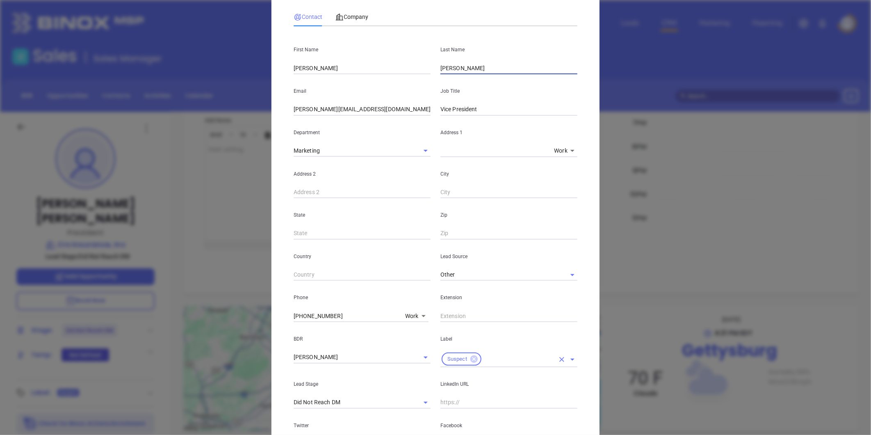
click at [471, 357] on icon at bounding box center [474, 358] width 7 height 7
type input "Szarowski Jr"
click at [471, 351] on input "text" at bounding box center [498, 357] width 114 height 12
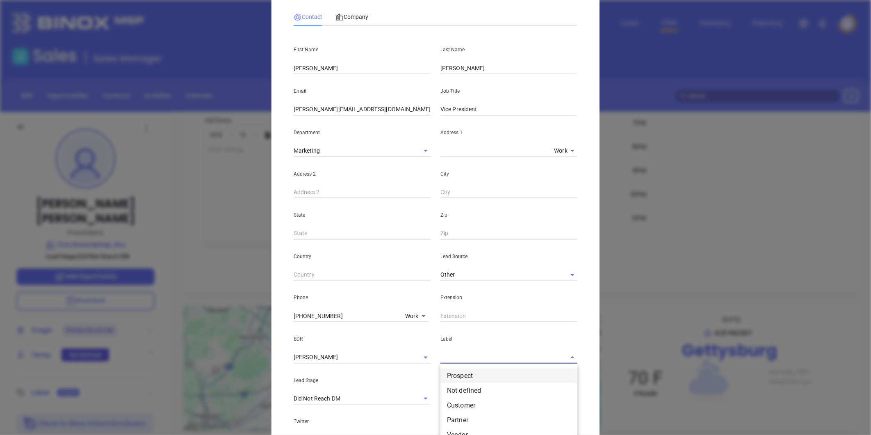
click at [464, 377] on li "Prospect" at bounding box center [509, 375] width 137 height 15
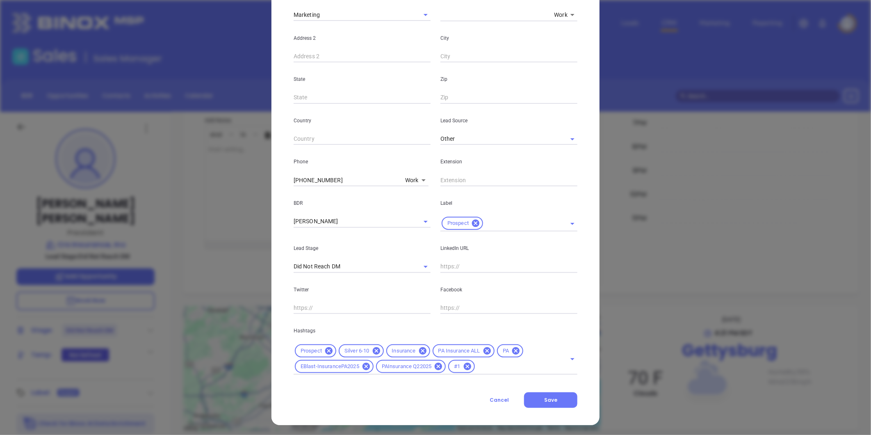
scroll to position [183, 0]
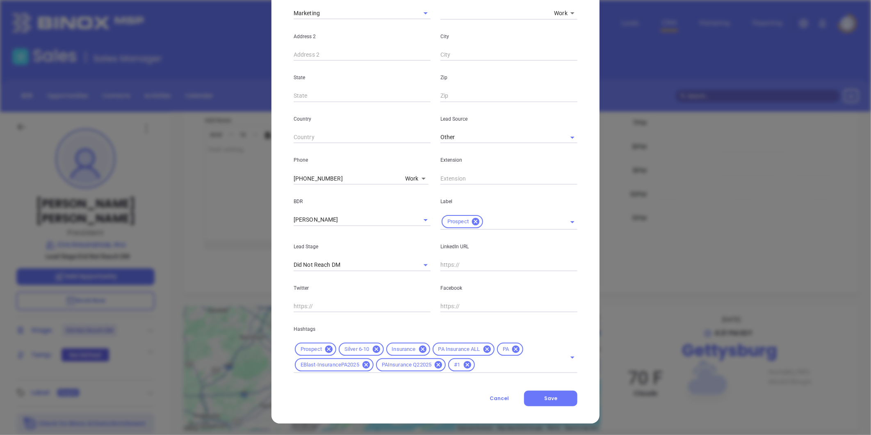
click at [446, 269] on input "text" at bounding box center [509, 265] width 137 height 12
paste input "linkedin.com/in/chuck-szarowski-jr-b803a511"
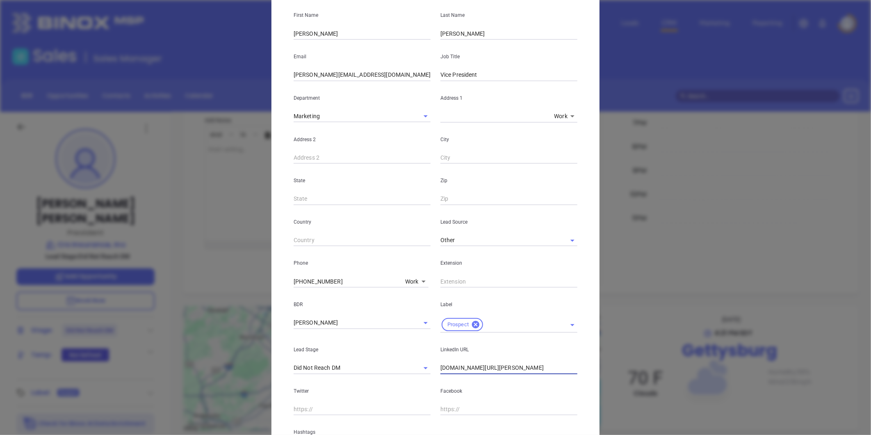
scroll to position [0, 0]
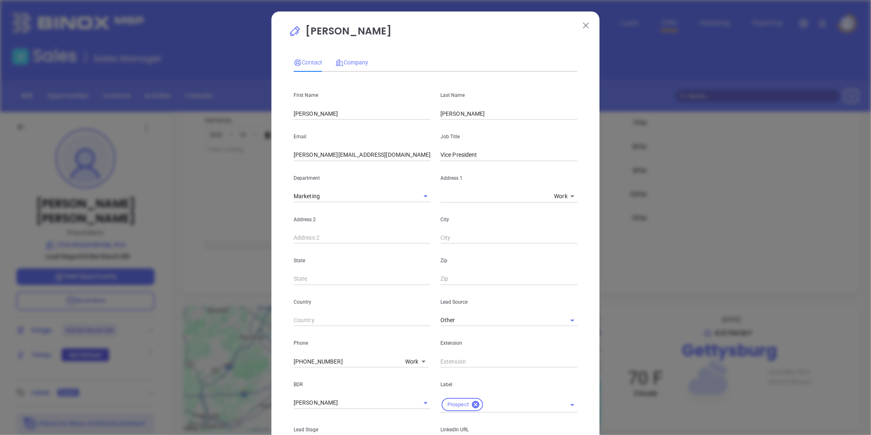
type input "www.linkedin.com/in/chuck-szarowski-jr-b803a511"
click at [348, 59] on span "Company" at bounding box center [352, 62] width 33 height 7
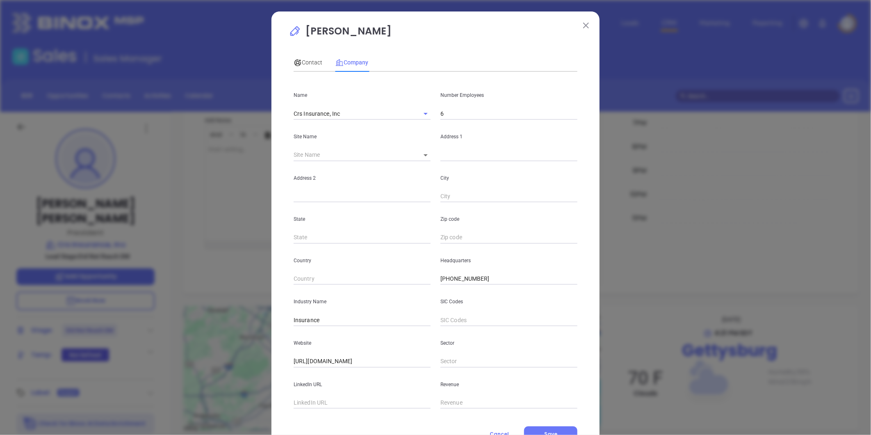
click at [450, 112] on input "6" at bounding box center [509, 113] width 137 height 12
drag, startPoint x: 309, startPoint y: 62, endPoint x: 308, endPoint y: 67, distance: 4.9
click at [309, 62] on span "Contact" at bounding box center [308, 62] width 29 height 7
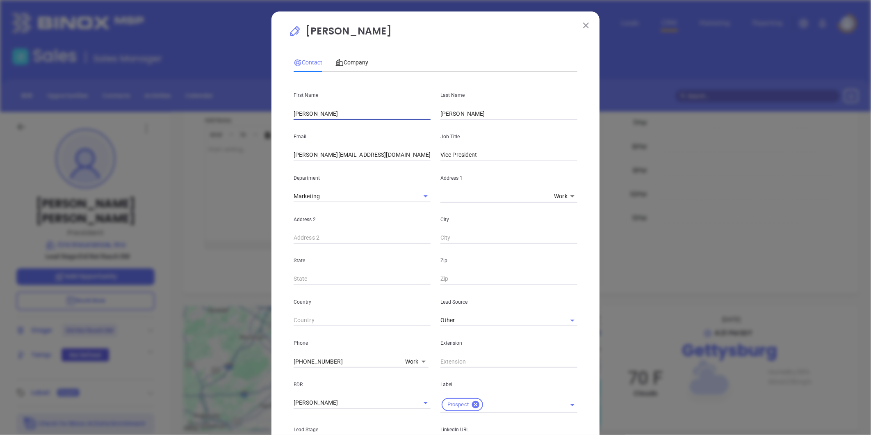
click at [315, 115] on input "Charles" at bounding box center [362, 113] width 137 height 12
type input "Charles R."
click at [351, 60] on span "Company" at bounding box center [352, 62] width 33 height 7
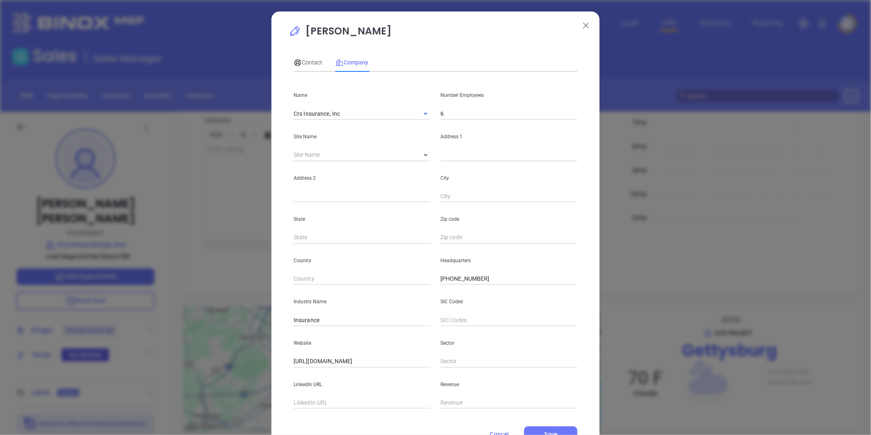
click at [420, 154] on body "Leads CRM Marketing Reporting Financial Leads Leads Sales Sales Manager BDR Opp…" at bounding box center [435, 217] width 871 height 435
type input "Gettysburg"
type input "81065"
type input "360 York Street"
type input "Gettysburg"
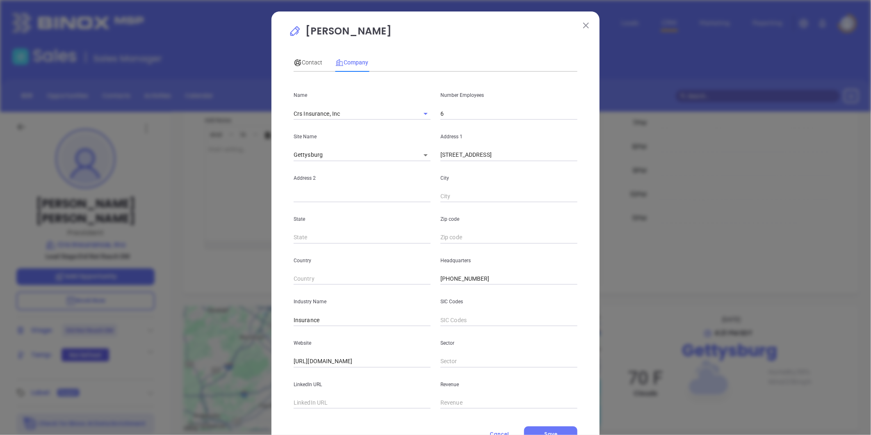
type input "PA"
type input "17325"
drag, startPoint x: 420, startPoint y: 154, endPoint x: 370, endPoint y: 155, distance: 50.5
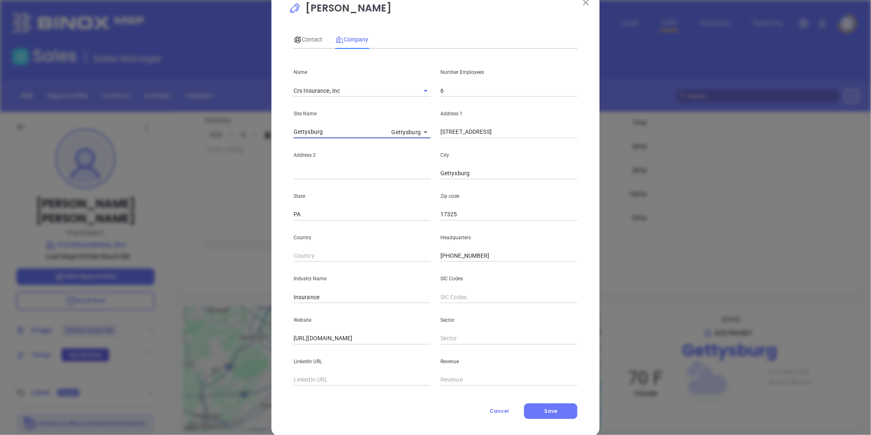
scroll to position [36, 0]
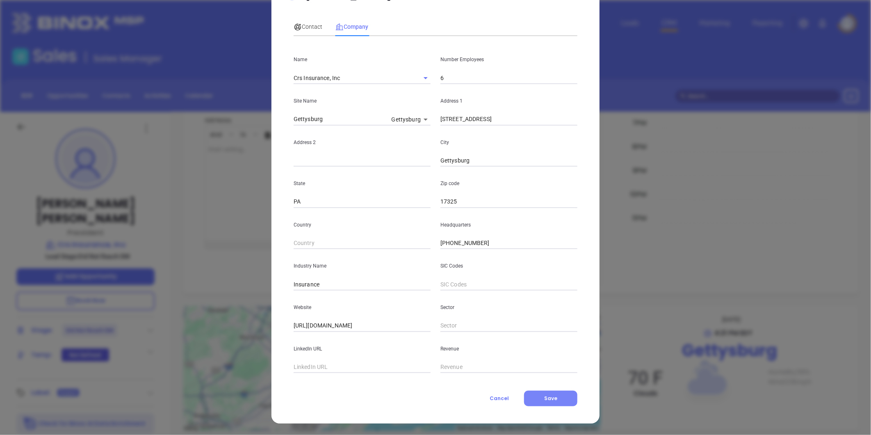
click at [546, 394] on button "Save" at bounding box center [550, 399] width 53 height 16
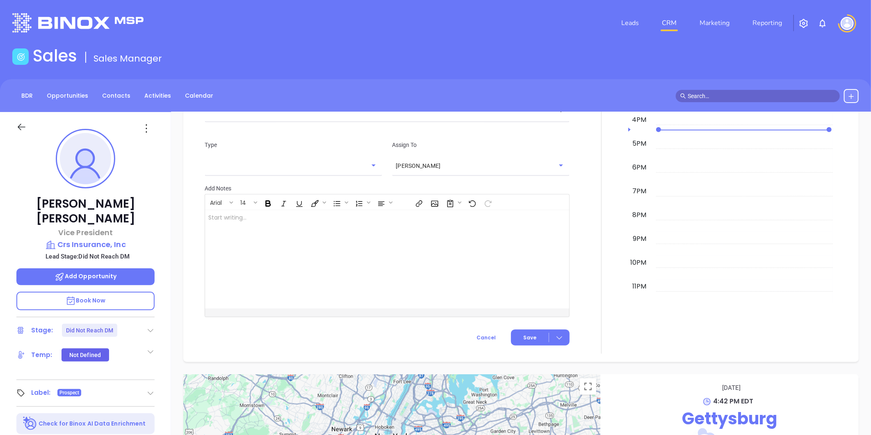
scroll to position [525, 0]
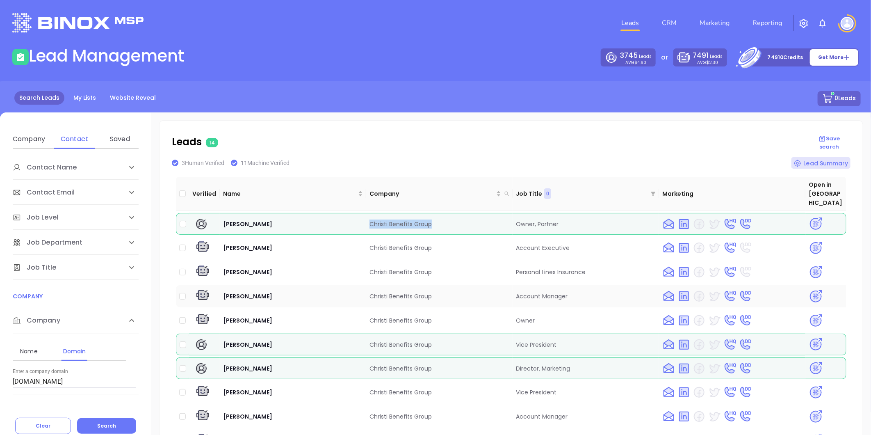
scroll to position [19, 0]
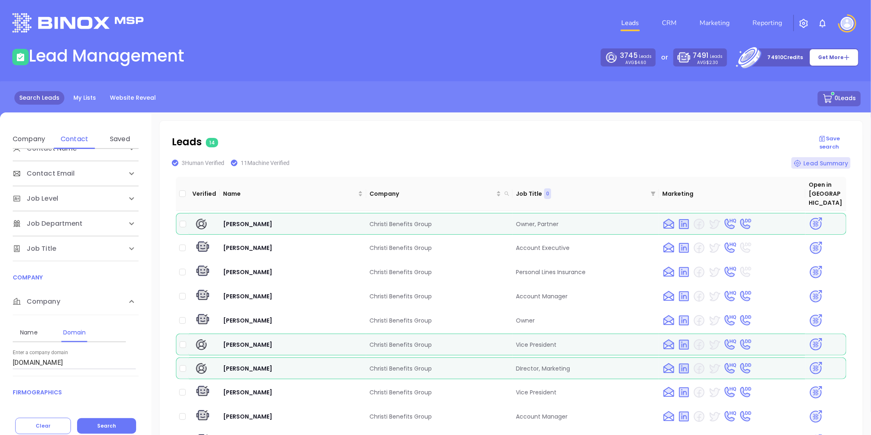
drag, startPoint x: 76, startPoint y: 363, endPoint x: -93, endPoint y: 373, distance: 169.3
click at [0, 373] on html "Leads CRM Marketing Reporting Financial Leads Leads Lead Management 3745 Leads …" at bounding box center [435, 217] width 871 height 435
paste input "montgomeryandweigl"
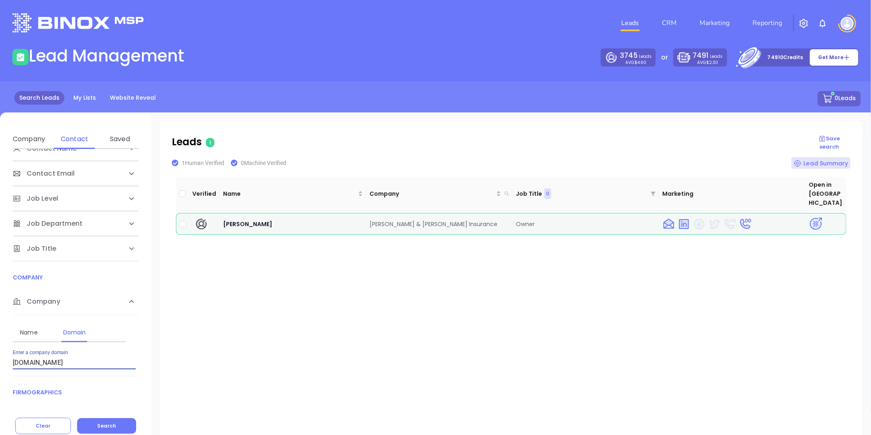
drag, startPoint x: 23, startPoint y: 366, endPoint x: -98, endPoint y: 380, distance: 121.5
click at [0, 380] on html "Leads CRM Marketing Reporting Financial Leads Leads Lead Management 3745 Leads …" at bounding box center [435, 217] width 871 height 435
paste input "eederinsuranc"
click at [111, 425] on span "Search" at bounding box center [106, 425] width 19 height 7
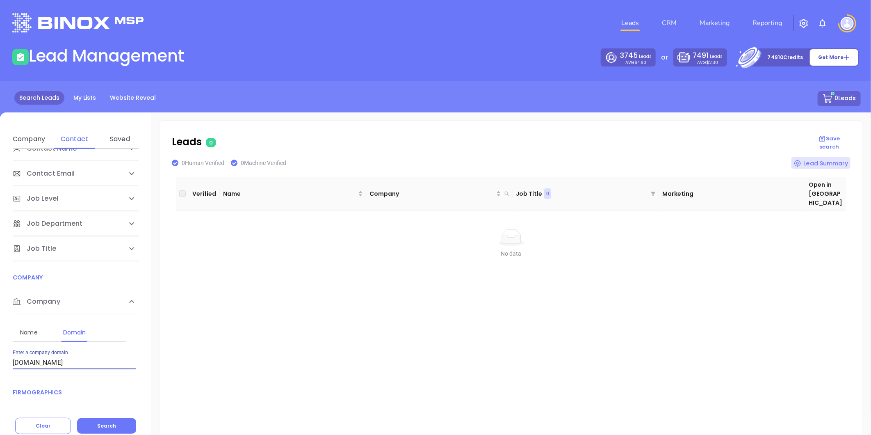
drag, startPoint x: 81, startPoint y: 363, endPoint x: -41, endPoint y: 368, distance: 122.8
click at [0, 368] on html "Leads CRM Marketing Reporting Financial Leads Leads Lead Management 3745 Leads …" at bounding box center [435, 217] width 871 height 435
paste input "kalinsagency"
drag, startPoint x: 72, startPoint y: 362, endPoint x: -57, endPoint y: 371, distance: 129.9
click at [0, 371] on html "Leads CRM Marketing Reporting Financial Leads Leads Lead Management 3745 Leads …" at bounding box center [435, 217] width 871 height 435
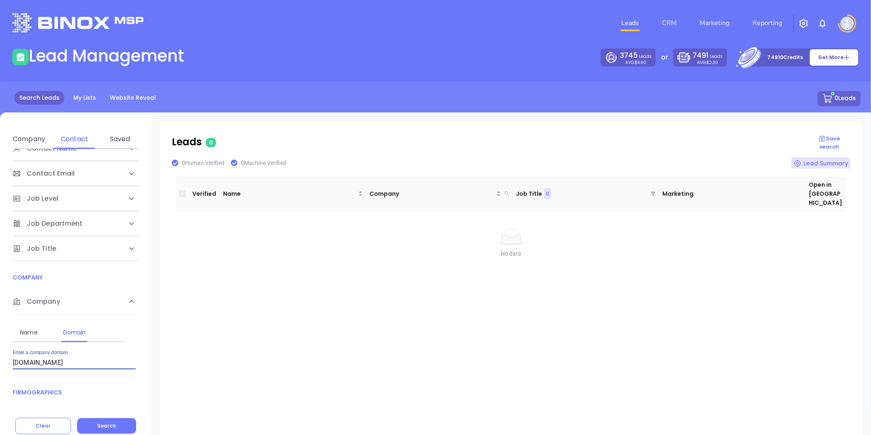
paste input "malonesinsurance"
type input "[DOMAIN_NAME]"
click at [104, 423] on span "Search" at bounding box center [106, 425] width 19 height 7
drag, startPoint x: 34, startPoint y: 366, endPoint x: -143, endPoint y: 384, distance: 178.1
click at [0, 384] on html "Leads CRM Marketing Reporting Financial Leads Leads Lead Management 3745 Leads …" at bounding box center [435, 217] width 871 height 435
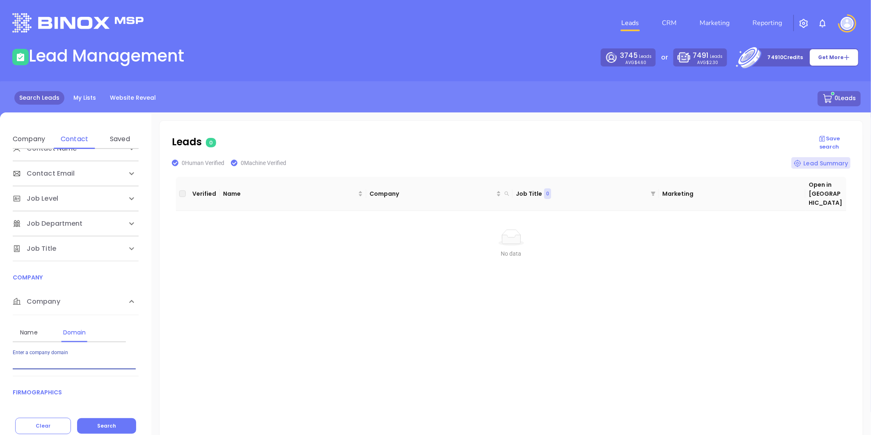
paste input "[DOMAIN_NAME]"
click at [0, 377] on html "Leads CRM Marketing Reporting Financial Leads Leads Lead Management 3745 Leads …" at bounding box center [435, 217] width 871 height 435
type input "m"
paste input "[DOMAIN_NAME]"
type input "[DOMAIN_NAME]"
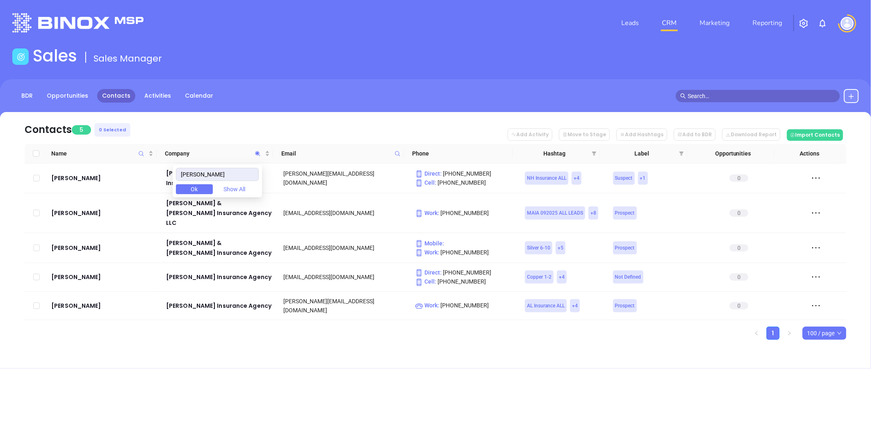
click at [206, 186] on button "Ok" at bounding box center [194, 189] width 37 height 10
click at [257, 153] on icon "Company" at bounding box center [257, 153] width 5 height 5
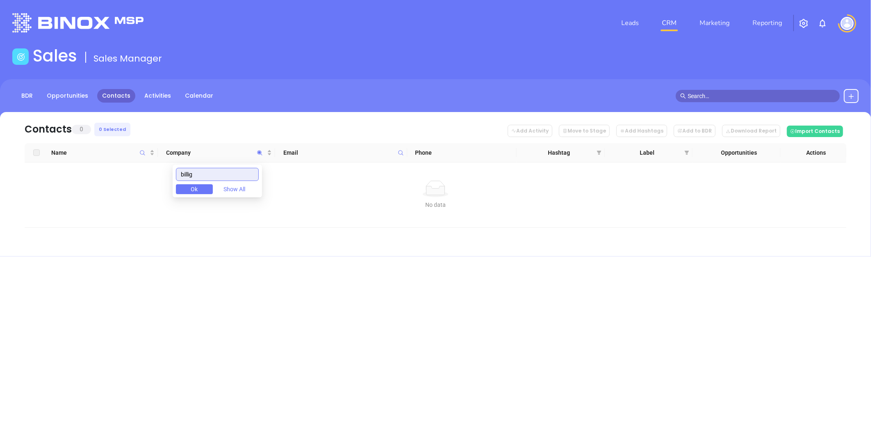
type input "billig"
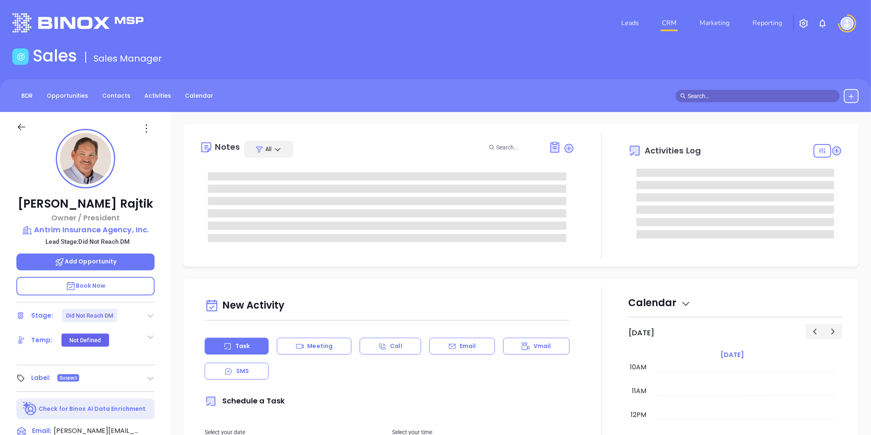
scroll to position [251, 0]
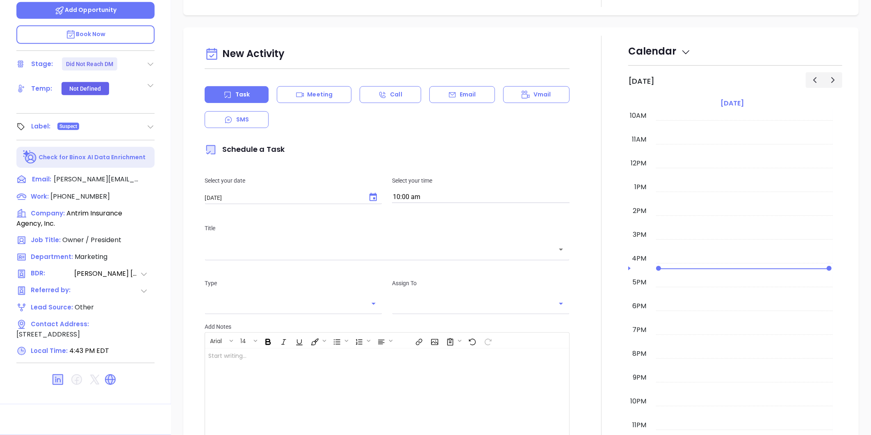
type input "[PERSON_NAME]"
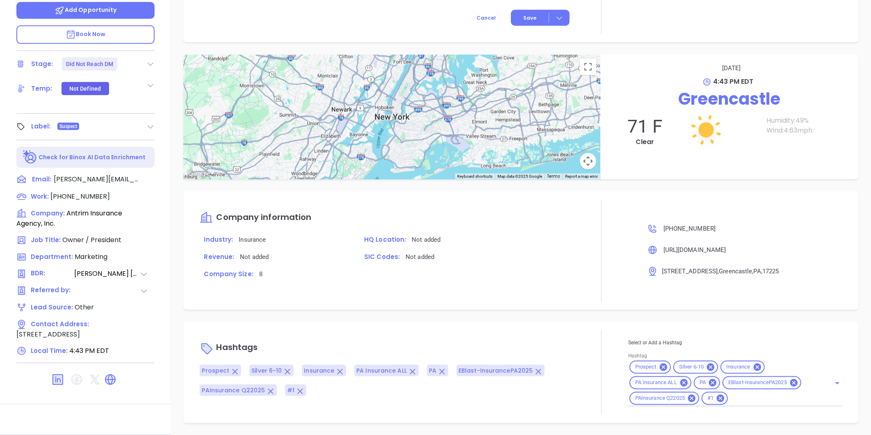
scroll to position [0, 0]
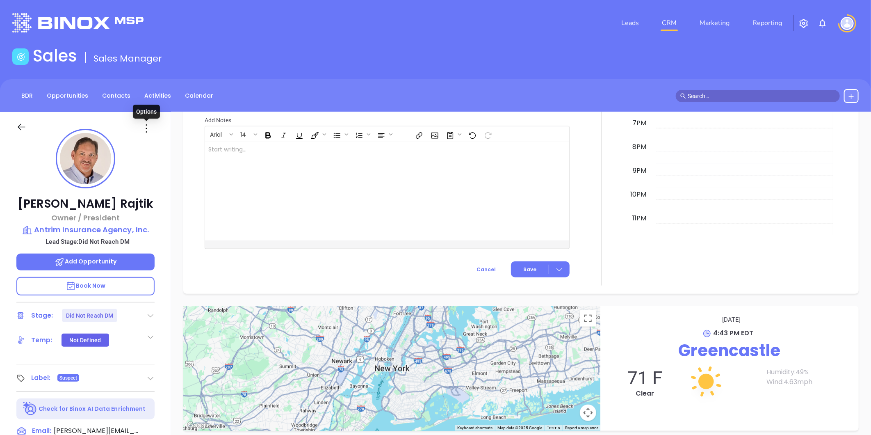
click at [146, 125] on icon at bounding box center [146, 128] width 13 height 13
click at [162, 214] on div "Edit" at bounding box center [186, 216] width 80 height 9
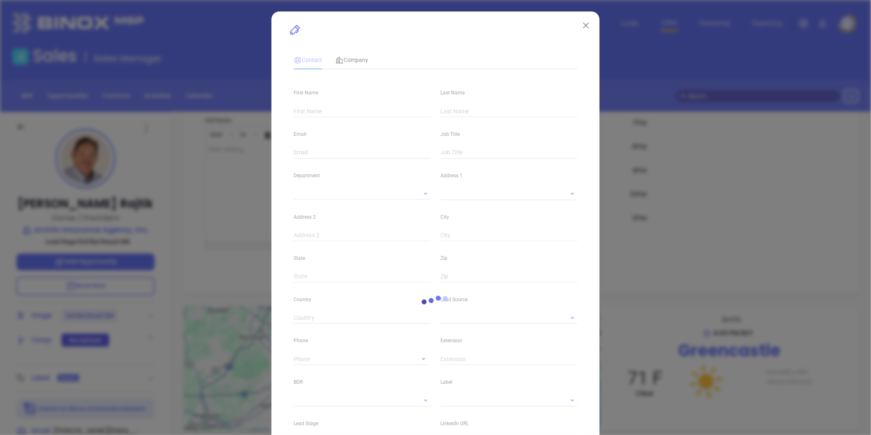
type input "[PERSON_NAME]"
type input "Rajtik"
type input "[PERSON_NAME][EMAIL_ADDRESS][DOMAIN_NAME]"
type input "Owner / President"
type input "1"
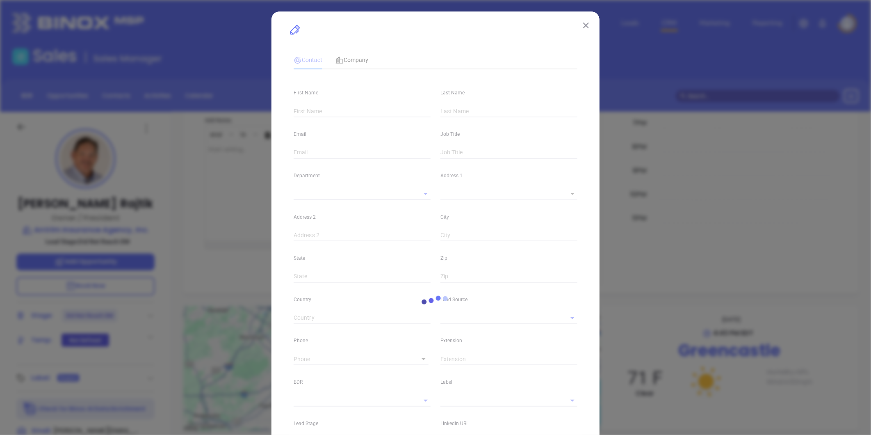
type input "[DOMAIN_NAME][URL][PERSON_NAME]"
type input "Marketing"
type input "Other"
type input "[PERSON_NAME]"
type input "Did Not Reach DM"
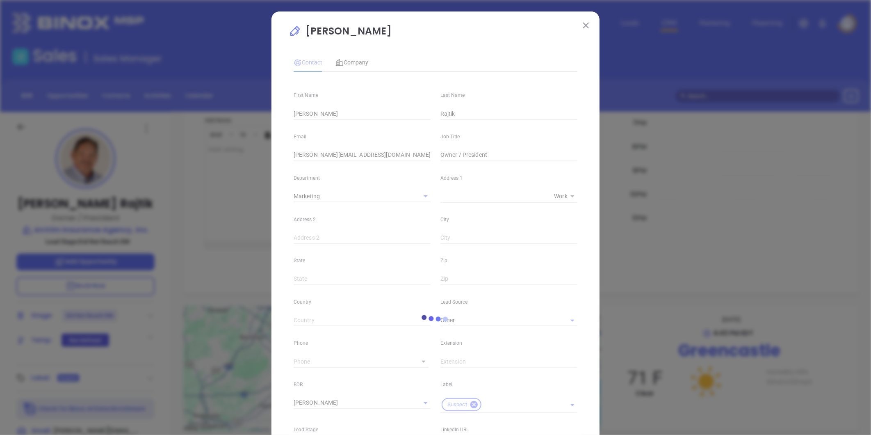
type input "[PHONE_NUMBER]"
type input "1"
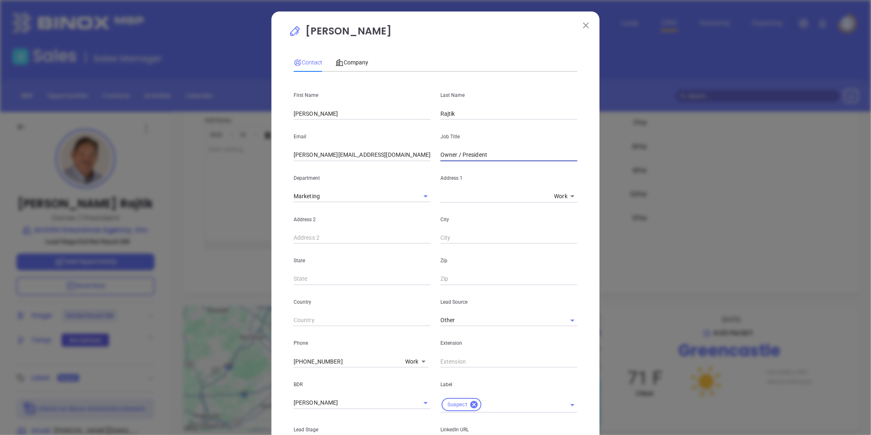
click at [459, 156] on input "Owner / President" at bounding box center [509, 155] width 137 height 12
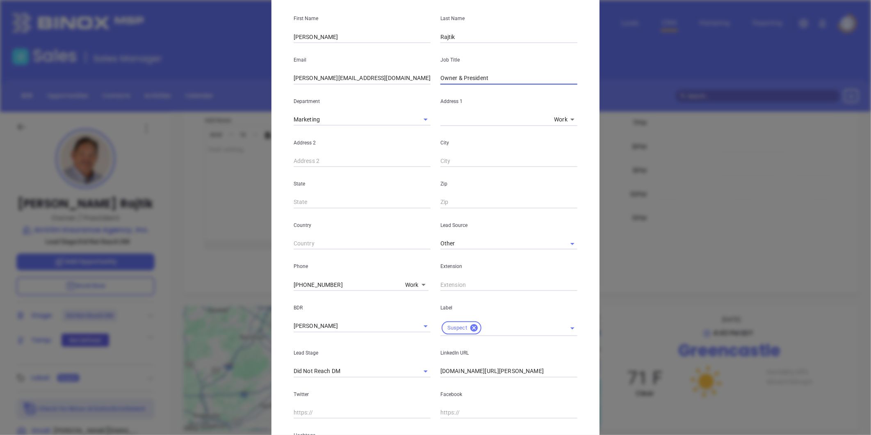
scroll to position [183, 0]
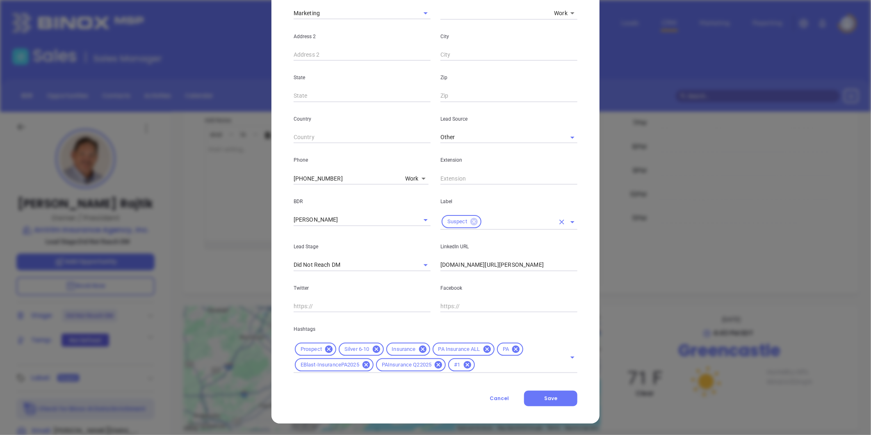
click at [471, 219] on icon at bounding box center [474, 221] width 7 height 7
type input "Owner & President"
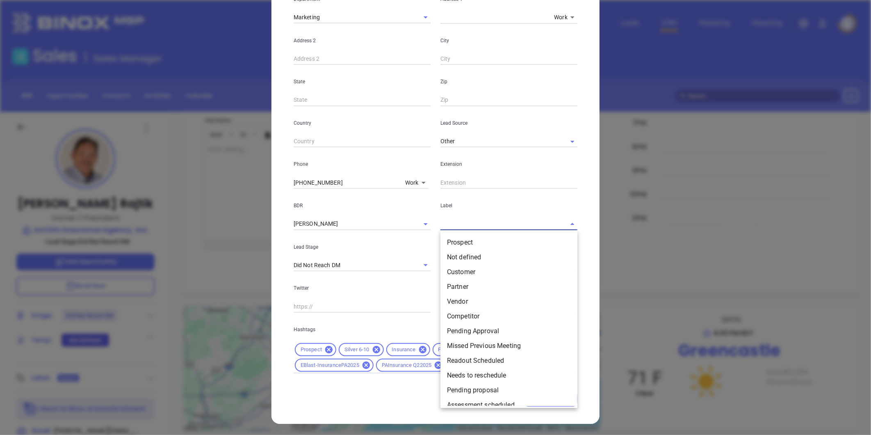
click at [464, 222] on input "text" at bounding box center [498, 224] width 114 height 12
click at [460, 238] on li "Prospect" at bounding box center [509, 242] width 137 height 15
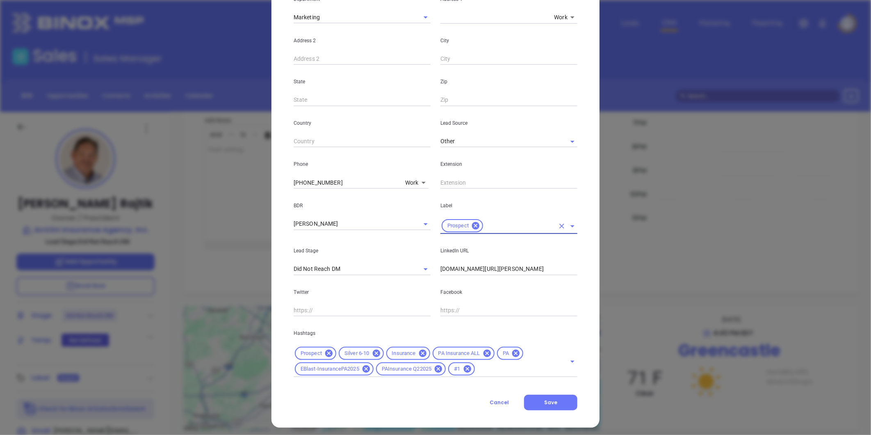
click at [490, 206] on p "Label" at bounding box center [509, 205] width 137 height 9
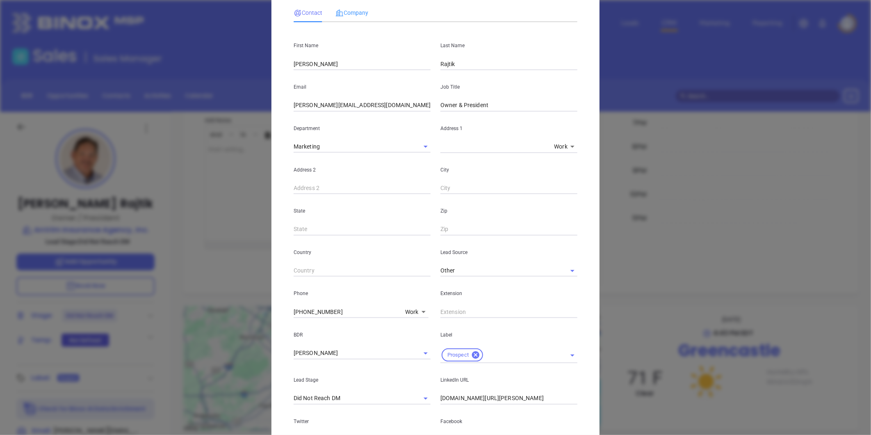
scroll to position [0, 0]
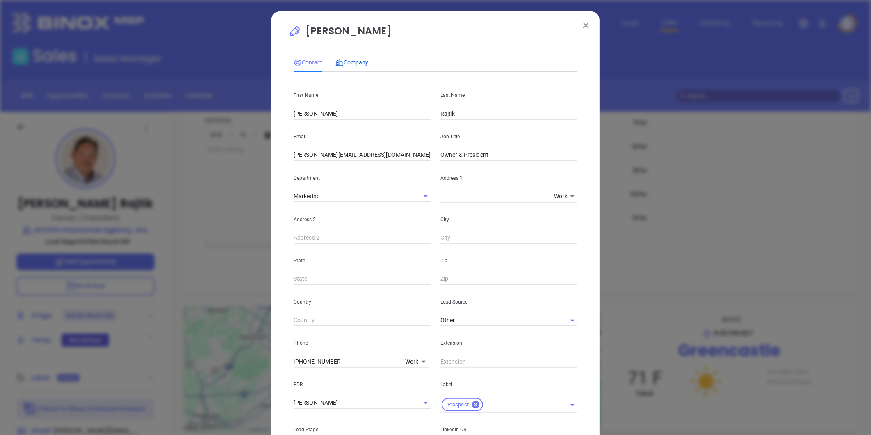
click at [351, 60] on span "Company" at bounding box center [352, 62] width 33 height 7
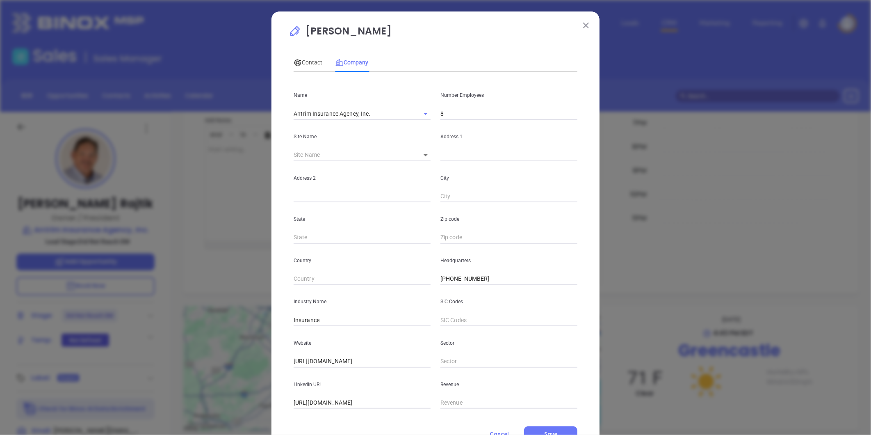
click at [451, 111] on input "8" at bounding box center [509, 113] width 137 height 12
type input "6"
drag, startPoint x: 305, startPoint y: 61, endPoint x: 310, endPoint y: 61, distance: 5.3
click at [305, 61] on span "Contact" at bounding box center [308, 62] width 29 height 7
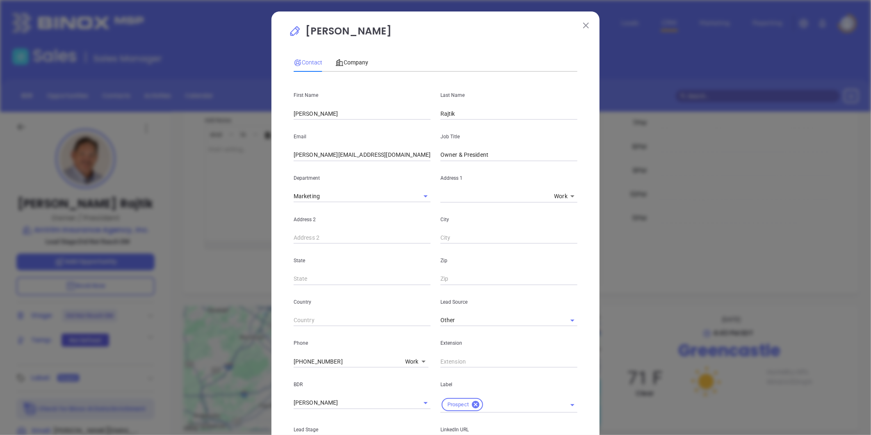
click at [340, 157] on input "[PERSON_NAME][EMAIL_ADDRESS][DOMAIN_NAME]" at bounding box center [362, 155] width 137 height 12
click at [341, 156] on input "[PERSON_NAME][EMAIL_ADDRESS][DOMAIN_NAME]" at bounding box center [362, 155] width 137 height 12
paste input "text"
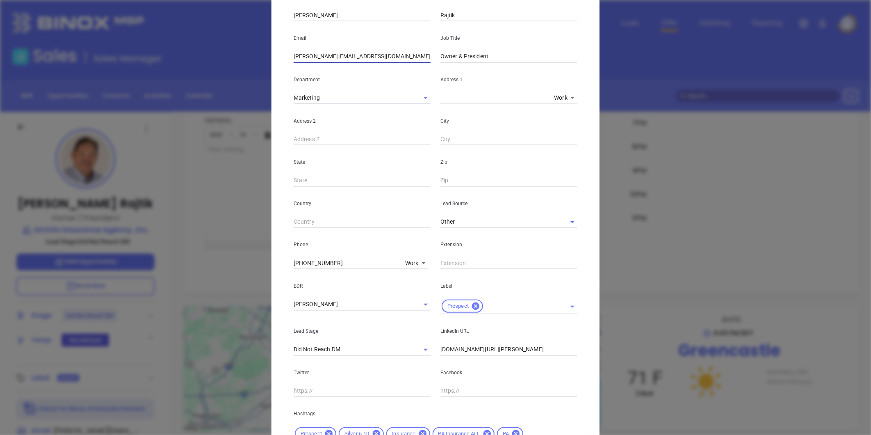
scroll to position [183, 0]
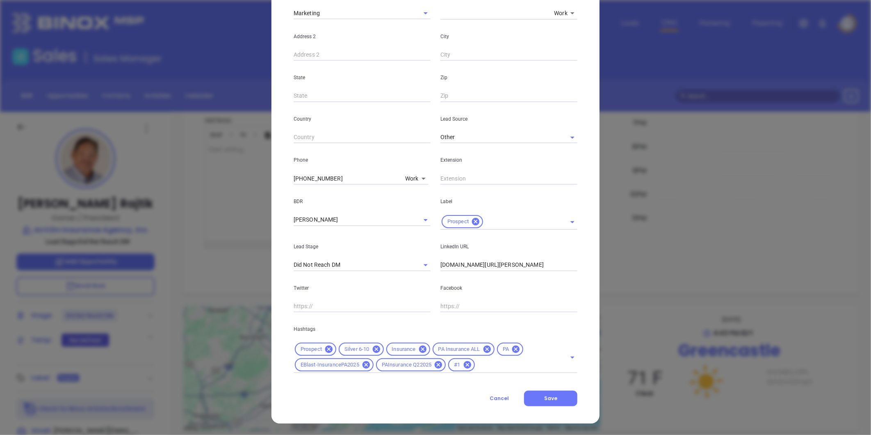
type input "[PERSON_NAME][EMAIL_ADDRESS][DOMAIN_NAME]"
click at [538, 391] on button "Save" at bounding box center [550, 399] width 53 height 16
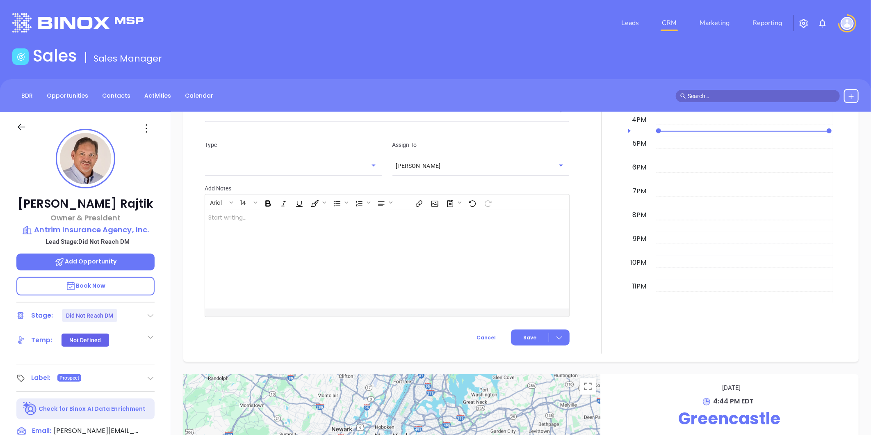
scroll to position [525, 0]
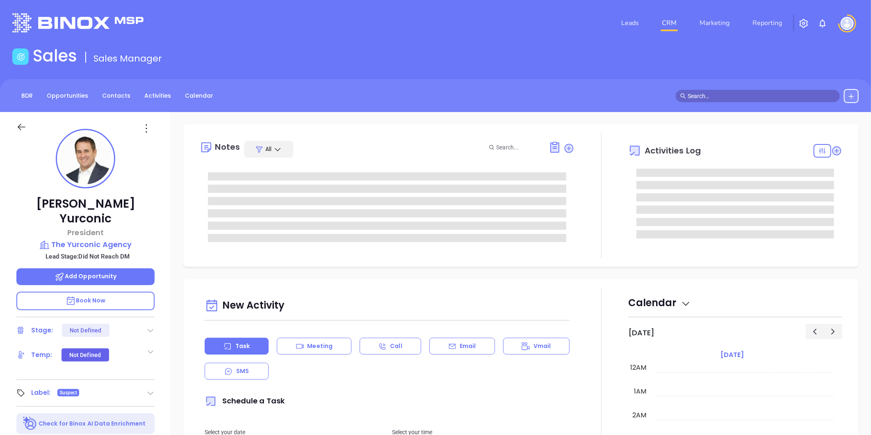
type input "10:00 am"
type input "[DATE]"
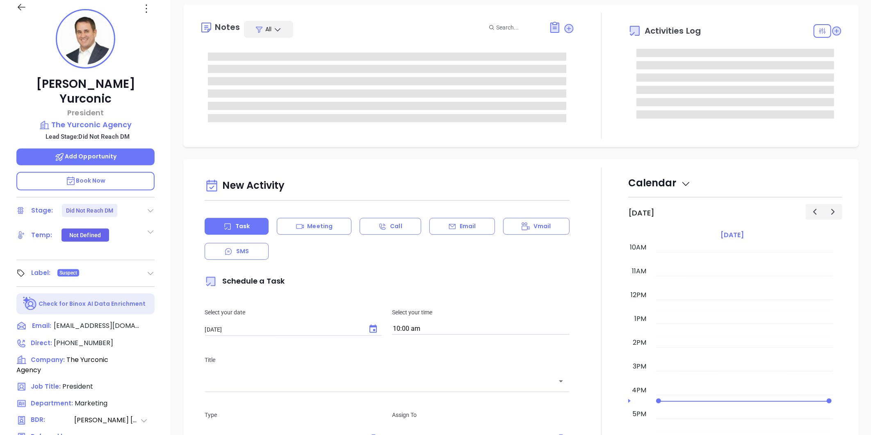
type input "[PERSON_NAME]"
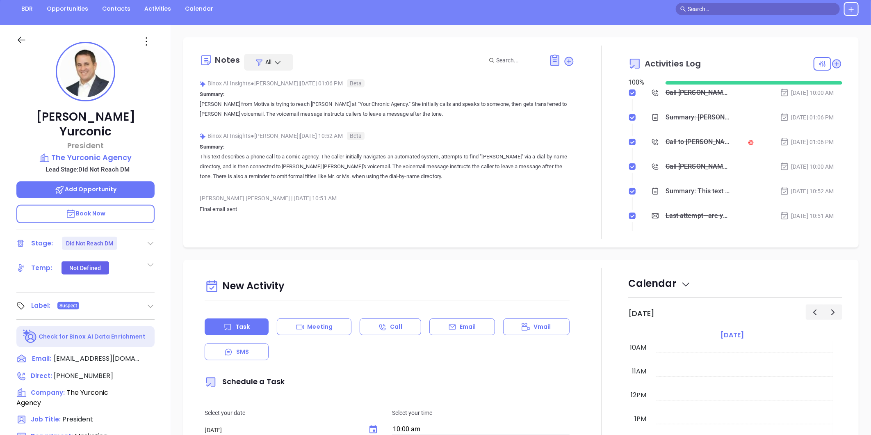
scroll to position [0, 0]
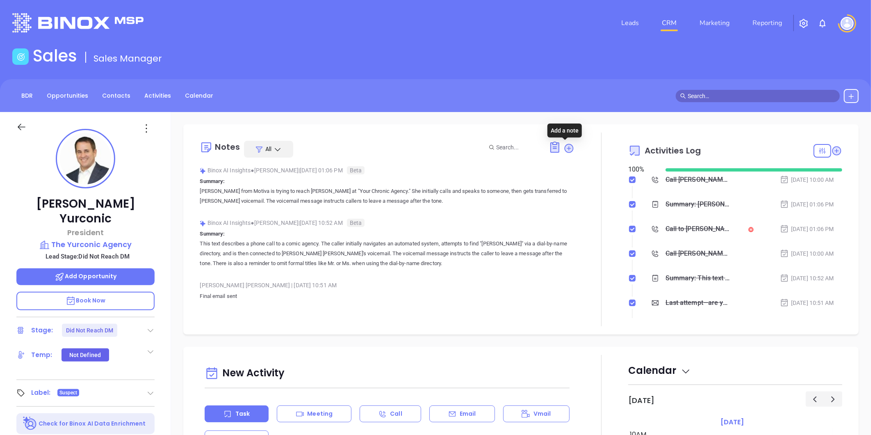
drag, startPoint x: 566, startPoint y: 145, endPoint x: 526, endPoint y: 153, distance: 40.9
click at [566, 145] on icon at bounding box center [569, 148] width 8 height 8
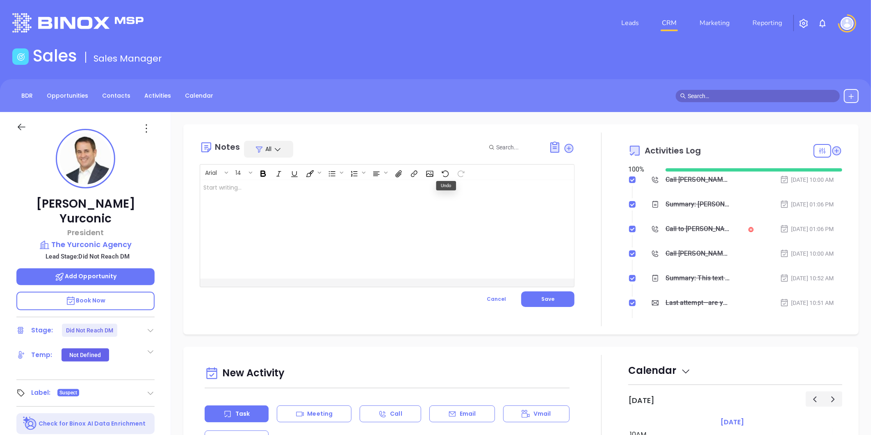
click at [249, 192] on div at bounding box center [374, 229] width 348 height 98
click at [550, 301] on span "Save" at bounding box center [547, 298] width 13 height 7
click at [146, 128] on icon at bounding box center [146, 128] width 13 height 13
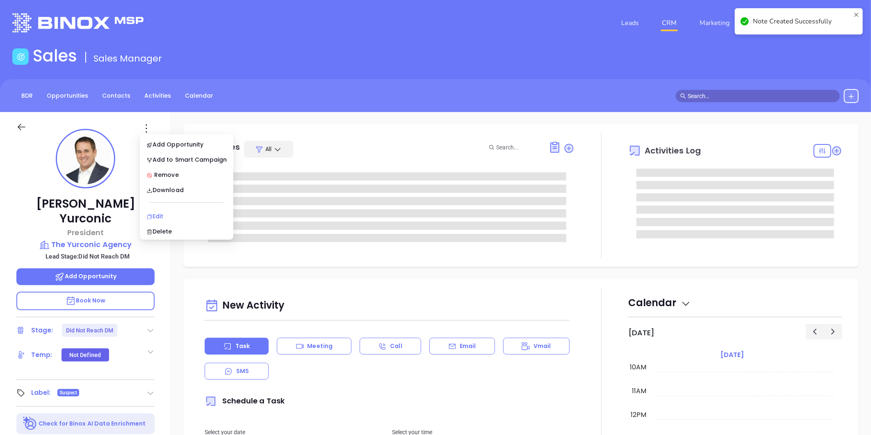
click at [165, 214] on div "Edit" at bounding box center [186, 216] width 80 height 9
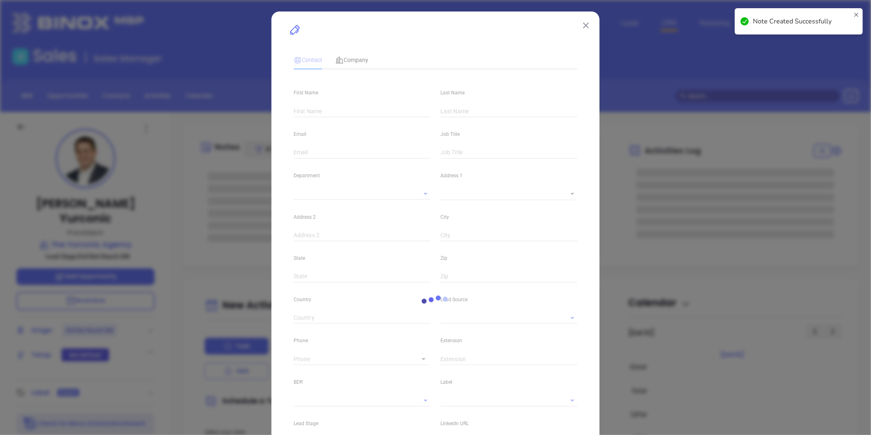
type input "John"
type input "Yurconic"
type input "jtyurconic@yurconic.com"
type input "President"
type input "1"
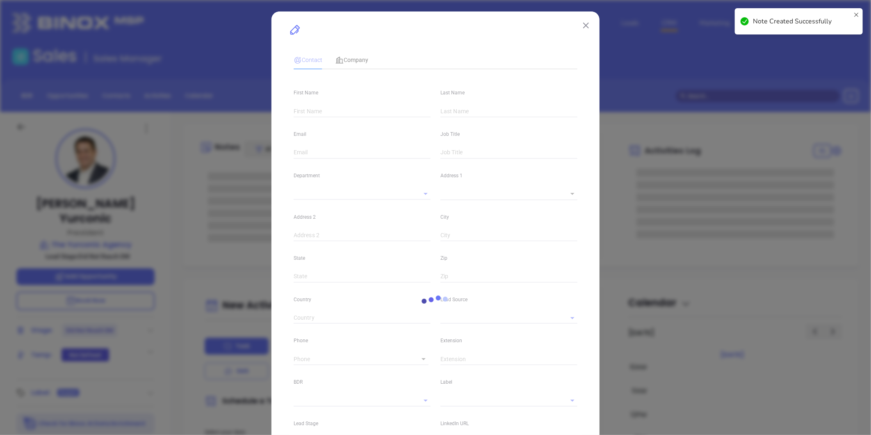
type input "www.linkedin.com/in/johnyurconic"
type input "Marketing"
type input "Other"
type input "[PERSON_NAME]"
type input "Did Not Reach DM"
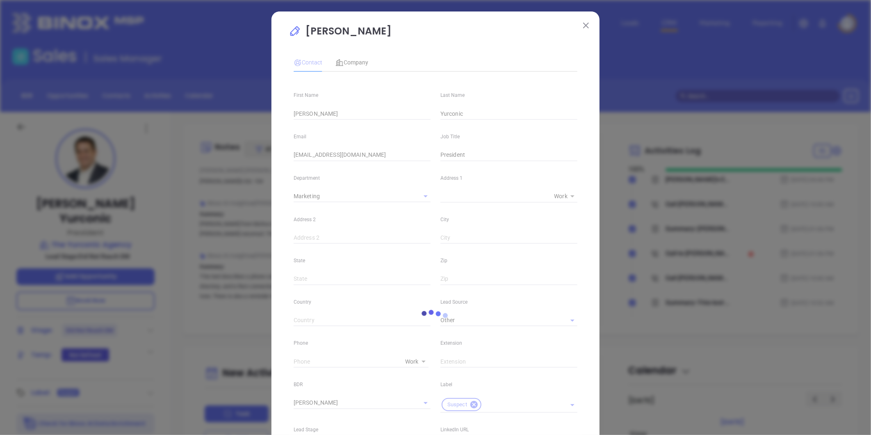
scroll to position [182, 0]
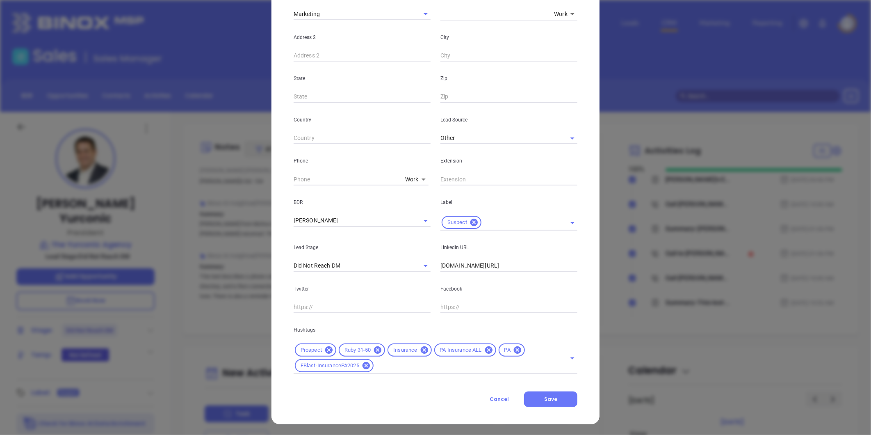
click at [402, 181] on body "Leads CRM Marketing Reporting Financial Leads Leads Sales Sales Manager BDR Opp…" at bounding box center [435, 217] width 871 height 435
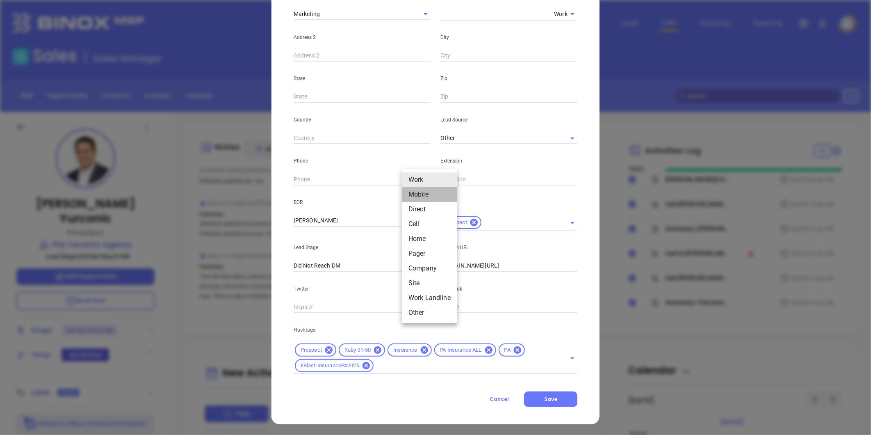
click at [414, 194] on li "Mobile" at bounding box center [429, 194] width 55 height 15
type input "2"
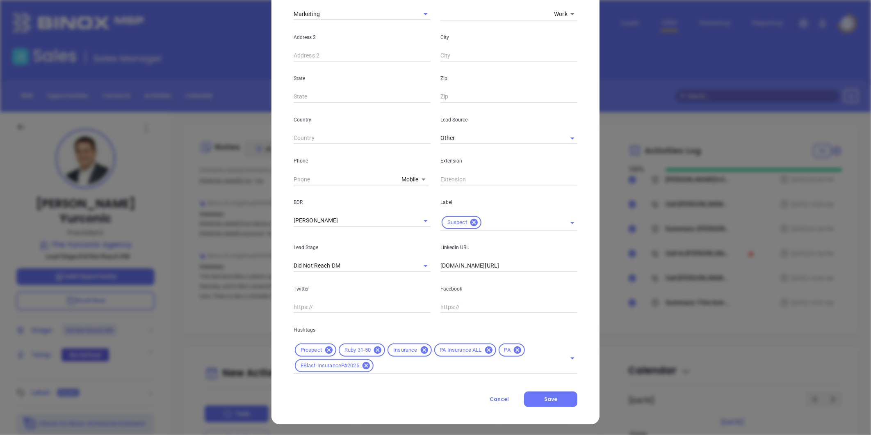
click at [406, 173] on div "Mobile 2" at bounding box center [361, 179] width 135 height 12
type input "( ) -"
click at [419, 180] on body "Leads CRM Marketing Reporting Financial Leads Leads Sales Sales Manager BDR Opp…" at bounding box center [435, 217] width 871 height 435
click at [412, 189] on li "Direct" at bounding box center [425, 194] width 55 height 15
type input "(610) 770-6600"
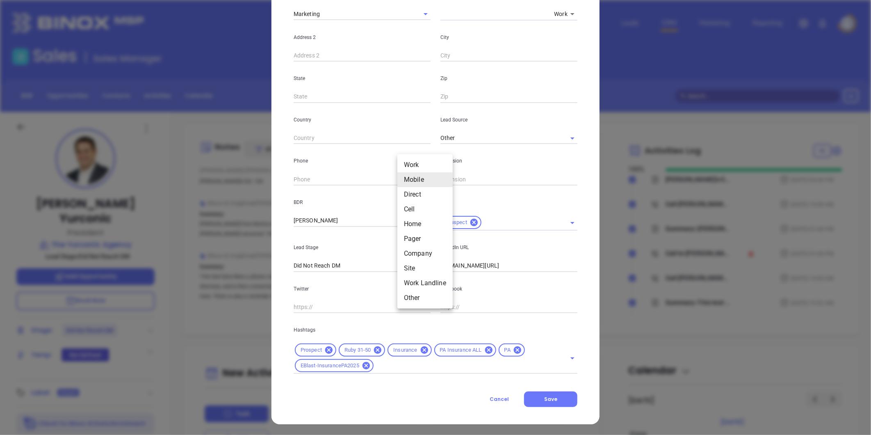
type input "3"
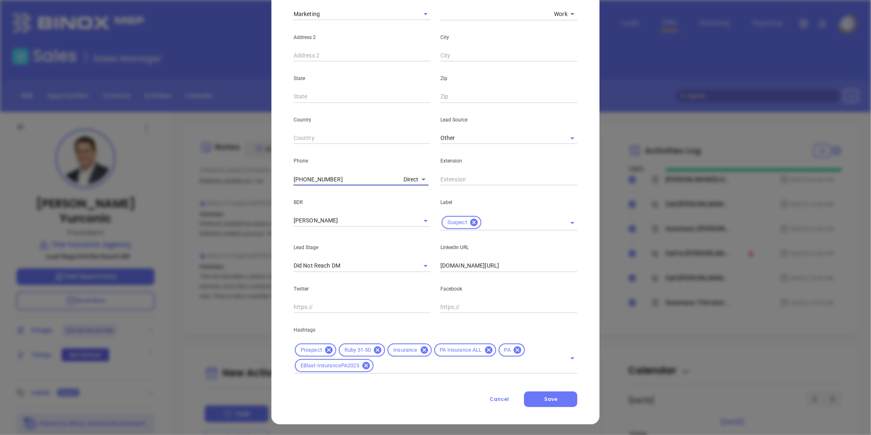
drag, startPoint x: 343, startPoint y: 183, endPoint x: 319, endPoint y: 174, distance: 25.3
click at [247, 179] on div "John Yurconic Contact Company First Name John Last Name Yurconic Email jtyurcon…" at bounding box center [435, 217] width 871 height 435
type input "( ) -"
click at [408, 179] on body "Leads CRM Marketing Reporting Financial Leads Leads Sales Sales Manager BDR Opp…" at bounding box center [435, 217] width 871 height 435
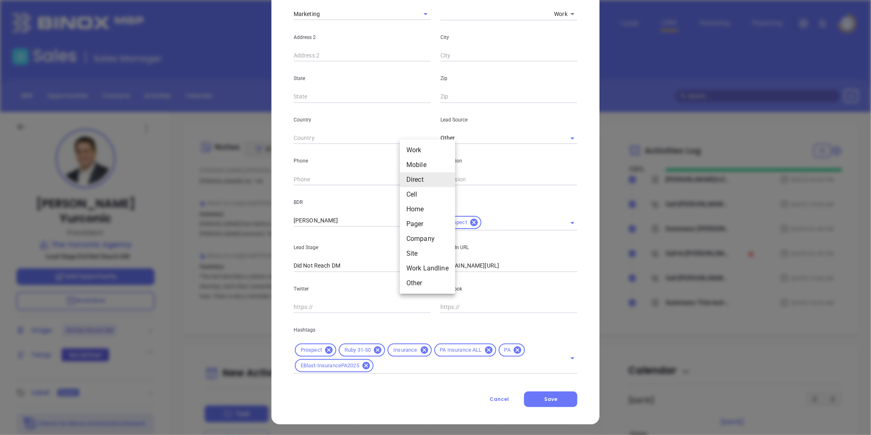
drag, startPoint x: 417, startPoint y: 253, endPoint x: 326, endPoint y: 200, distance: 105.5
click at [416, 254] on li "Site" at bounding box center [427, 253] width 55 height 15
type input "11"
click at [308, 181] on input "( ) -" at bounding box center [350, 179] width 112 height 12
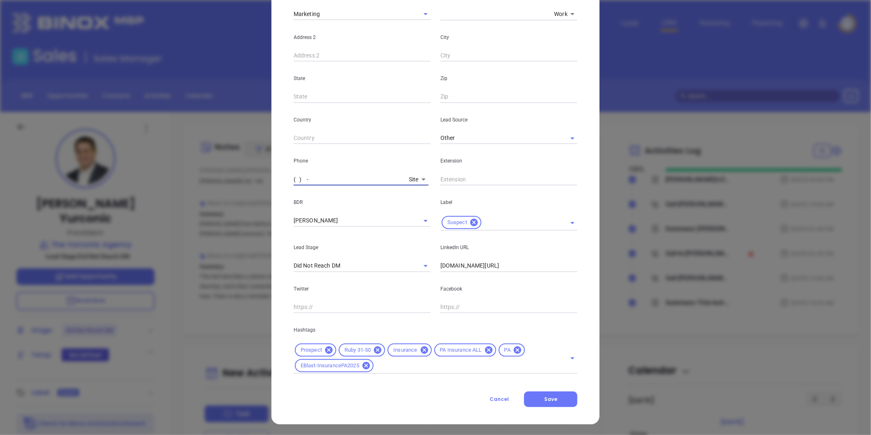
paste input "610) 770-6600"
type input "(610) 770-6600"
click at [468, 179] on input "text" at bounding box center [509, 179] width 137 height 12
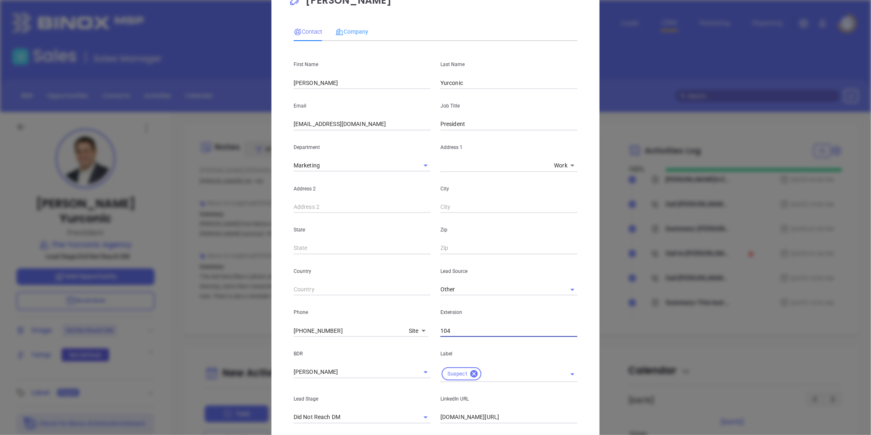
scroll to position [0, 0]
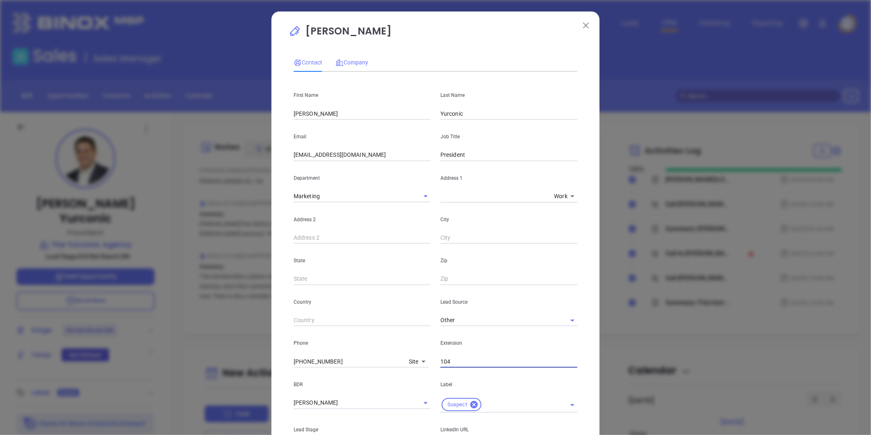
type input "104"
click at [349, 59] on span "Company" at bounding box center [352, 62] width 33 height 7
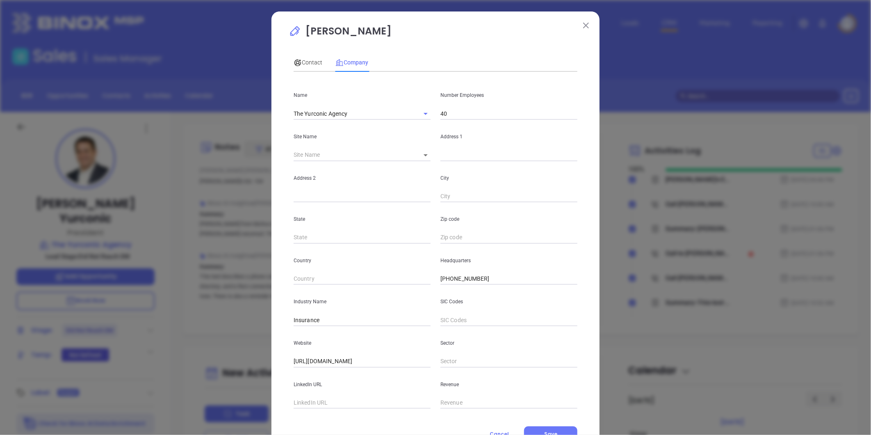
click at [306, 400] on input "text" at bounding box center [362, 403] width 137 height 12
paste input "https://www.linkedin.com/company/the-yurconic-agency/"
type input "https://www.linkedin.com/company/the-yurconic-agency/"
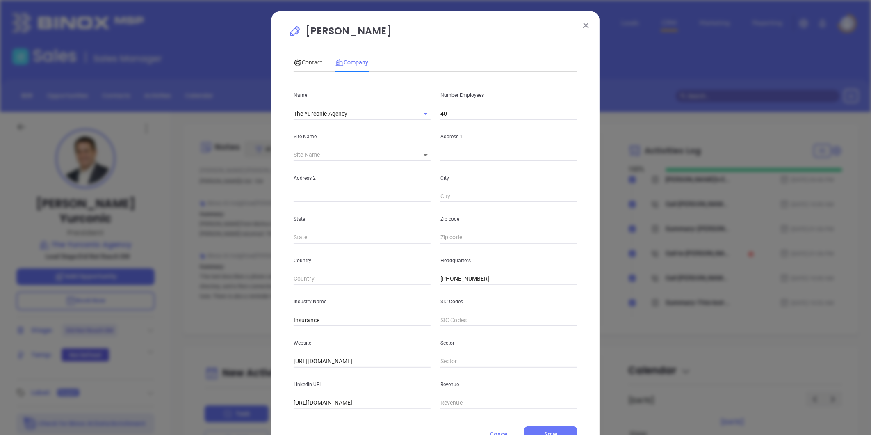
click at [455, 115] on input "40" at bounding box center [509, 113] width 137 height 12
type input "4"
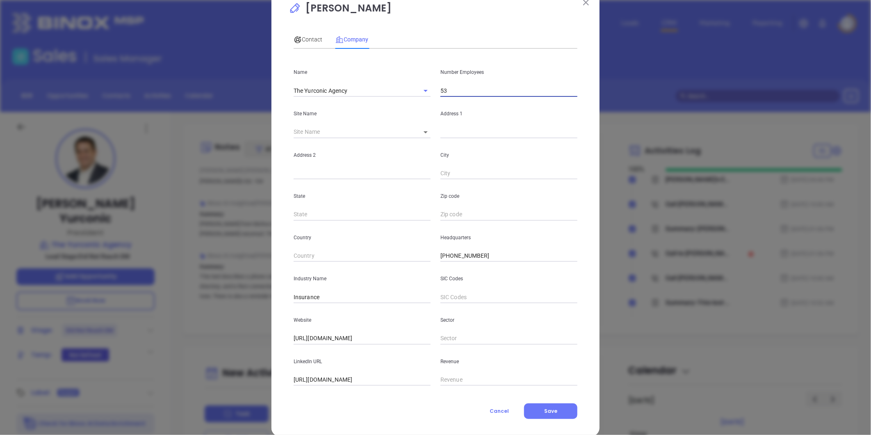
scroll to position [36, 0]
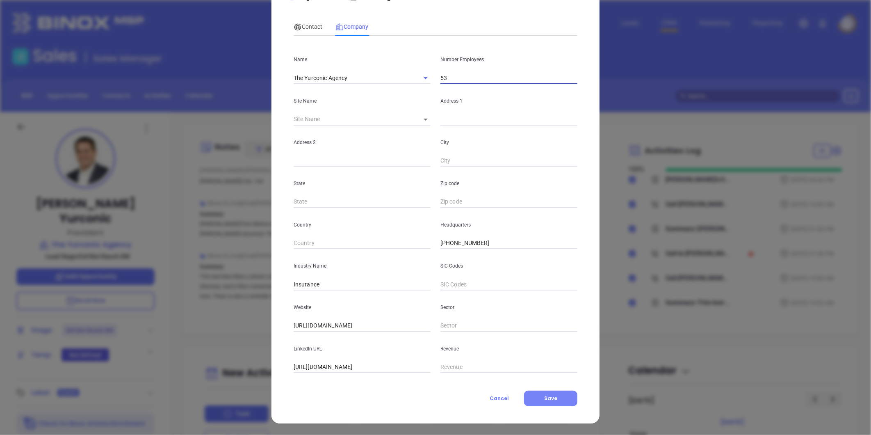
type input "53"
drag, startPoint x: 556, startPoint y: 393, endPoint x: 564, endPoint y: 370, distance: 24.0
click at [555, 392] on button "Save" at bounding box center [550, 399] width 53 height 16
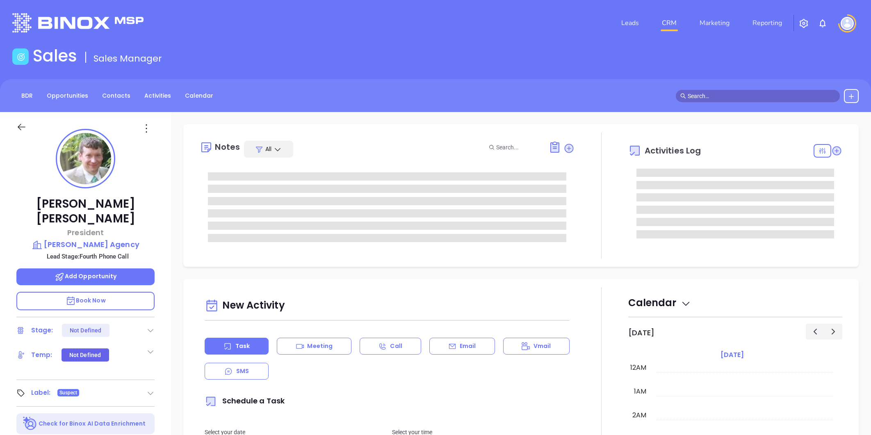
type input "[DATE]"
type input "[PERSON_NAME]"
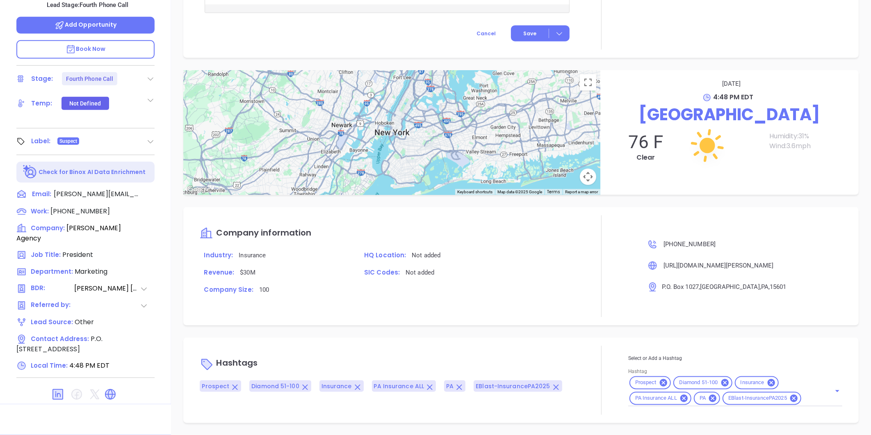
scroll to position [0, 0]
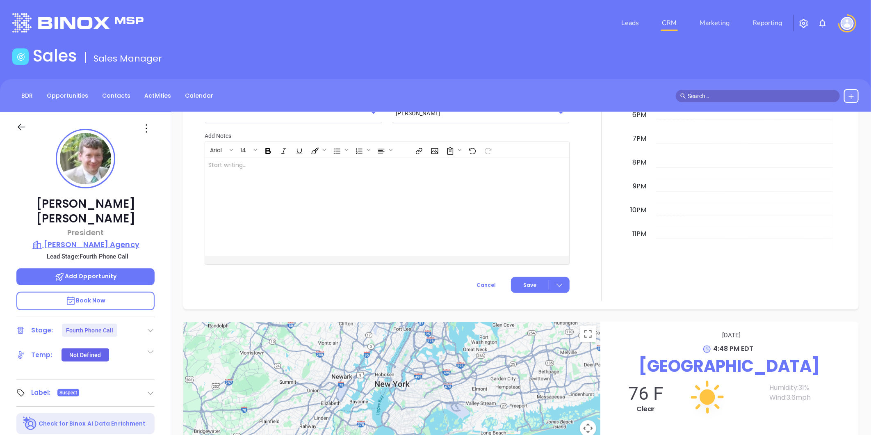
click at [117, 239] on p "[PERSON_NAME] Agency" at bounding box center [85, 244] width 138 height 11
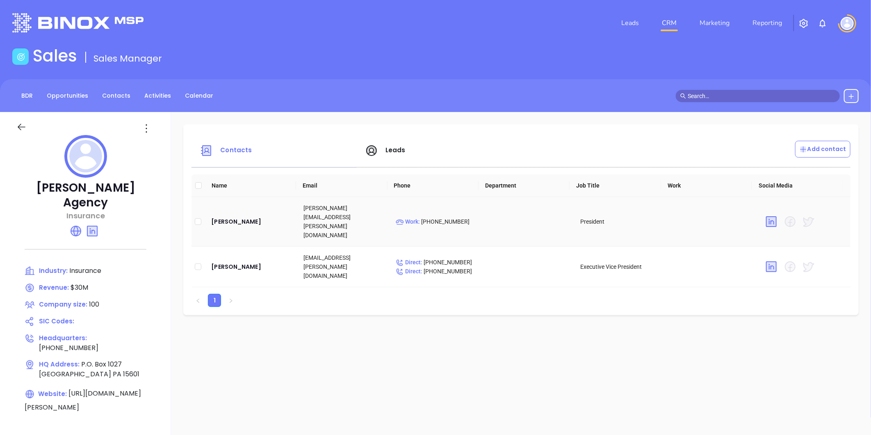
click at [235, 208] on td "[PERSON_NAME]" at bounding box center [251, 222] width 92 height 50
click at [241, 217] on div "[PERSON_NAME]" at bounding box center [250, 222] width 79 height 10
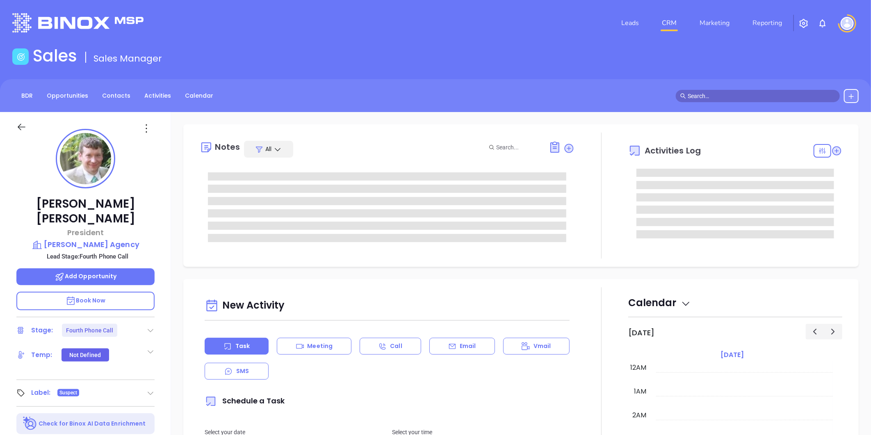
type input "[PERSON_NAME]"
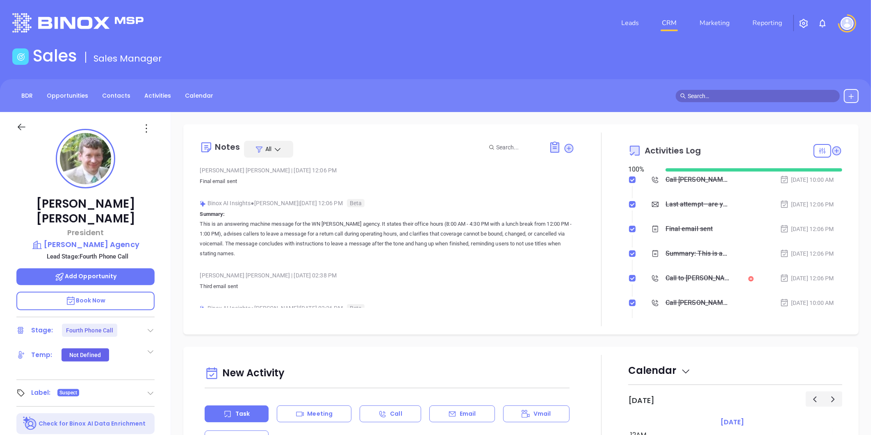
scroll to position [238, 0]
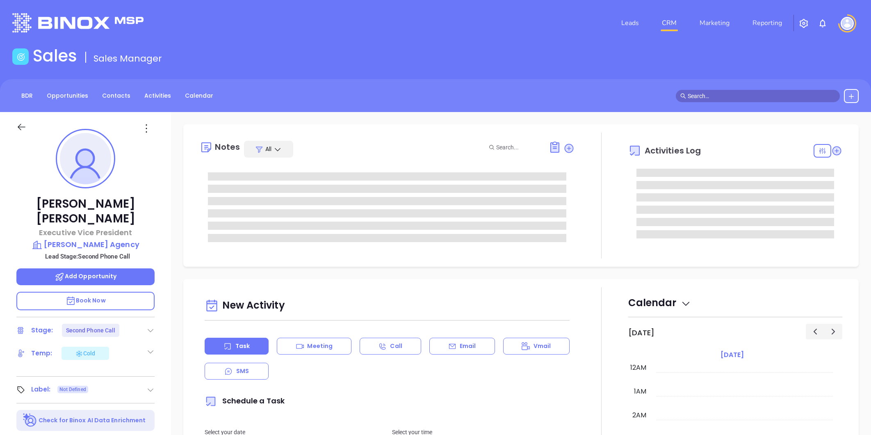
type input "[PERSON_NAME]"
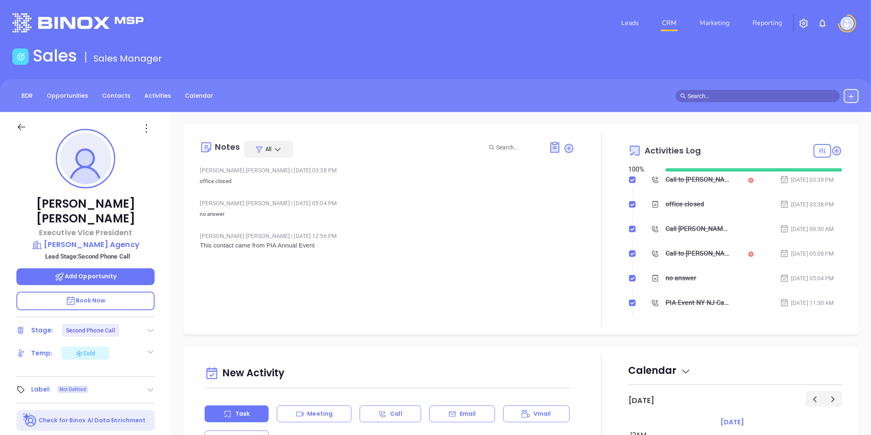
scroll to position [238, 0]
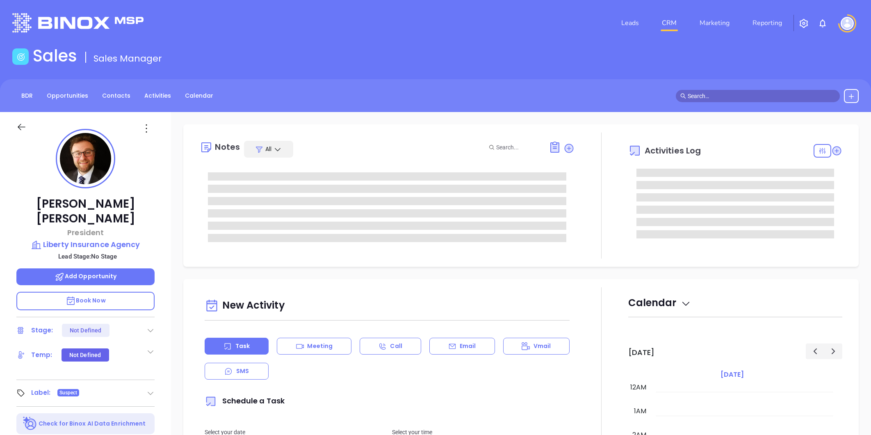
type input "[DATE]"
type input "[PERSON_NAME]"
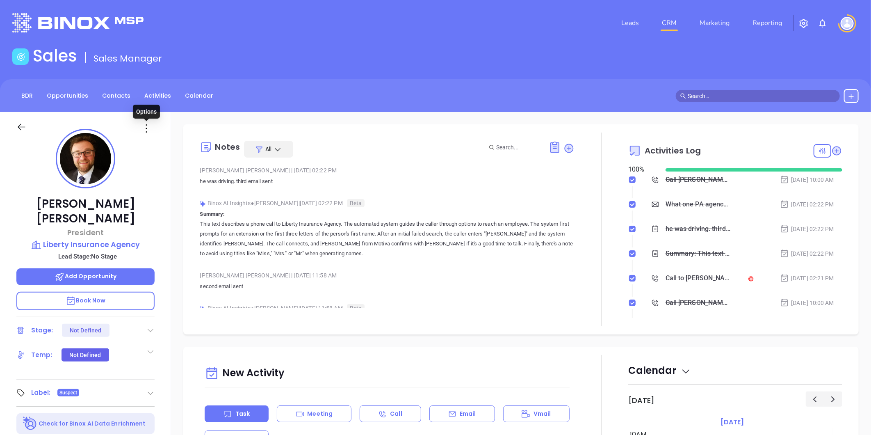
click at [146, 130] on icon at bounding box center [146, 128] width 13 height 13
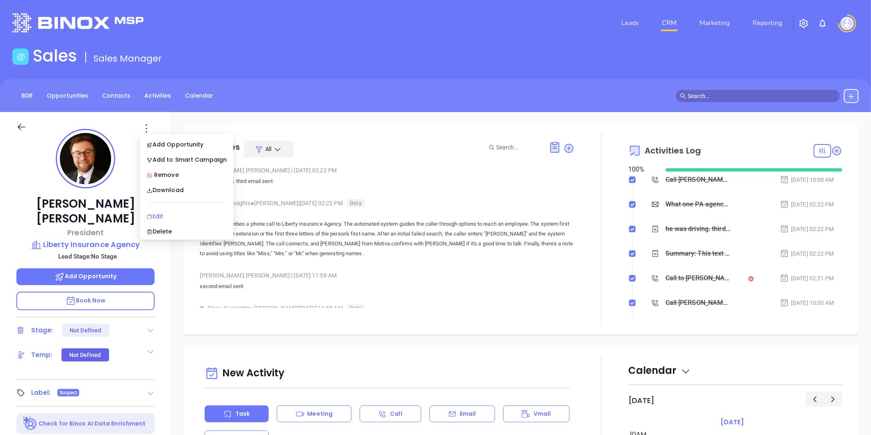
click at [163, 212] on div "Edit" at bounding box center [186, 216] width 80 height 9
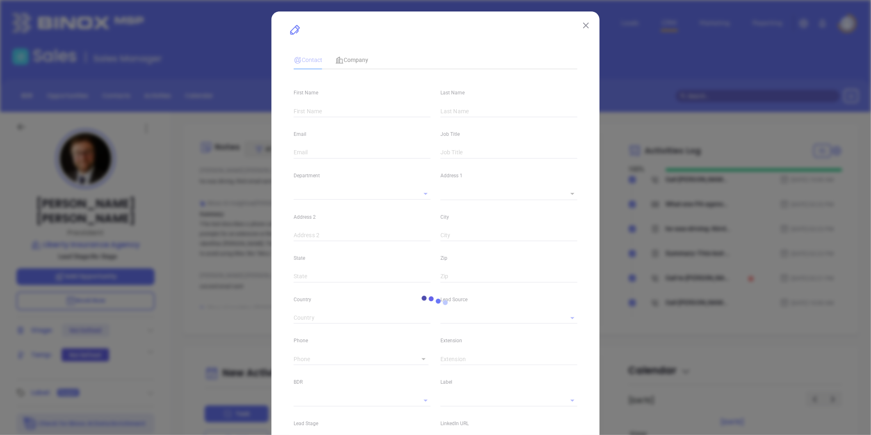
type input "[PERSON_NAME]"
type input "[EMAIL_ADDRESS][DOMAIN_NAME]"
type input "President"
type input "1"
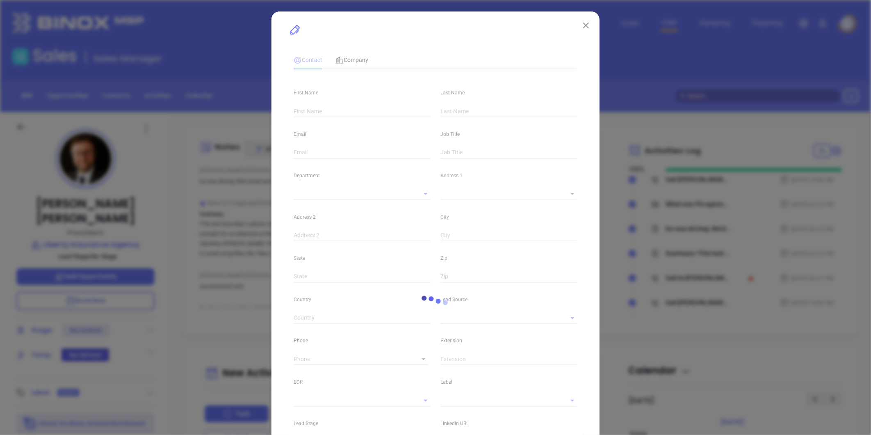
type input "[DOMAIN_NAME][URL][PERSON_NAME]"
type input "Marketing"
type input "Other"
type input "[PERSON_NAME]"
type input "[PHONE_NUMBER]"
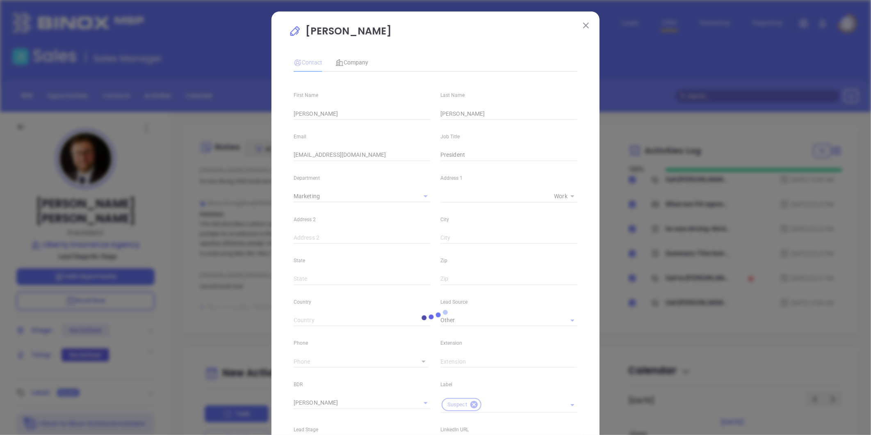
type input "1"
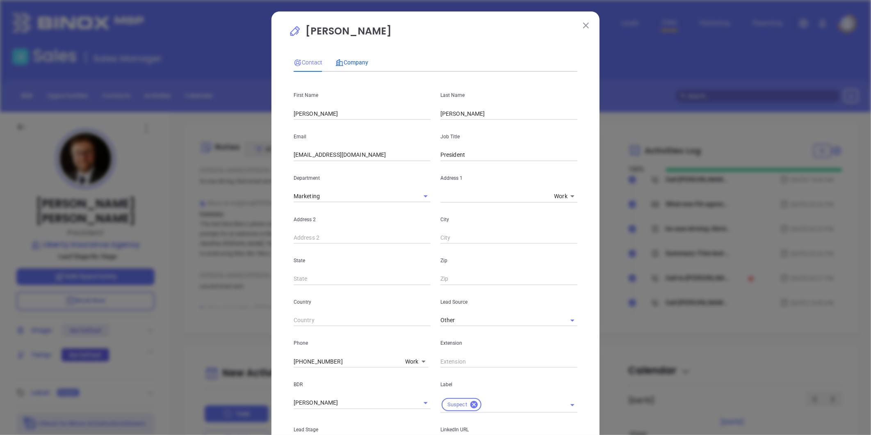
drag, startPoint x: 347, startPoint y: 58, endPoint x: 391, endPoint y: 75, distance: 47.0
click at [347, 59] on span "Company" at bounding box center [352, 62] width 33 height 7
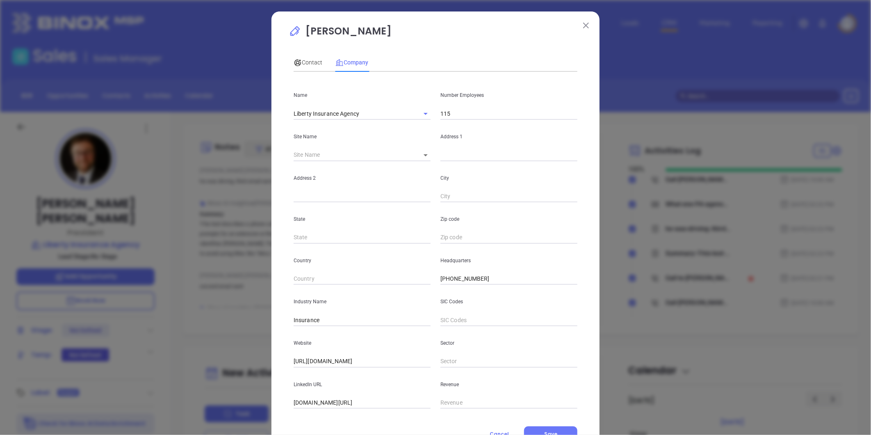
click at [420, 156] on body "Leads CRM Marketing Reporting Financial Leads Leads Sales Sales Manager BDR Opp…" at bounding box center [435, 217] width 871 height 435
click at [427, 156] on li "[GEOGRAPHIC_DATA]" at bounding box center [449, 155] width 76 height 15
type input "[GEOGRAPHIC_DATA]"
type input "81384"
type input "[STREET_ADDRESS][PERSON_NAME]"
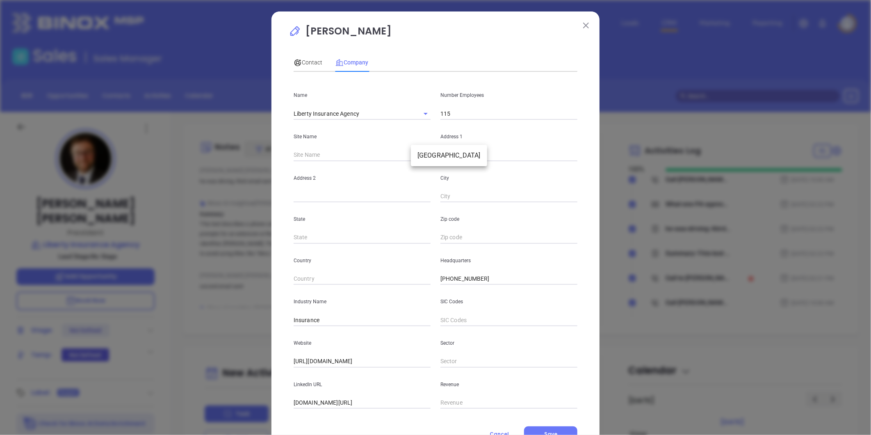
type input "Suite 800"
type input "[GEOGRAPHIC_DATA]"
type input "PA"
type input "15220"
drag, startPoint x: 494, startPoint y: 158, endPoint x: 359, endPoint y: 197, distance: 141.5
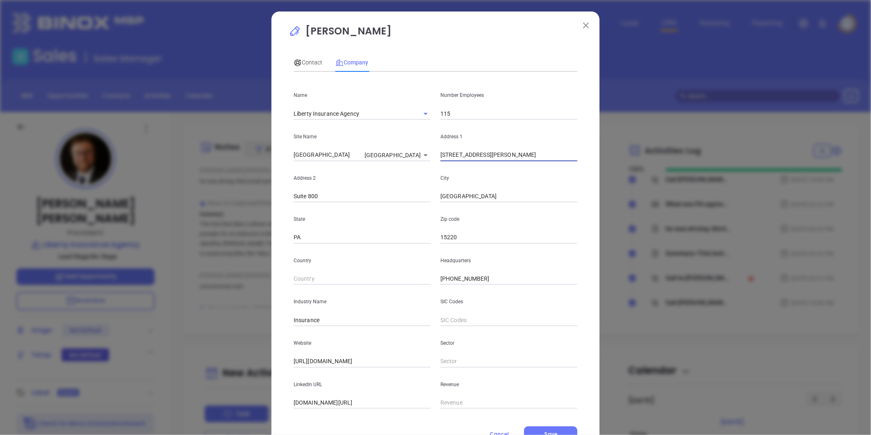
click at [342, 194] on div "Name Liberty Insurance Agency Number Employees 115 Site Name [GEOGRAPHIC_DATA] …" at bounding box center [436, 243] width 284 height 330
paste input "[STREET_ADDRESS][PERSON_NAME]"
drag, startPoint x: 487, startPoint y: 155, endPoint x: 723, endPoint y: 133, distance: 237.3
click at [723, 133] on div "Kevin Heher Contact Company First Name Kevin Last Name Heher Email kevinheher@l…" at bounding box center [435, 217] width 871 height 435
type input "151 Roessler Road"
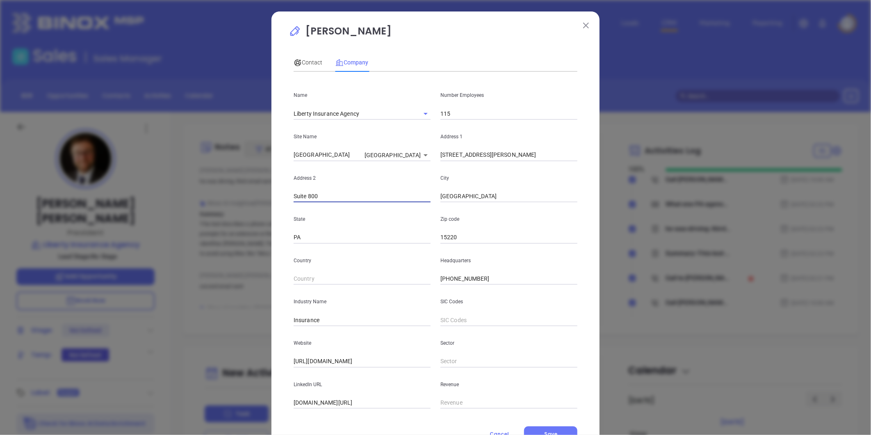
paste input "Pittsburgh, PA 15220"
drag, startPoint x: 318, startPoint y: 194, endPoint x: 426, endPoint y: 186, distance: 108.5
click at [429, 184] on div "Address 2 Suite 800 Pittsburgh, PA 15220" at bounding box center [362, 181] width 147 height 41
type input "Suite 800"
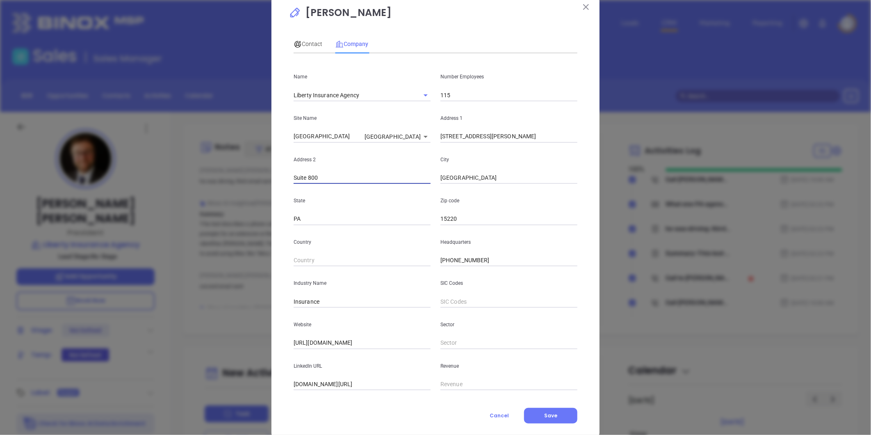
scroll to position [36, 0]
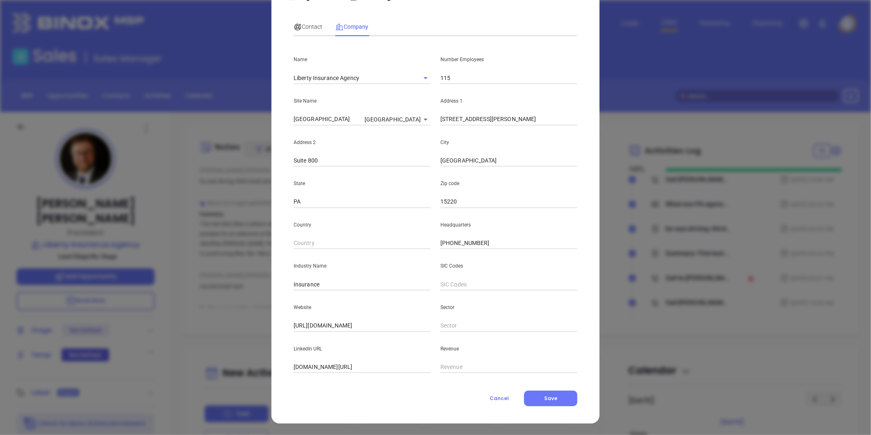
drag, startPoint x: 488, startPoint y: 244, endPoint x: 381, endPoint y: 255, distance: 108.1
click at [381, 255] on div "Name Liberty Insurance Agency Number Employees 115 Site Name Pittsburgh Pittsbu…" at bounding box center [436, 208] width 284 height 330
paste input "00"
type input "(412) 571-5700"
click at [315, 25] on span "Contact" at bounding box center [308, 26] width 29 height 7
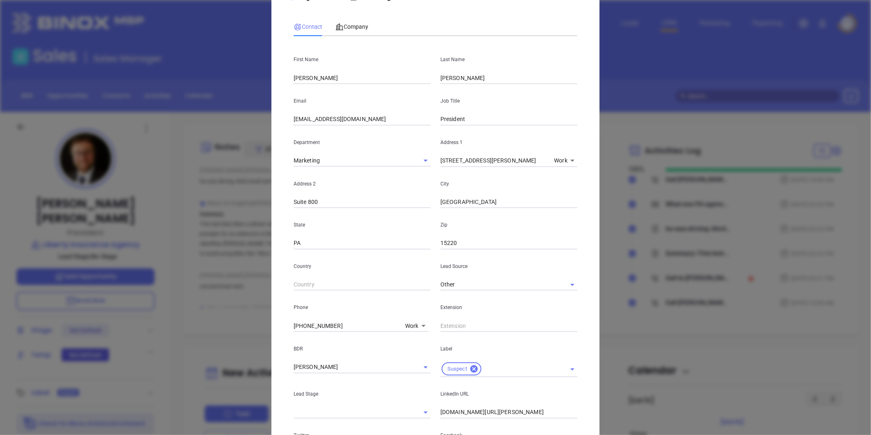
click at [289, 323] on div "Phone (412) 571-5714 Work 1" at bounding box center [362, 310] width 147 height 41
type input "( ) -"
click at [422, 325] on icon at bounding box center [424, 326] width 4 height 2
click at [413, 325] on body "Leads CRM Marketing Reporting Financial Leads Leads Sales Sales Manager BDR Opp…" at bounding box center [435, 217] width 871 height 435
click at [416, 388] on li "Site" at bounding box center [429, 388] width 55 height 15
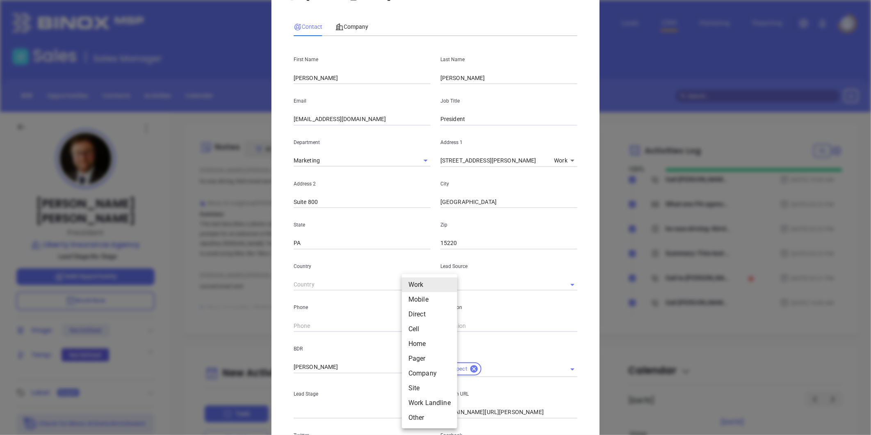
type input "11"
click at [354, 326] on input "text" at bounding box center [350, 326] width 112 height 12
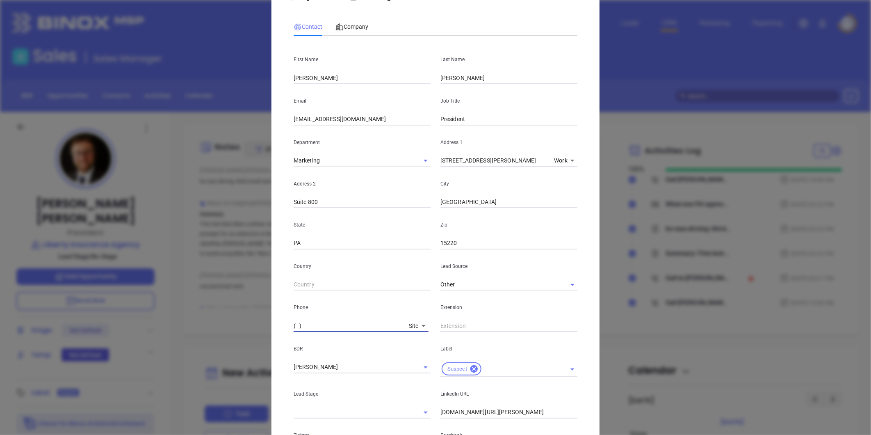
paste input "412) 571-5700"
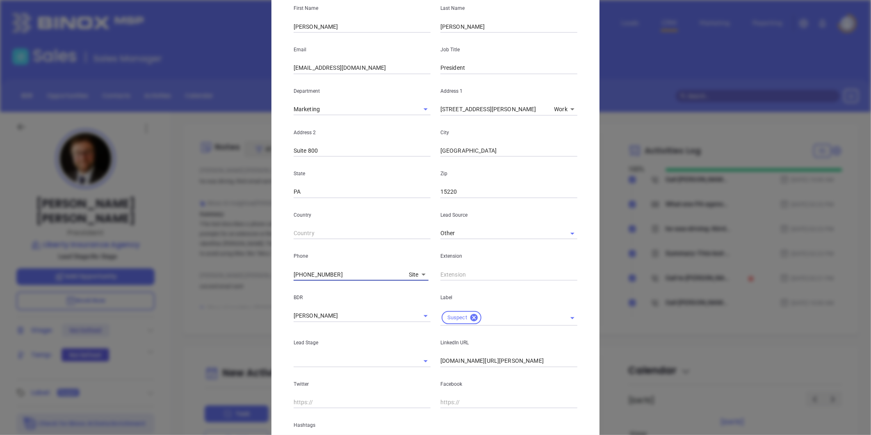
scroll to position [0, 0]
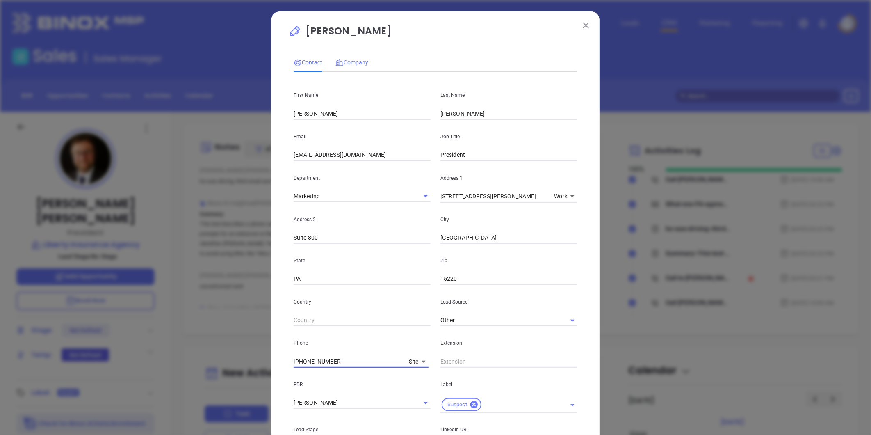
type input "(412) 571-5700"
click at [354, 63] on span "Company" at bounding box center [352, 62] width 33 height 7
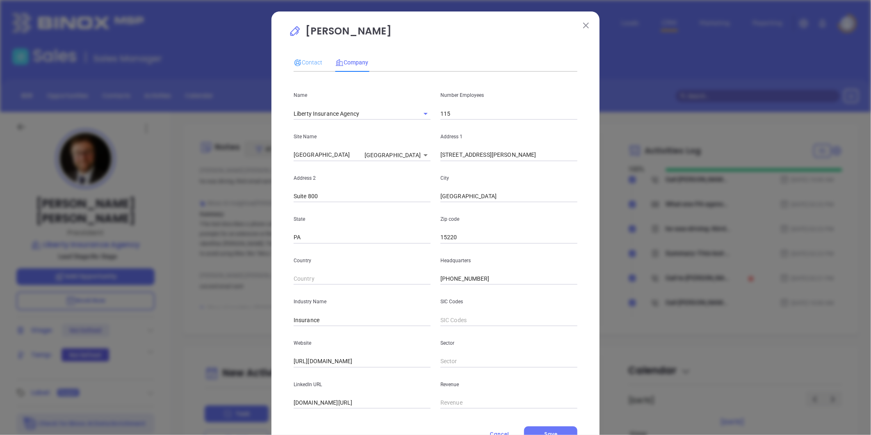
click at [307, 56] on div "Contact" at bounding box center [308, 62] width 29 height 19
click at [310, 62] on span "Contact" at bounding box center [308, 62] width 29 height 7
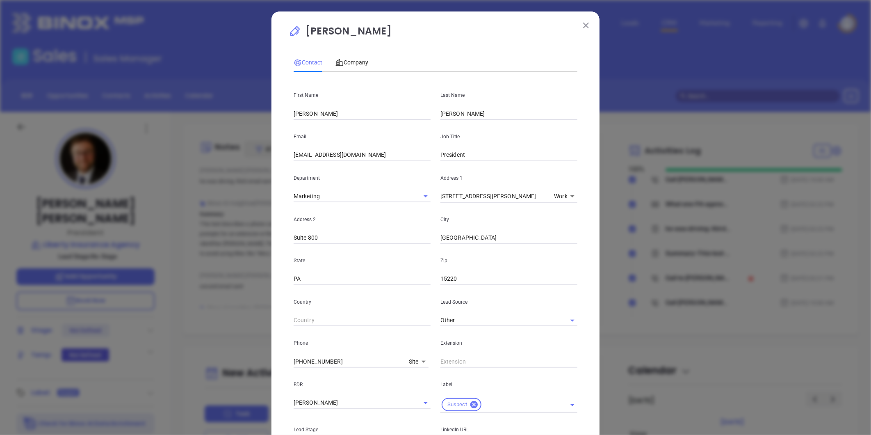
scroll to position [183, 0]
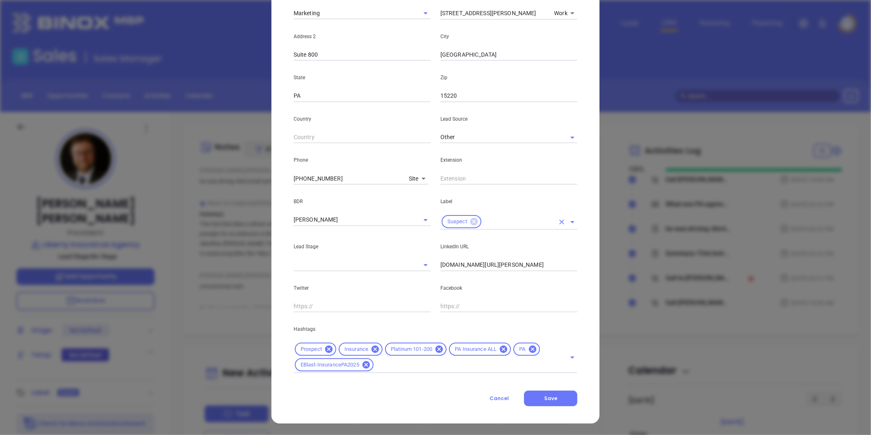
click at [471, 219] on icon at bounding box center [474, 221] width 7 height 7
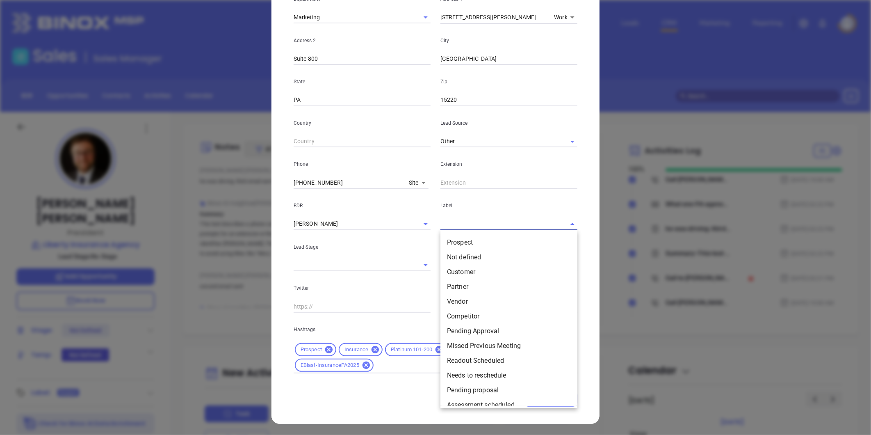
click at [465, 222] on input "text" at bounding box center [498, 224] width 114 height 12
click at [462, 242] on li "Prospect" at bounding box center [509, 242] width 137 height 15
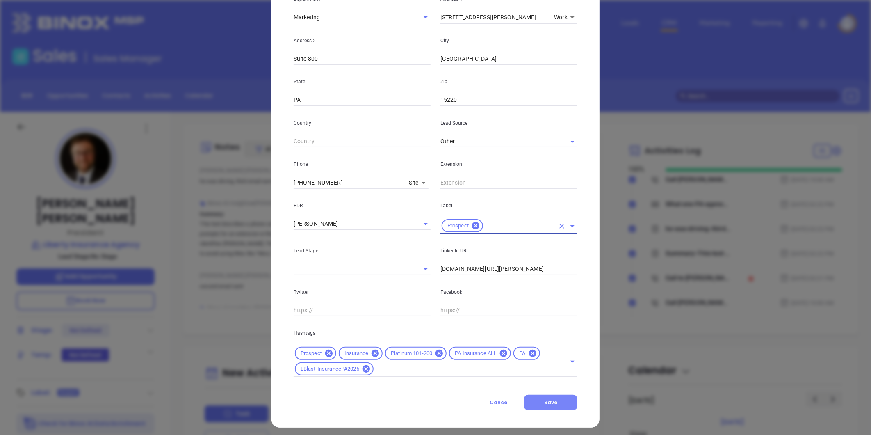
drag, startPoint x: 552, startPoint y: 400, endPoint x: 558, endPoint y: 396, distance: 7.2
click at [552, 399] on span "Save" at bounding box center [550, 402] width 13 height 7
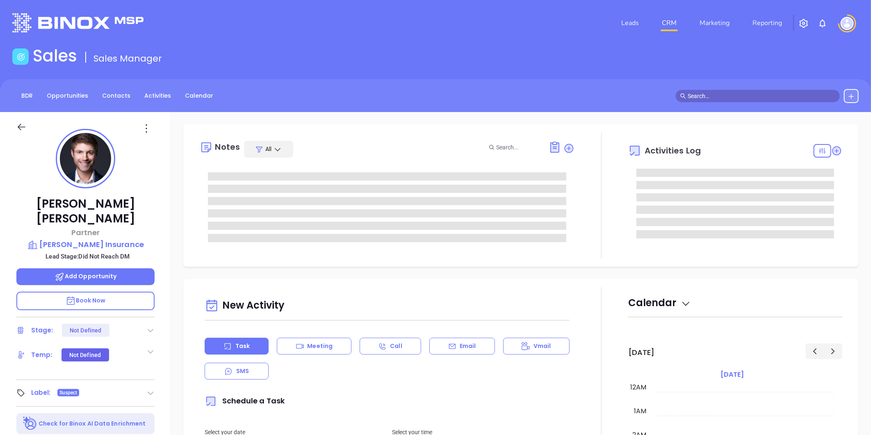
type input "10:00 am"
type input "[DATE]"
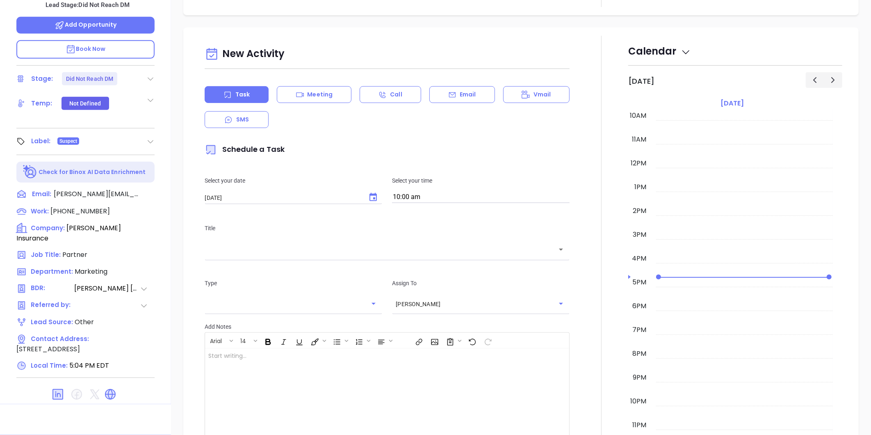
type input "[PERSON_NAME]"
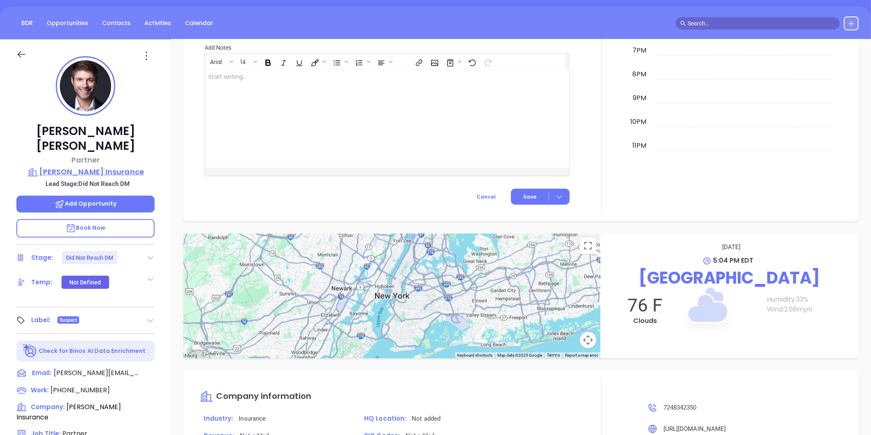
scroll to position [69, 0]
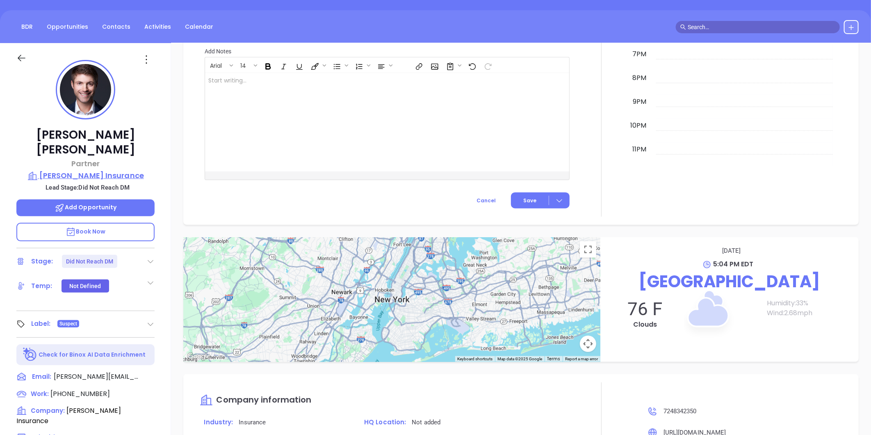
click at [118, 170] on p "[PERSON_NAME] Insurance" at bounding box center [85, 175] width 138 height 11
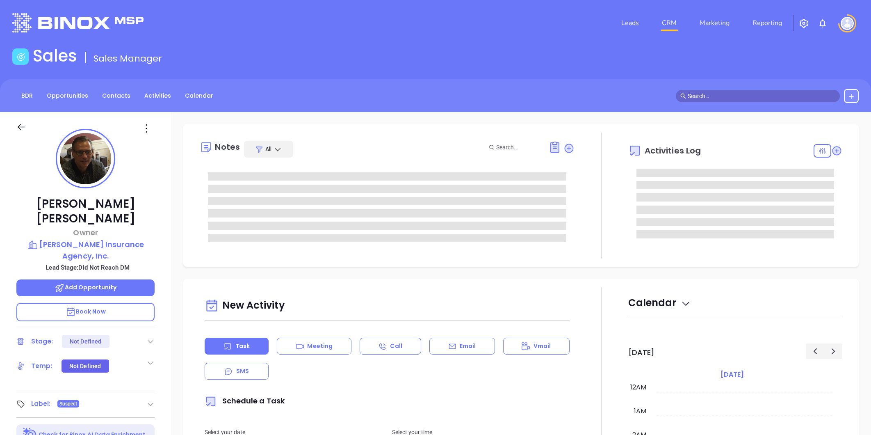
type input "[DATE]"
type input "[PERSON_NAME]"
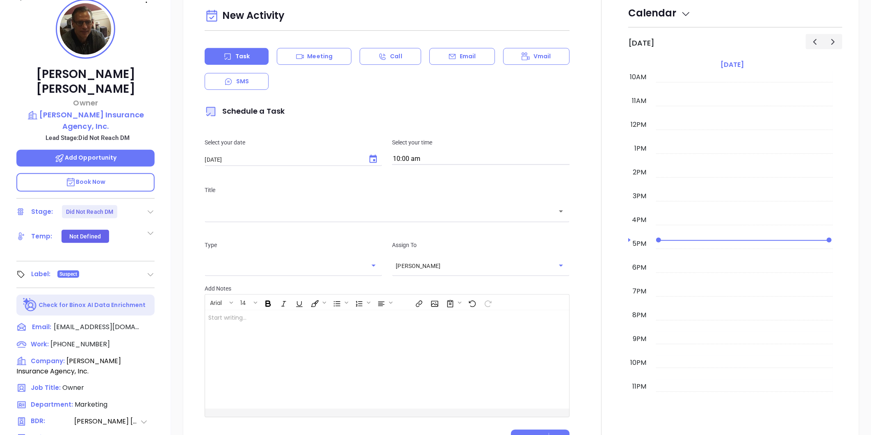
scroll to position [115, 0]
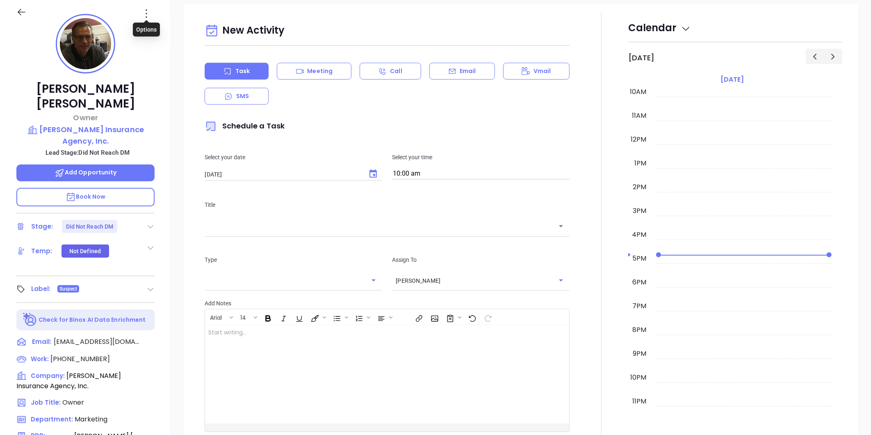
click at [146, 12] on icon at bounding box center [146, 13] width 13 height 13
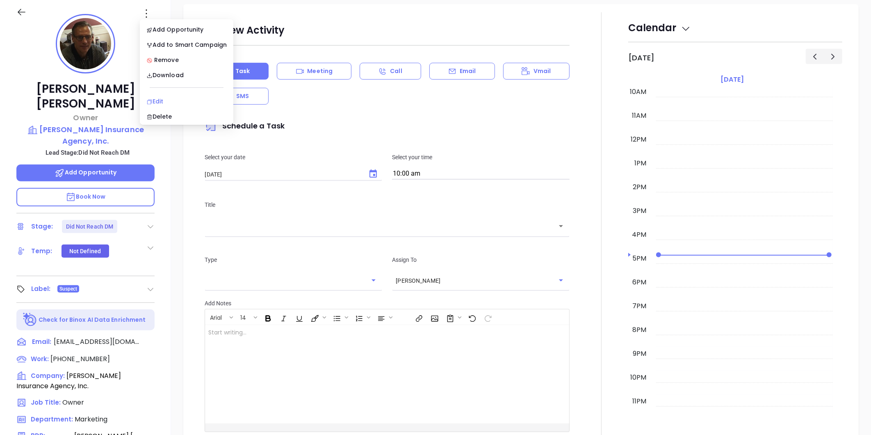
click at [167, 99] on div "Edit" at bounding box center [186, 101] width 80 height 9
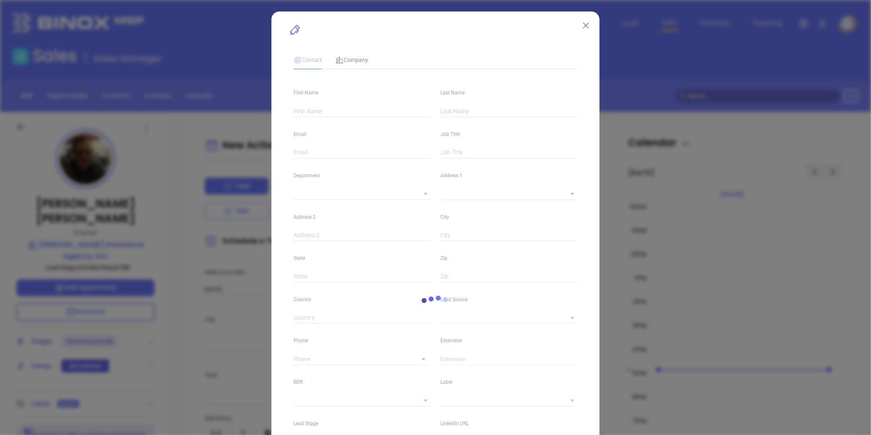
type input "Scott"
type input "Mills"
type input "info@cmillsinsurance.com"
type input "Owner"
type input "1"
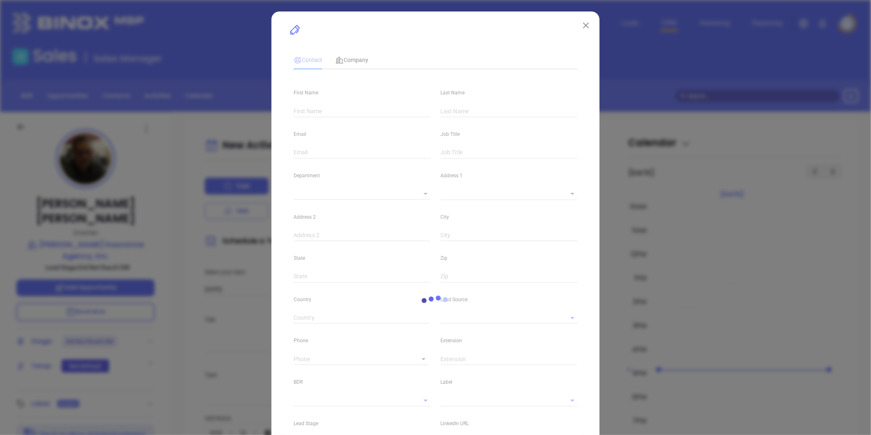
type input "www.linkedin.com/in/scottmills2/"
type input "Marketing"
type input "Other"
type input "[PERSON_NAME]"
type input "Did Not Reach DM"
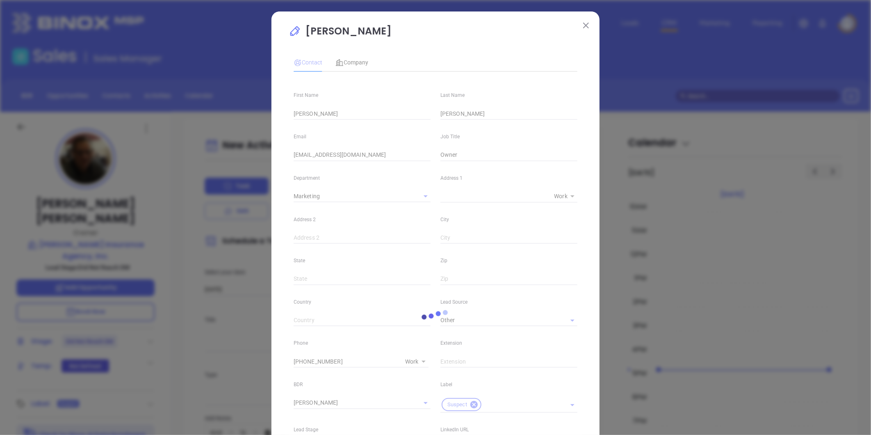
type input "(724) 837-2220"
type input "1"
click at [329, 156] on input "info@cmillsinsurance.com" at bounding box center [362, 155] width 137 height 12
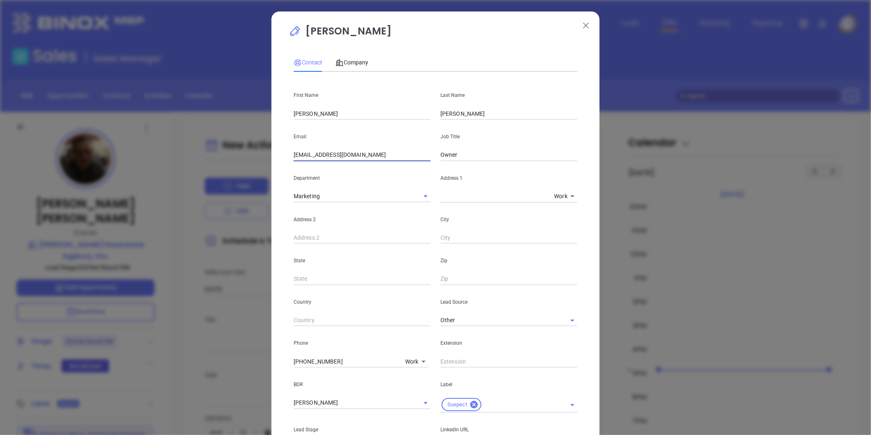
click at [329, 156] on input "info@cmillsinsurance.com" at bounding box center [362, 155] width 137 height 12
paste input "sjm.millsinsurance@gmail"
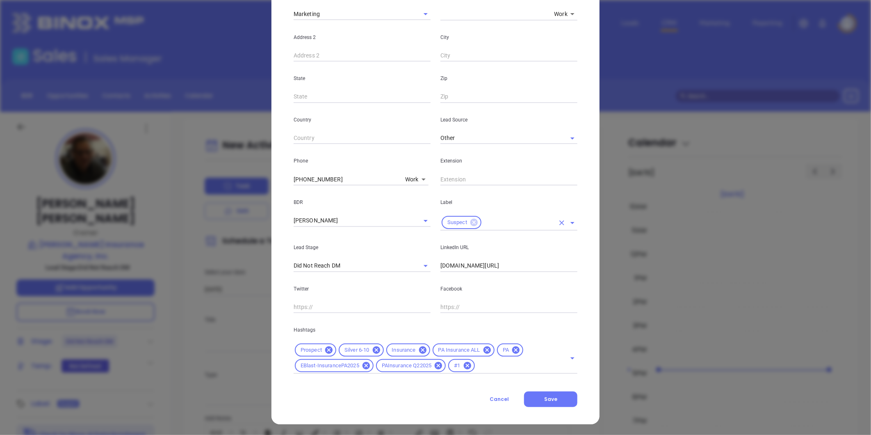
click at [471, 223] on icon at bounding box center [474, 222] width 7 height 7
type input "sjm.millsinsurance@gmail.com"
click at [472, 220] on input "text" at bounding box center [498, 224] width 114 height 12
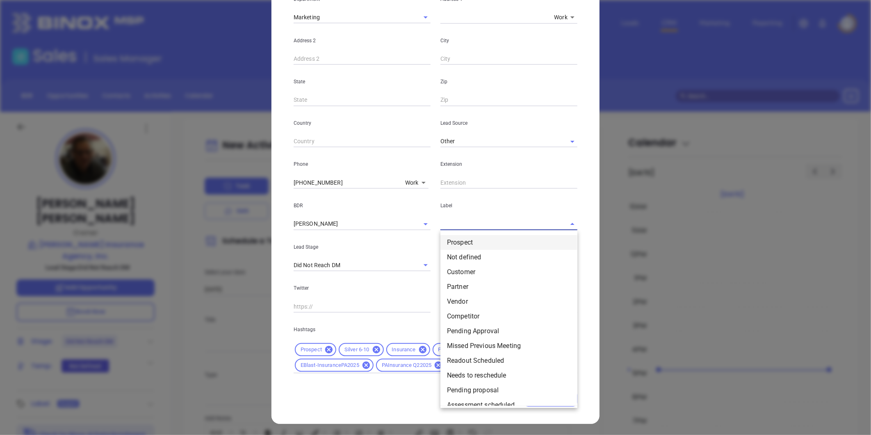
click at [470, 239] on li "Prospect" at bounding box center [509, 242] width 137 height 15
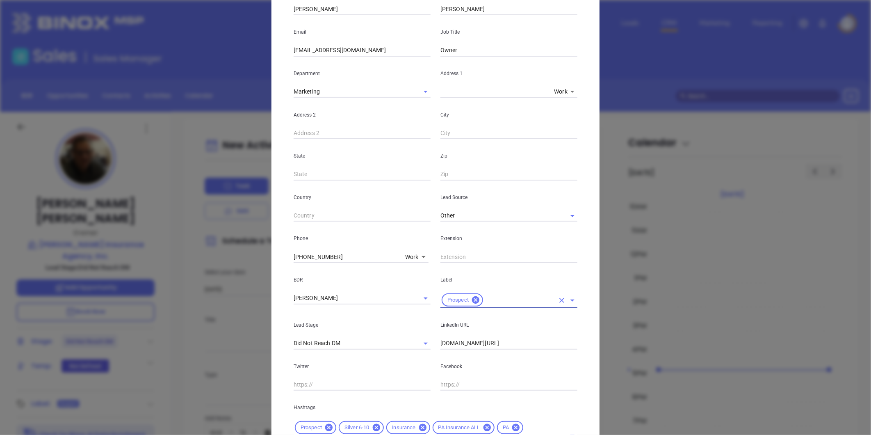
scroll to position [42, 0]
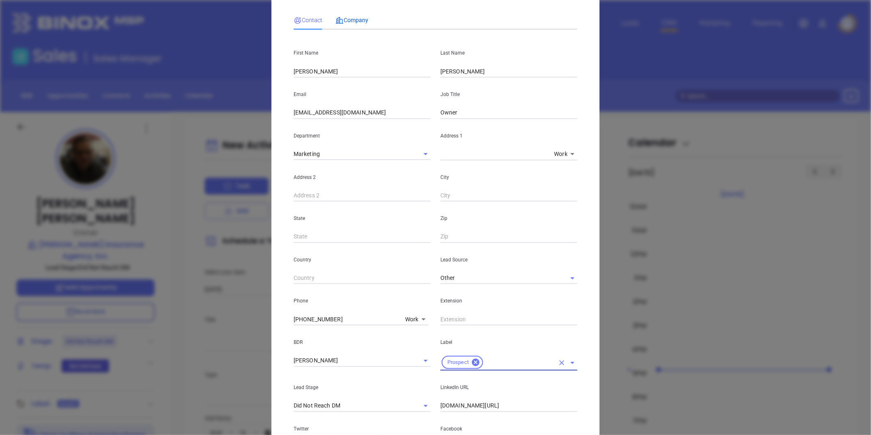
click at [354, 18] on span "Company" at bounding box center [352, 20] width 33 height 7
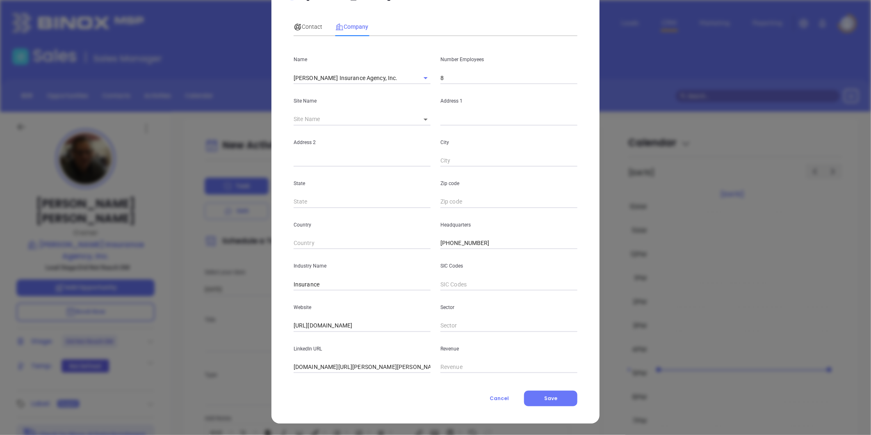
scroll to position [36, 0]
click at [552, 396] on span "Save" at bounding box center [550, 398] width 13 height 7
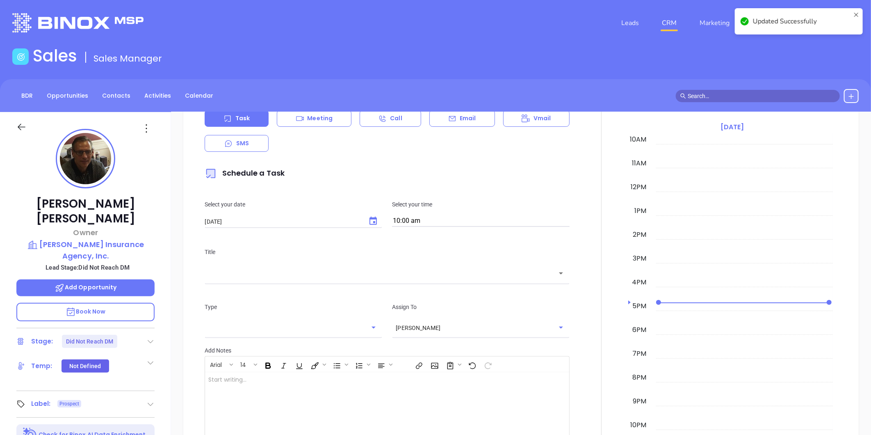
scroll to position [160, 0]
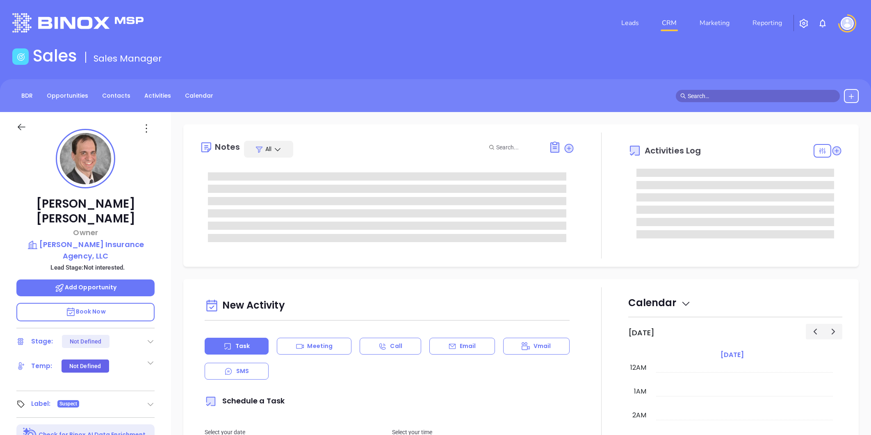
type input "[DATE]"
type input "[PERSON_NAME]"
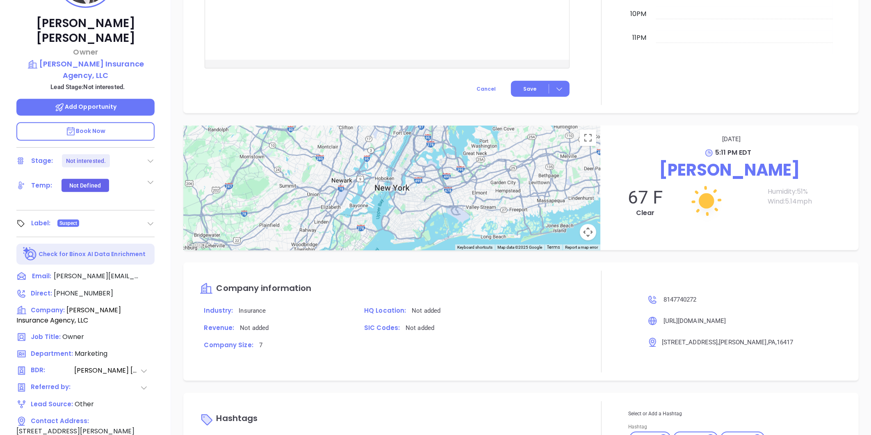
scroll to position [160, 0]
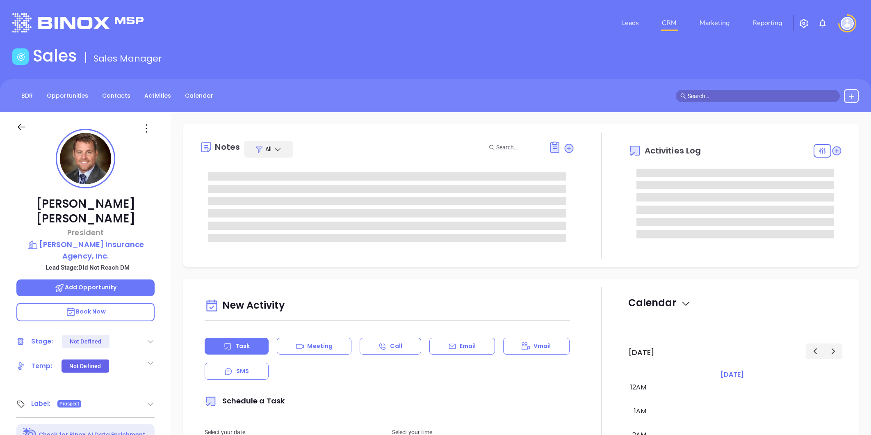
type input "[DATE]"
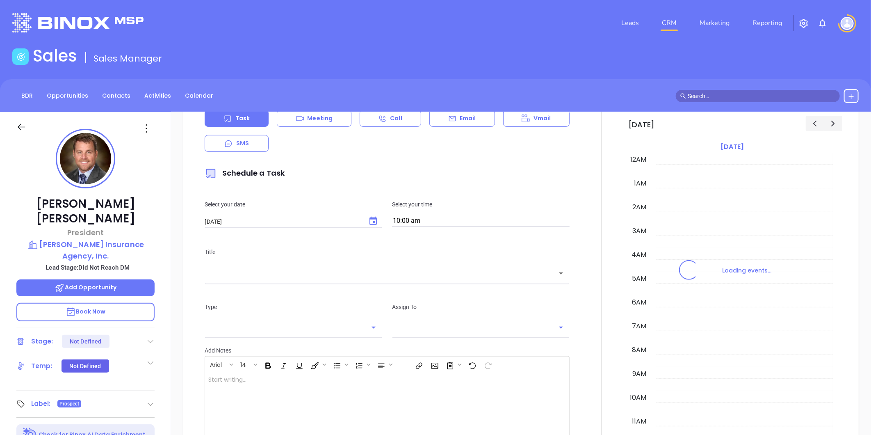
scroll to position [238, 0]
type input "[PERSON_NAME]"
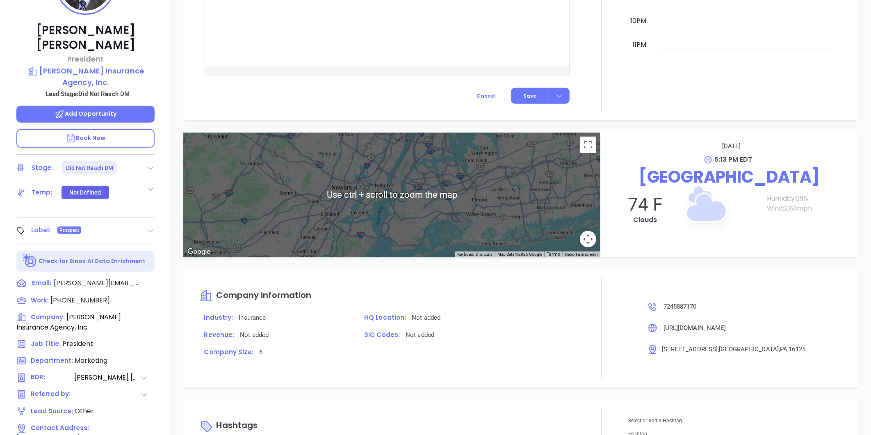
scroll to position [251, 0]
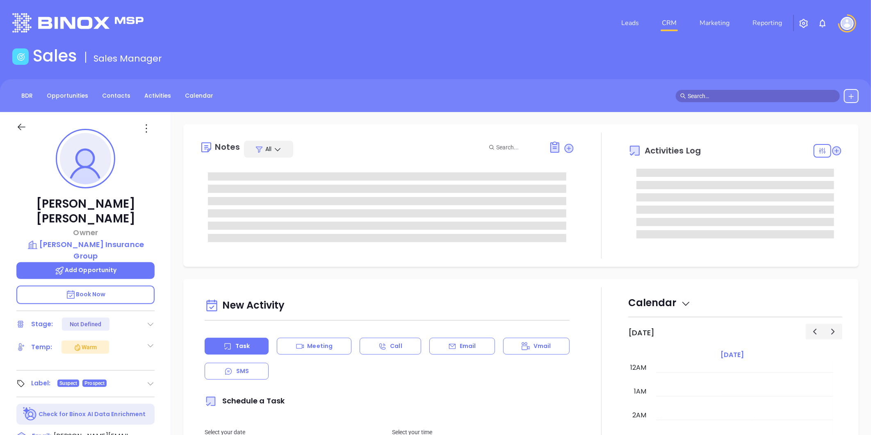
type input "10:00 am"
type input "[DATE]"
type input "[PERSON_NAME]"
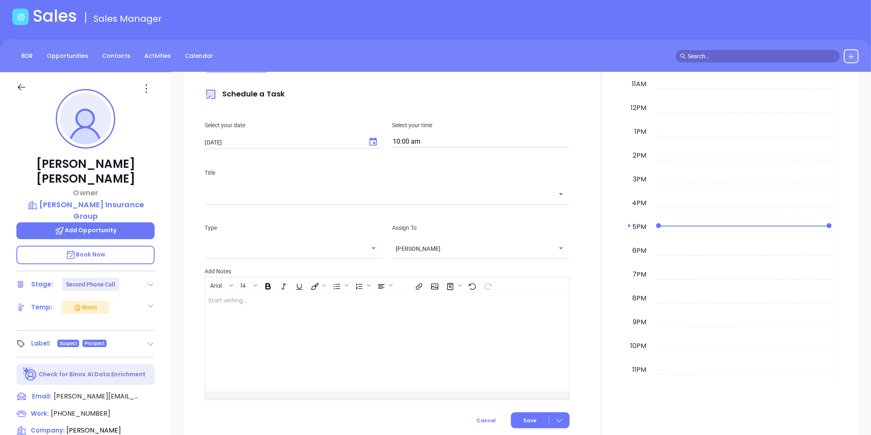
scroll to position [69, 0]
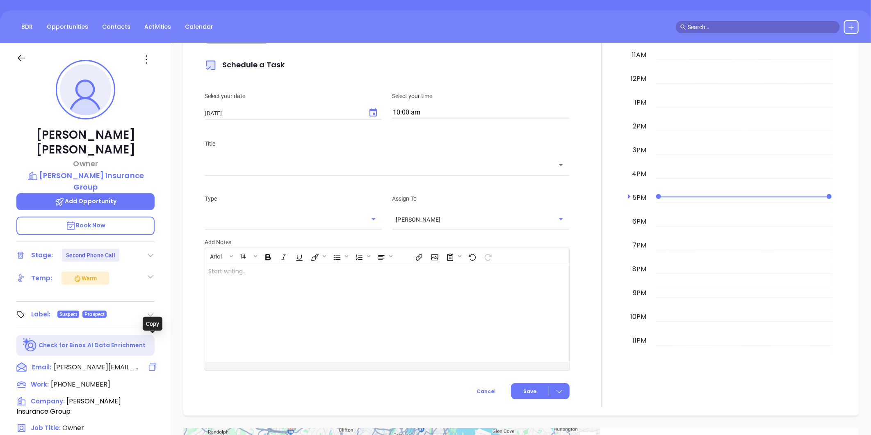
click at [153, 362] on icon at bounding box center [153, 367] width 10 height 10
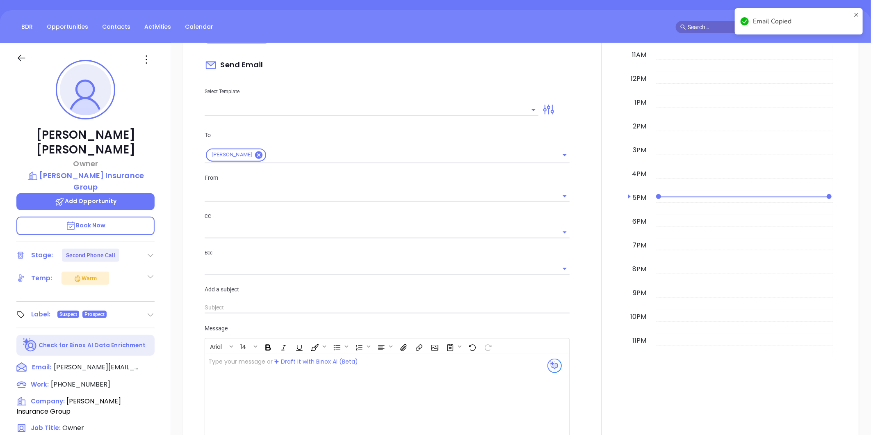
scroll to position [112, 0]
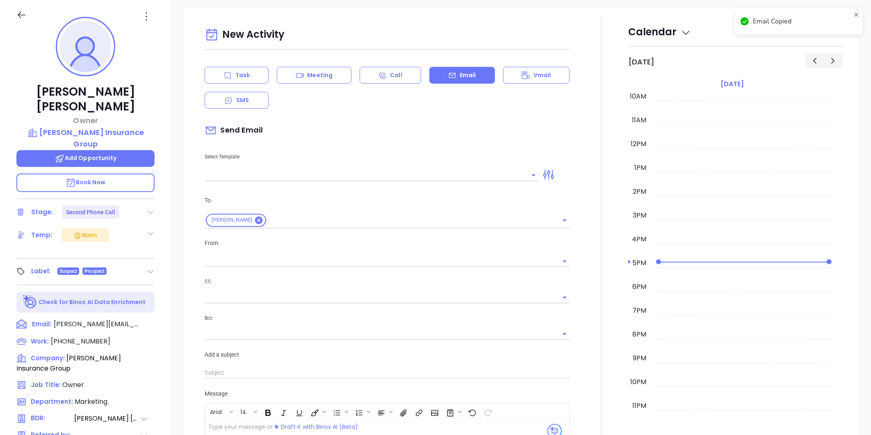
type input "[PERSON_NAME]"
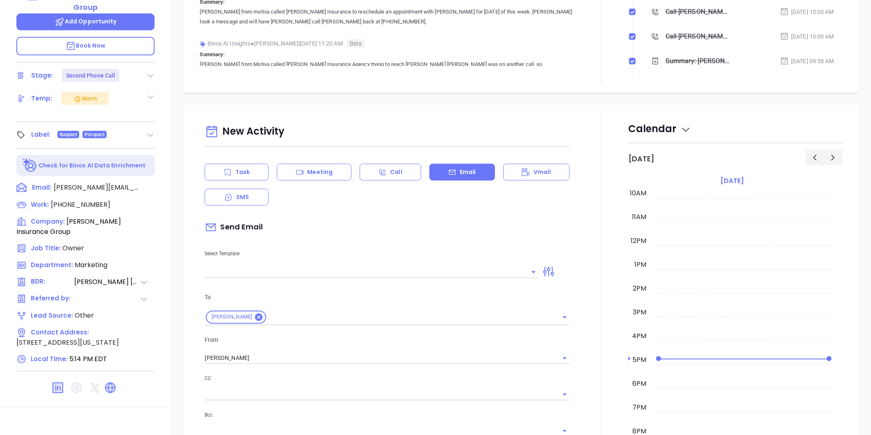
scroll to position [0, 0]
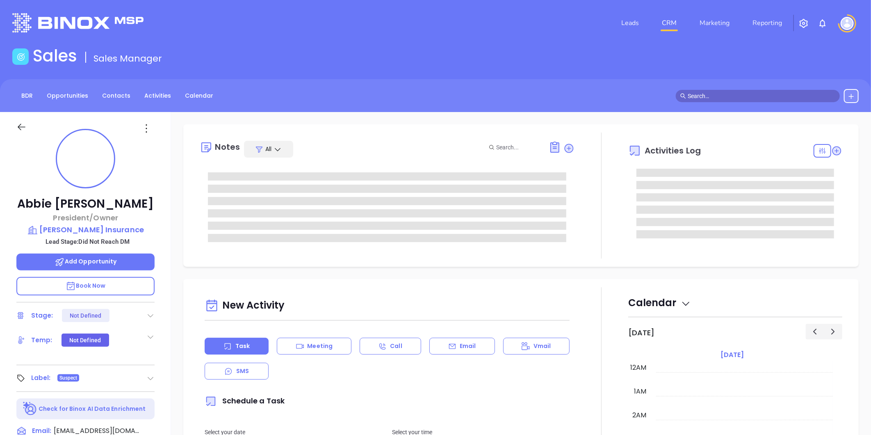
scroll to position [238, 0]
type input "[PERSON_NAME]"
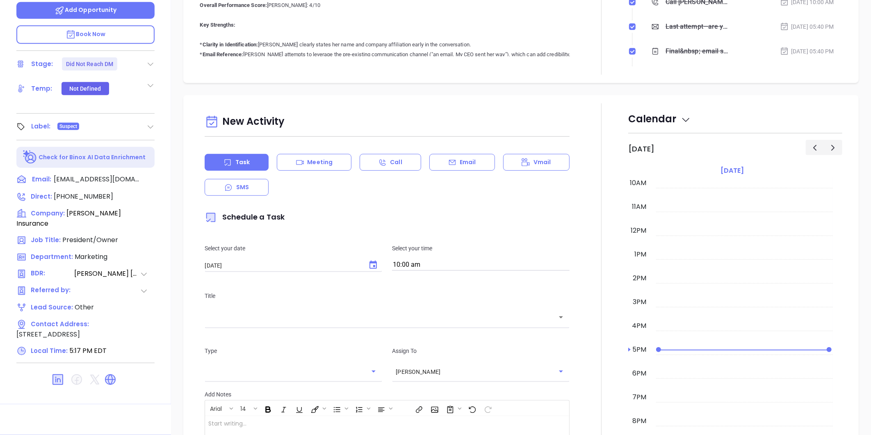
scroll to position [160, 0]
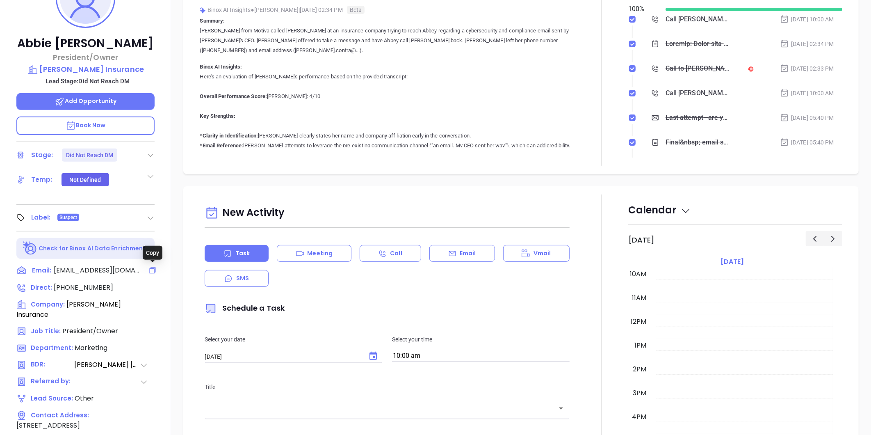
drag, startPoint x: 151, startPoint y: 269, endPoint x: 1, endPoint y: 191, distance: 168.4
click at [151, 269] on icon at bounding box center [153, 270] width 8 height 8
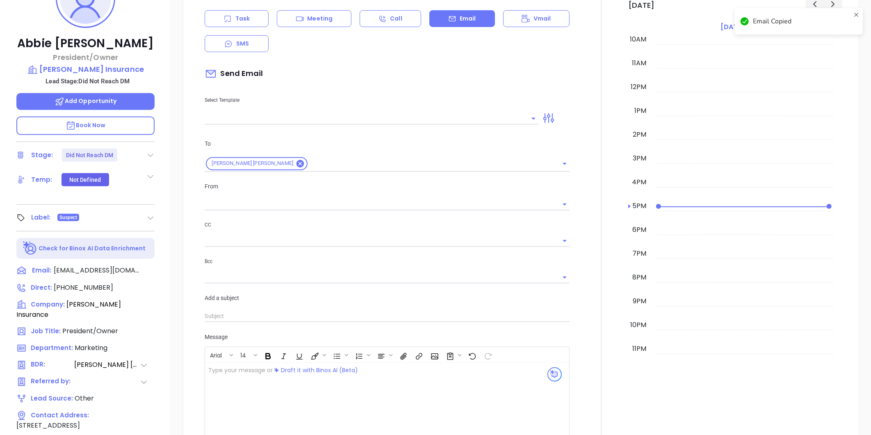
scroll to position [112, 0]
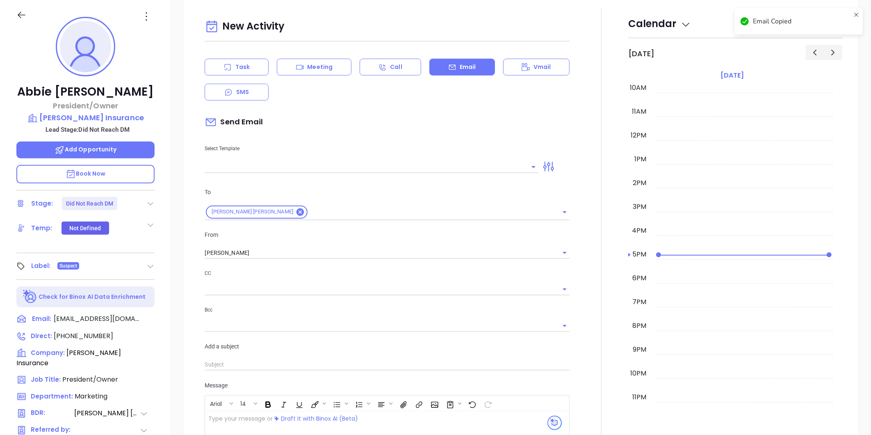
type input "[PERSON_NAME]"
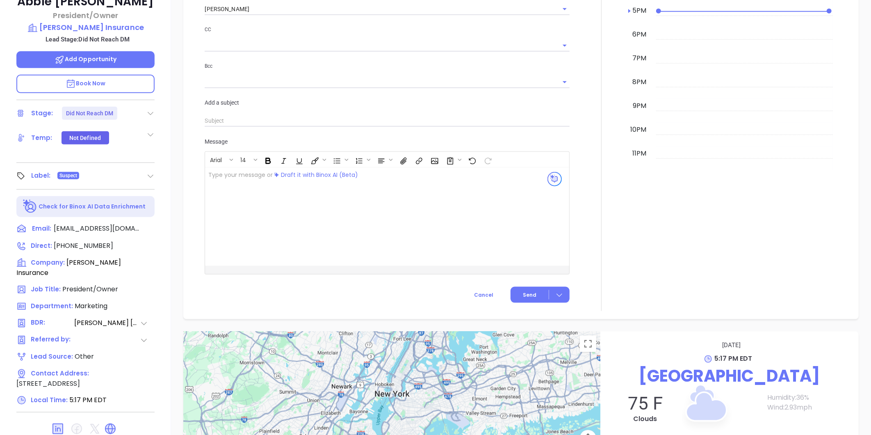
scroll to position [206, 0]
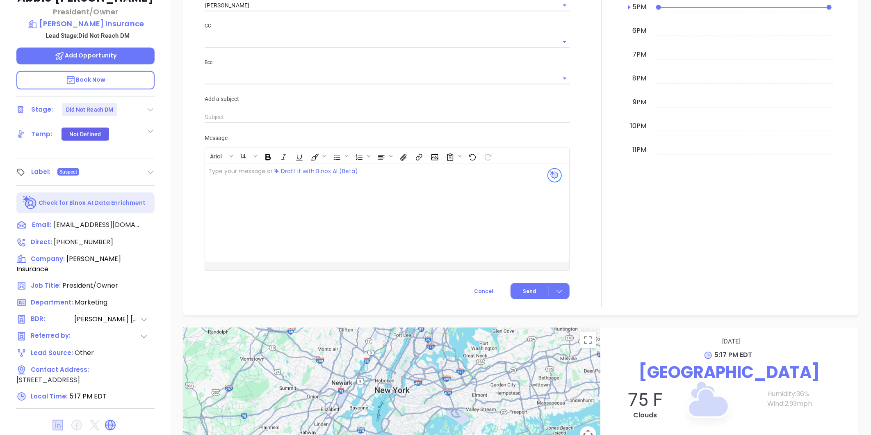
click at [53, 420] on icon at bounding box center [58, 425] width 11 height 11
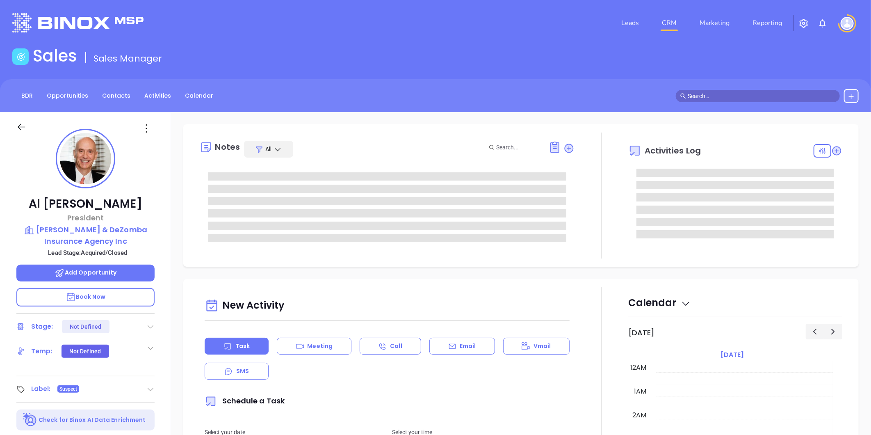
type input "10:00 am"
type input "[DATE]"
type input "[PERSON_NAME]"
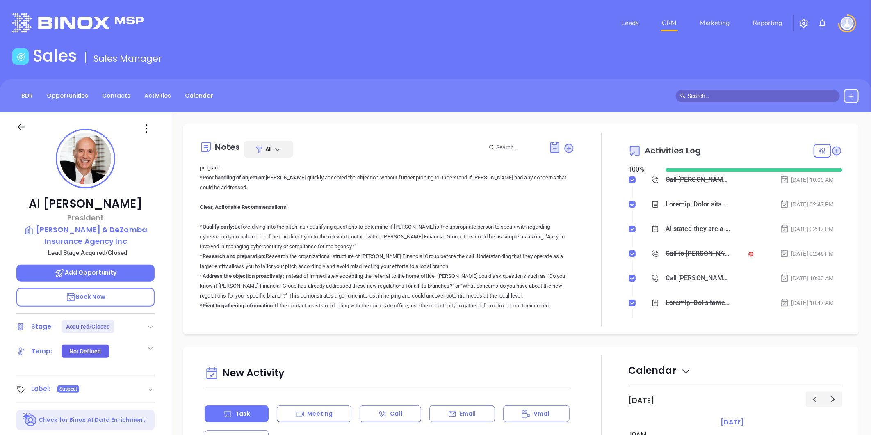
scroll to position [228, 0]
